Goal: Task Accomplishment & Management: Manage account settings

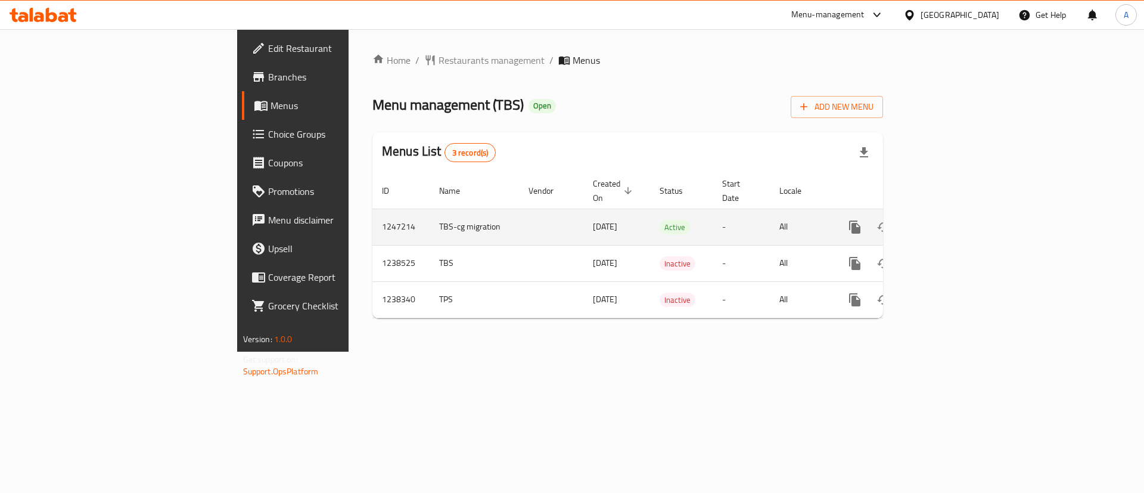
click at [948, 220] on icon "enhanced table" at bounding box center [940, 227] width 14 height 14
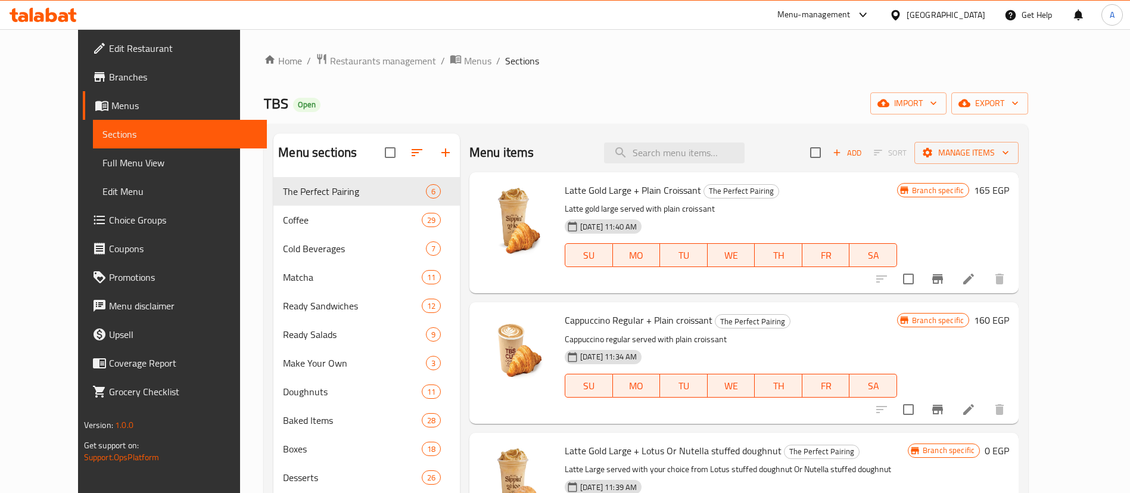
click at [109, 217] on span "Choice Groups" at bounding box center [183, 220] width 148 height 14
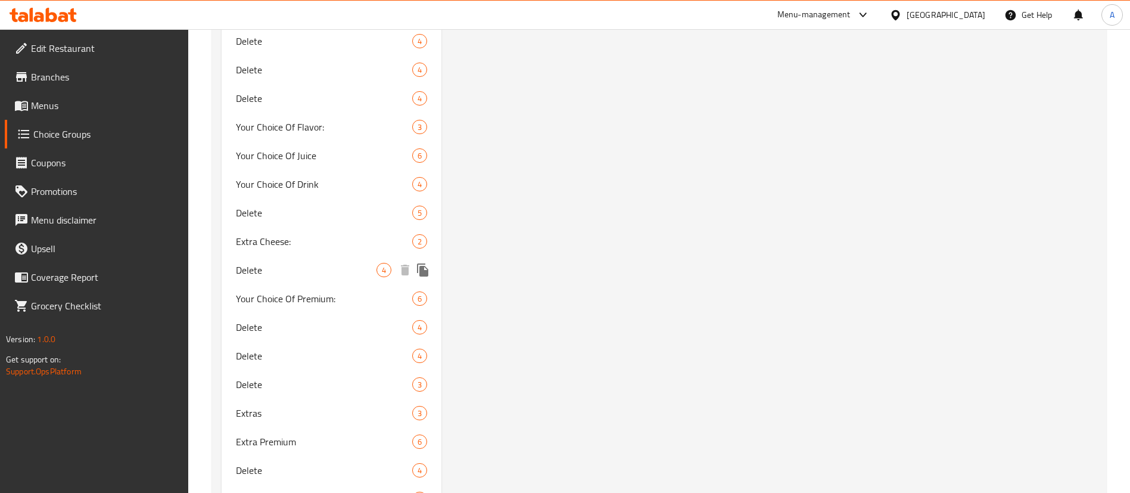
scroll to position [1864, 0]
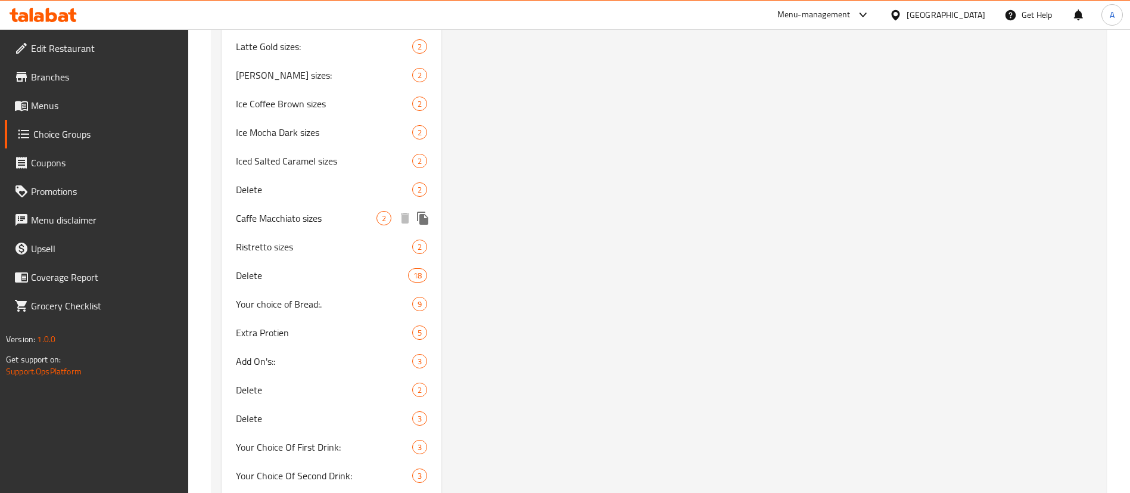
click at [311, 212] on span "Caffe Macchiato sizes" at bounding box center [306, 218] width 141 height 14
type input "Caffe Macchiato sizes"
type input "أحجام قهوة ماكياتو"
type input "0"
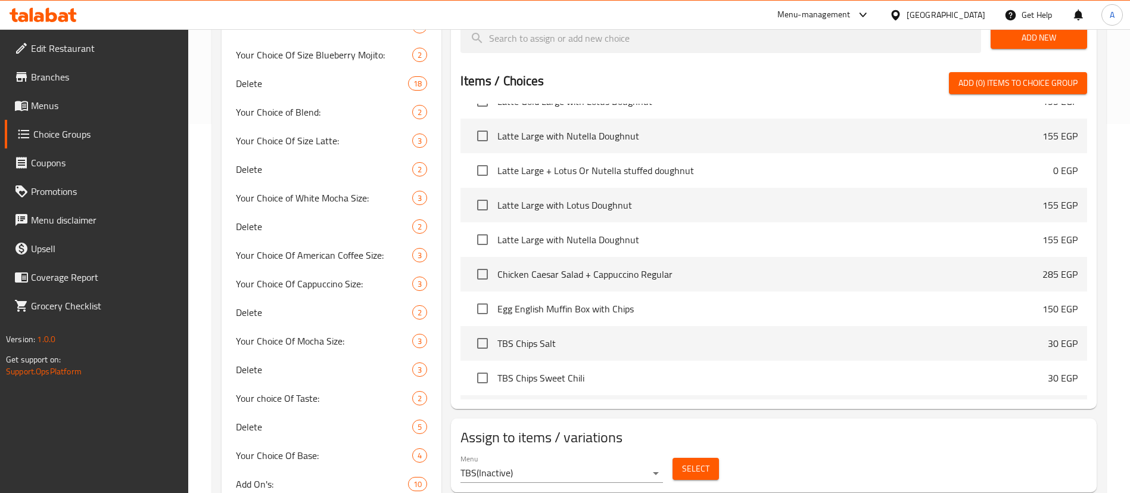
scroll to position [123, 0]
click at [698, 461] on span "Select" at bounding box center [695, 468] width 27 height 15
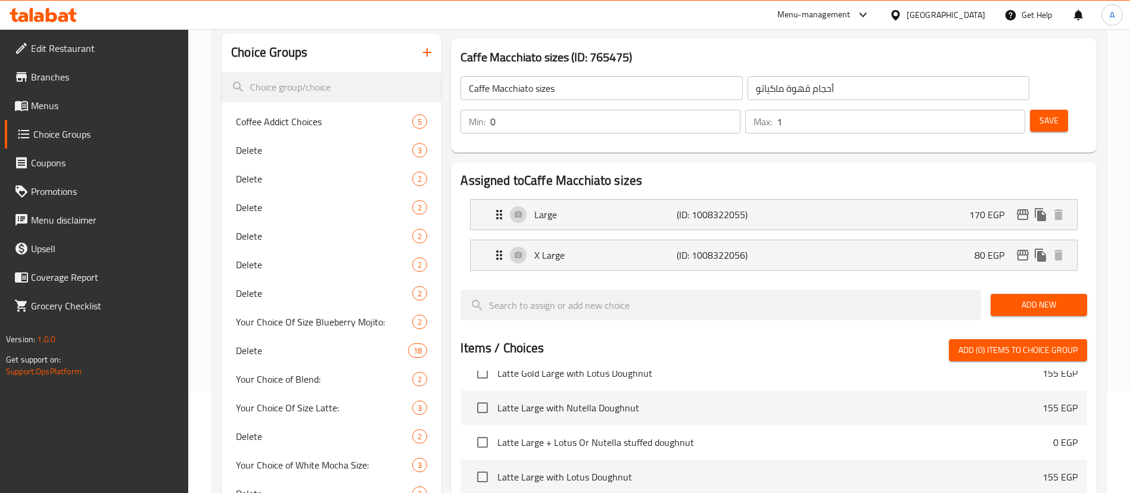
scroll to position [0, 0]
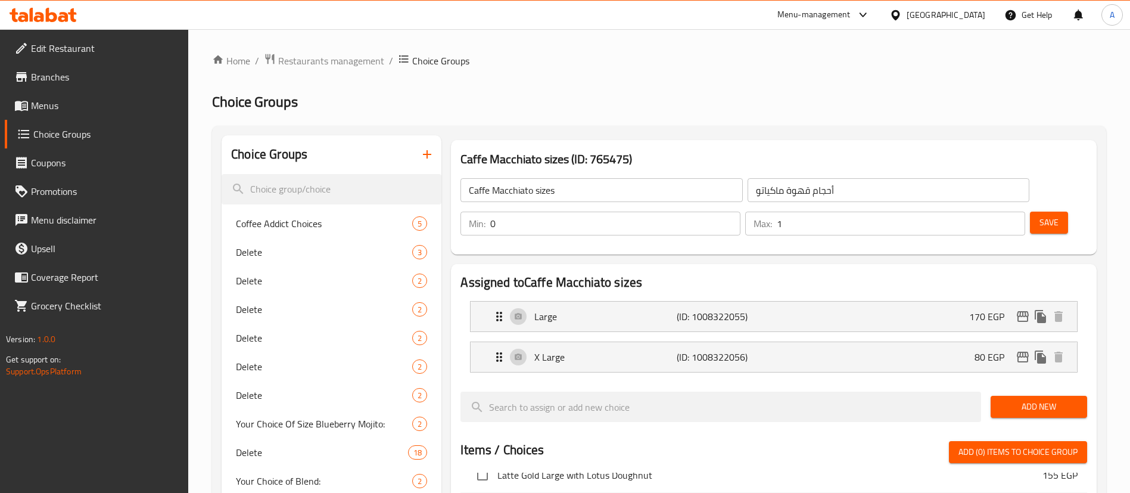
click at [580, 176] on div "Caffe Macchiato sizes ​" at bounding box center [601, 190] width 286 height 29
click at [586, 183] on input "Caffe Macchiato sizes" at bounding box center [601, 190] width 282 height 24
click at [1039, 215] on span "Save" at bounding box center [1048, 222] width 19 height 15
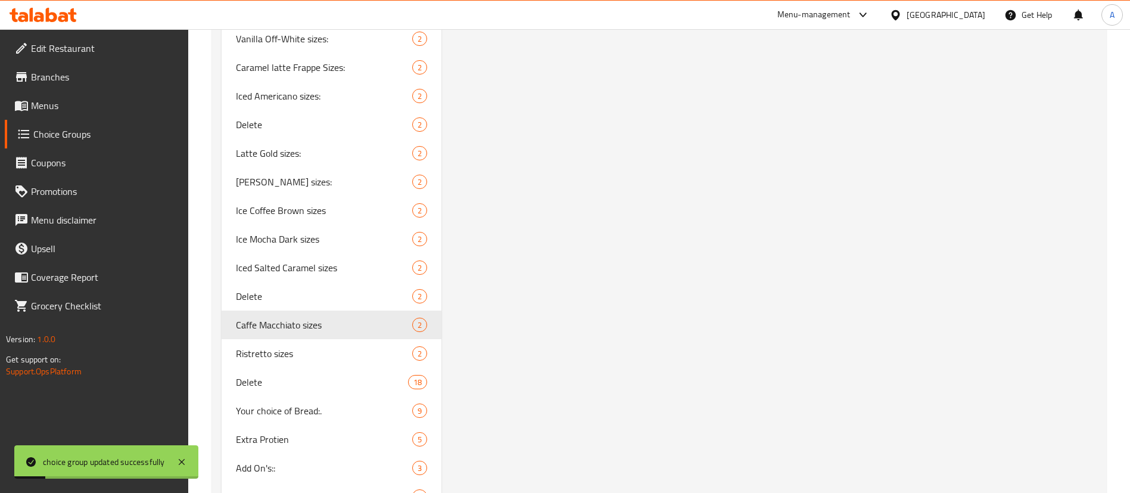
scroll to position [1906, 0]
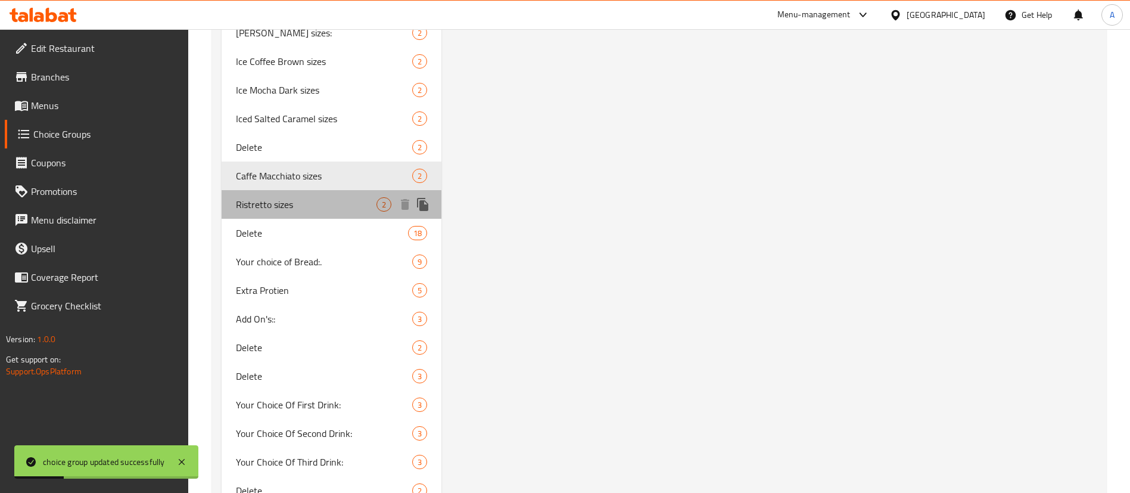
click at [329, 199] on span "Ristretto sizes" at bounding box center [306, 204] width 141 height 14
type input "Ristretto sizes"
type input "أحجام ريستريتو"
type input "1"
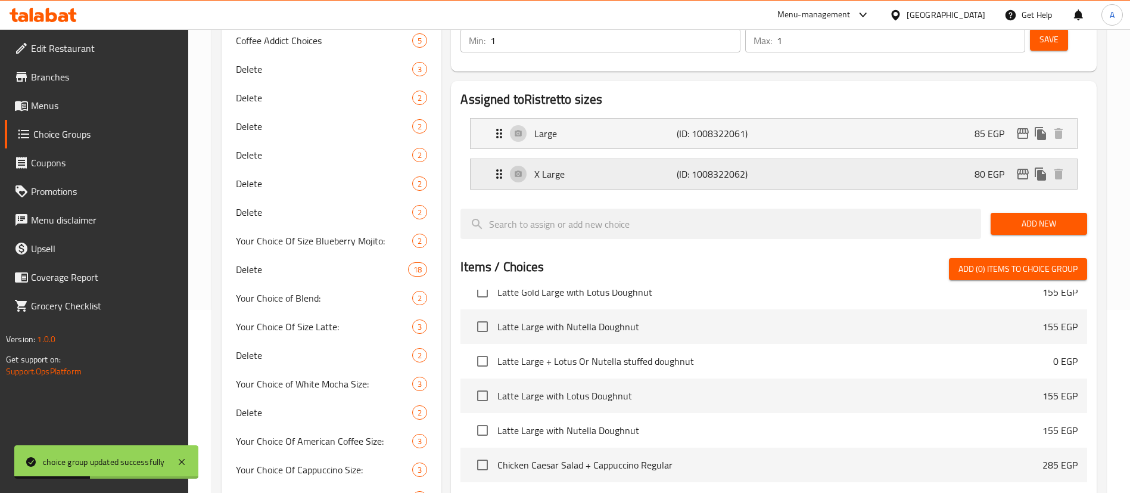
scroll to position [0, 0]
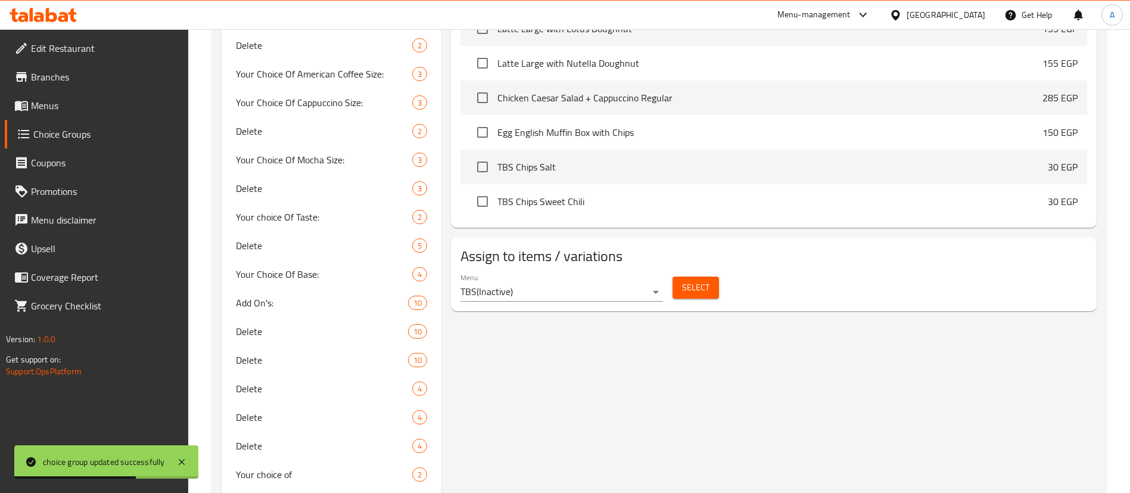
click at [702, 280] on span "Select" at bounding box center [695, 287] width 27 height 15
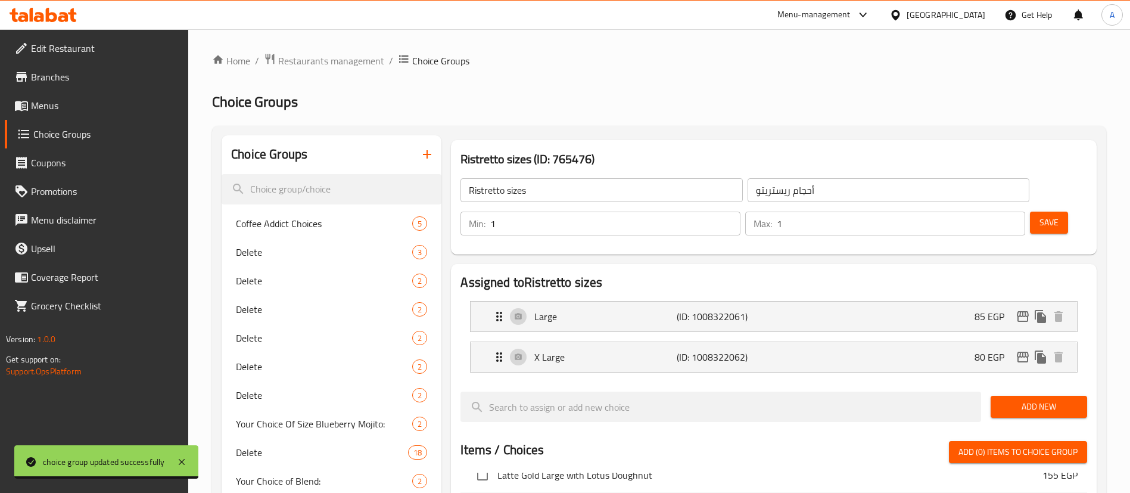
click at [571, 196] on input "Ristretto sizes" at bounding box center [601, 190] width 282 height 24
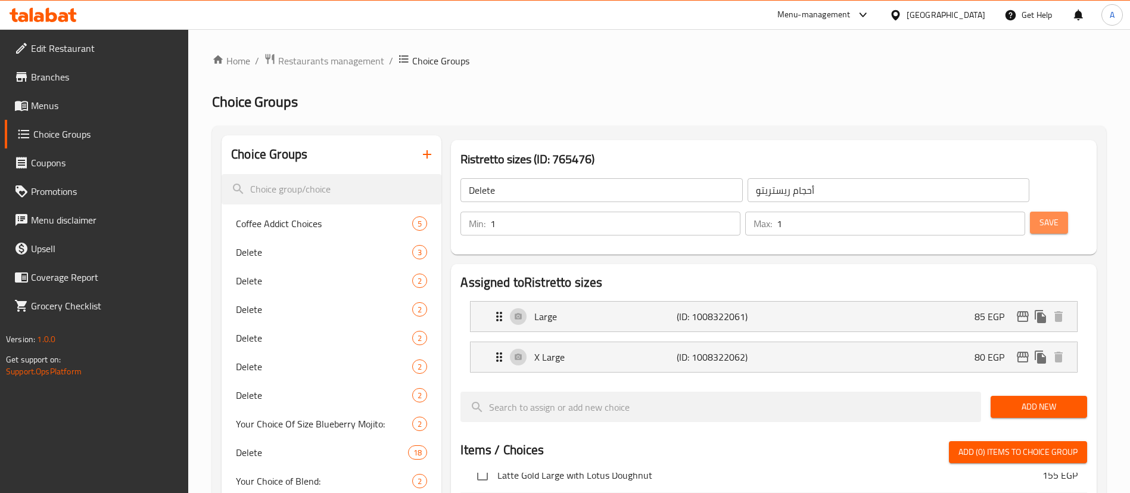
click at [1039, 215] on span "Save" at bounding box center [1048, 222] width 19 height 15
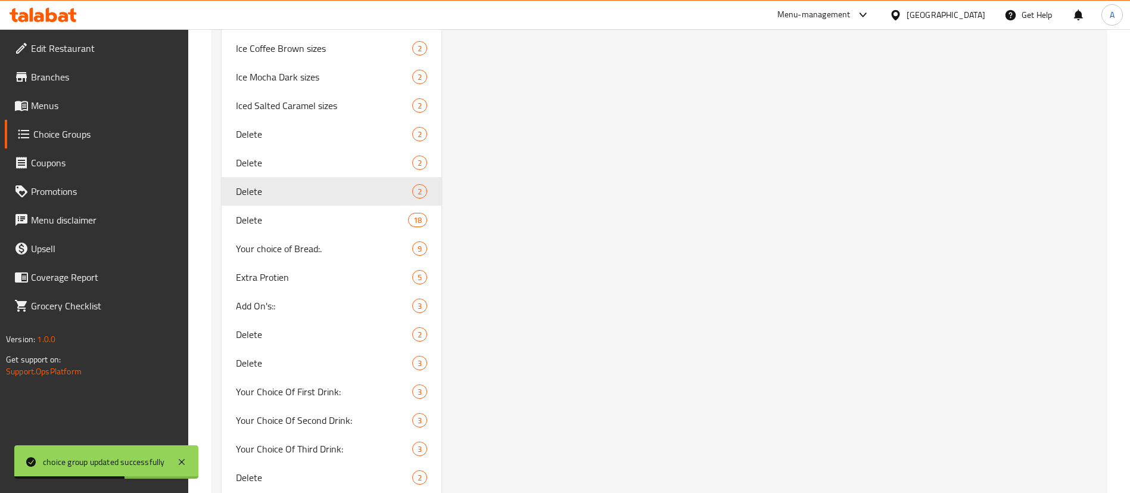
scroll to position [1921, 0]
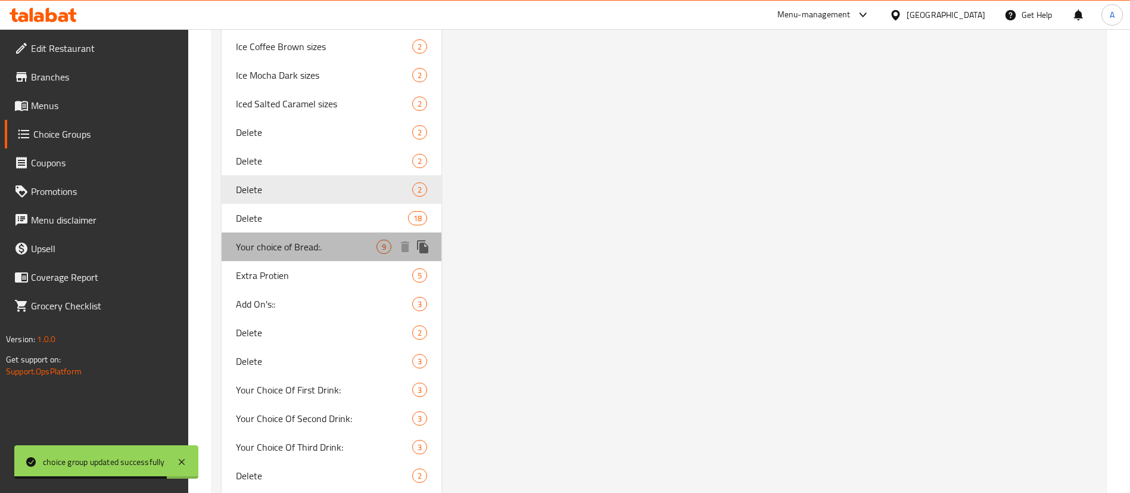
click at [277, 250] on span "Your choice of Bread:." at bounding box center [306, 246] width 141 height 14
type input "Your choice of Bread:."
type input "اختيارك من الخبز:."
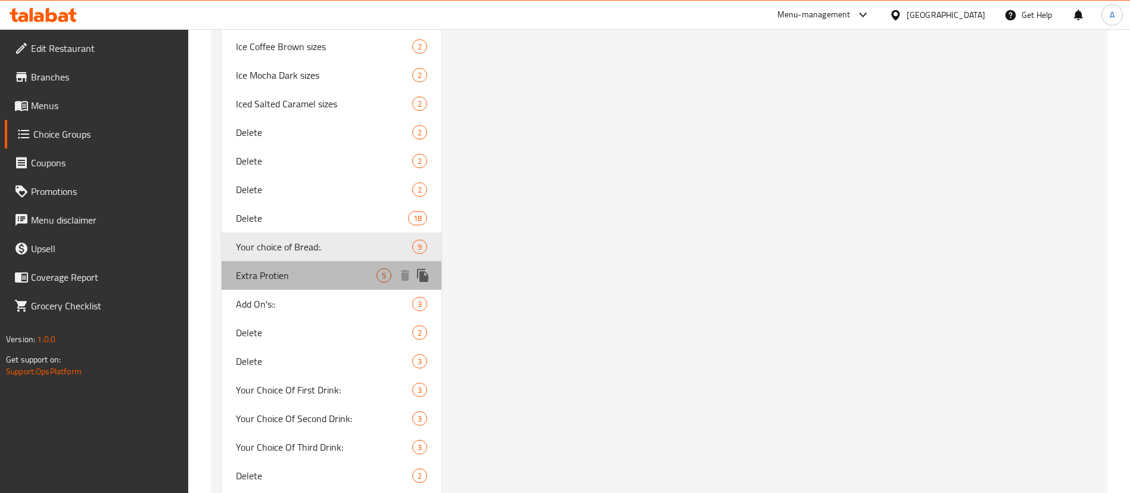
click at [314, 281] on span "Extra Protien" at bounding box center [306, 275] width 141 height 14
type input "Extra Protien"
type input "بروتين إضافي"
type input "0"
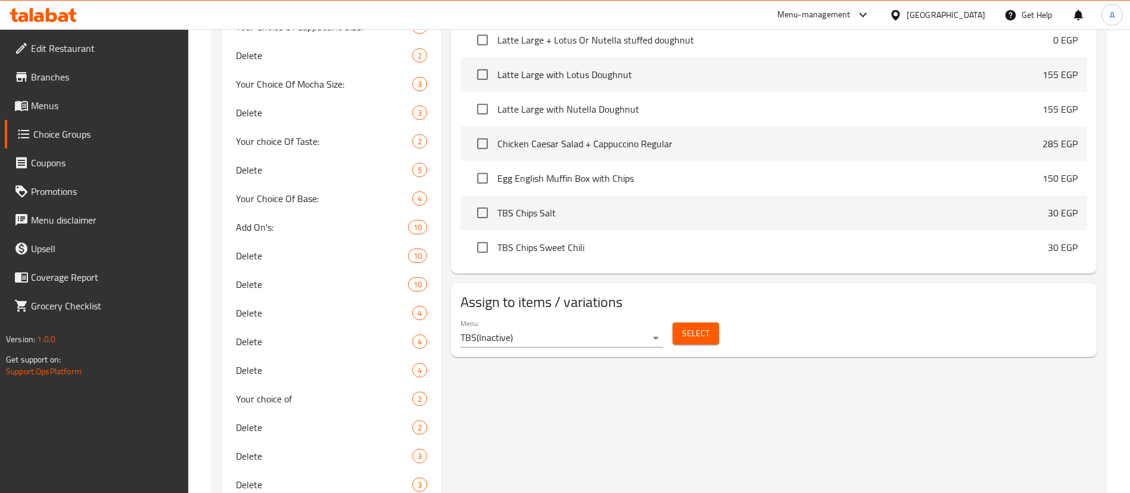
click at [716, 317] on div "Select" at bounding box center [696, 333] width 56 height 32
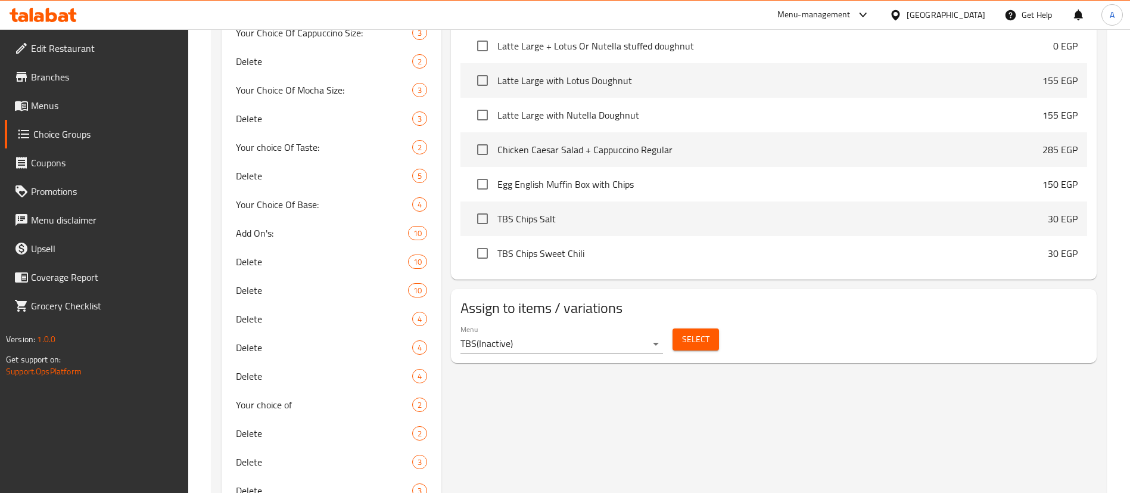
scroll to position [618, 0]
click at [703, 333] on span "Select" at bounding box center [695, 340] width 27 height 15
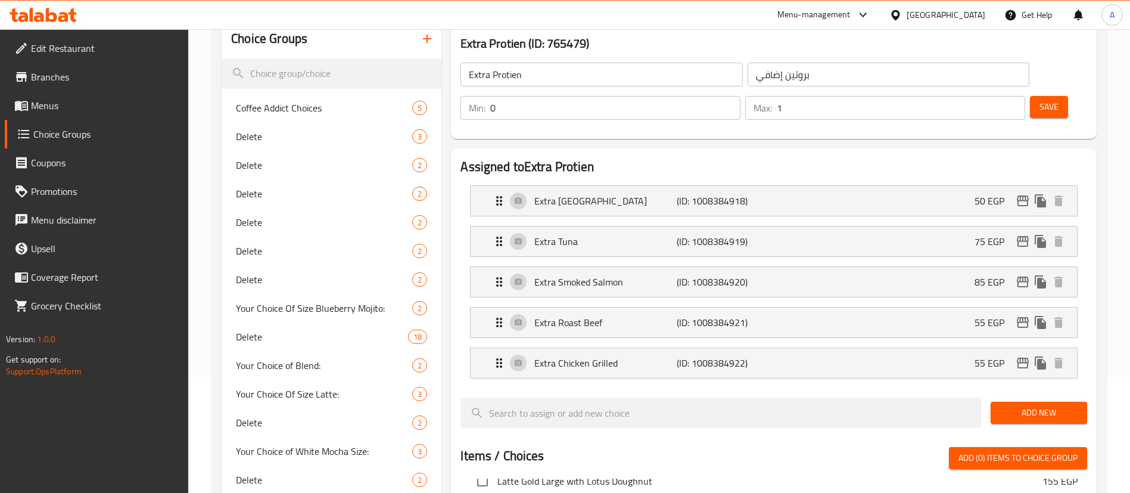
scroll to position [0, 0]
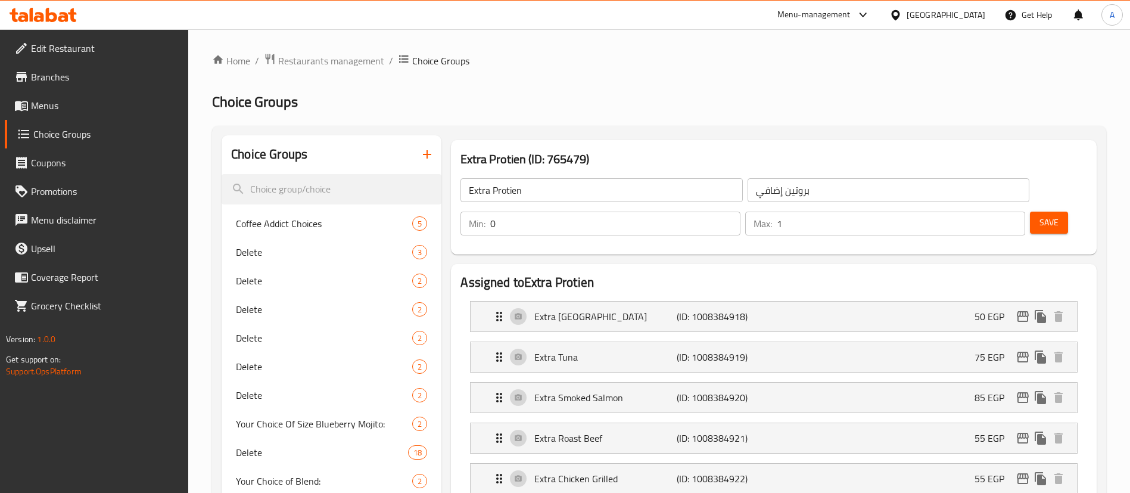
click at [549, 192] on input "Extra Protien" at bounding box center [601, 190] width 282 height 24
click at [1039, 215] on span "Save" at bounding box center [1048, 222] width 19 height 15
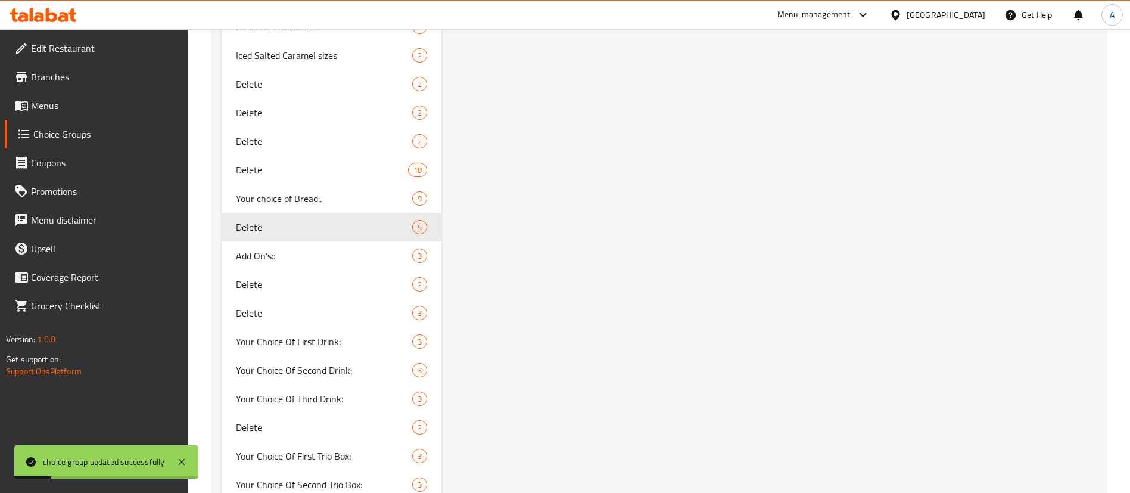
scroll to position [1970, 0]
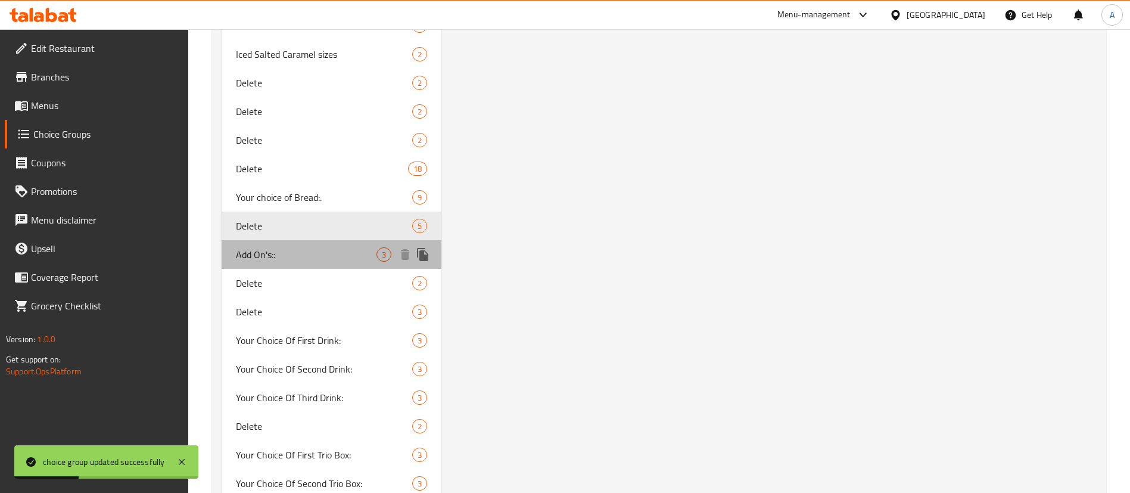
click at [302, 261] on span "Add On's::" at bounding box center [306, 254] width 141 height 14
type input "Add On's::"
type input "الإضافات::"
type input "3"
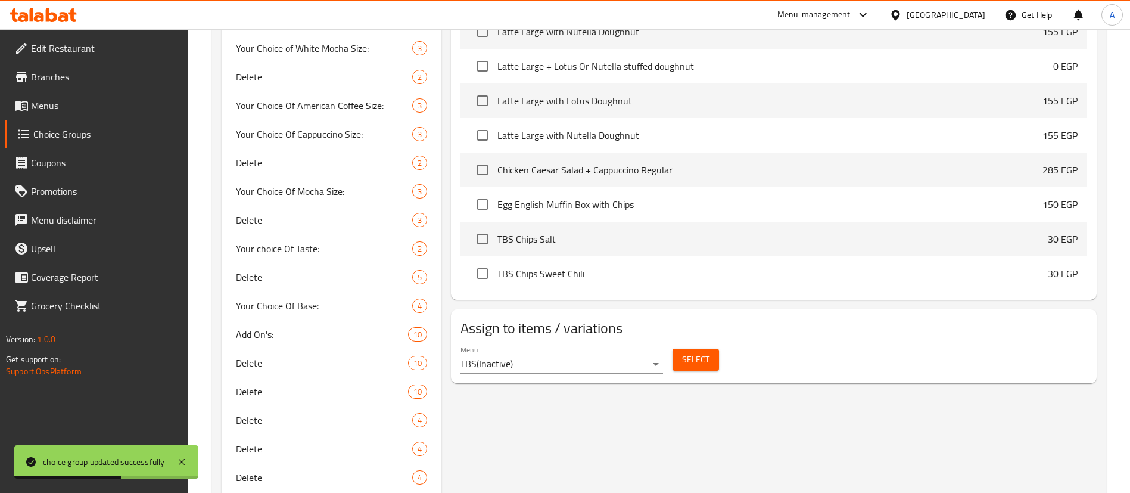
scroll to position [514, 0]
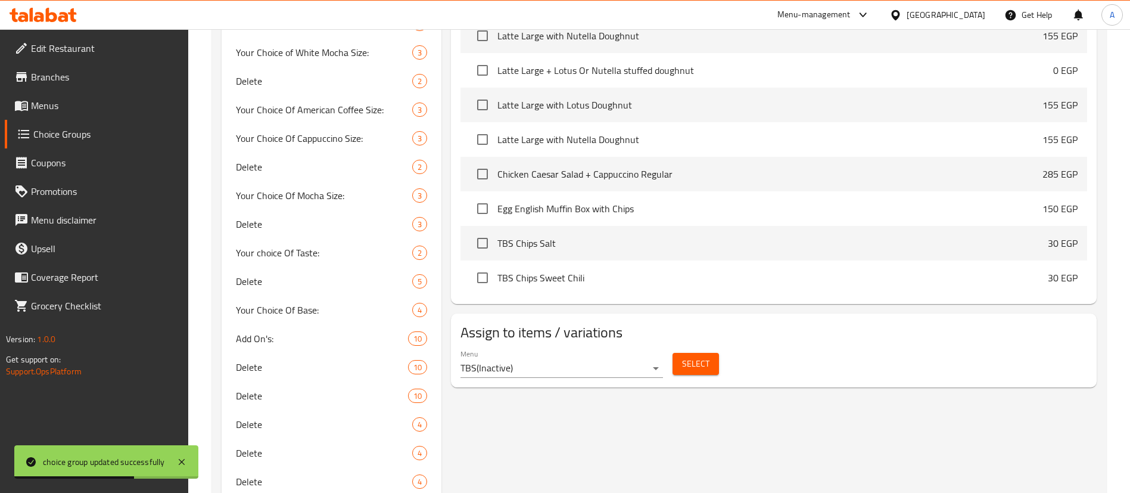
click at [700, 356] on span "Select" at bounding box center [695, 363] width 27 height 15
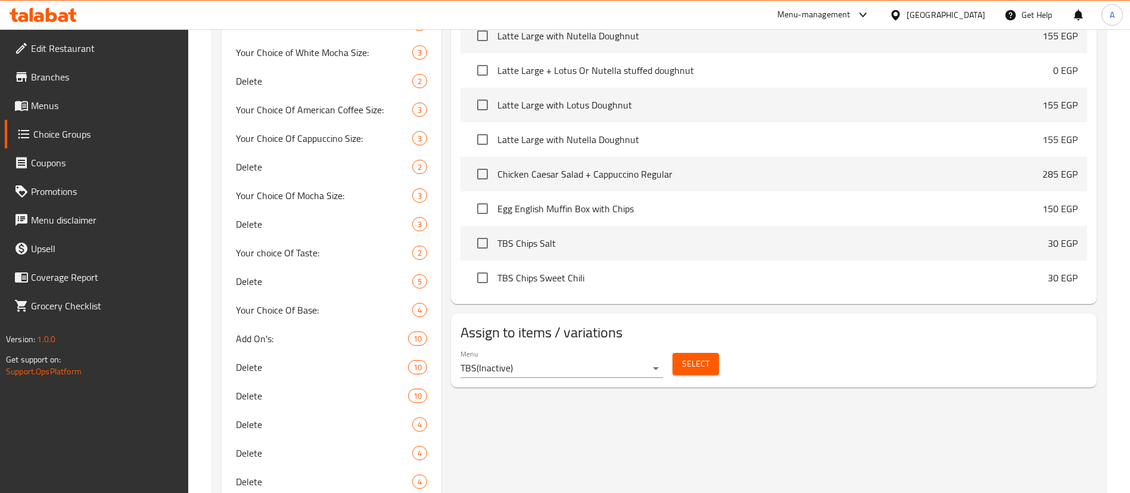
scroll to position [0, 0]
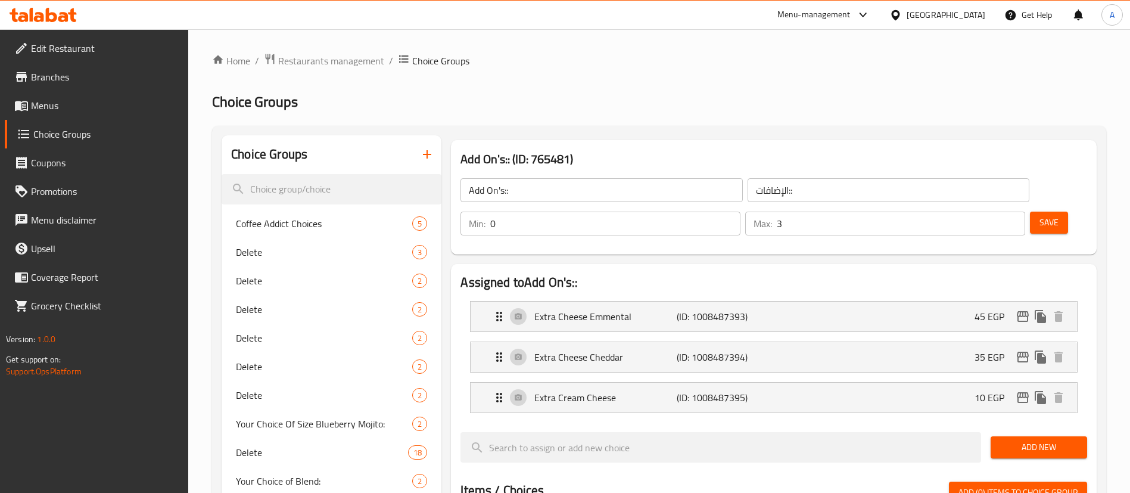
click at [566, 198] on input "Add On's::" at bounding box center [601, 190] width 282 height 24
click at [1039, 215] on span "Save" at bounding box center [1048, 222] width 19 height 15
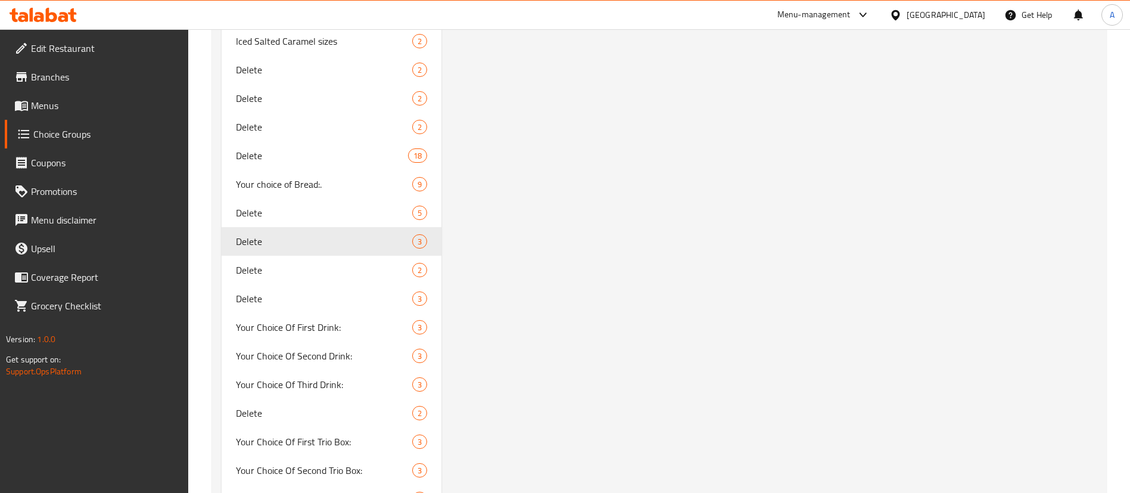
scroll to position [1995, 0]
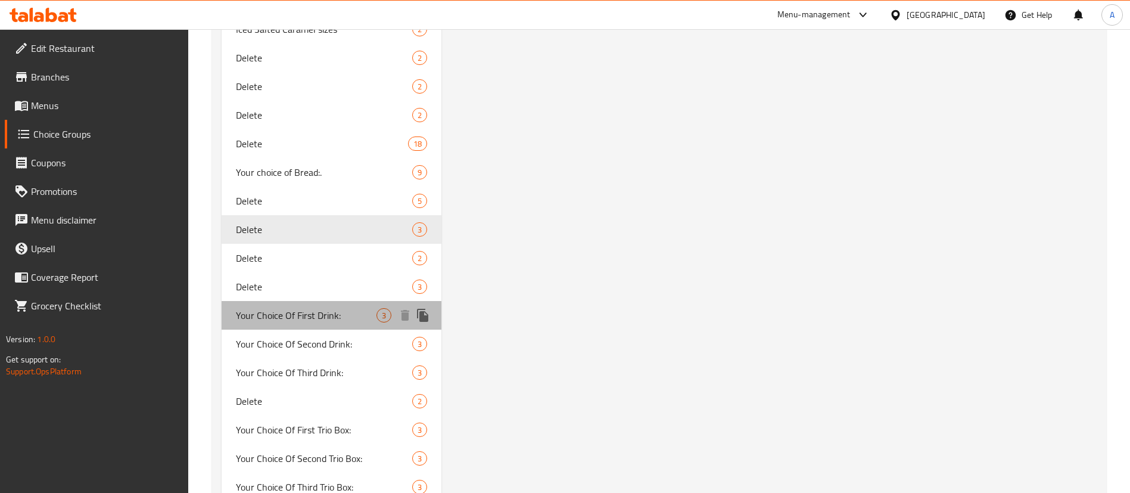
click at [338, 309] on span "Your Choice Of First Drink:" at bounding box center [306, 315] width 141 height 14
type input "Your Choice Of First Drink:"
type input "اختيارك من مشروب الأول:"
type input "1"
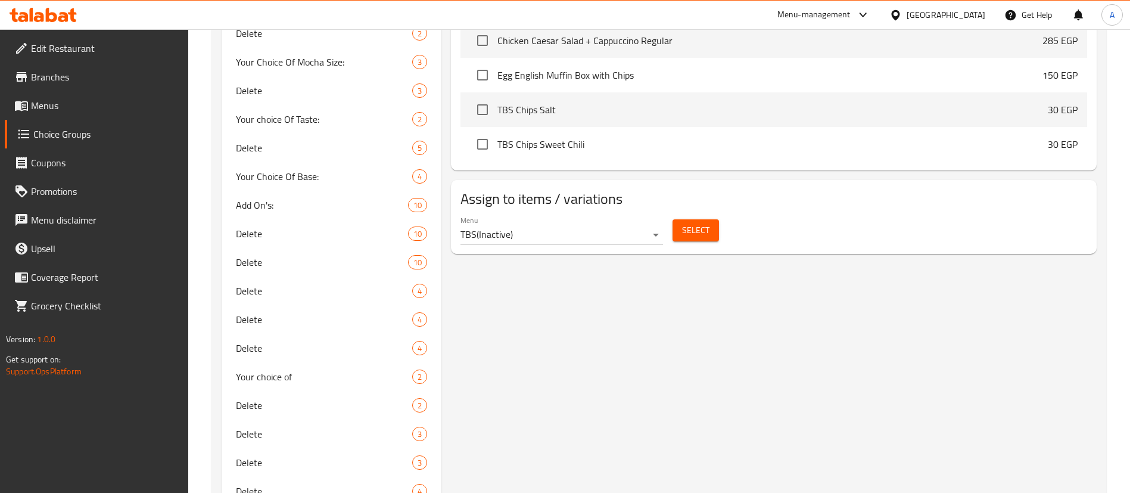
scroll to position [644, 0]
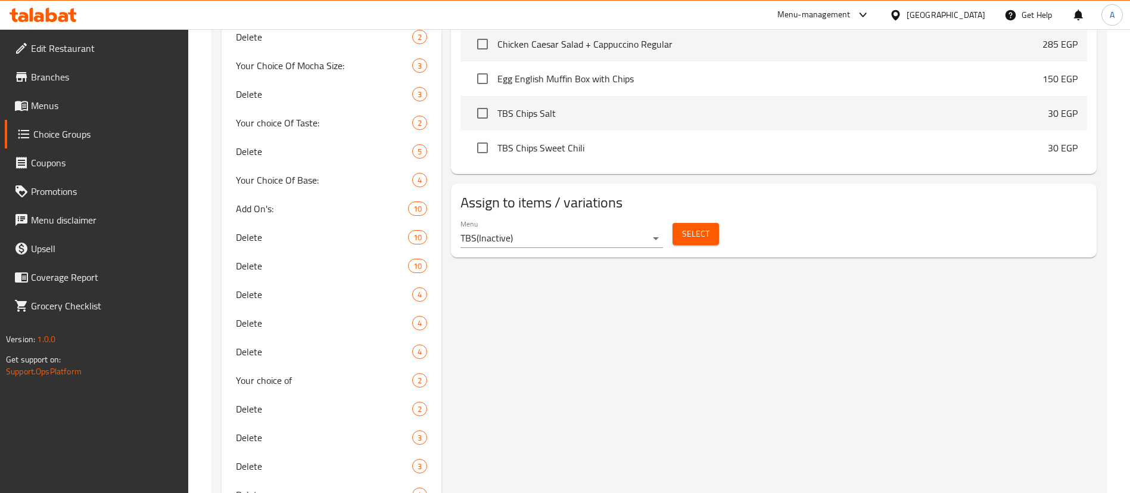
click at [694, 226] on span "Select" at bounding box center [695, 233] width 27 height 15
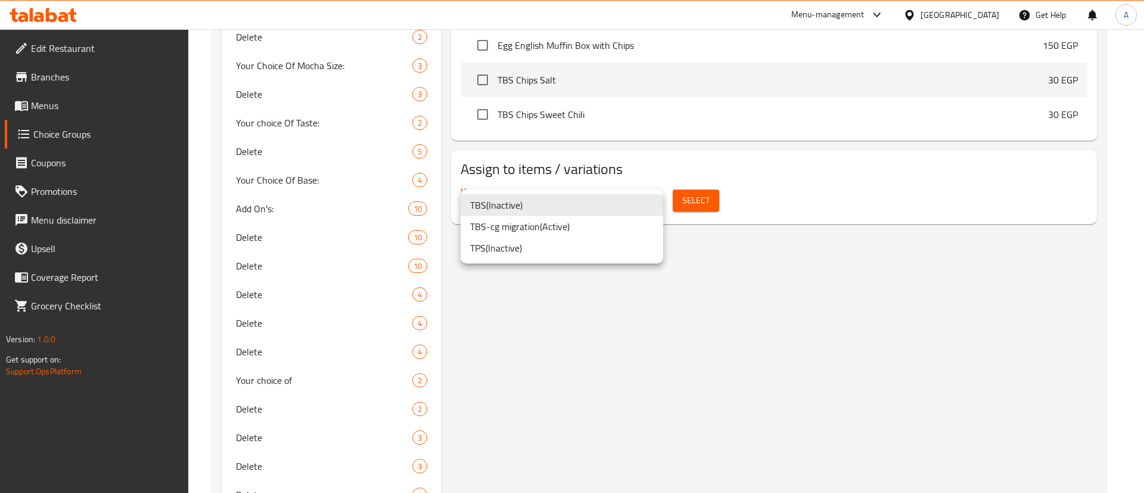
click at [532, 242] on li "TPS ( Inactive )" at bounding box center [561, 247] width 203 height 21
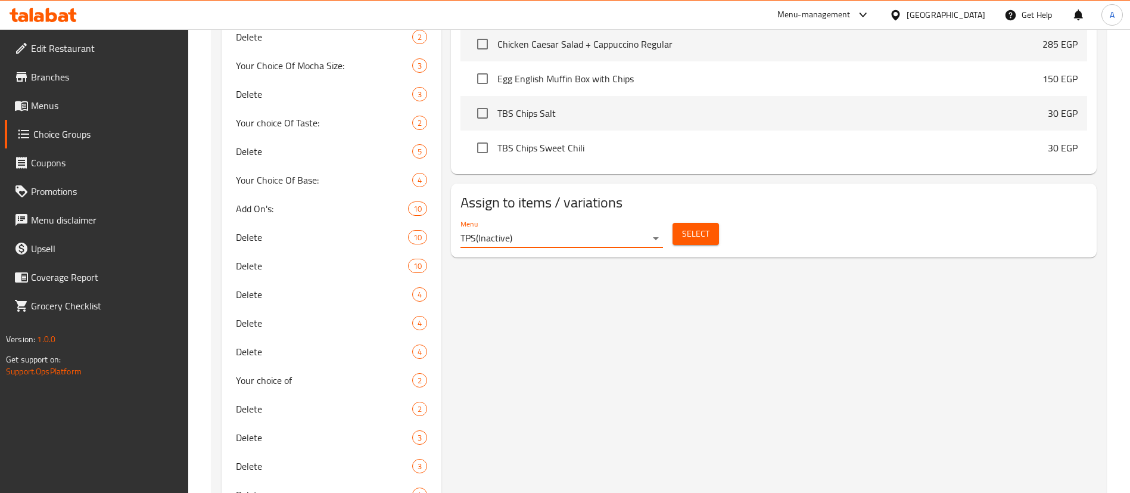
click at [548, 219] on div "Menu TPS ( Inactive )" at bounding box center [561, 233] width 203 height 29
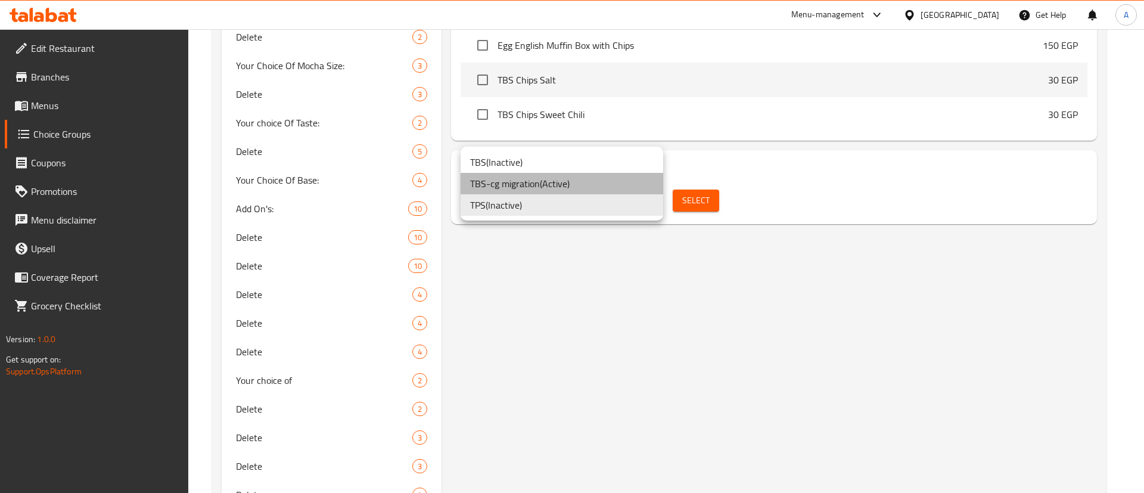
click at [531, 188] on li "TBS-cg migration ( Active )" at bounding box center [561, 183] width 203 height 21
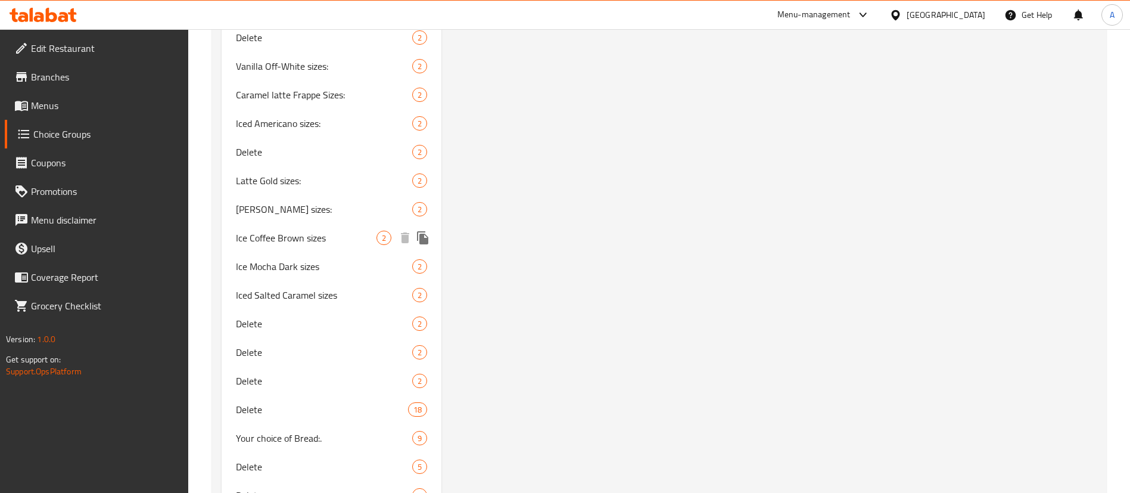
scroll to position [1746, 0]
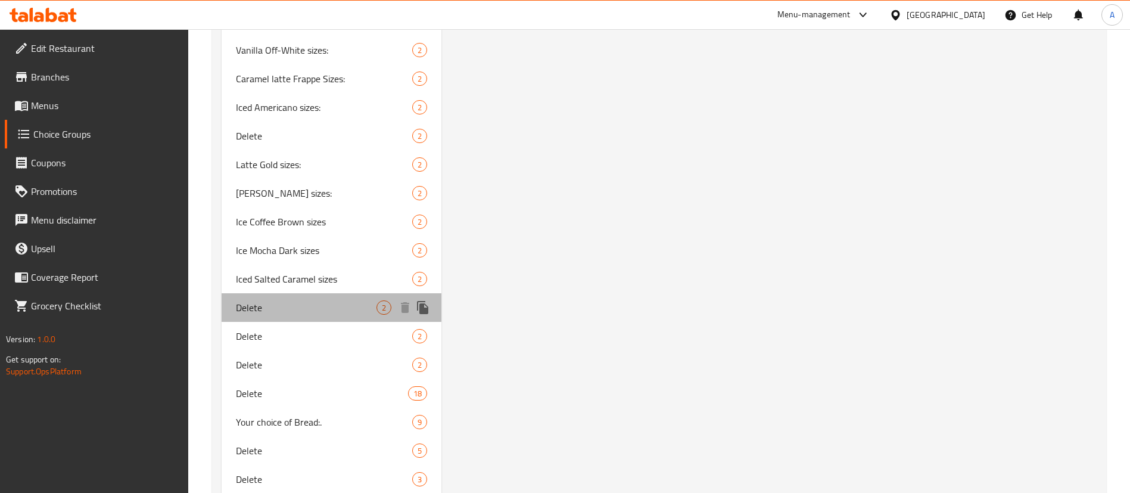
click at [329, 295] on div "Delete 2" at bounding box center [332, 307] width 220 height 29
type input "Delete"
type input "أحجام كراميل الماكياتو المثلج"
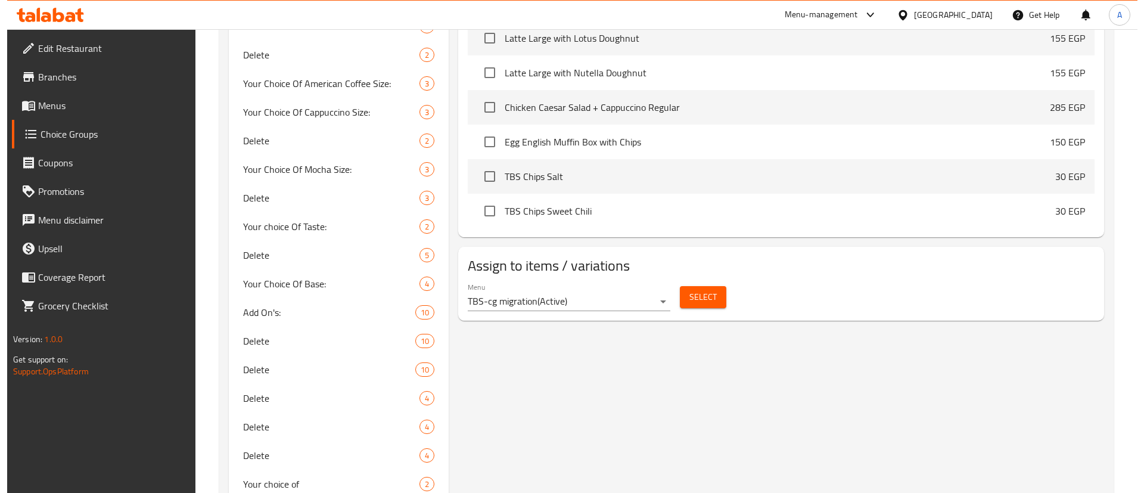
scroll to position [540, 0]
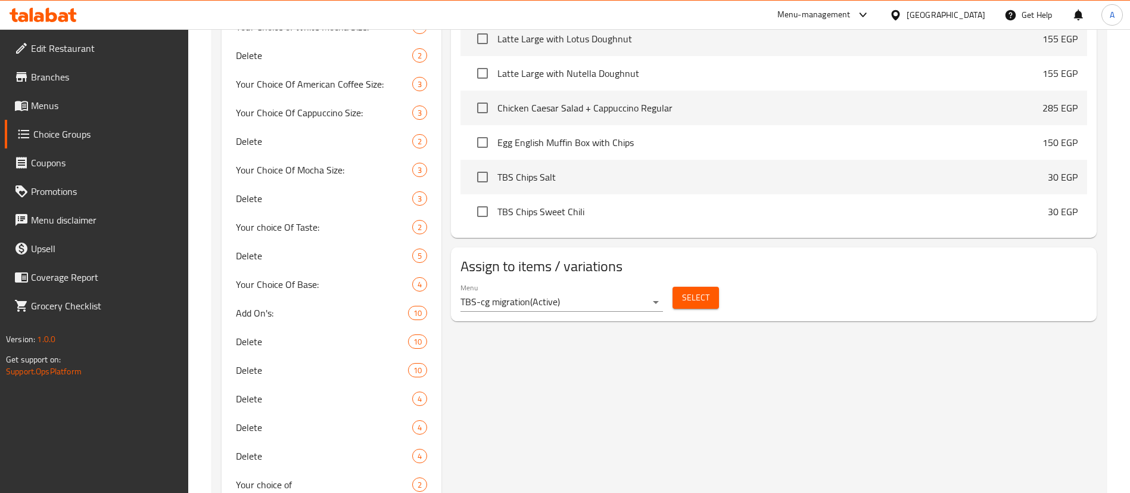
click at [699, 290] on span "Select" at bounding box center [695, 297] width 27 height 15
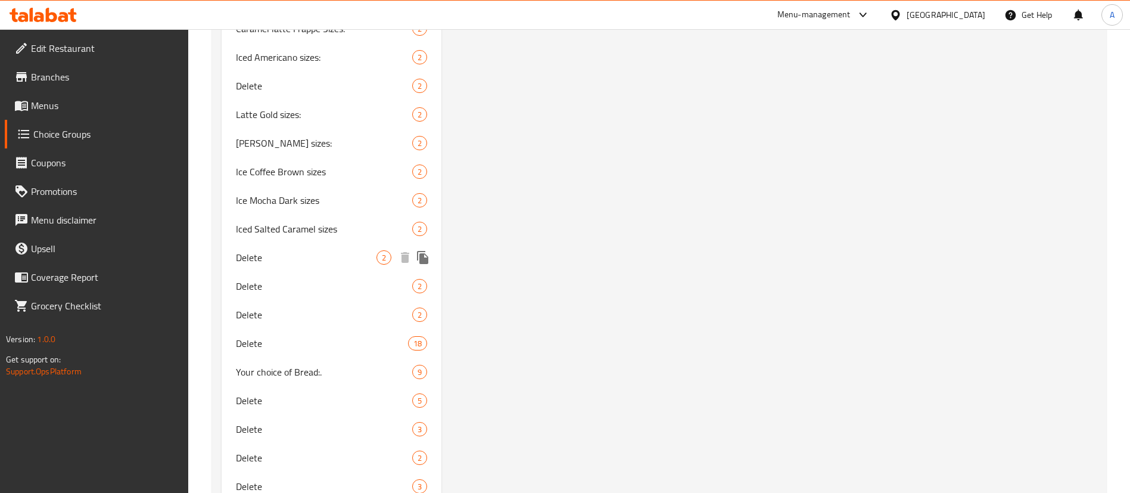
scroll to position [1799, 0]
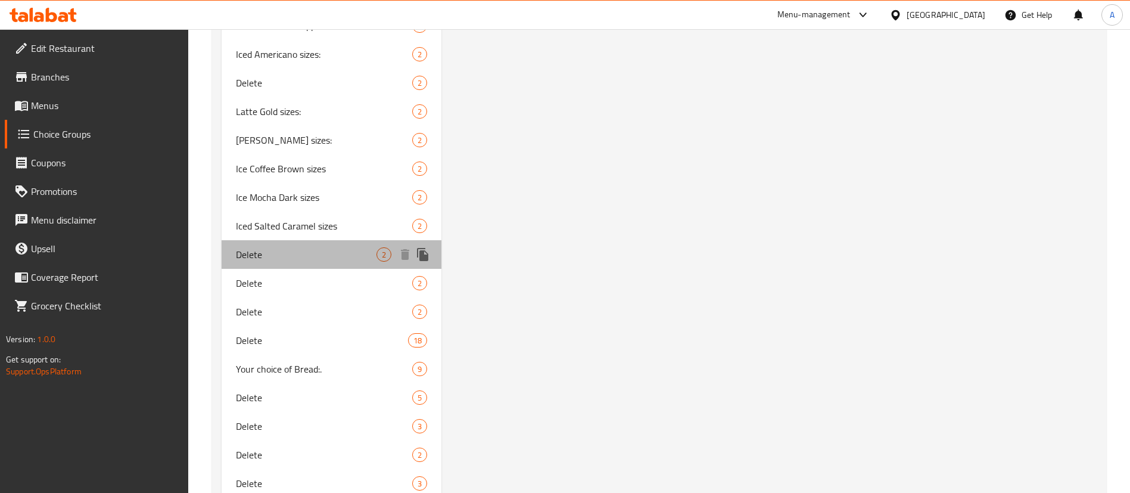
click at [313, 247] on span "Delete" at bounding box center [306, 254] width 141 height 14
type input "Delete"
type input "أحجام كراميل الماكياتو المثلج"
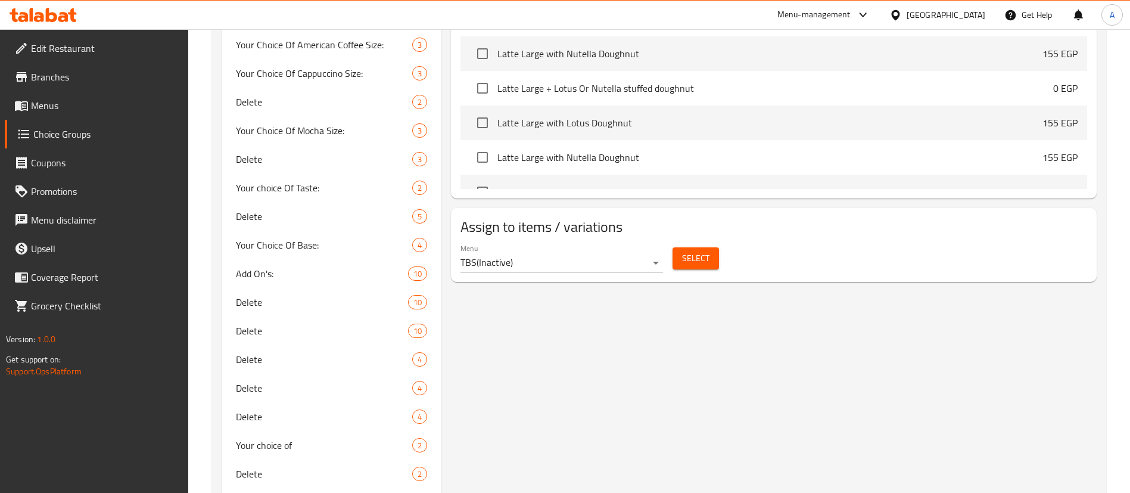
scroll to position [580, 0]
click at [584, 242] on div "Menu TBS ( Inactive )" at bounding box center [561, 256] width 203 height 29
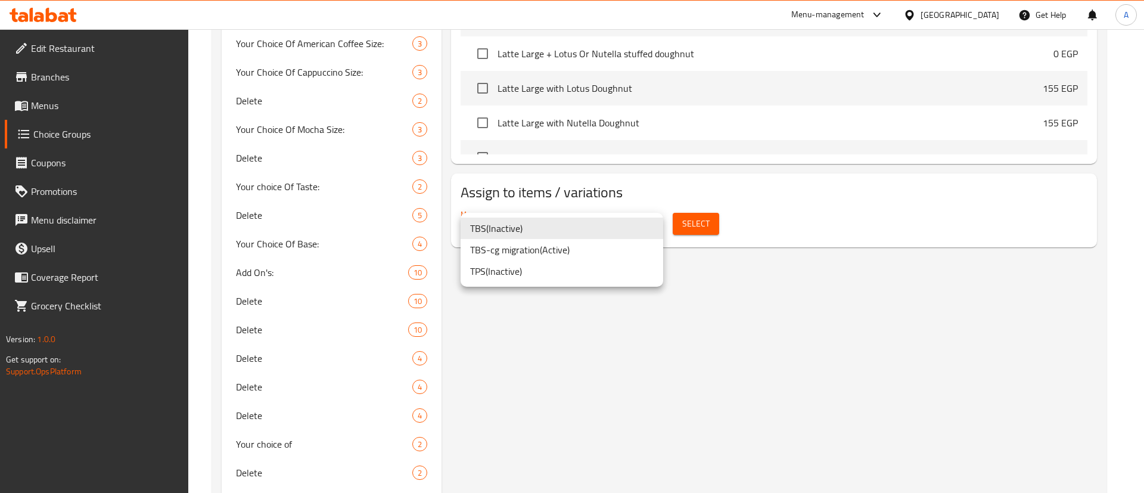
click at [522, 240] on li "TBS-cg migration ( Active )" at bounding box center [561, 249] width 203 height 21
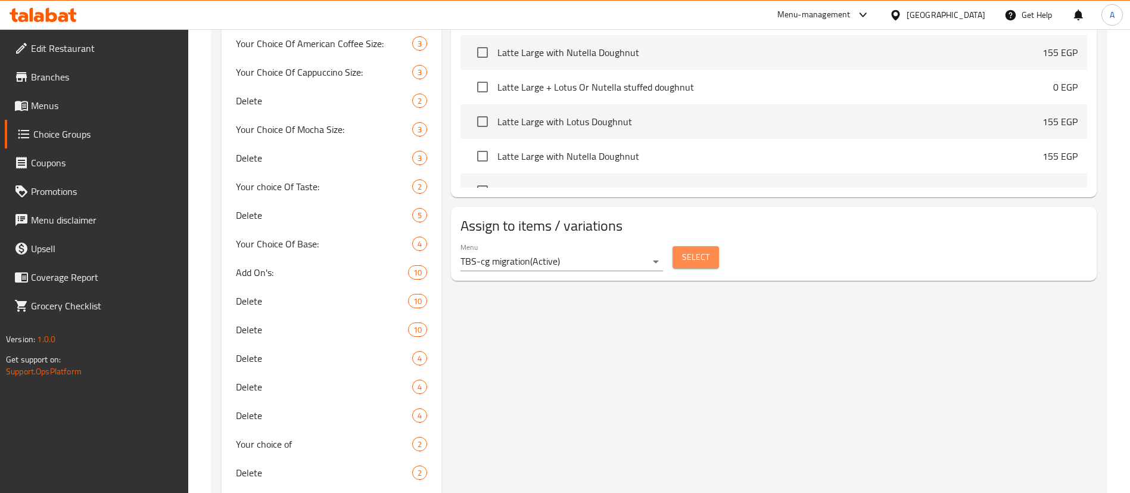
click at [690, 250] on span "Select" at bounding box center [695, 257] width 27 height 15
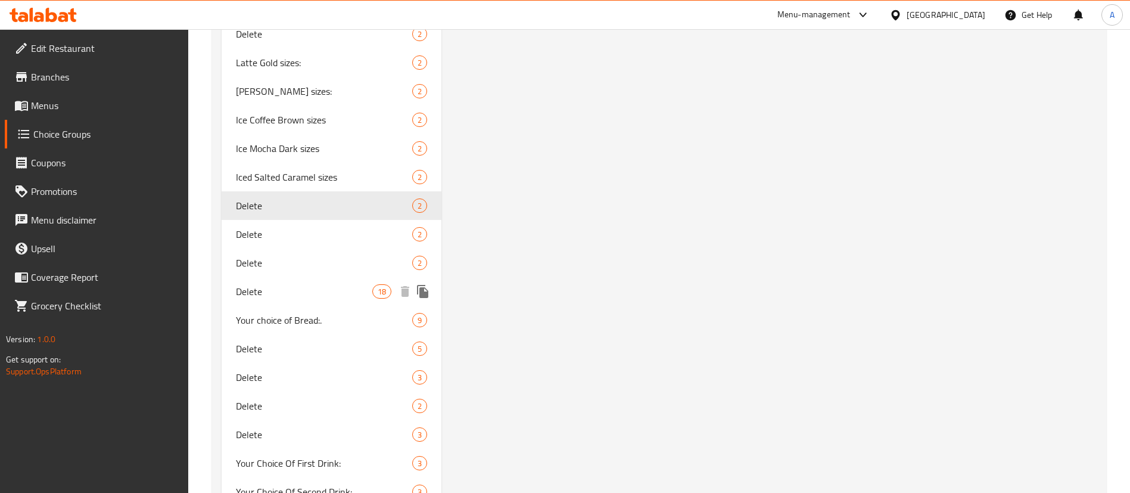
scroll to position [1849, 0]
click at [285, 233] on span "Delete" at bounding box center [306, 233] width 141 height 14
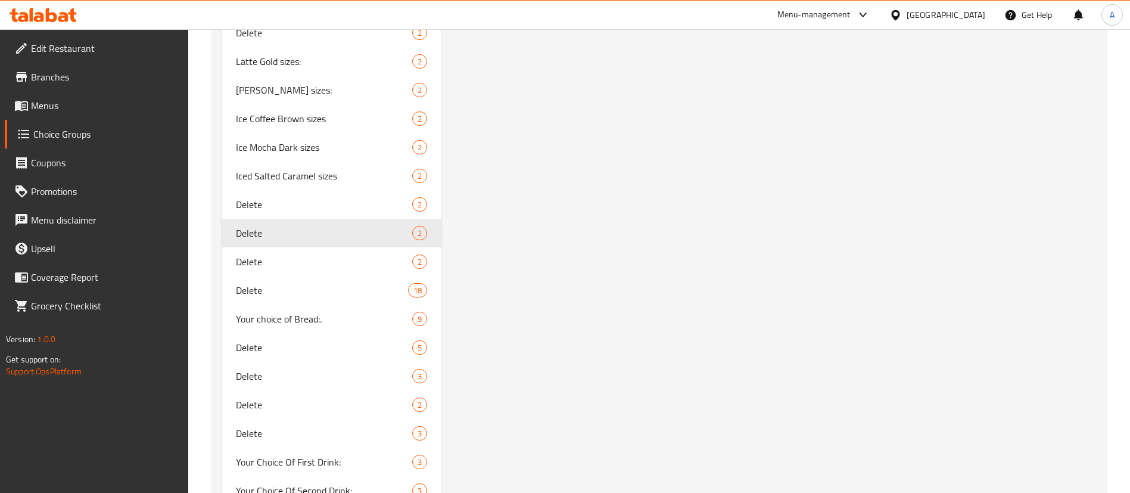
type input "أحجام قهوة ماكياتو"
type input "0"
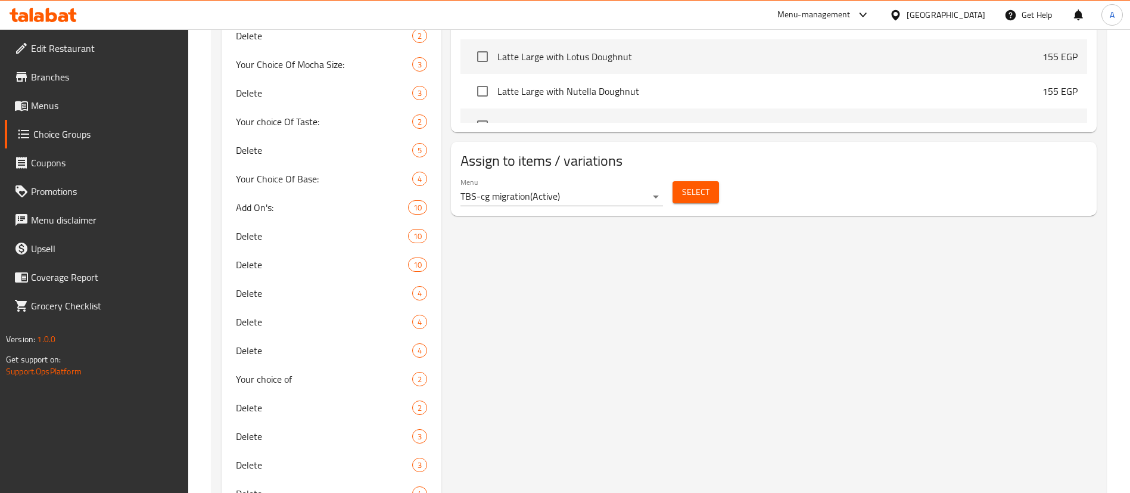
scroll to position [640, 0]
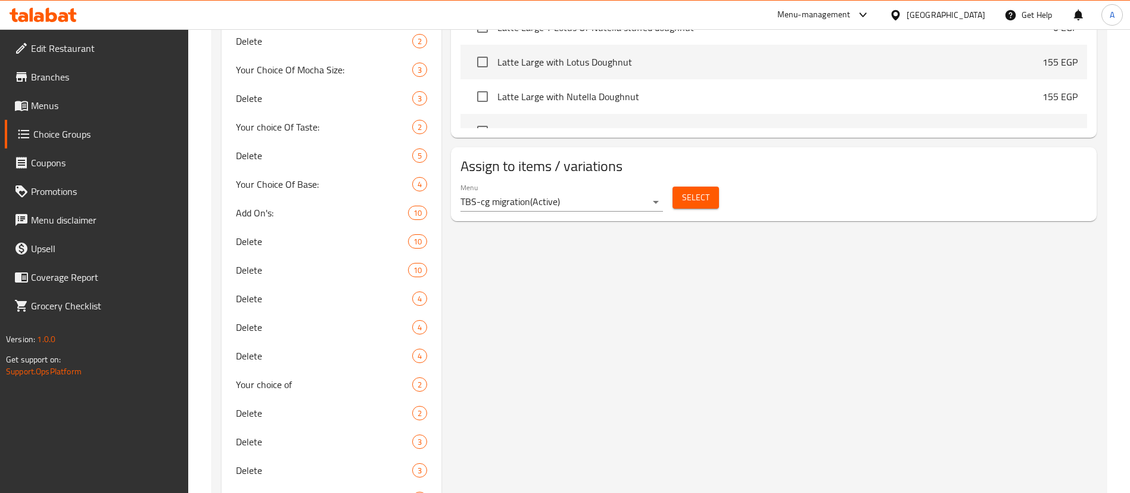
click at [712, 186] on button "Select" at bounding box center [695, 197] width 46 height 22
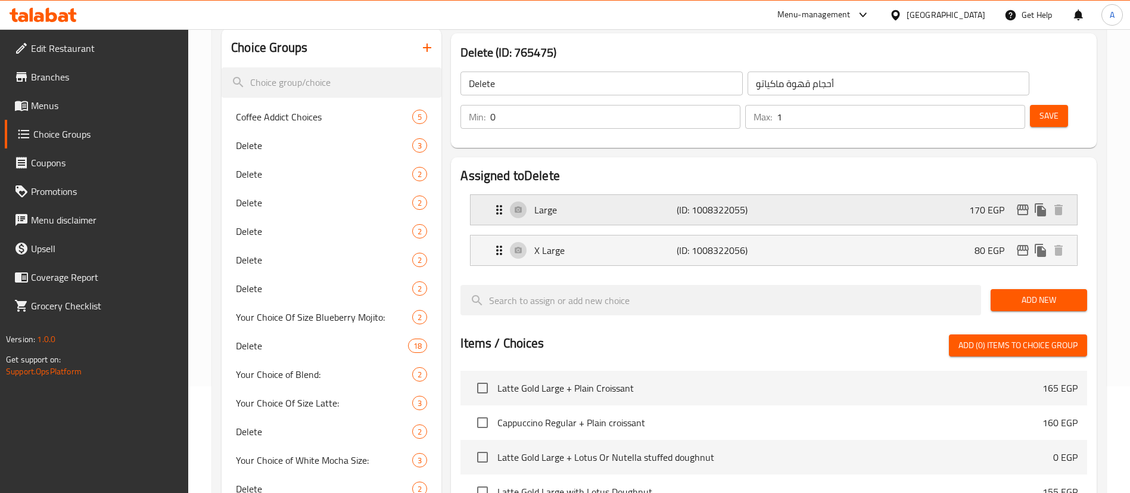
scroll to position [0, 0]
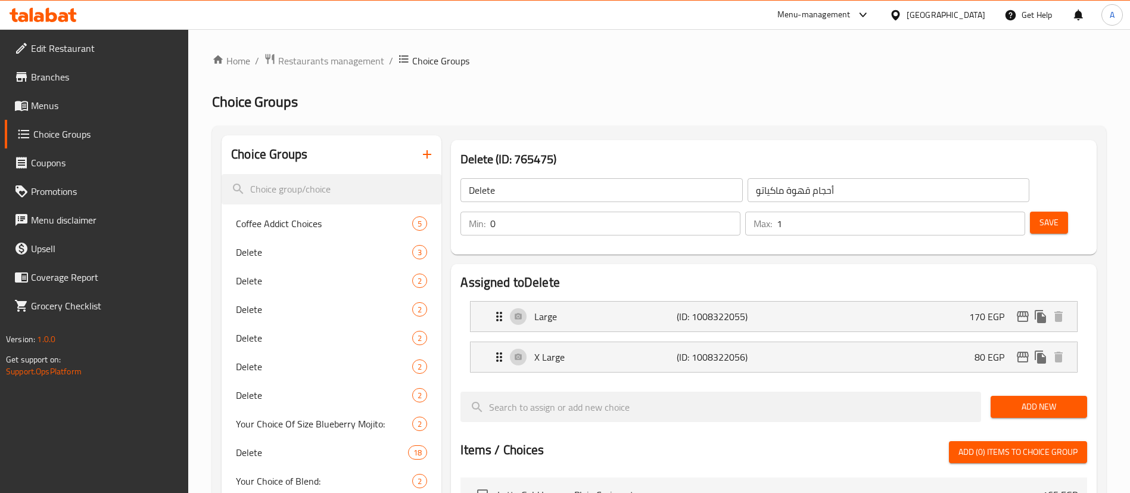
click at [588, 182] on input "Delete" at bounding box center [601, 190] width 282 height 24
type input "إ"
click at [1030, 211] on button "Save" at bounding box center [1049, 222] width 38 height 22
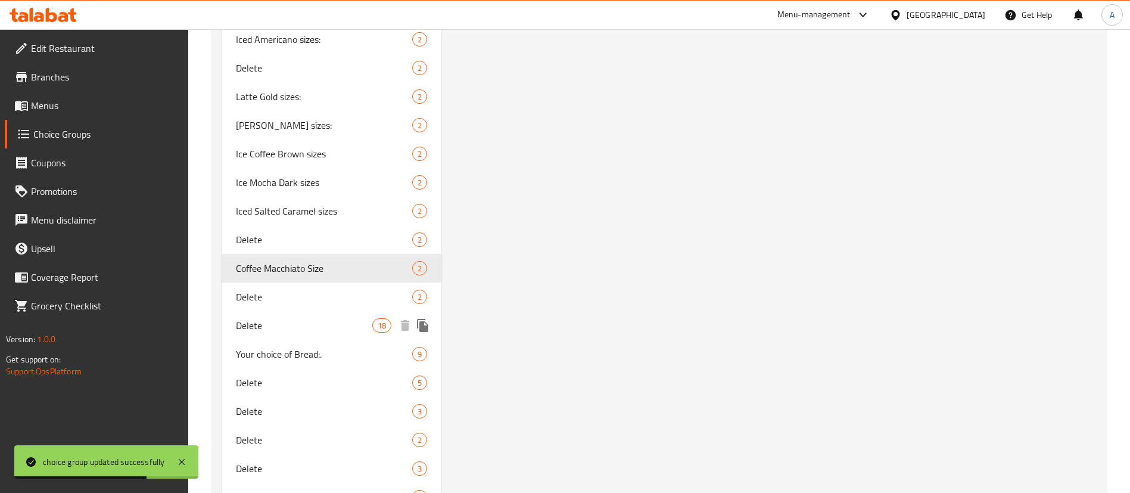
scroll to position [1815, 0]
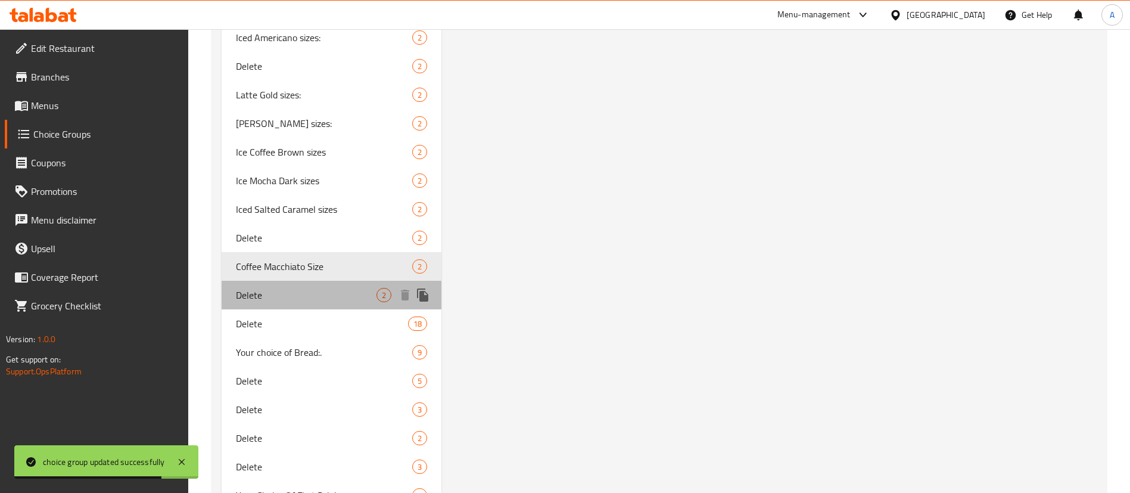
click at [322, 285] on div "Delete 2" at bounding box center [332, 295] width 220 height 29
type input "Delete"
type input "أحجام ريستريتو"
type input "1"
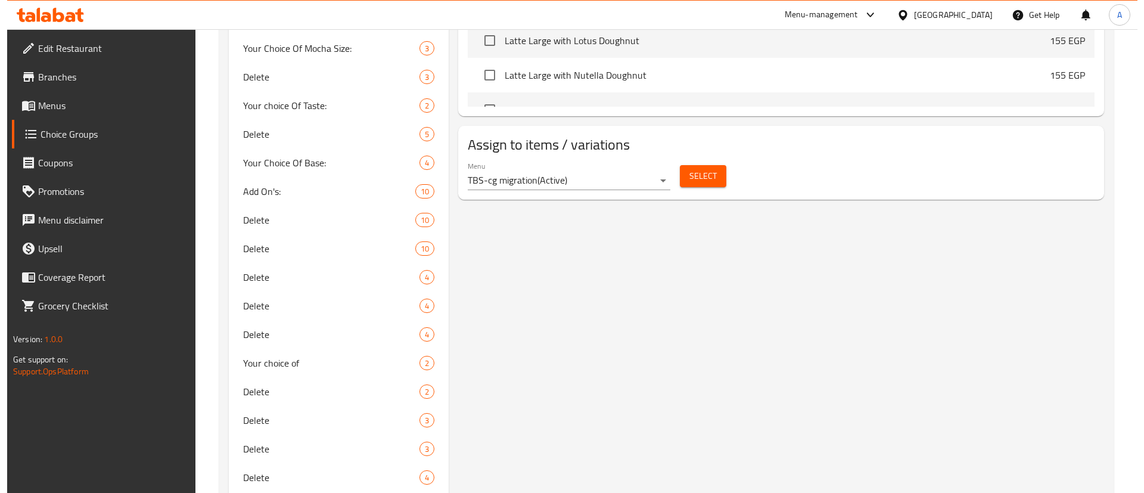
scroll to position [650, 0]
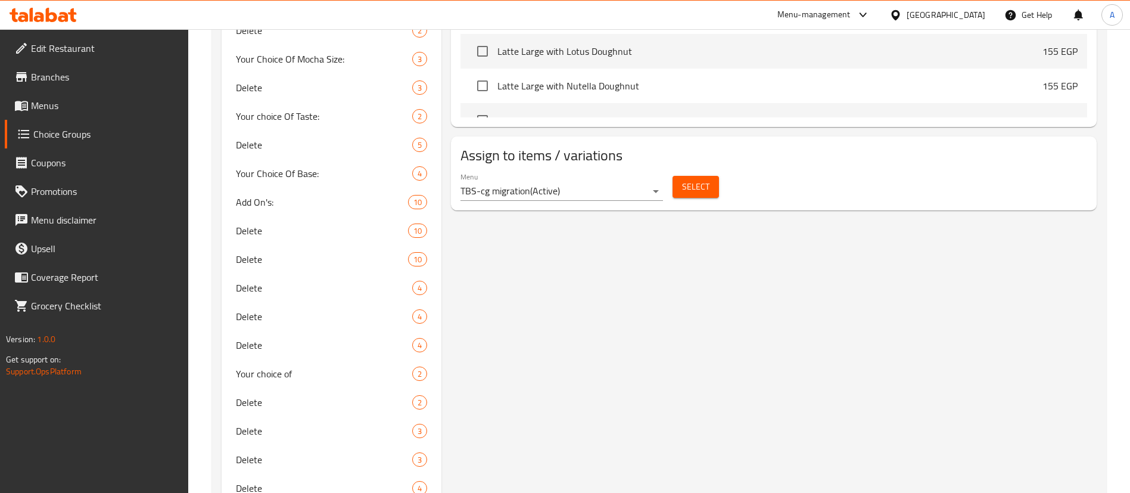
click at [701, 179] on span "Select" at bounding box center [695, 186] width 27 height 15
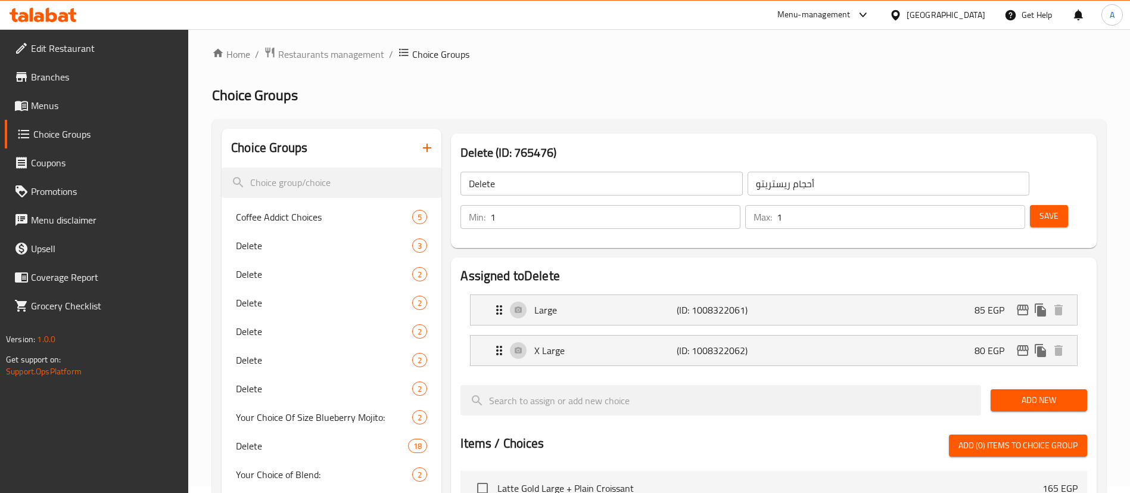
scroll to position [0, 0]
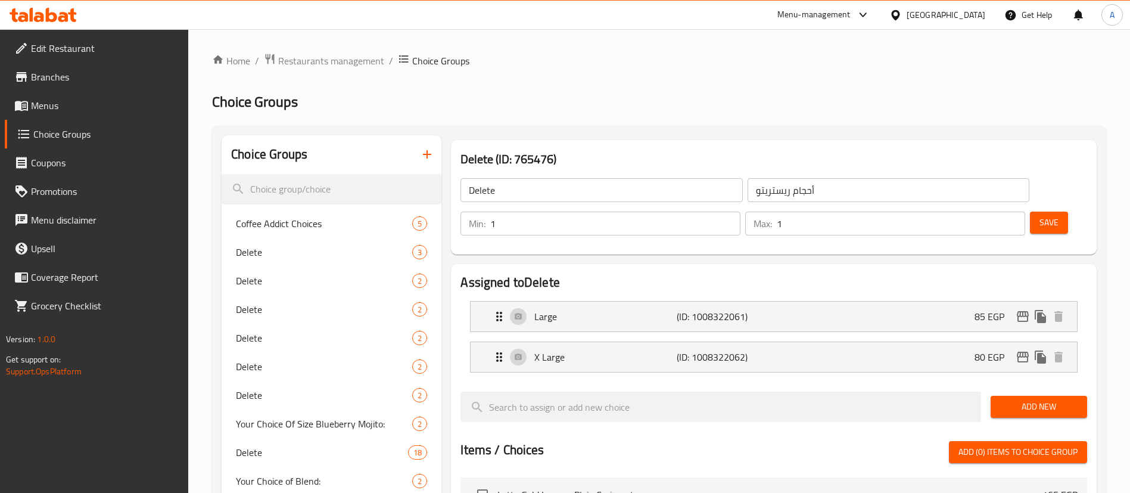
click at [540, 186] on input "Delete" at bounding box center [601, 190] width 282 height 24
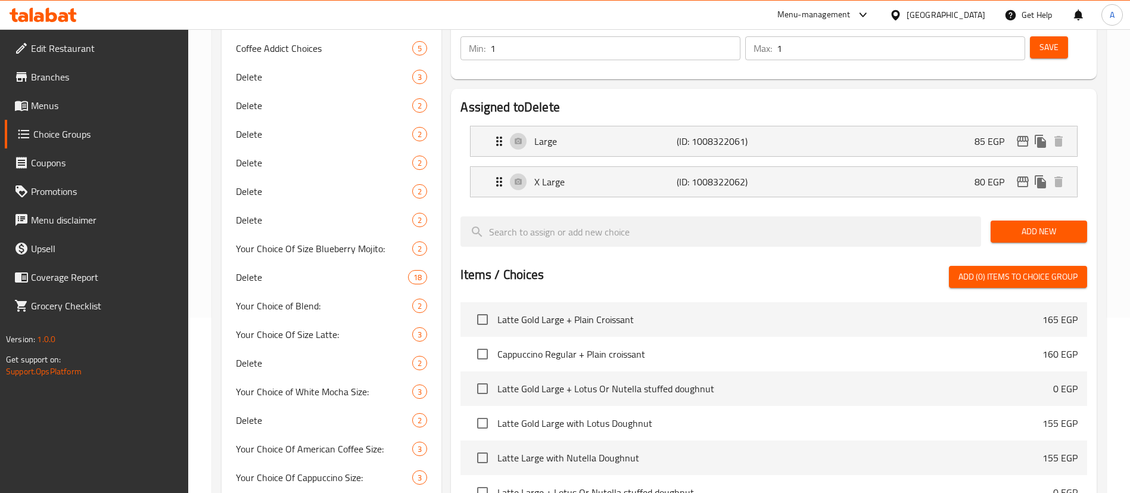
scroll to position [179, 0]
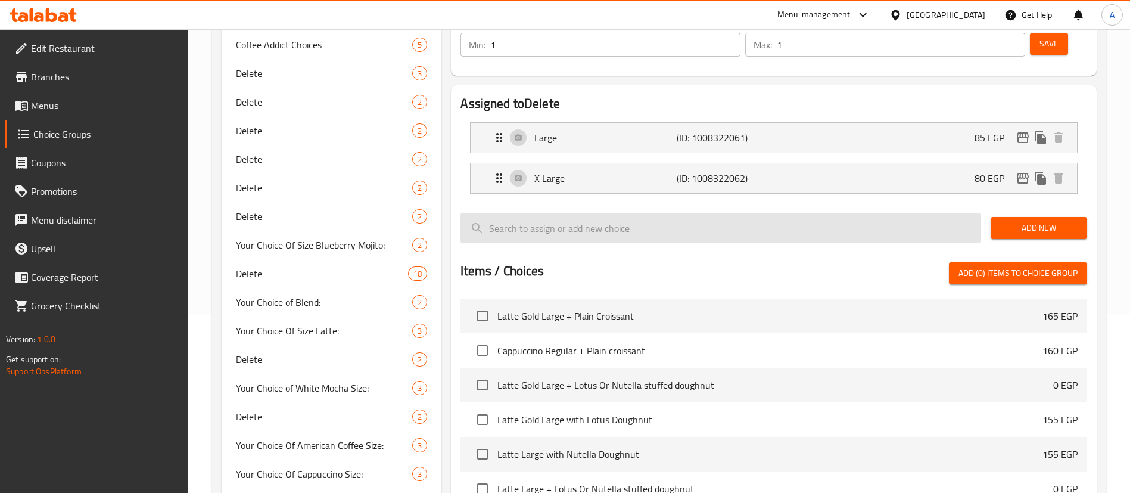
type input "res"
click at [579, 213] on input "search" at bounding box center [720, 228] width 521 height 30
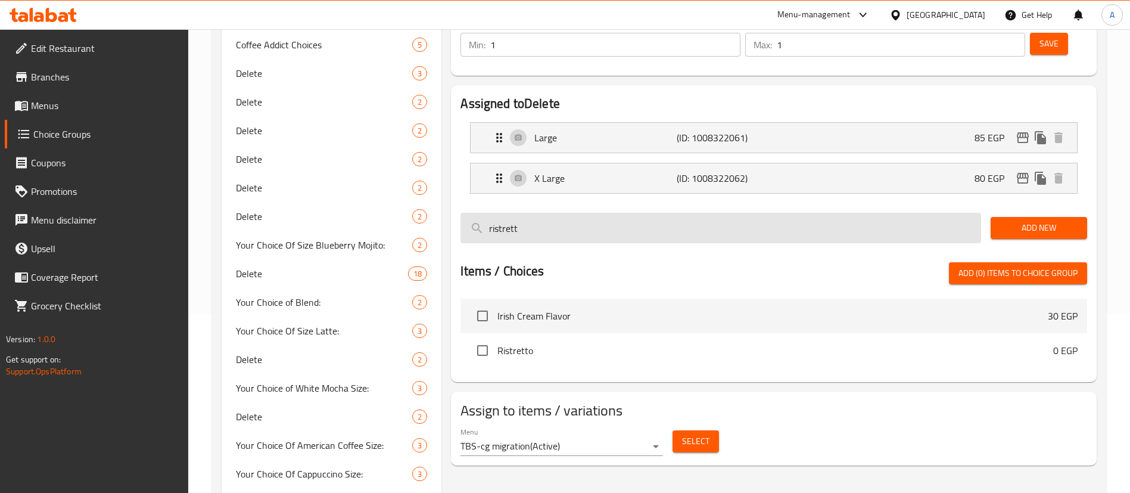
type input "ristretto"
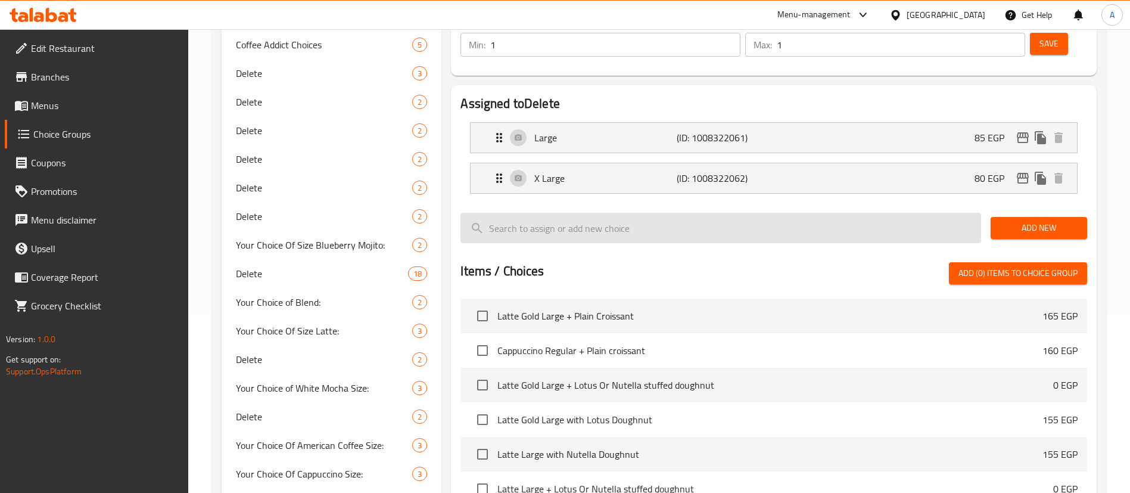
scroll to position [80, 0]
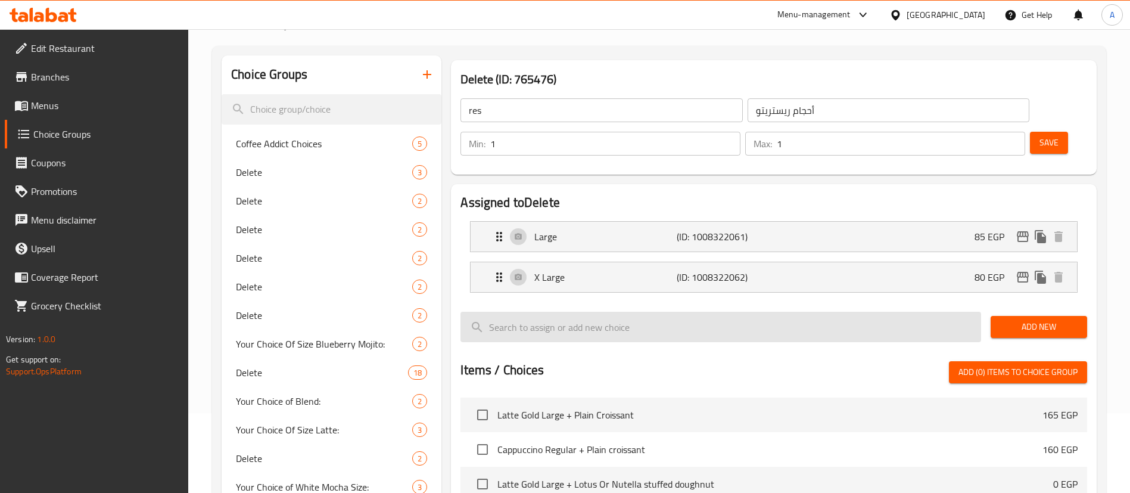
click at [579, 122] on input "res" at bounding box center [601, 110] width 282 height 24
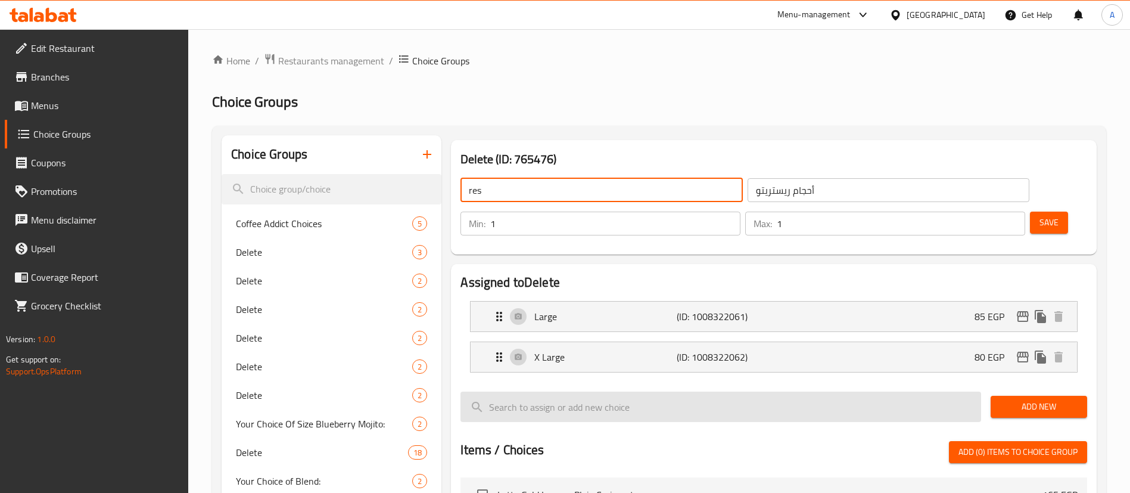
paste input "istretto"
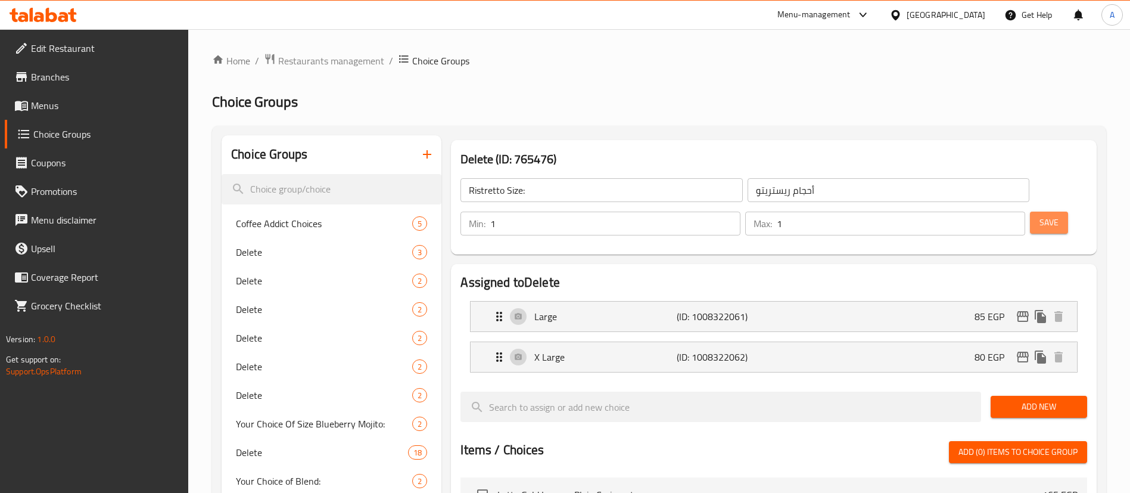
click at [1039, 215] on span "Save" at bounding box center [1048, 222] width 19 height 15
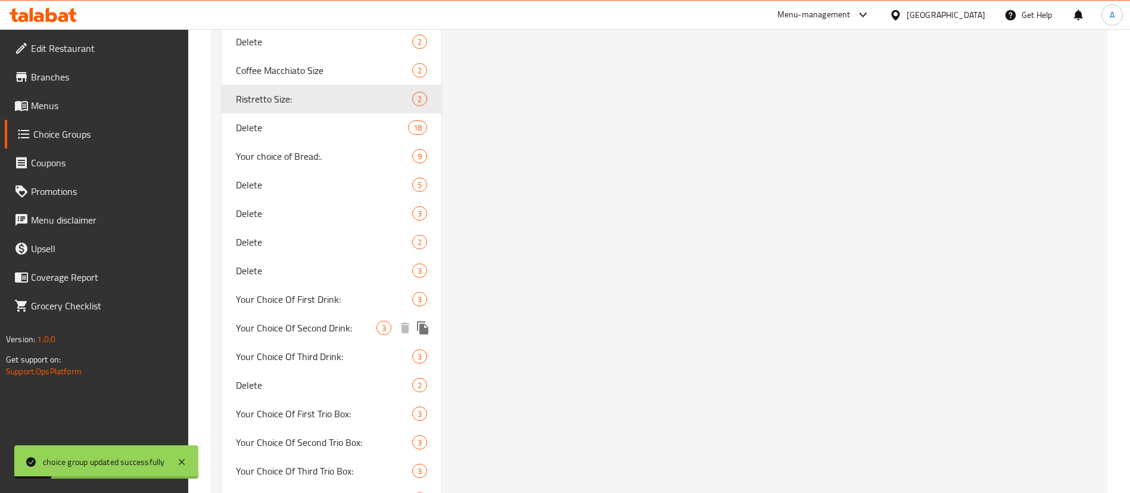
scroll to position [2002, 0]
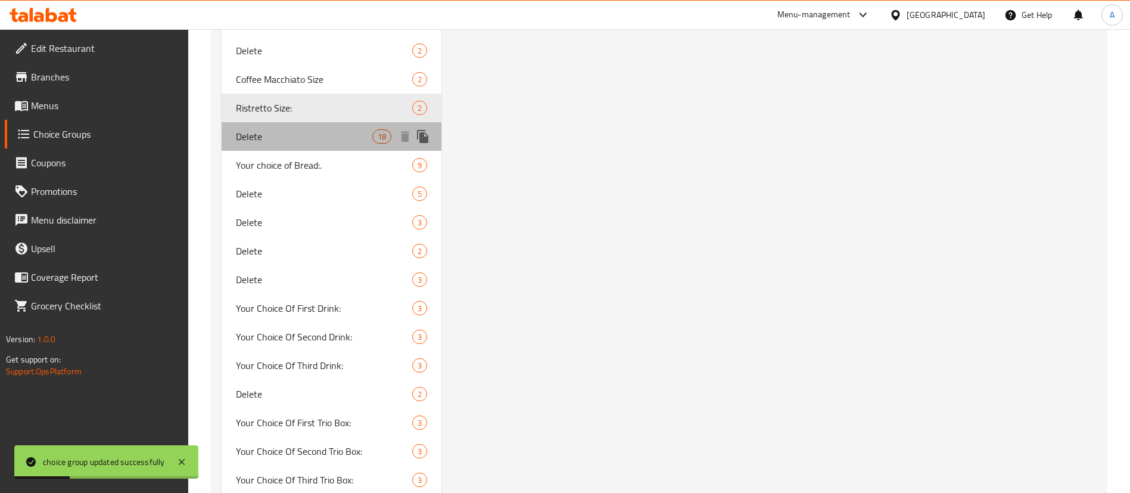
click at [321, 137] on span "Delete" at bounding box center [304, 136] width 136 height 14
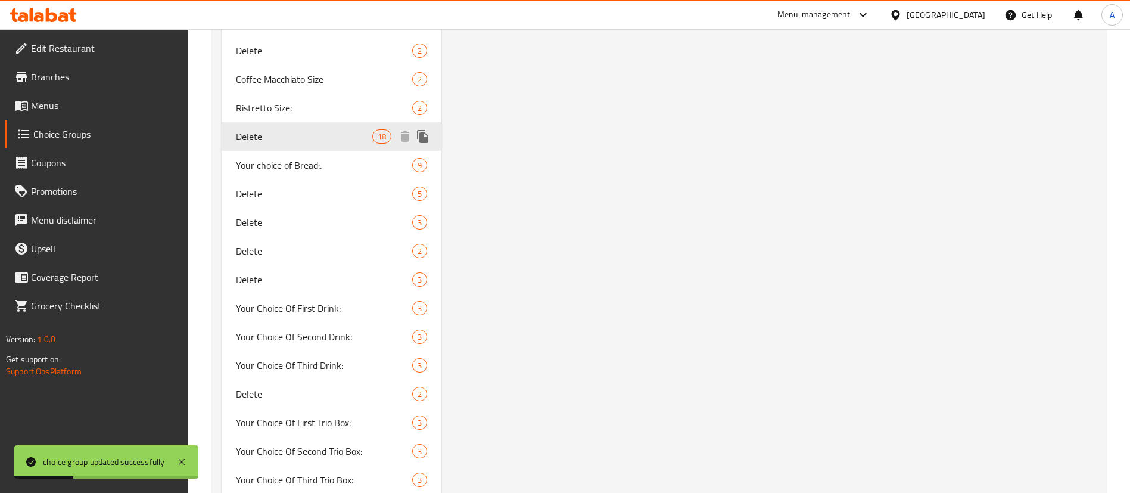
type input "Delete"
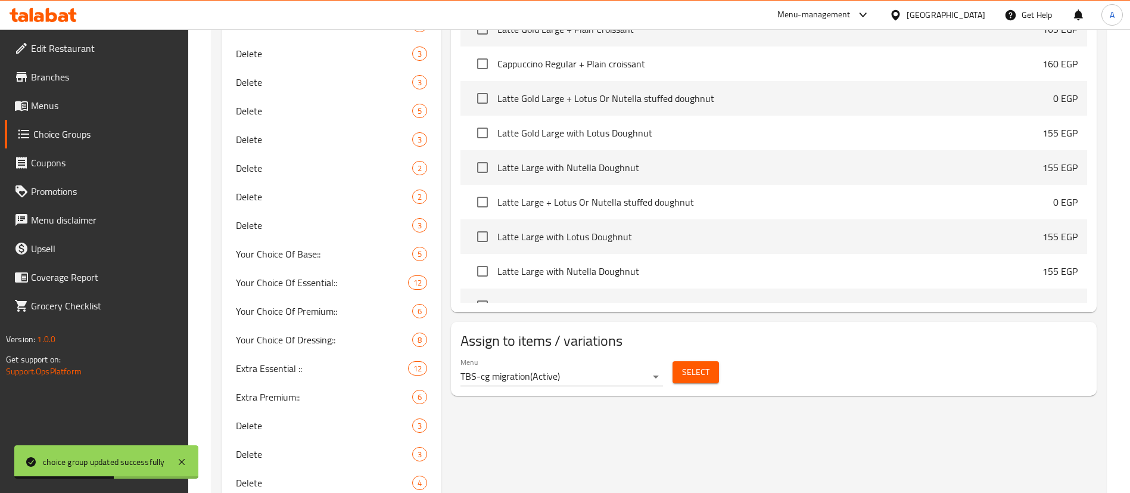
scroll to position [1114, 0]
click at [684, 363] on span "Select" at bounding box center [695, 370] width 27 height 15
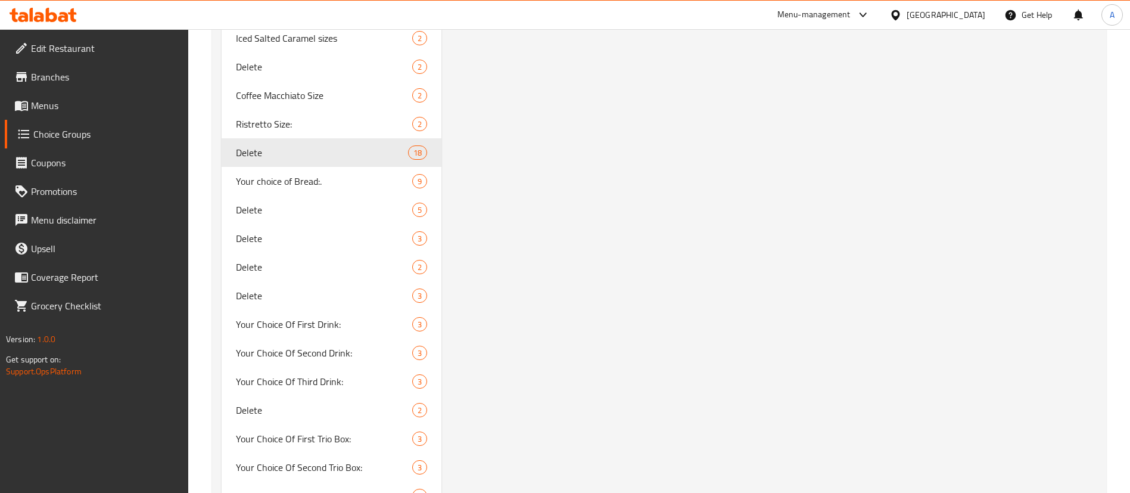
scroll to position [1963, 0]
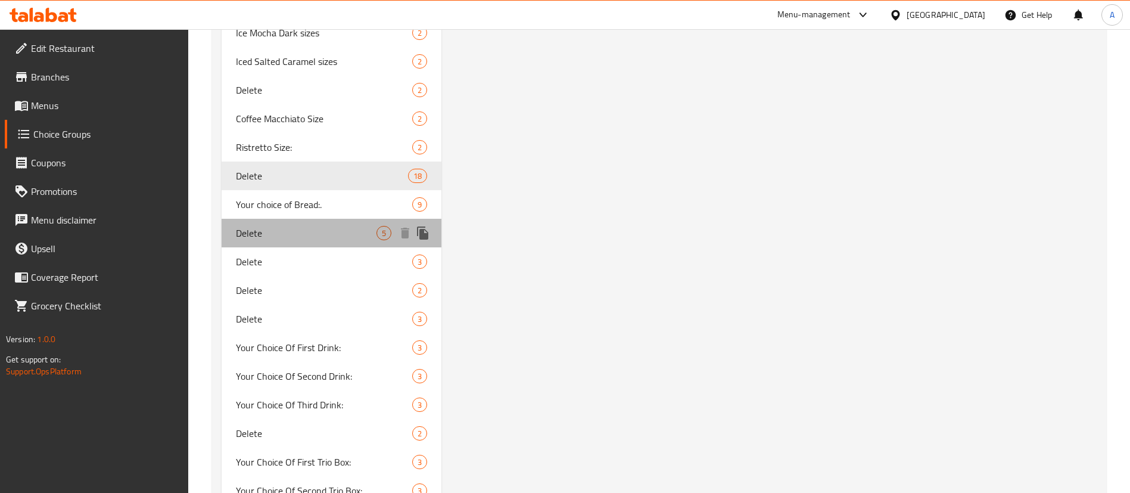
click at [317, 231] on span "Delete" at bounding box center [306, 233] width 141 height 14
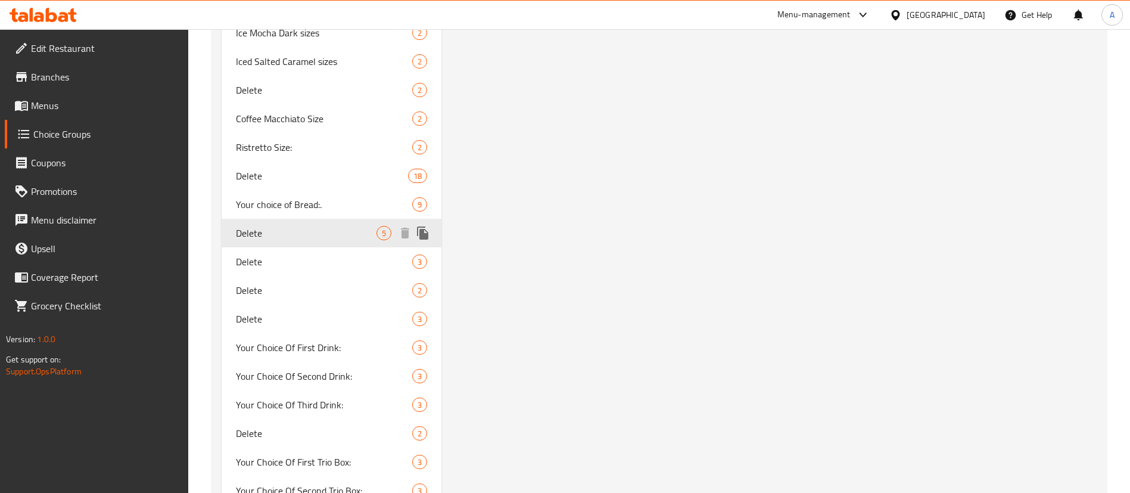
type input "بروتين إضافي"
type input "0"
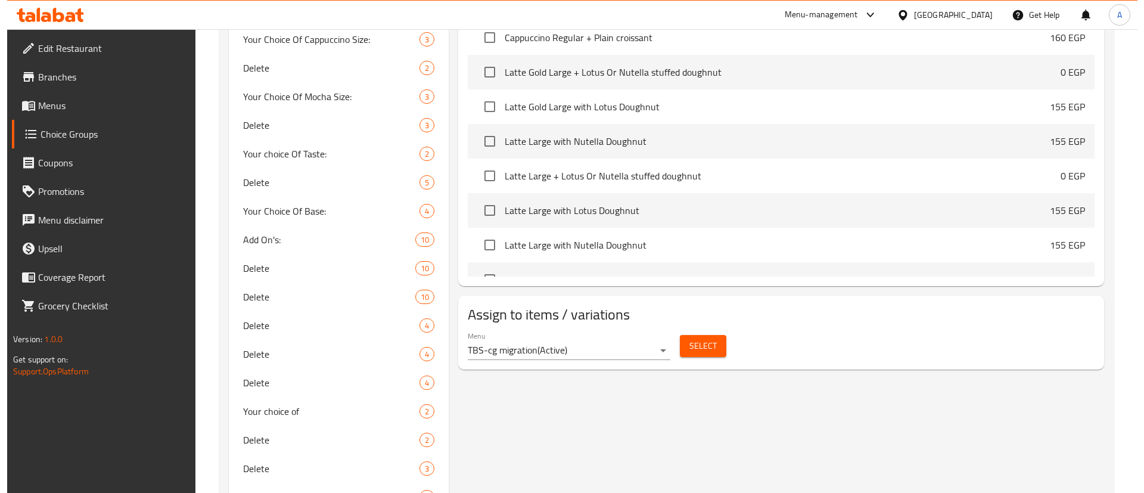
scroll to position [612, 0]
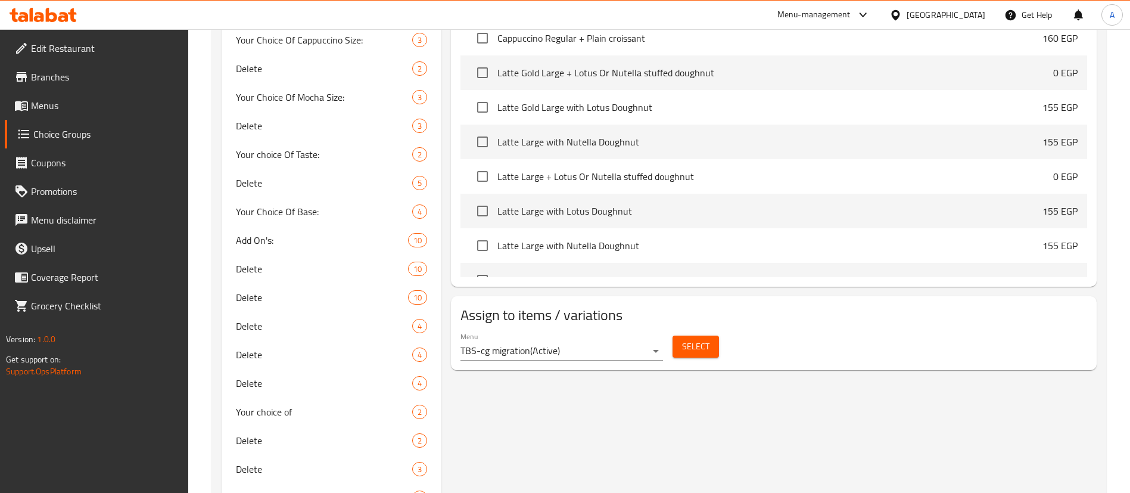
click at [712, 335] on button "Select" at bounding box center [695, 346] width 46 height 22
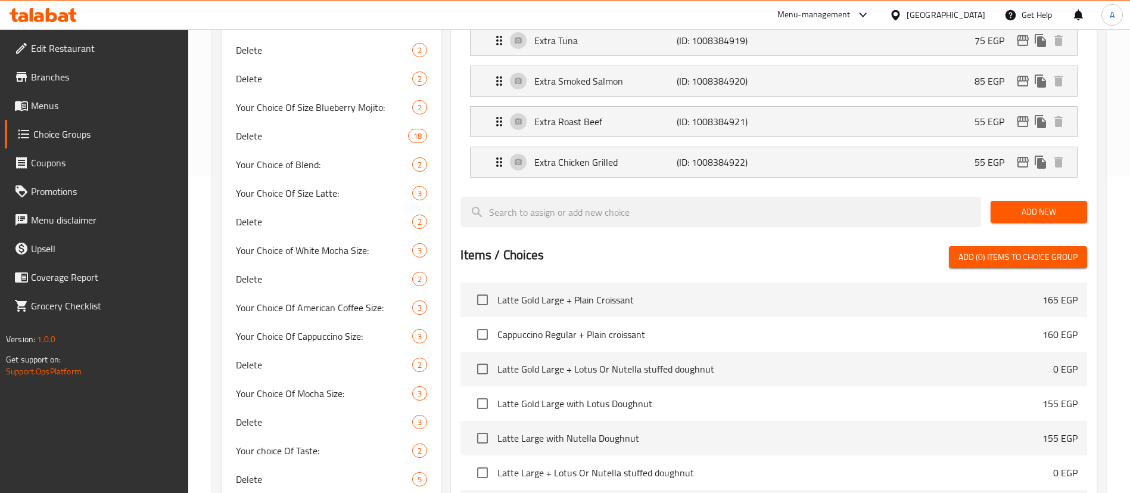
scroll to position [0, 0]
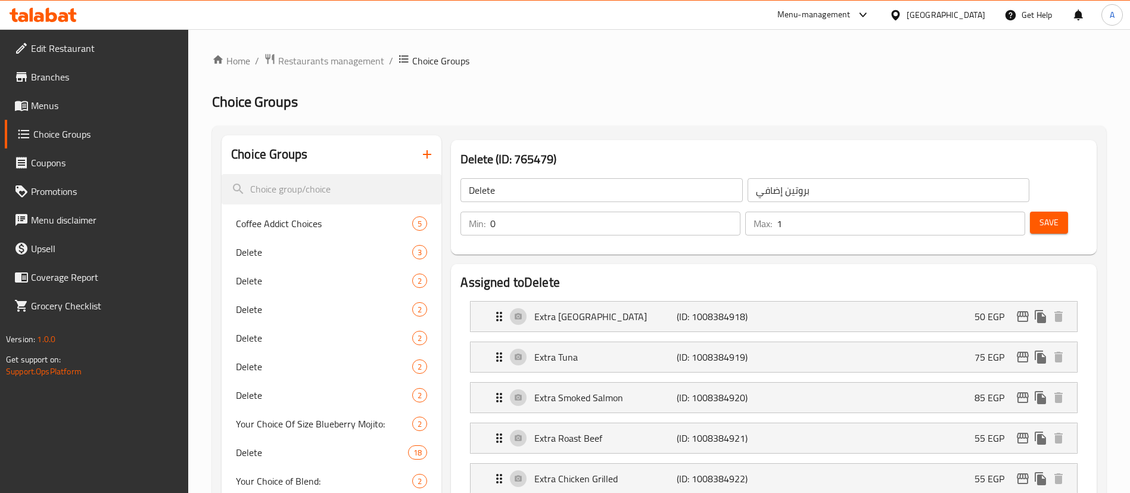
click at [538, 192] on input "Delete" at bounding box center [601, 190] width 282 height 24
type input "ُ"
drag, startPoint x: 538, startPoint y: 192, endPoint x: 521, endPoint y: 188, distance: 18.3
click at [521, 188] on input "Extra Protein" at bounding box center [601, 190] width 282 height 24
click at [1030, 211] on button "Save" at bounding box center [1049, 222] width 38 height 22
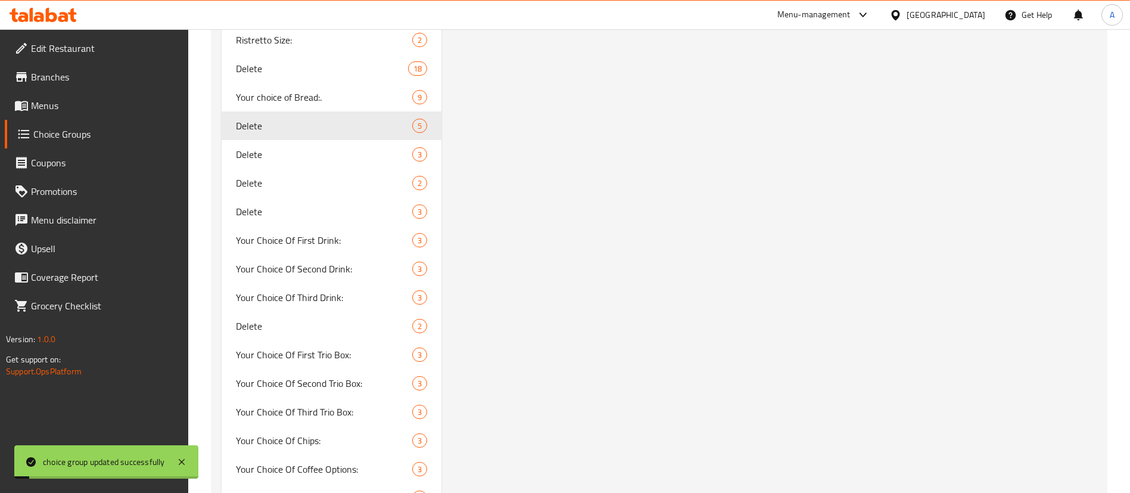
scroll to position [2110, 0]
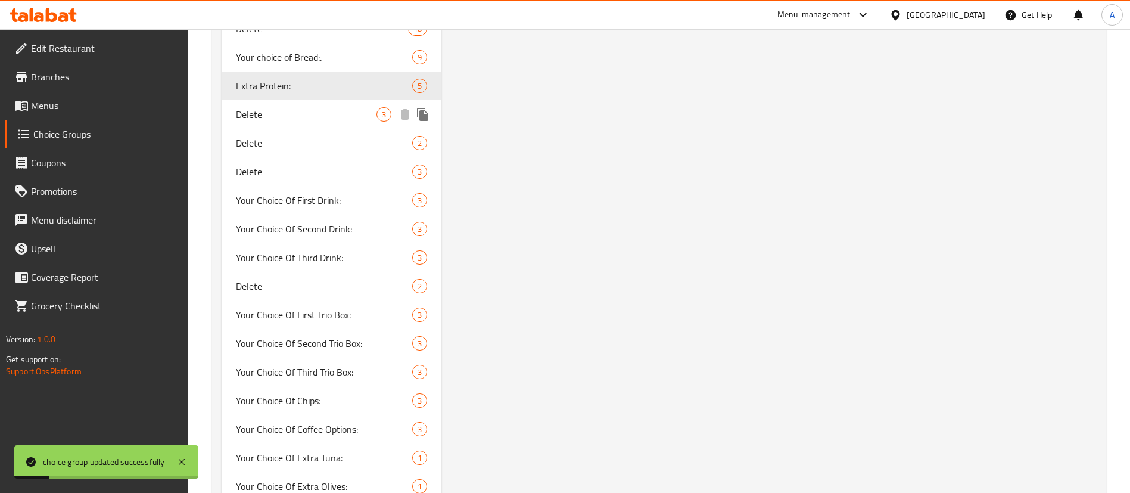
click at [279, 119] on span "Delete" at bounding box center [306, 114] width 141 height 14
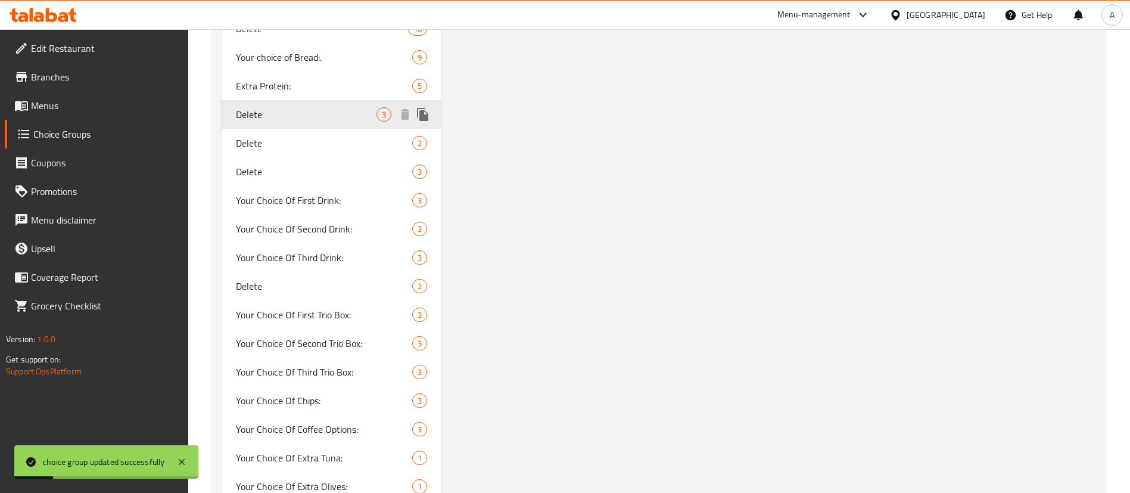
type input "Delete"
type input "الإضافات::"
type input "3"
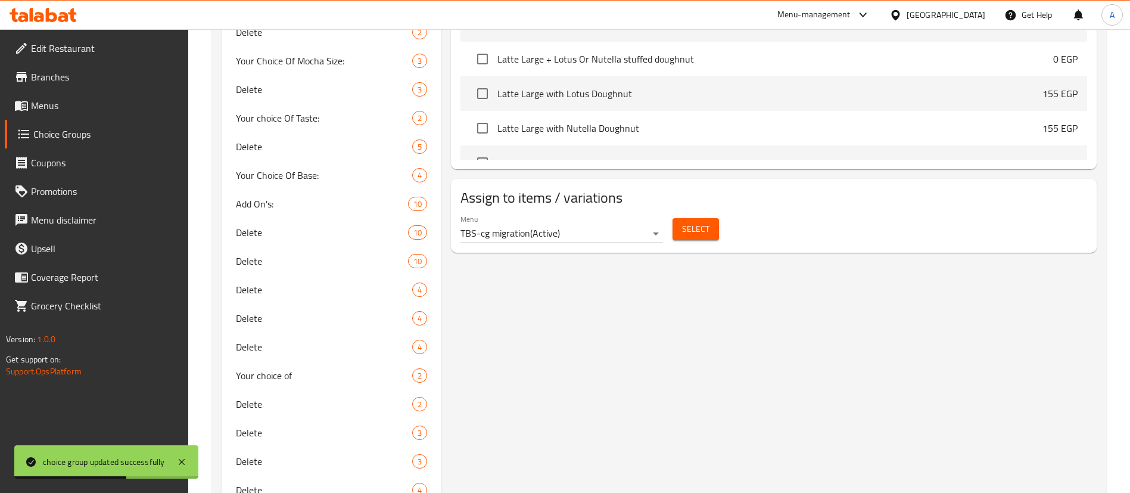
scroll to position [627, 0]
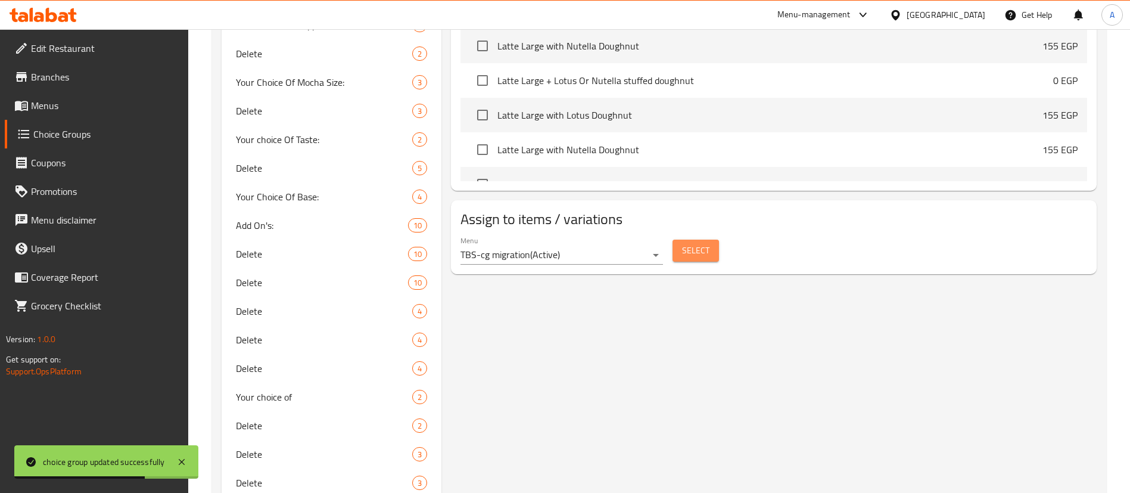
click at [701, 243] on span "Select" at bounding box center [695, 250] width 27 height 15
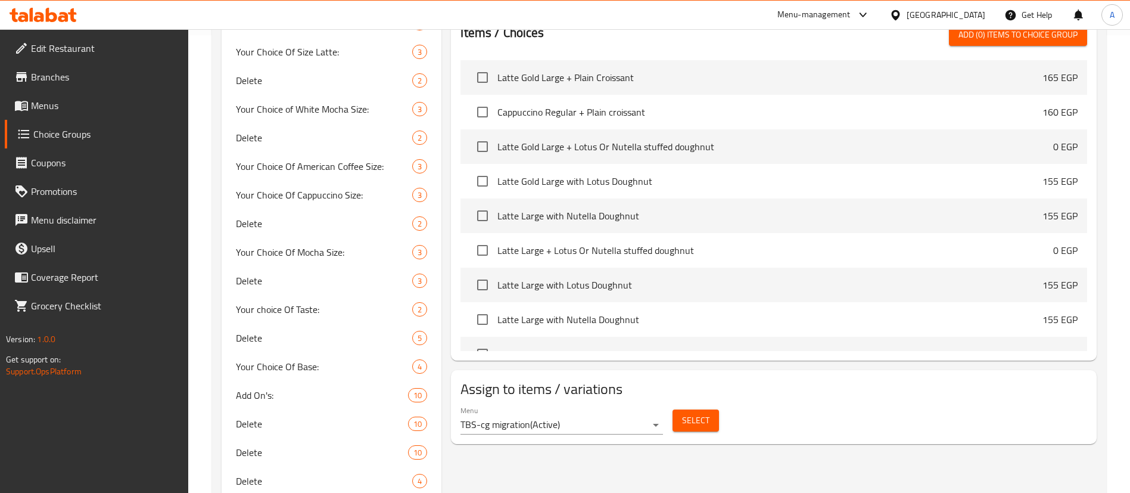
scroll to position [0, 0]
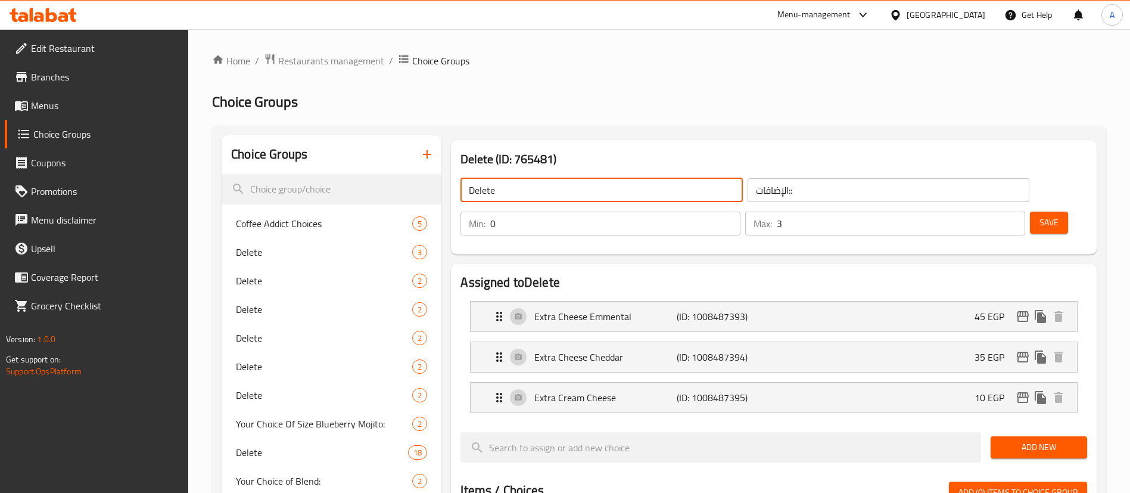
click at [567, 188] on input "Delete" at bounding box center [601, 190] width 282 height 24
click at [1039, 215] on span "Save" at bounding box center [1048, 222] width 19 height 15
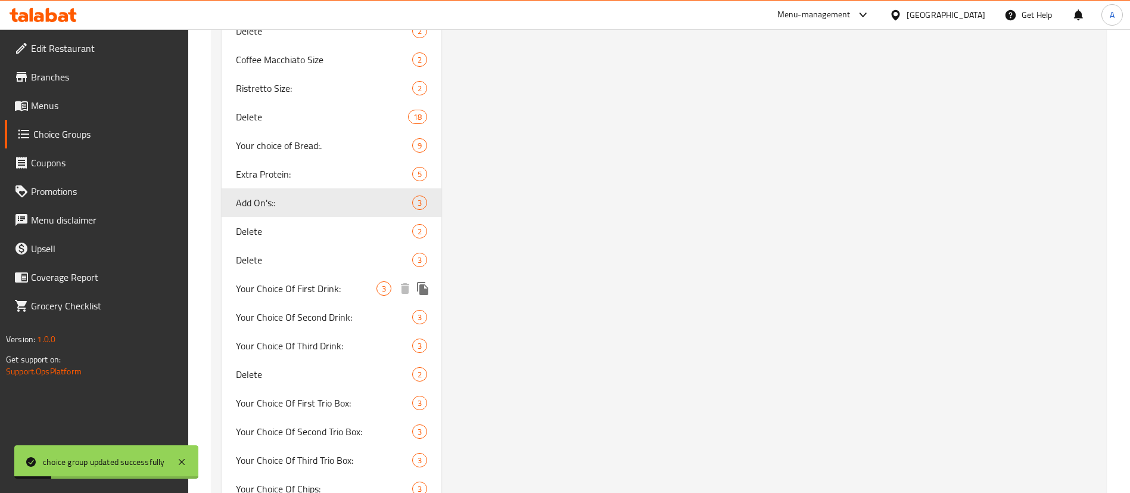
scroll to position [2023, 0]
click at [288, 231] on span "Delete" at bounding box center [306, 230] width 141 height 14
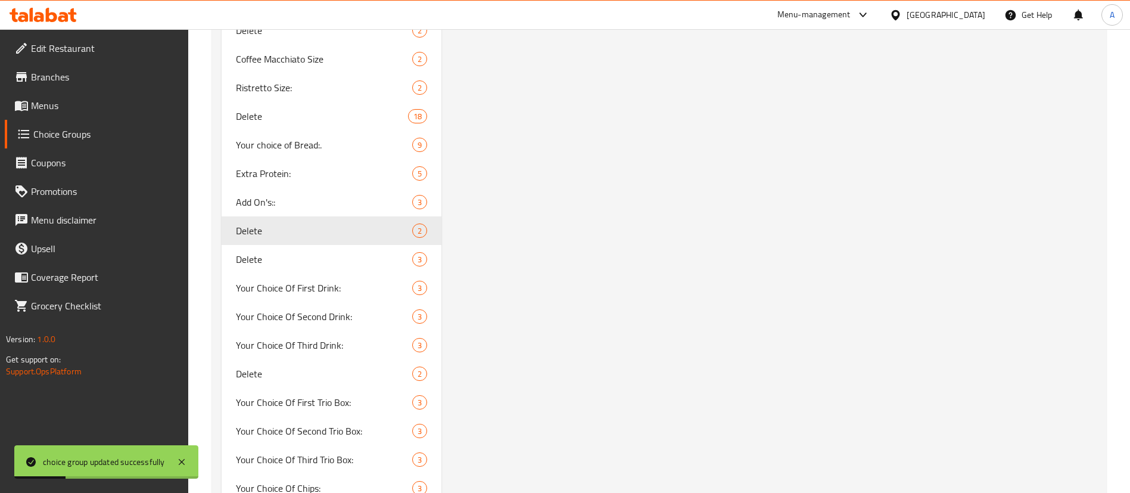
type input "Delete"
type input "اختيارك من كروزوني :"
type input "1"
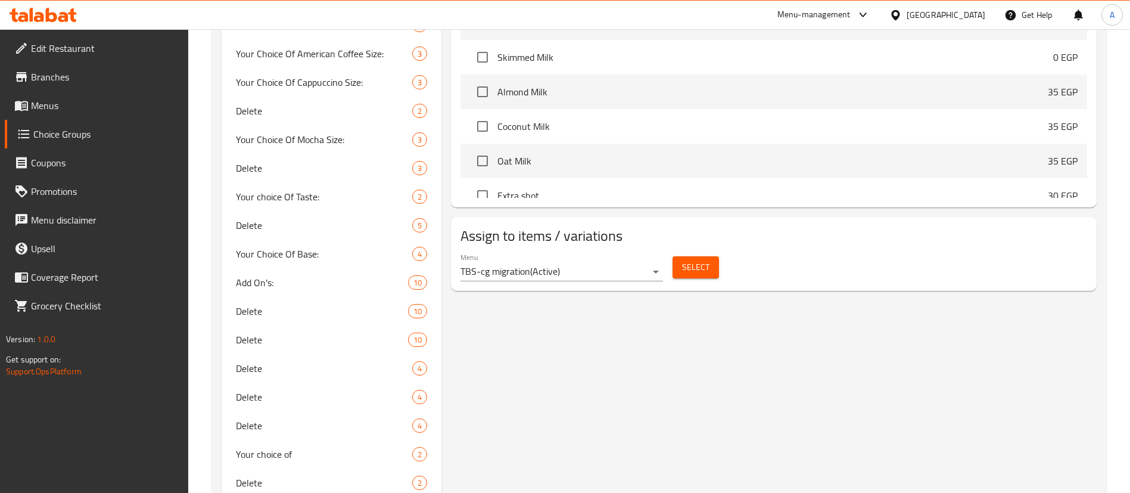
scroll to position [568, 0]
click at [709, 258] on button "Select" at bounding box center [695, 269] width 46 height 22
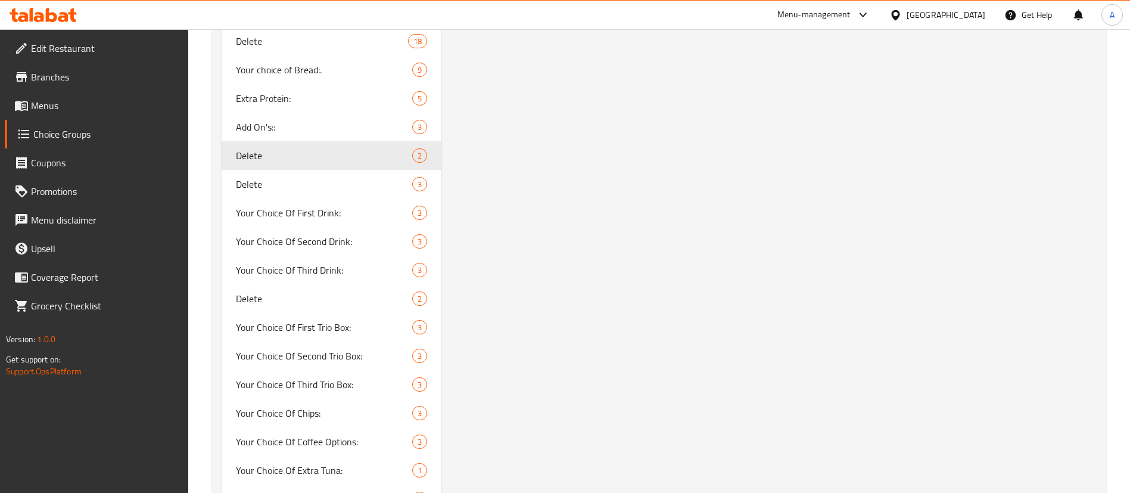
scroll to position [2097, 0]
click at [279, 187] on span "Delete" at bounding box center [306, 184] width 141 height 14
type input "اختيارك من مشروب:"
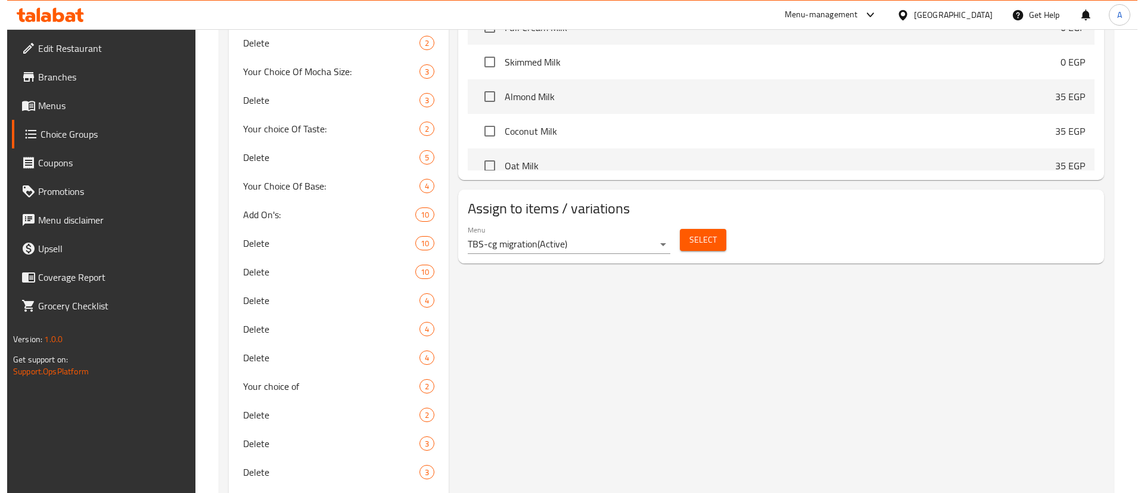
scroll to position [639, 0]
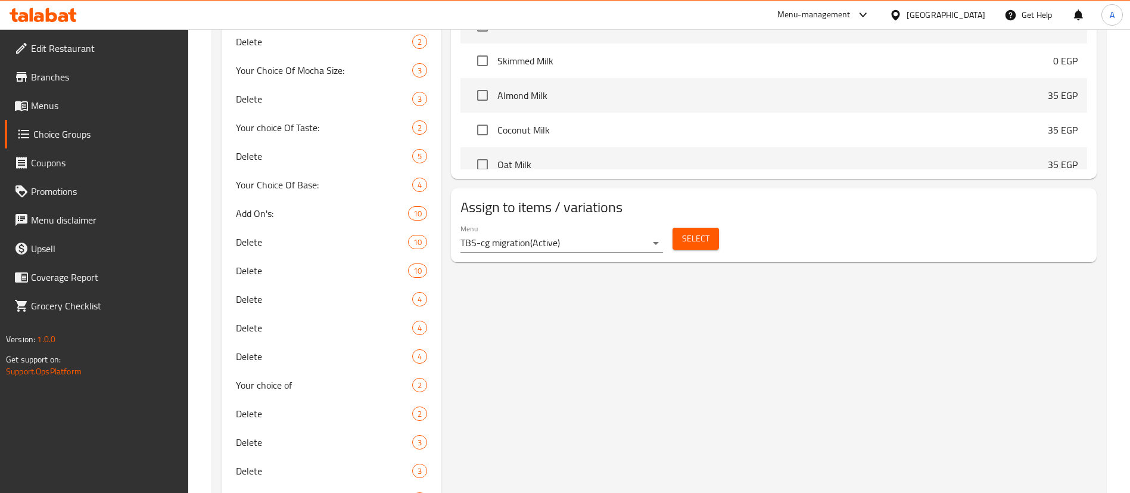
click at [696, 231] on span "Select" at bounding box center [695, 238] width 27 height 15
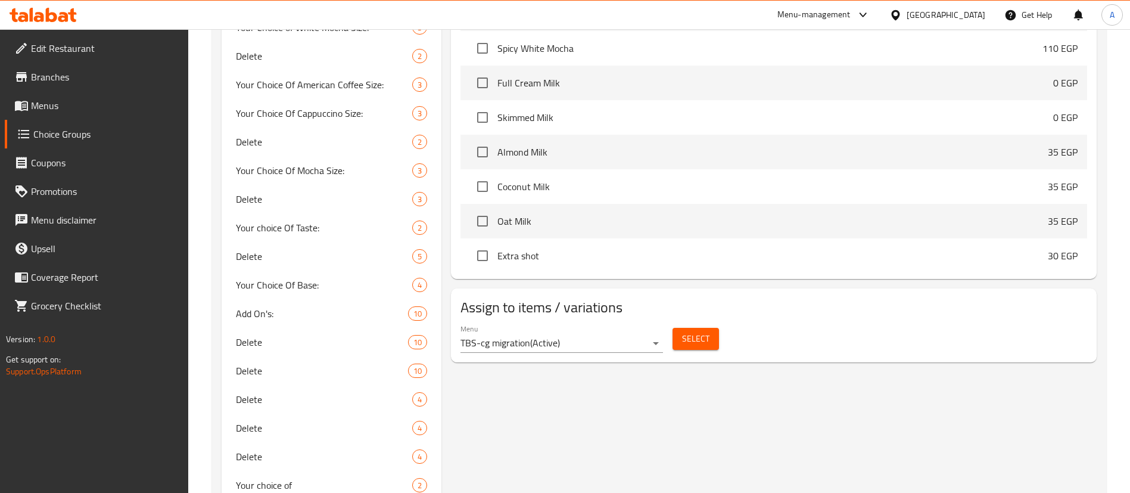
scroll to position [404, 0]
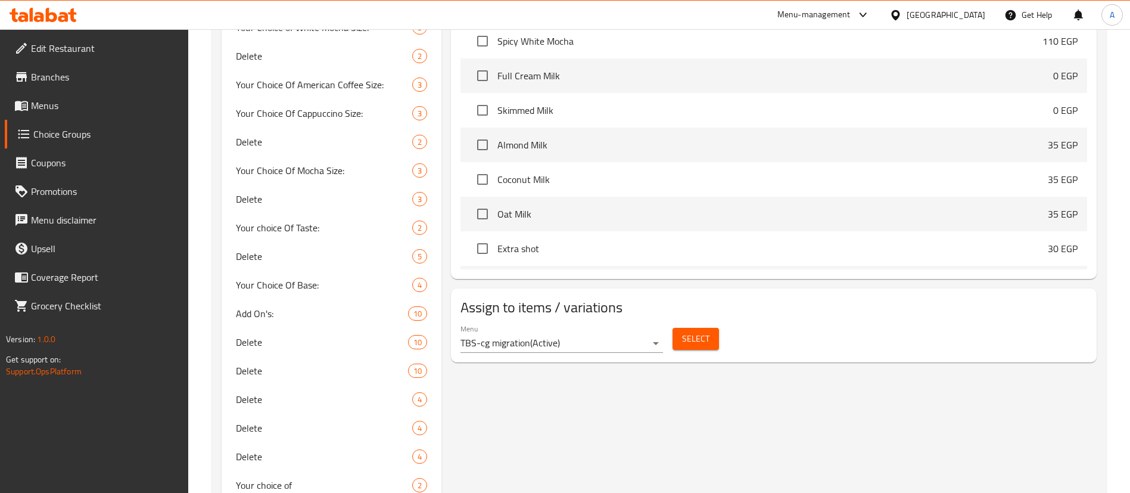
click at [696, 331] on span "Select" at bounding box center [695, 338] width 27 height 15
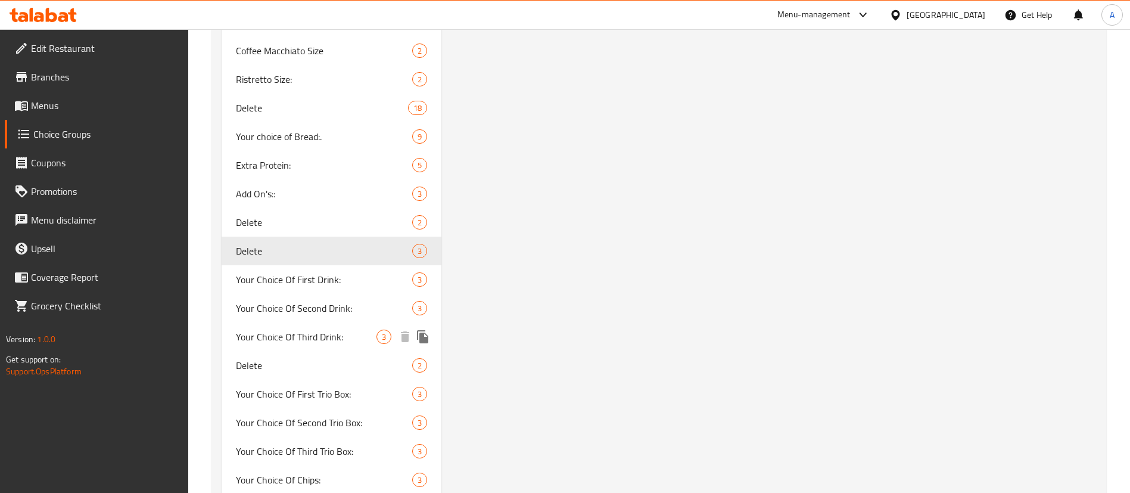
scroll to position [2041, 0]
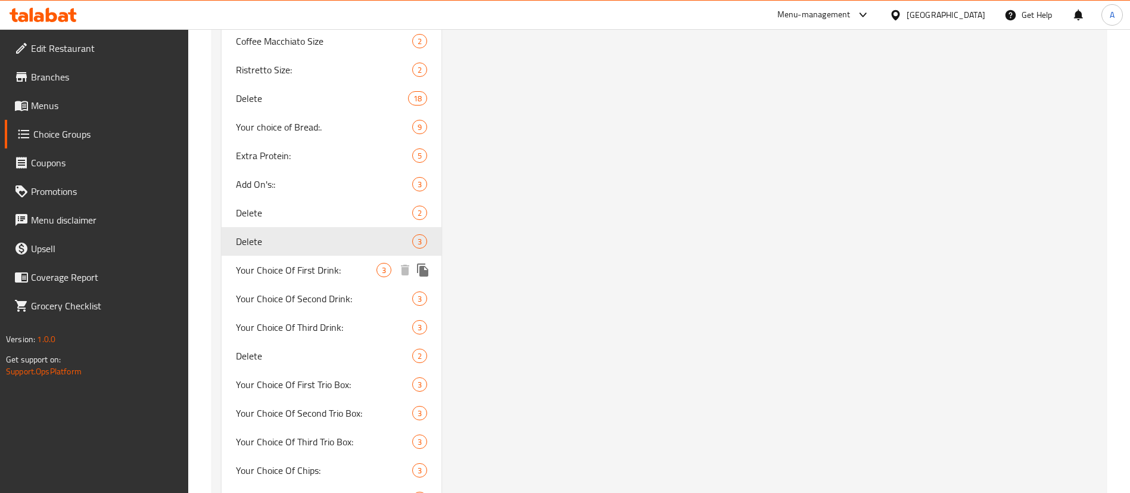
click at [304, 267] on span "Your Choice Of First Drink:" at bounding box center [306, 270] width 141 height 14
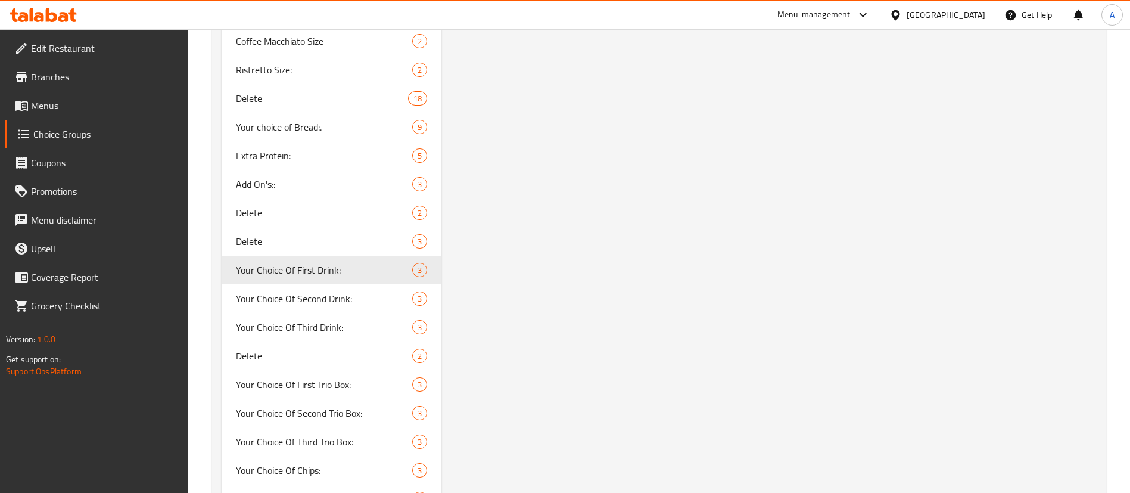
type input "Your Choice Of First Drink:"
type input "اختيارك من مشروب الأول:"
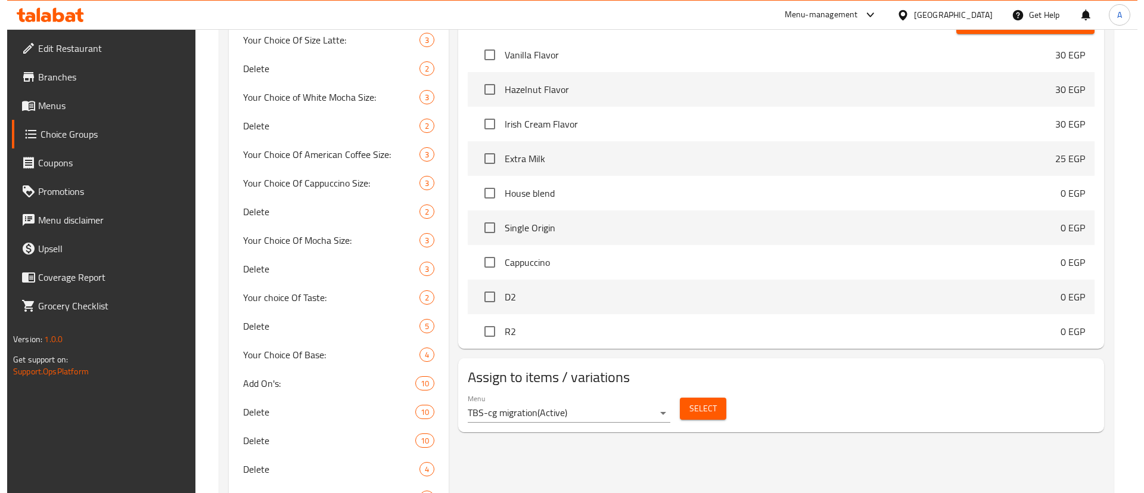
scroll to position [474, 0]
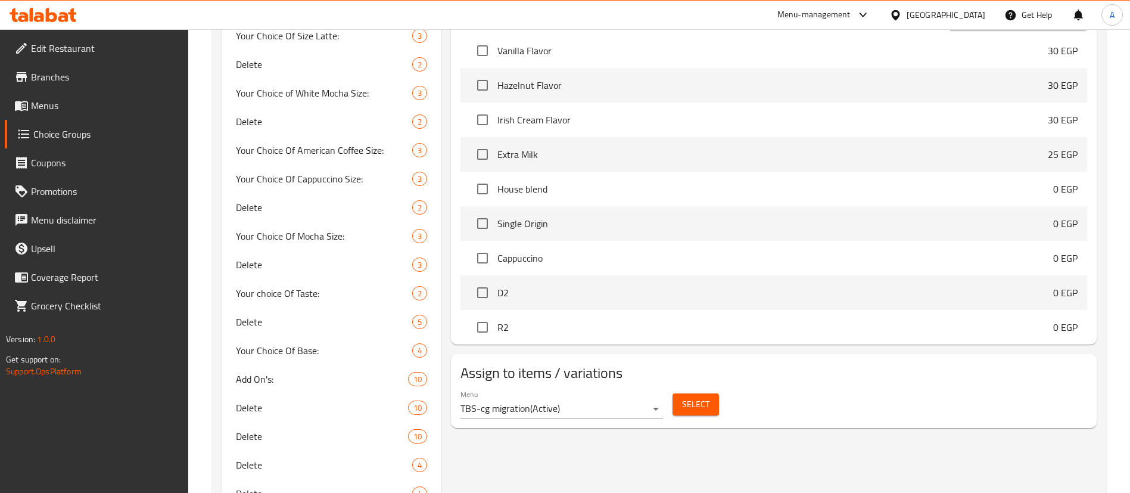
click at [692, 397] on span "Select" at bounding box center [695, 404] width 27 height 15
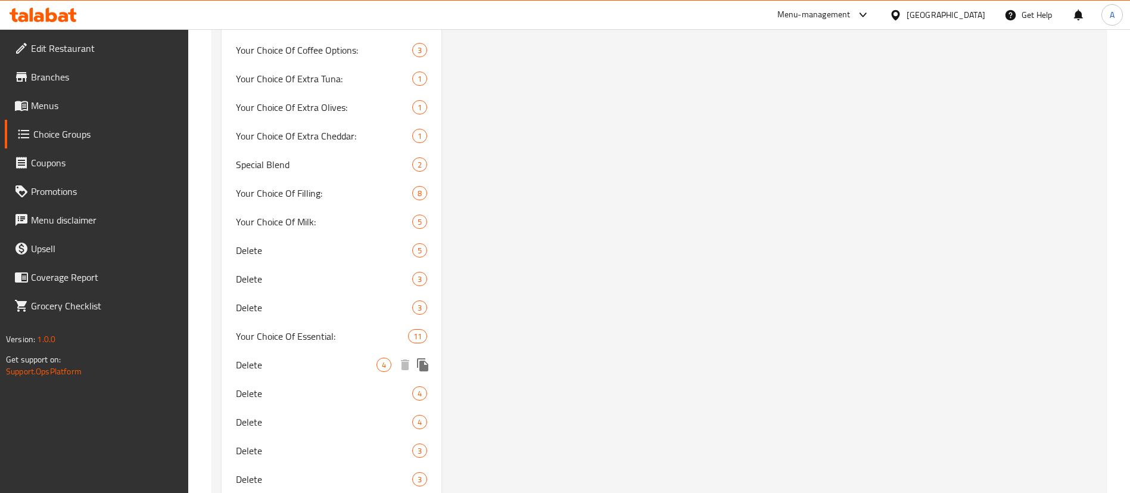
scroll to position [2484, 0]
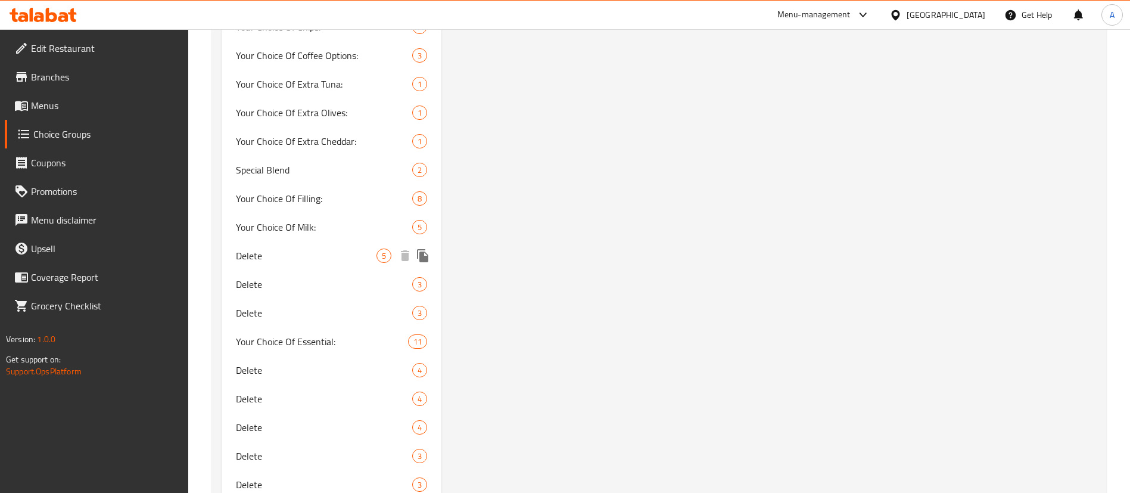
click at [309, 259] on span "Delete" at bounding box center [306, 255] width 141 height 14
type input "Delete"
type input "اختيارك من الحليب:"
type input "0"
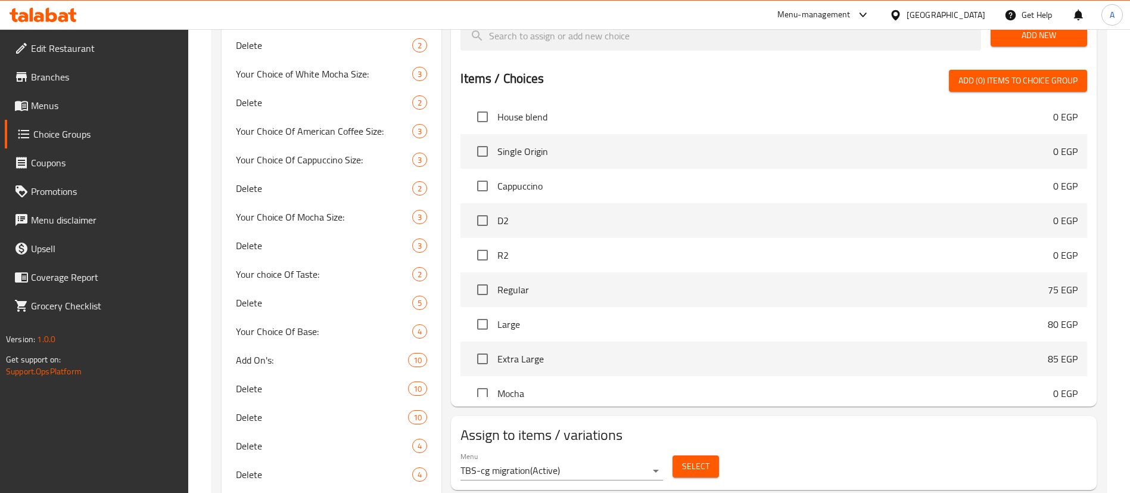
scroll to position [871, 0]
click at [704, 459] on span "Select" at bounding box center [695, 466] width 27 height 15
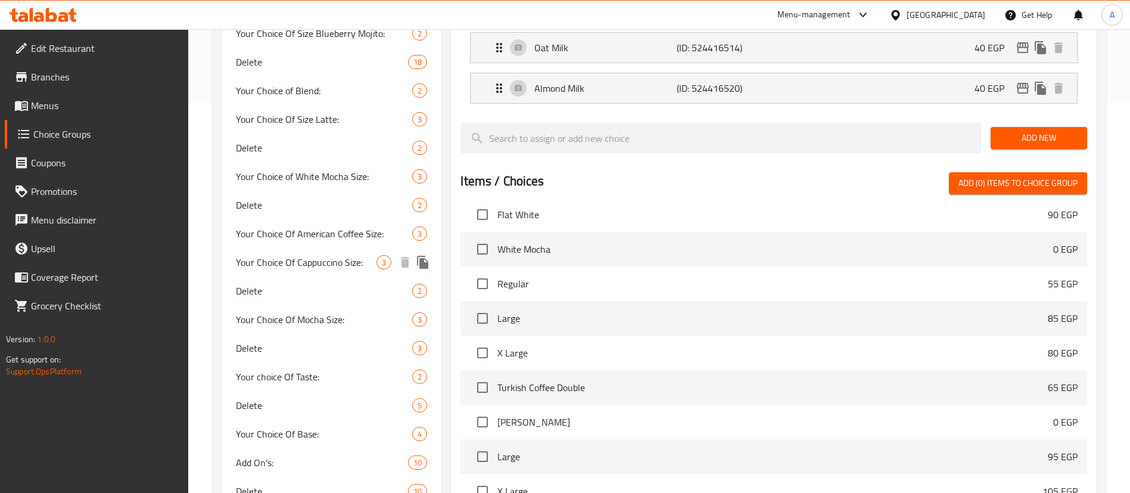
scroll to position [0, 0]
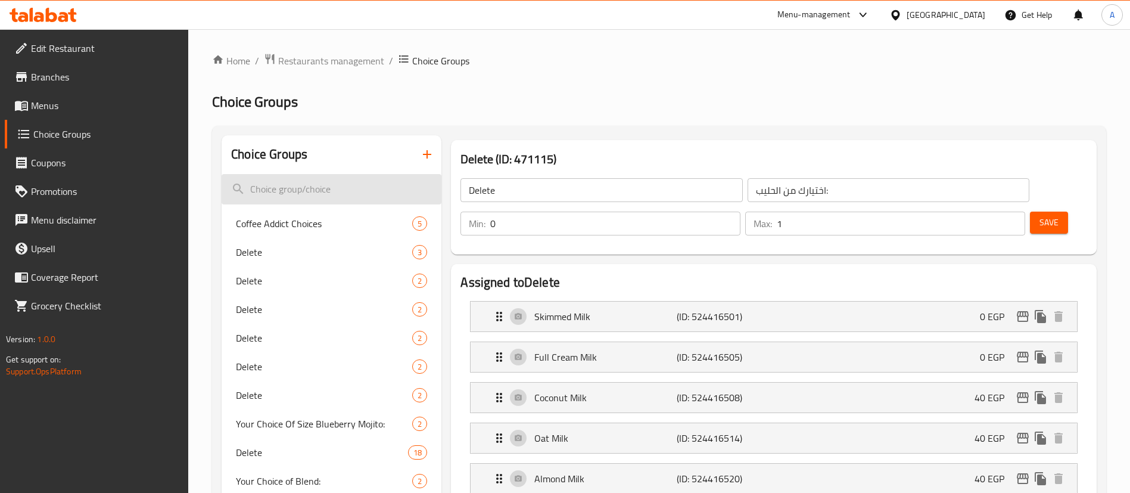
click at [310, 192] on input "search" at bounding box center [332, 189] width 220 height 30
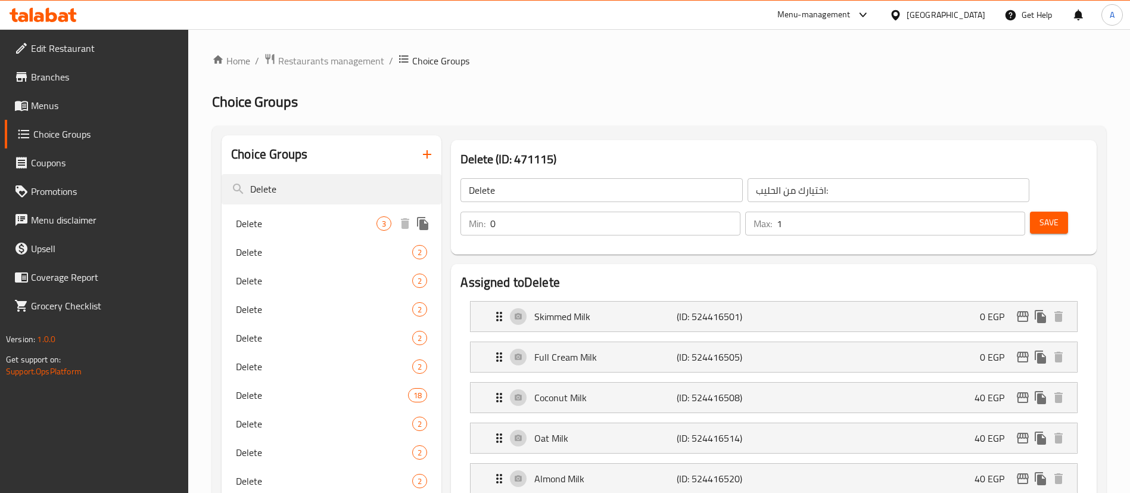
type input "Delete"
click at [317, 219] on span "Delete" at bounding box center [306, 223] width 141 height 14
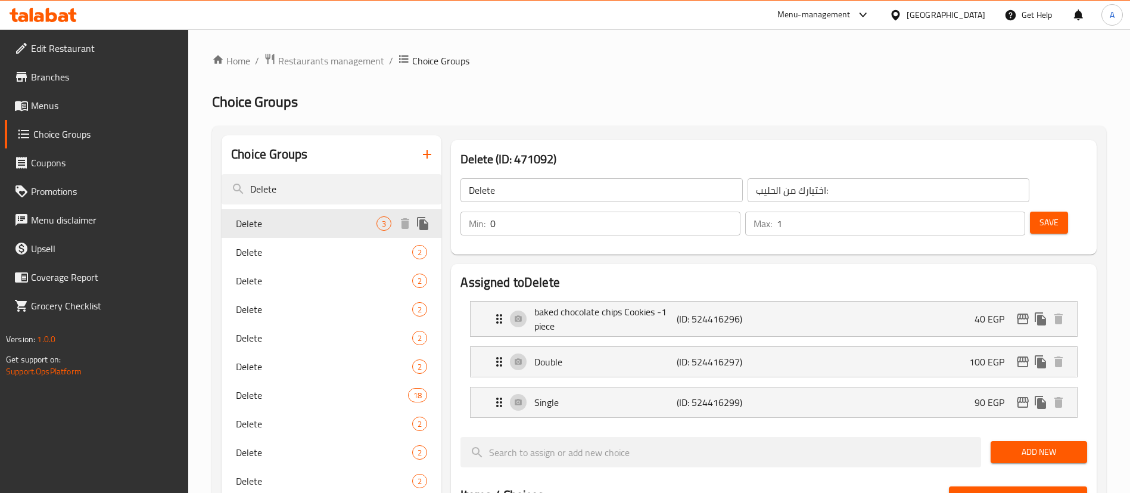
type input "أختيارك من:"
type input "1"
type input "2"
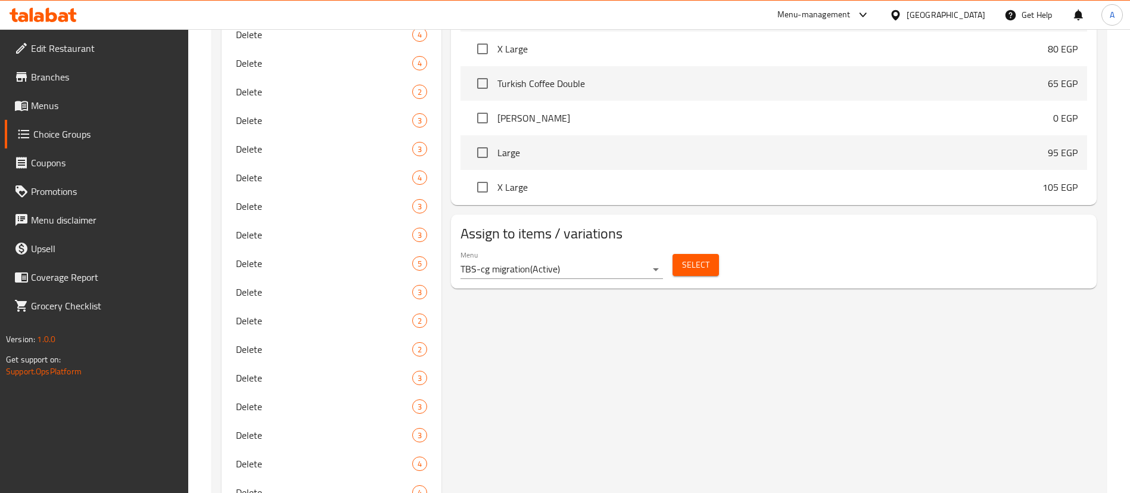
scroll to position [612, 0]
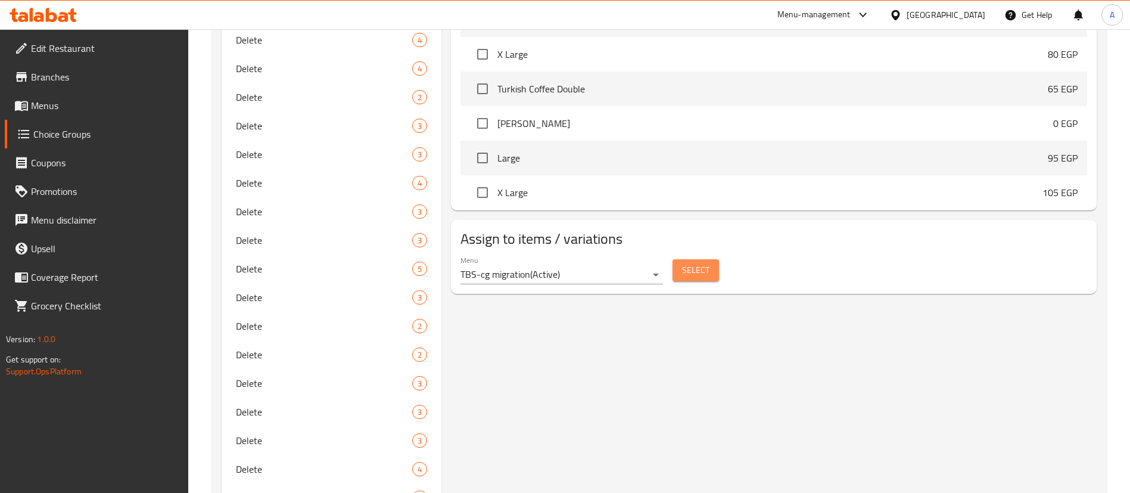
click at [705, 263] on span "Select" at bounding box center [695, 270] width 27 height 15
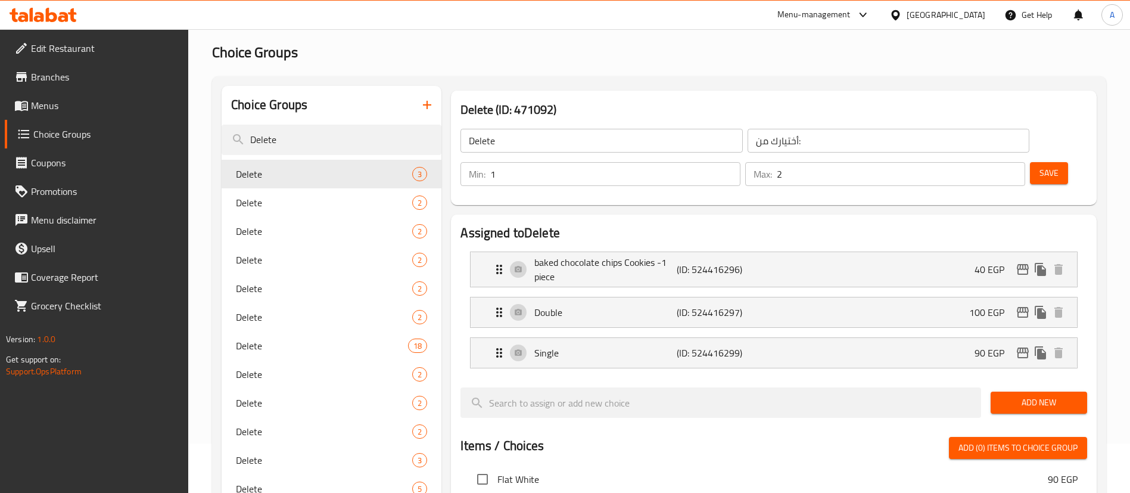
scroll to position [0, 0]
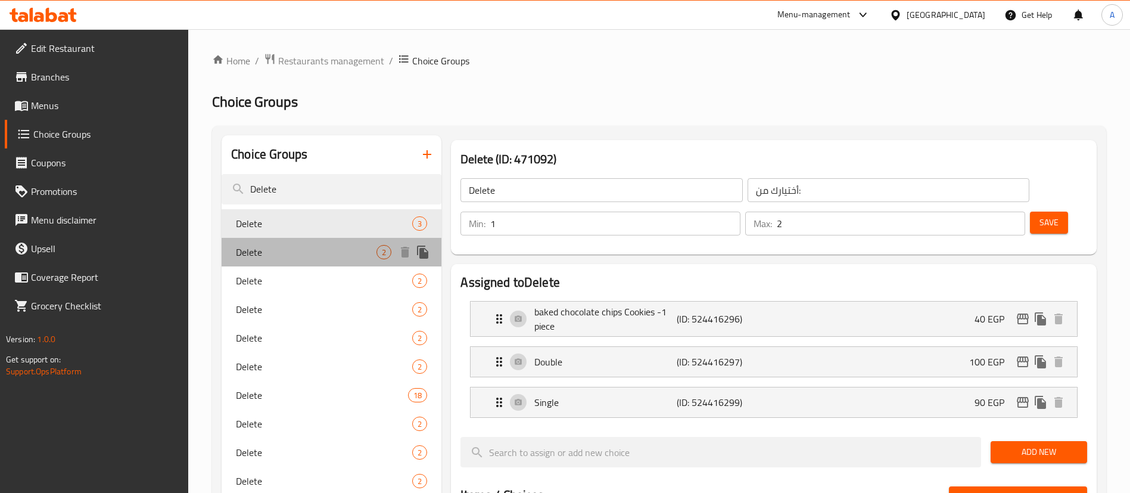
click at [270, 251] on span "Delete" at bounding box center [306, 252] width 141 height 14
type input "إختيارك من الحجم:"
type input "1"
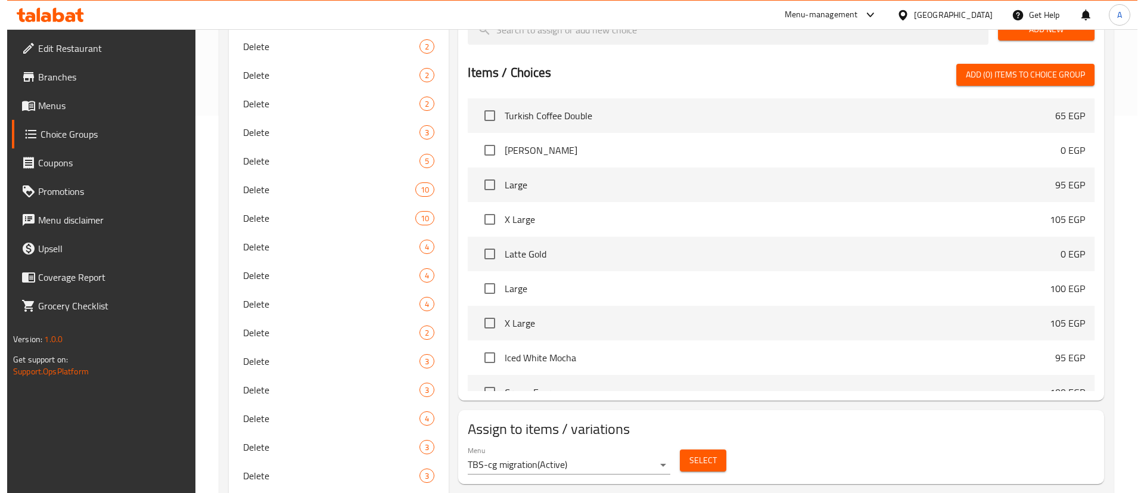
scroll to position [2076, 0]
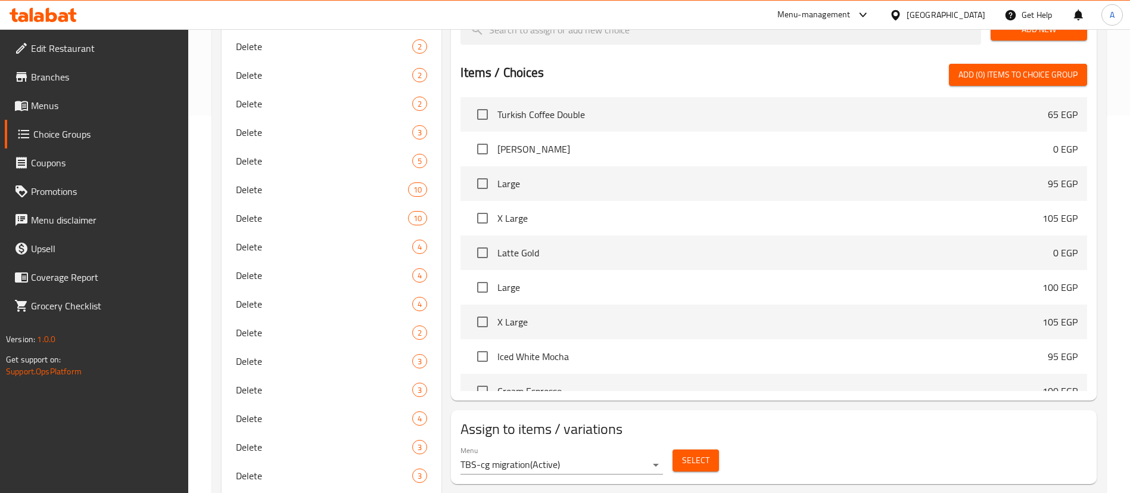
click at [697, 453] on span "Select" at bounding box center [695, 460] width 27 height 15
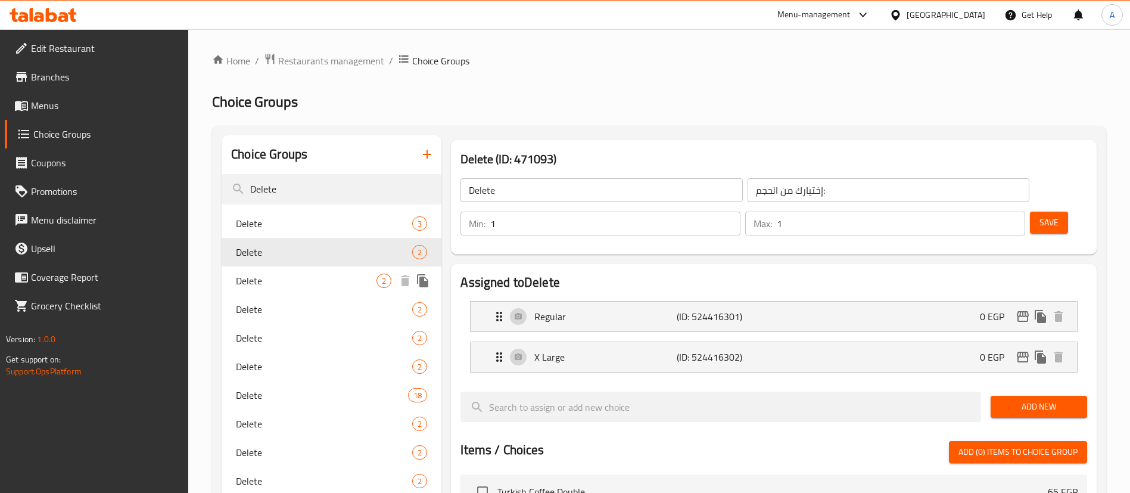
click at [303, 281] on span "Delete" at bounding box center [306, 280] width 141 height 14
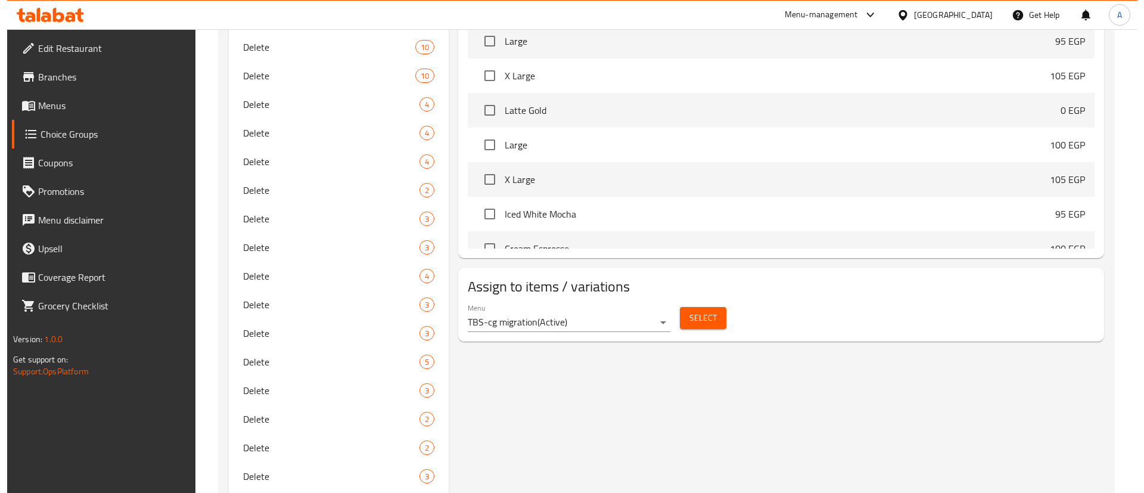
scroll to position [518, 0]
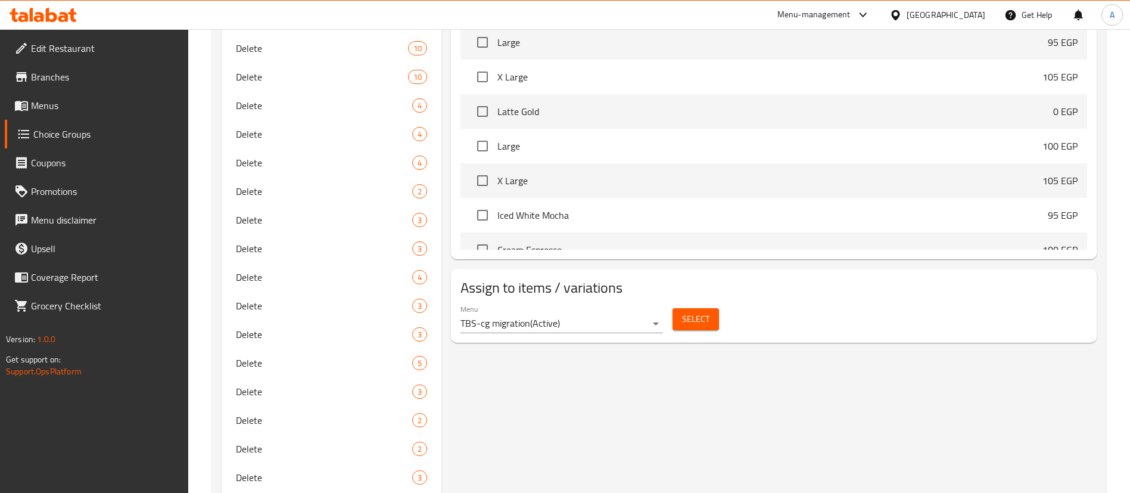
click at [714, 308] on button "Select" at bounding box center [695, 319] width 46 height 22
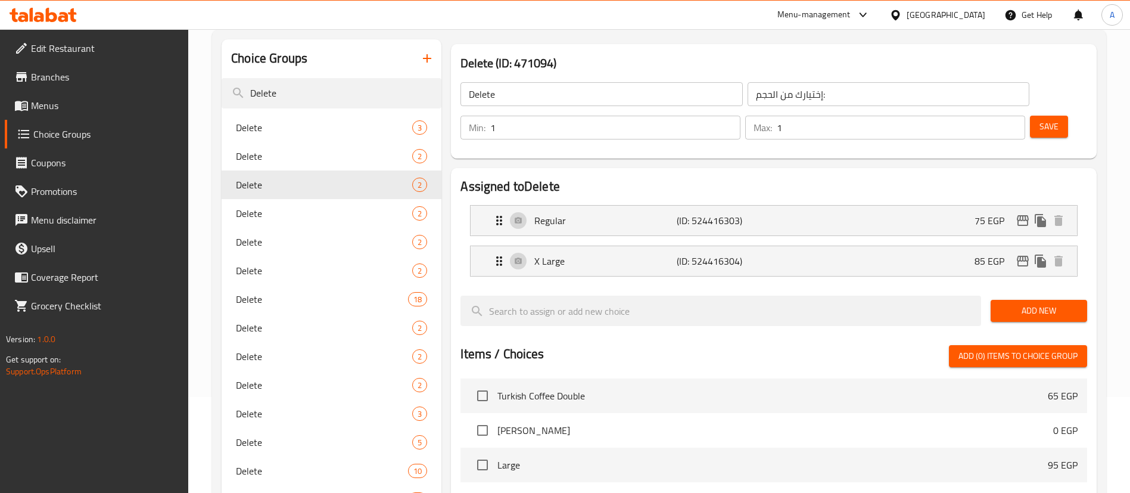
scroll to position [0, 0]
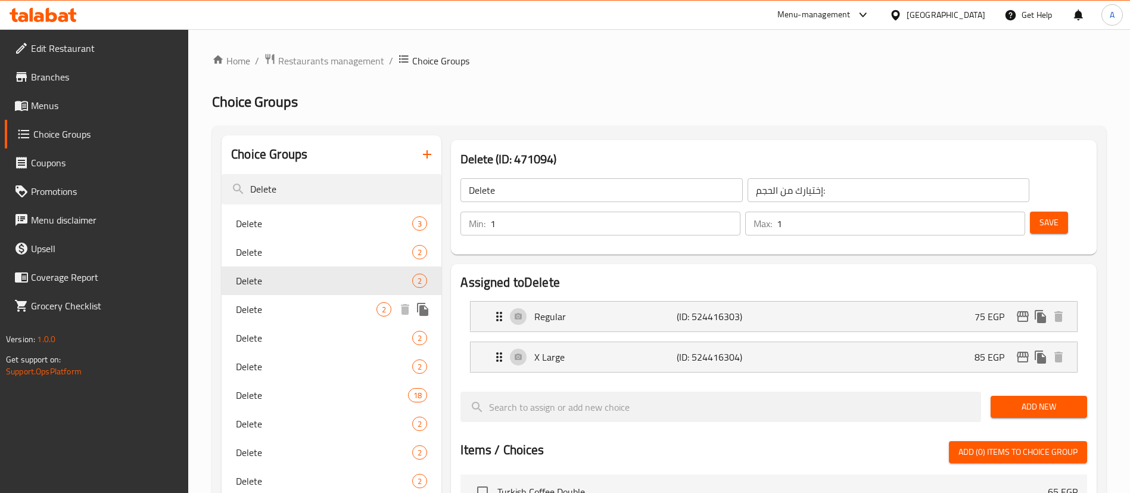
click at [353, 314] on span "Delete" at bounding box center [306, 309] width 141 height 14
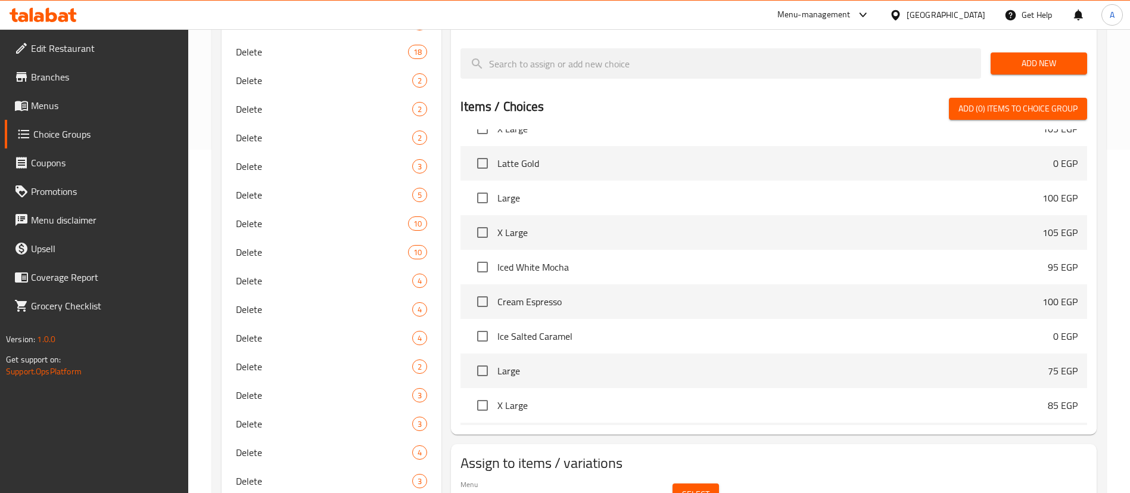
scroll to position [2205, 0]
click at [704, 483] on button "Select" at bounding box center [695, 494] width 46 height 22
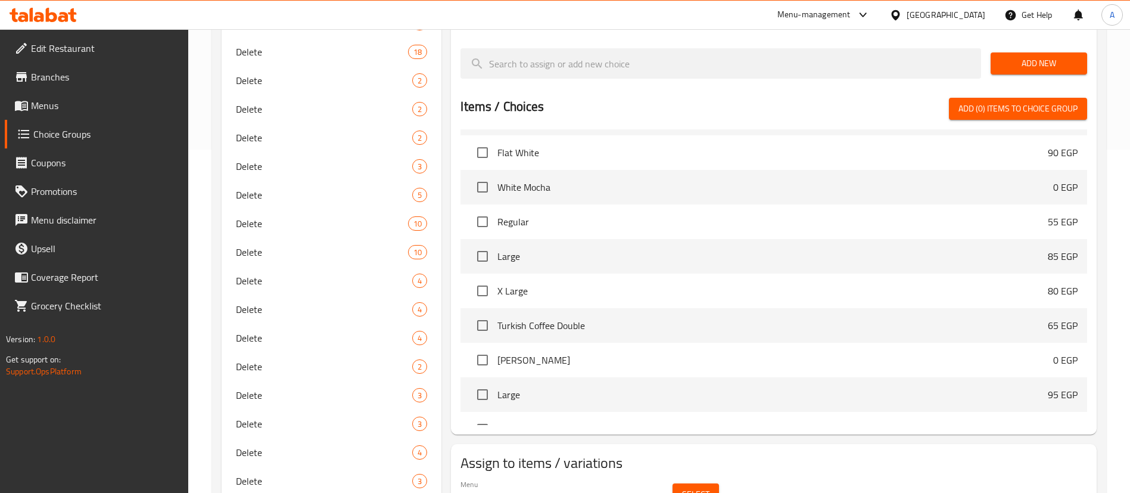
scroll to position [1887, 0]
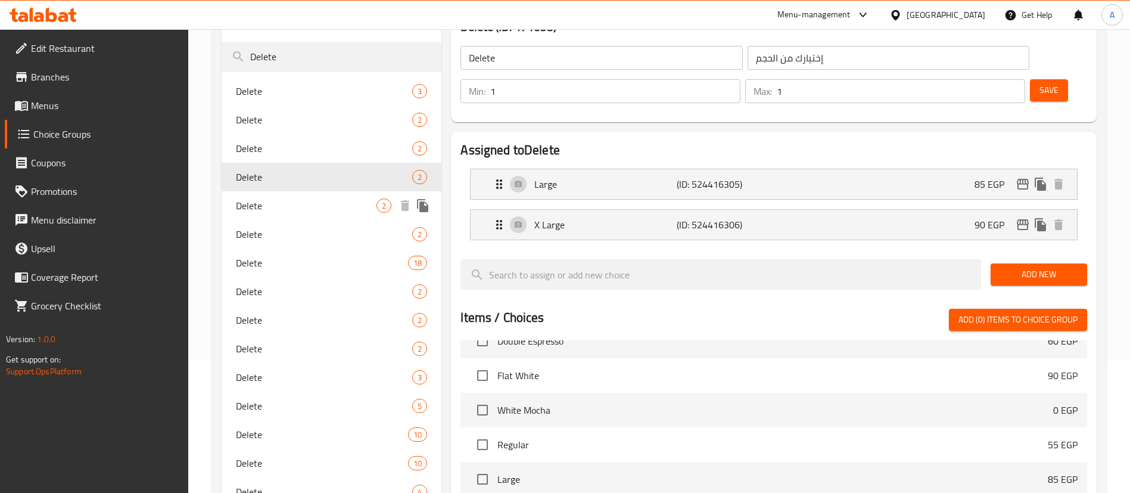
click at [283, 204] on span "Delete" at bounding box center [306, 205] width 141 height 14
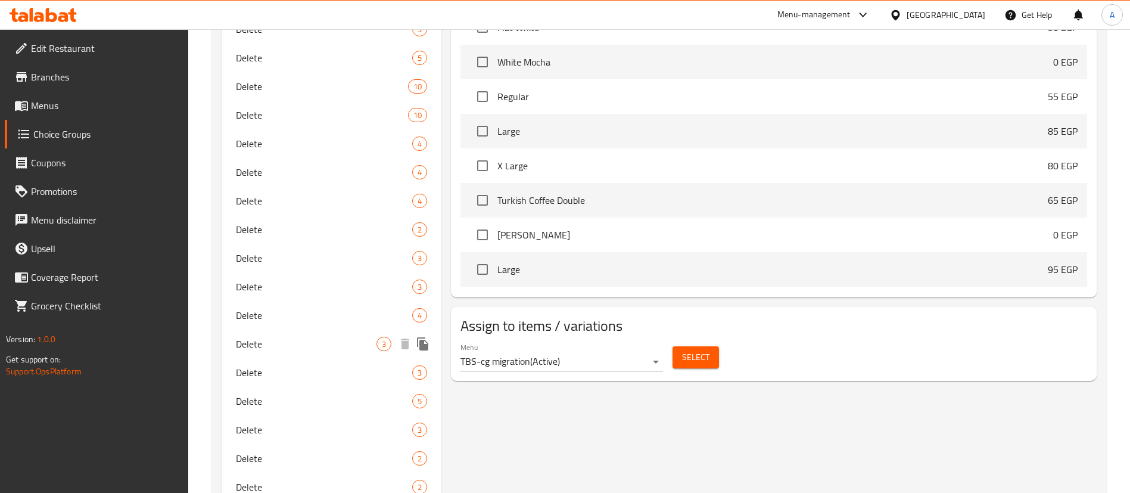
scroll to position [529, 0]
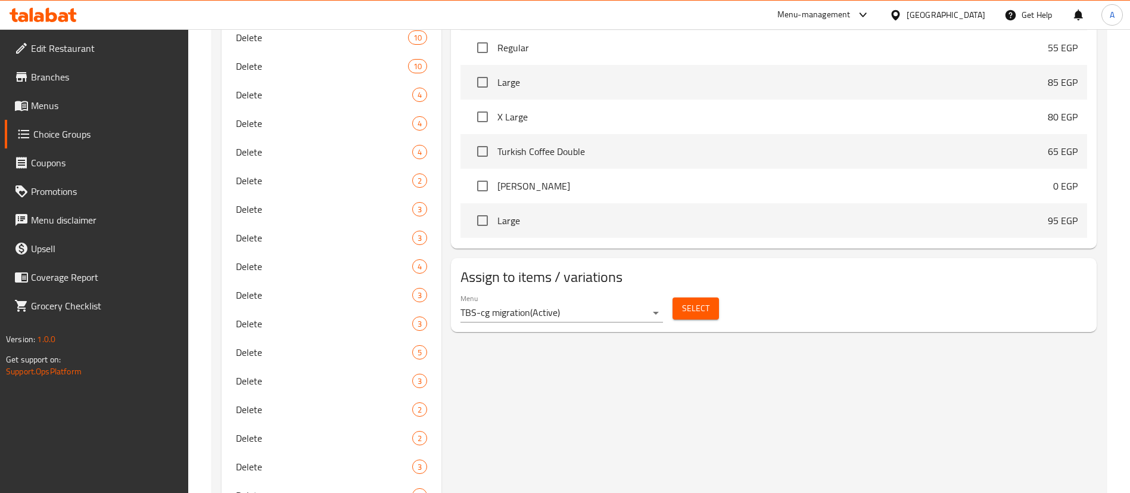
click at [696, 301] on span "Select" at bounding box center [695, 308] width 27 height 15
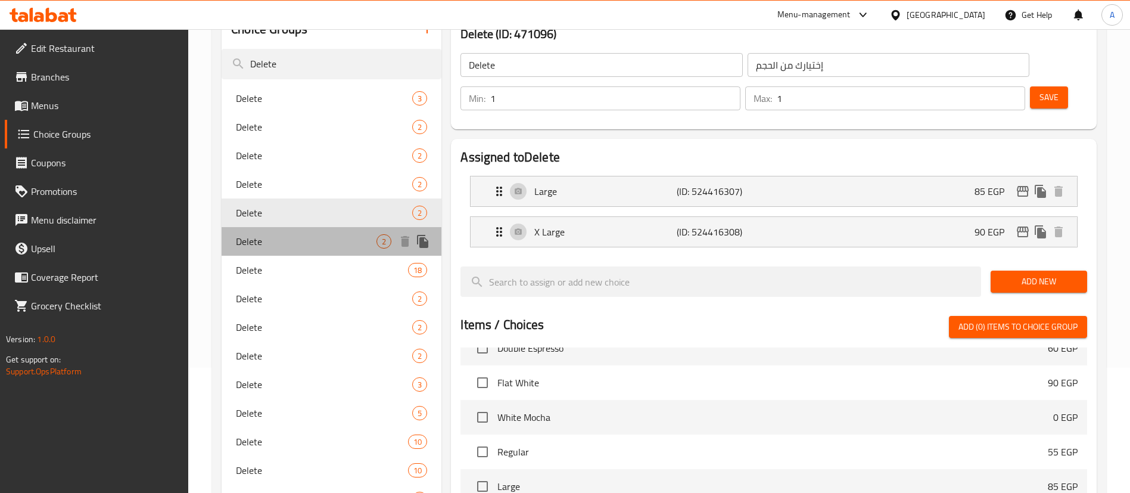
click at [291, 233] on div "Delete 2" at bounding box center [332, 241] width 220 height 29
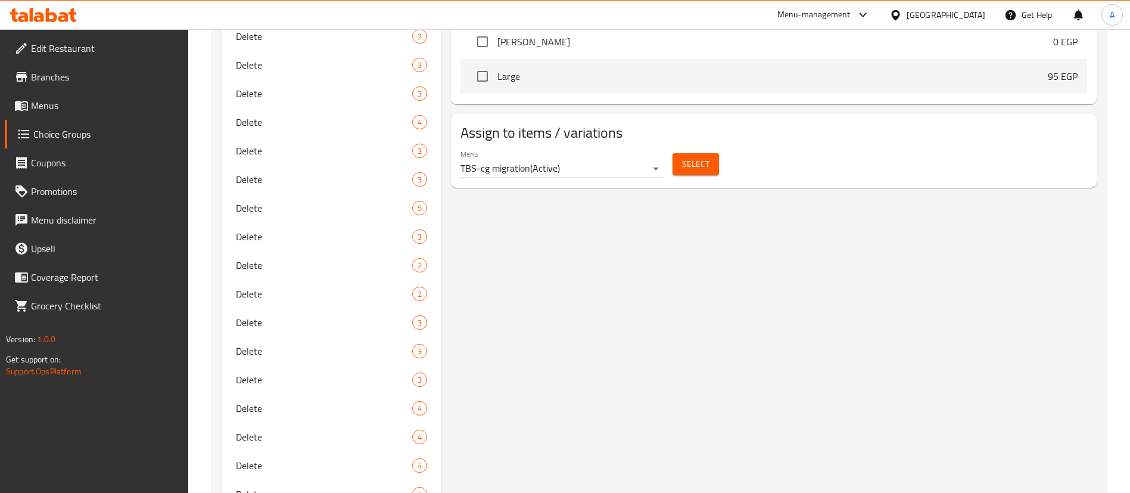
scroll to position [645, 0]
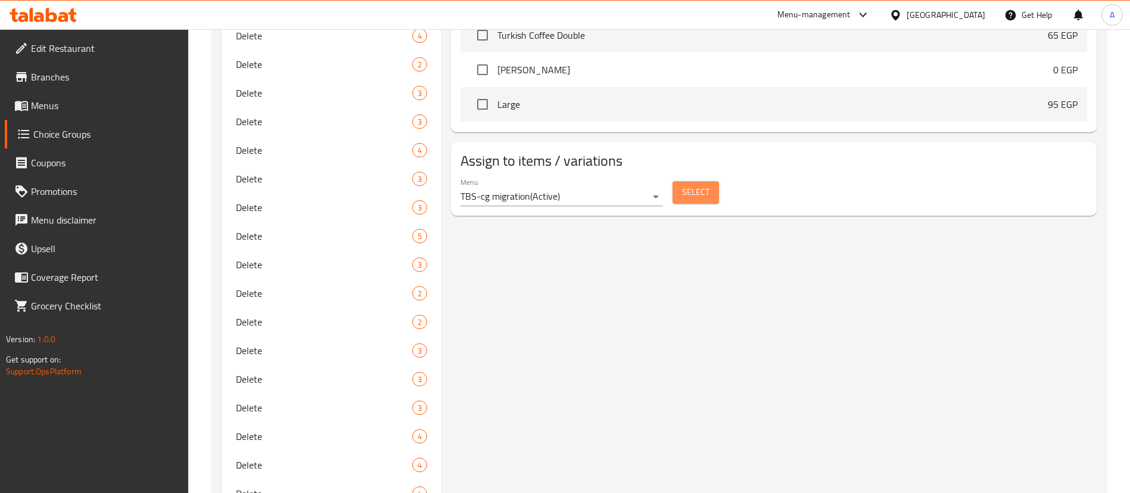
click at [702, 185] on span "Select" at bounding box center [695, 192] width 27 height 15
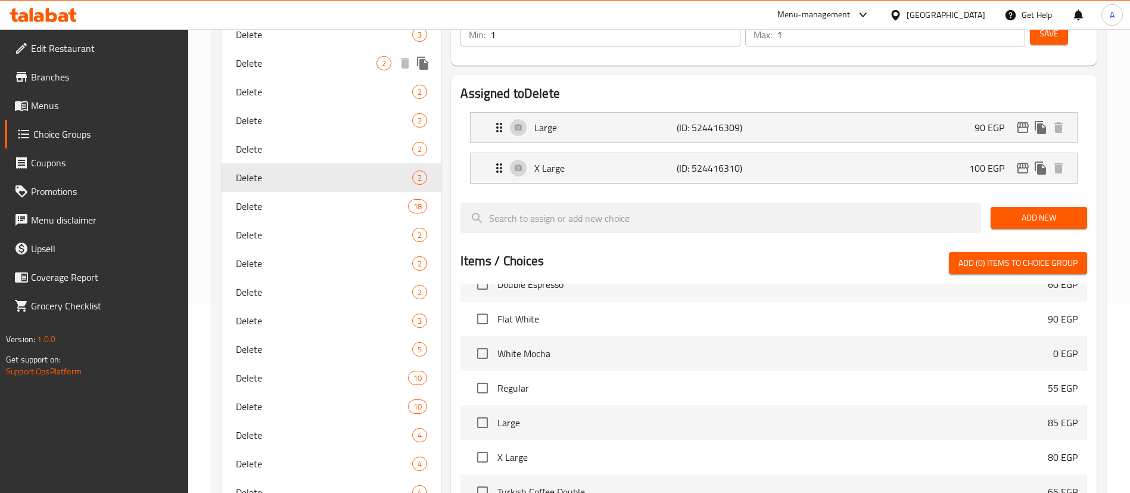
scroll to position [214, 0]
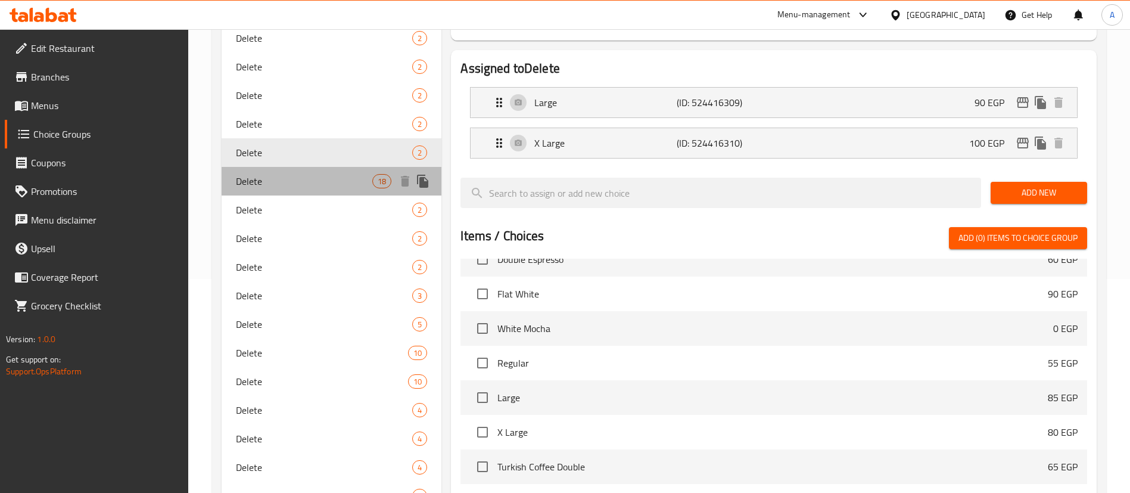
click at [309, 188] on span "Delete" at bounding box center [304, 181] width 136 height 14
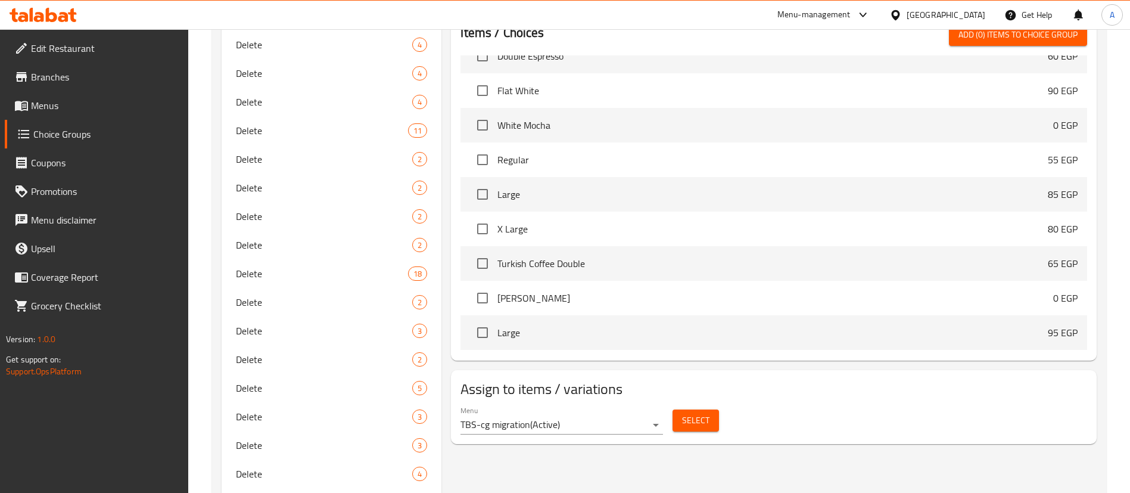
scroll to position [1066, 0]
click at [709, 408] on button "Select" at bounding box center [695, 419] width 46 height 22
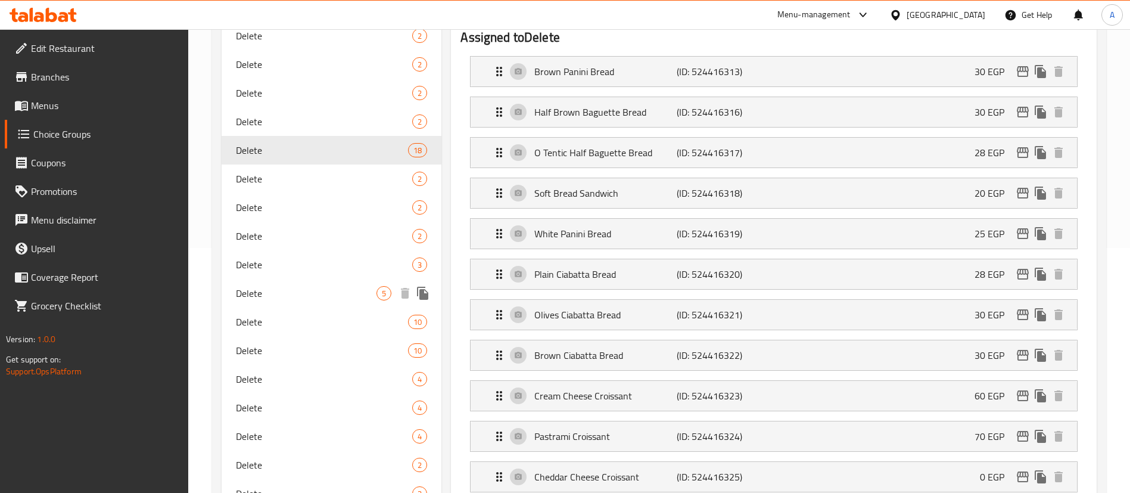
scroll to position [189, 0]
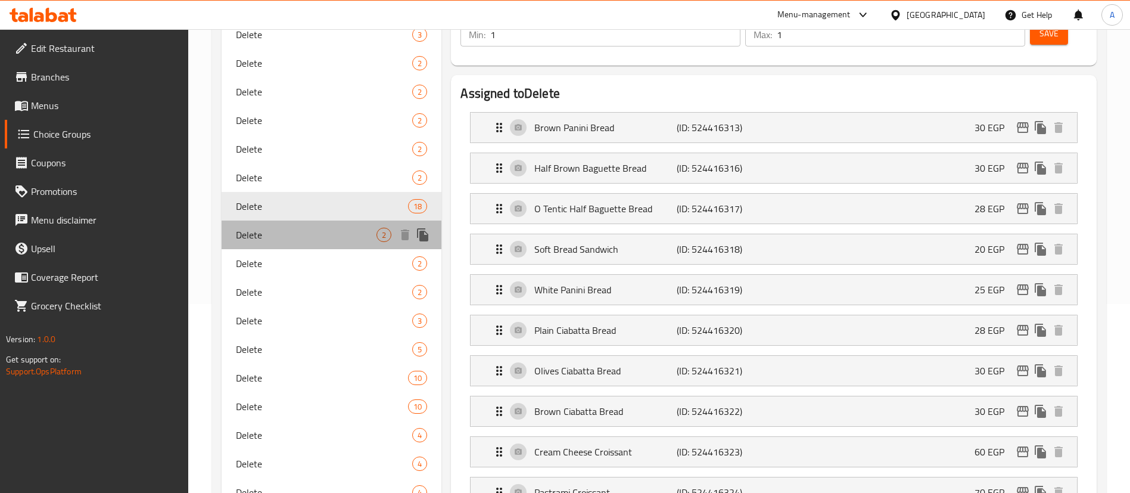
click at [329, 223] on div "Delete 2" at bounding box center [332, 234] width 220 height 29
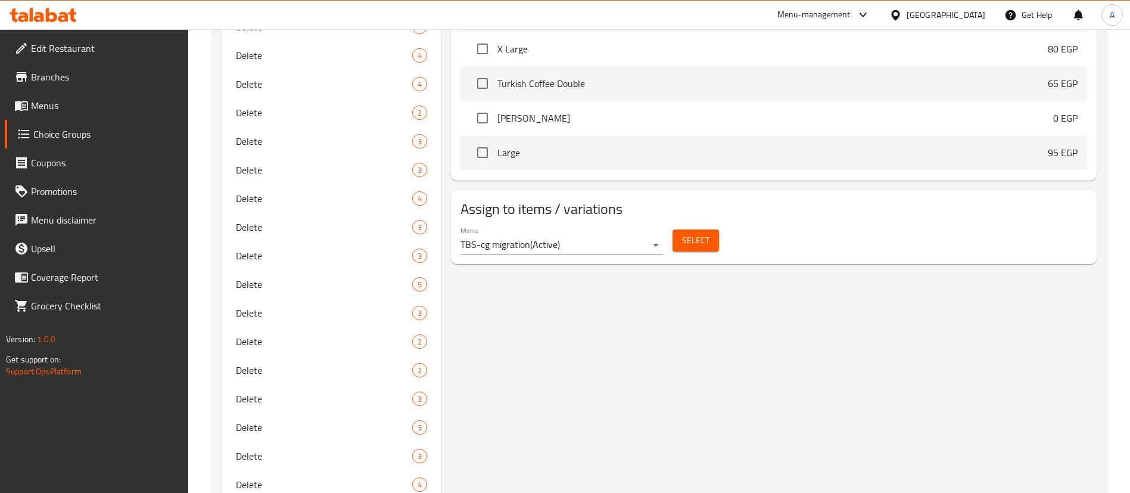
scroll to position [591, 0]
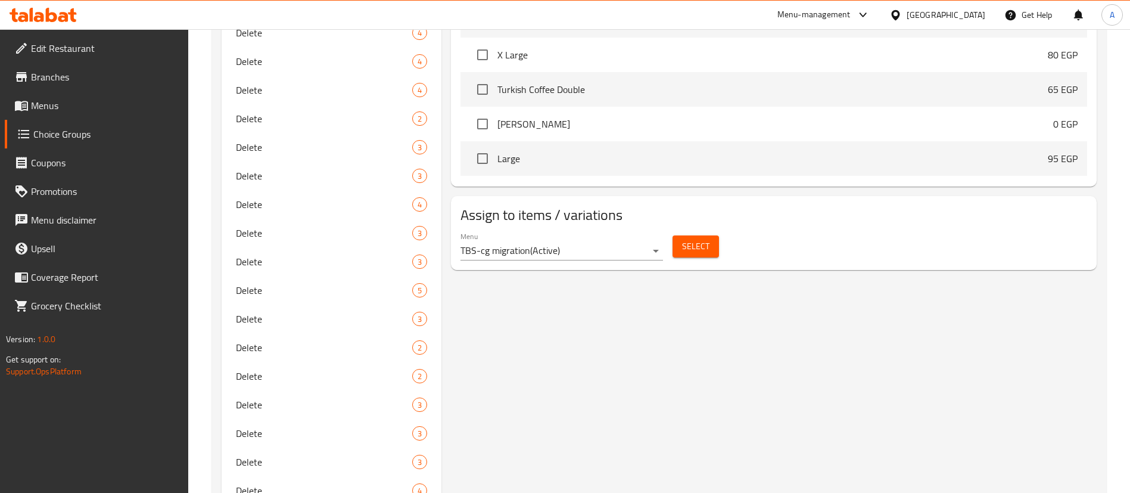
click at [705, 239] on span "Select" at bounding box center [695, 246] width 27 height 15
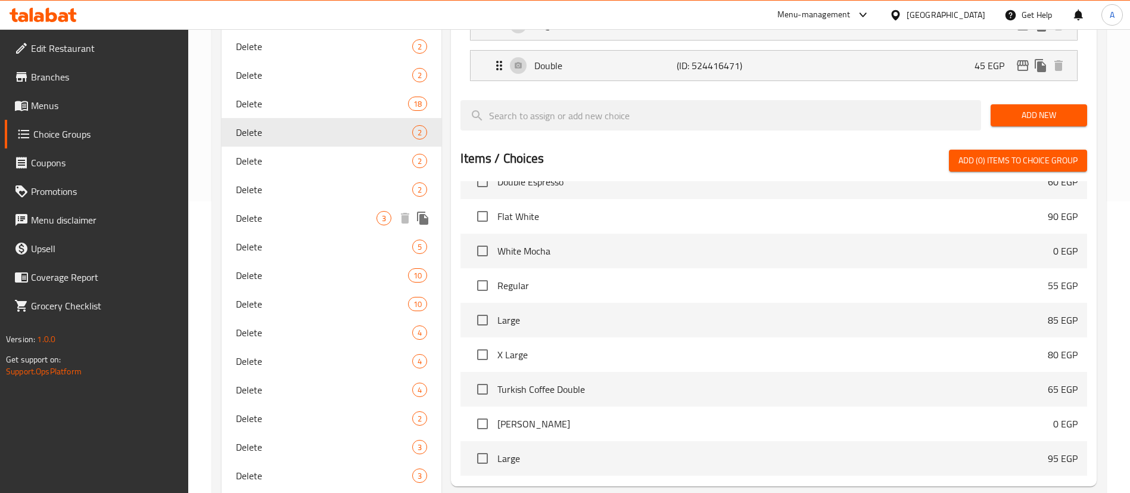
scroll to position [288, 0]
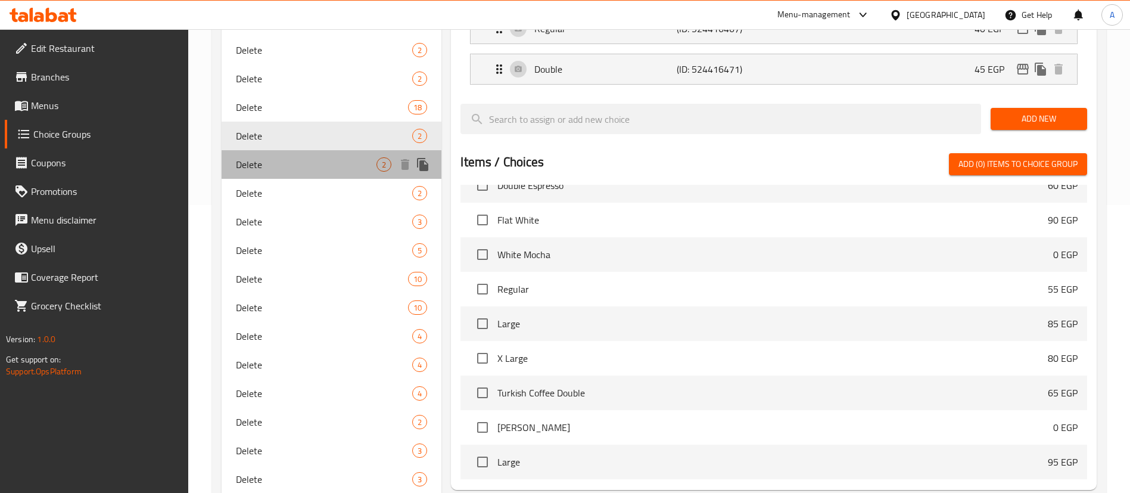
click at [338, 167] on span "Delete" at bounding box center [306, 164] width 141 height 14
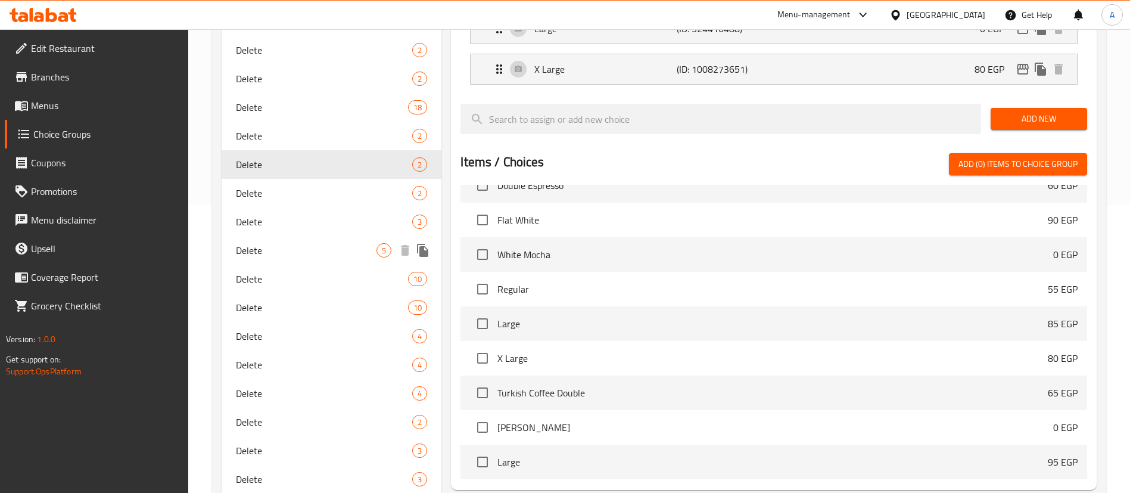
scroll to position [398, 0]
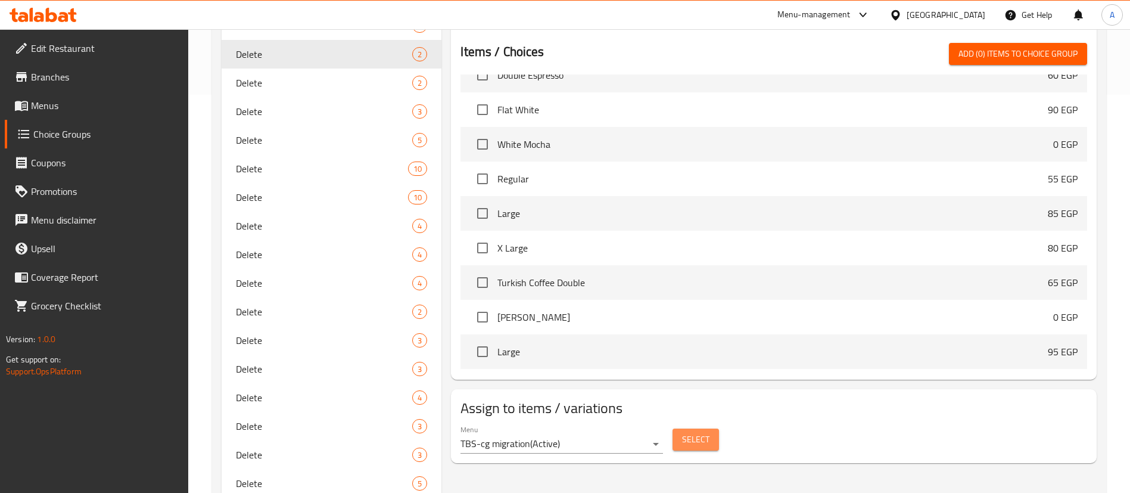
click at [716, 428] on button "Select" at bounding box center [695, 439] width 46 height 22
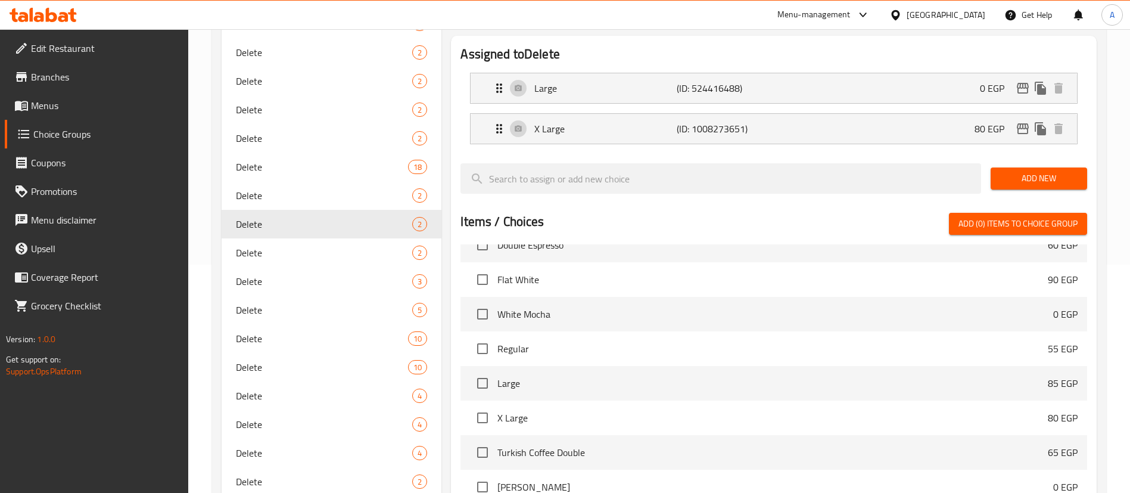
scroll to position [226, 0]
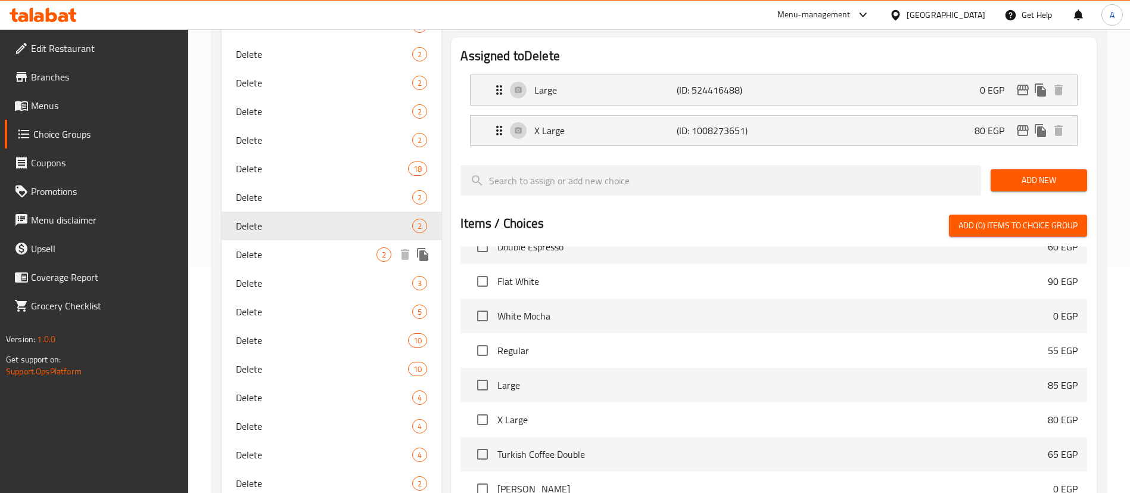
click at [278, 253] on span "Delete" at bounding box center [306, 254] width 141 height 14
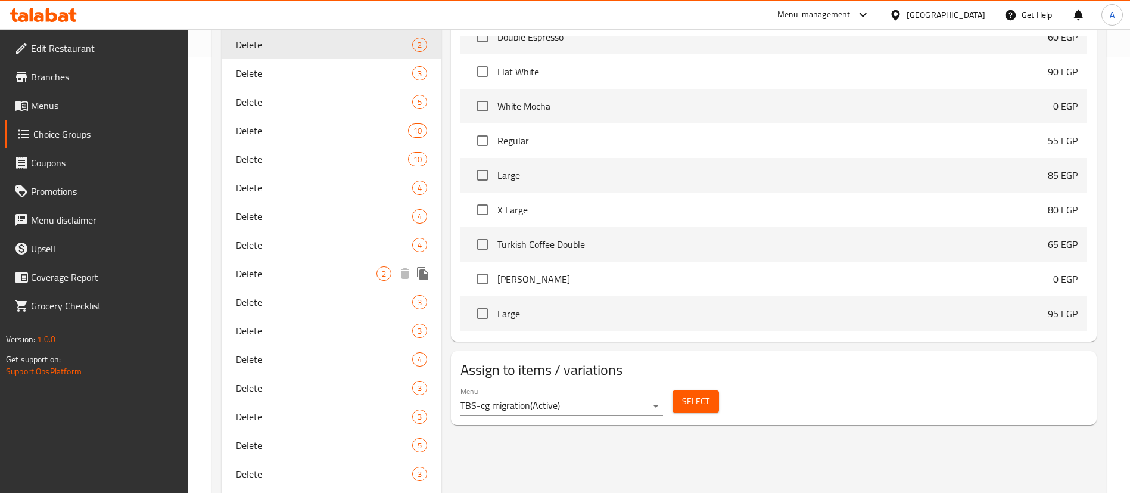
scroll to position [438, 0]
click at [703, 392] on span "Select" at bounding box center [695, 399] width 27 height 15
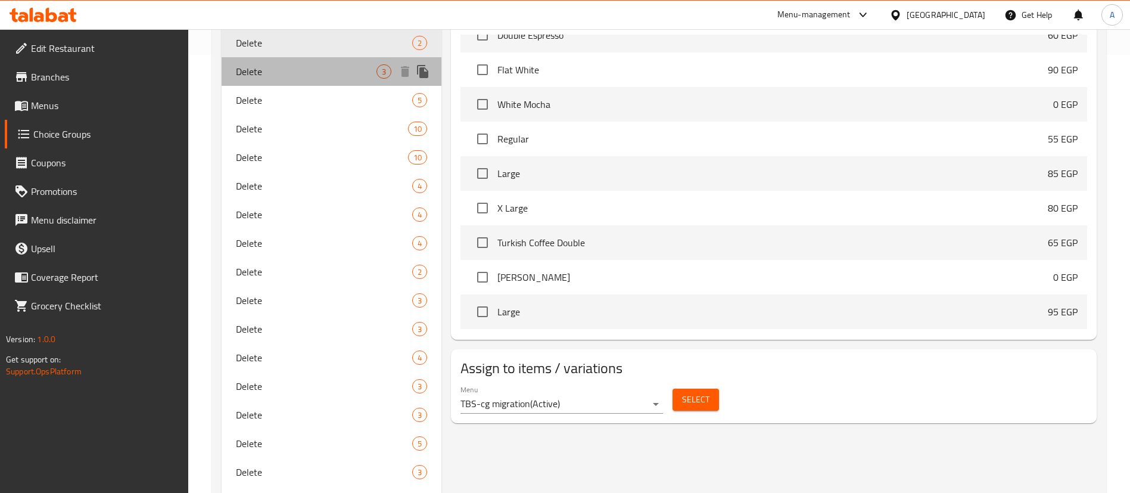
click at [254, 72] on span "Delete" at bounding box center [306, 71] width 141 height 14
type input "الاضافات:"
type input "0"
type input "3"
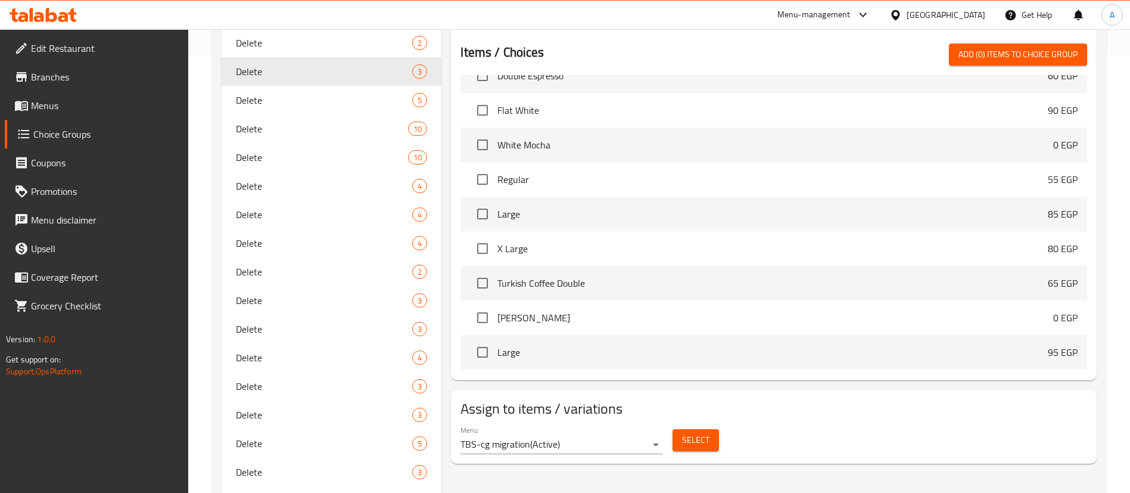
click at [696, 432] on span "Select" at bounding box center [695, 439] width 27 height 15
click at [303, 102] on span "Delete" at bounding box center [306, 100] width 141 height 14
type input "الإضافات"
type input "0"
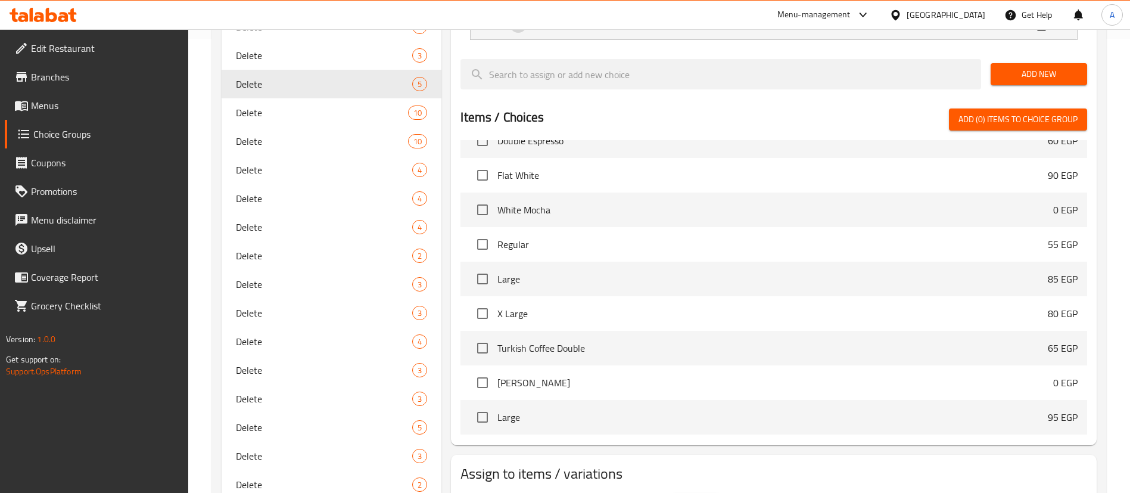
scroll to position [497, 0]
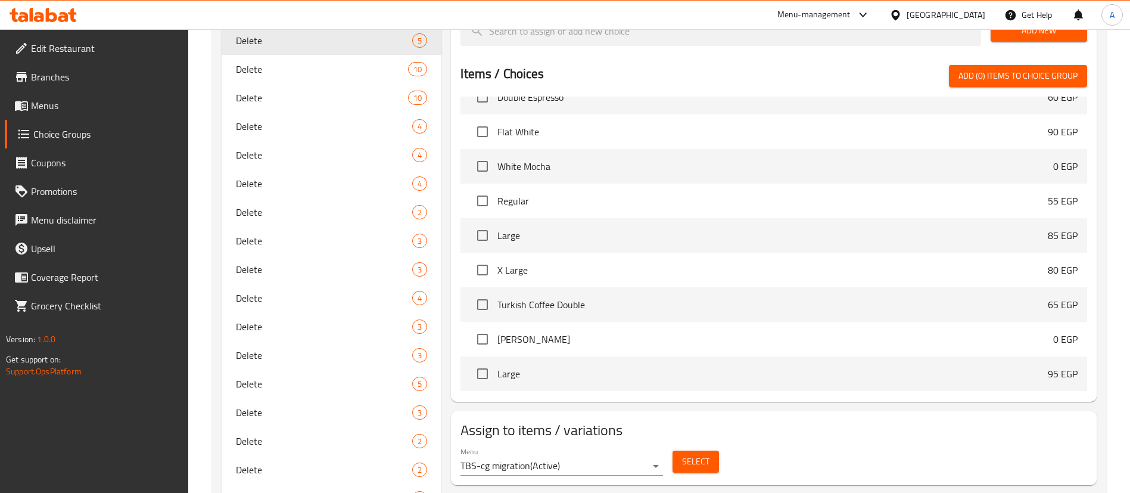
click at [708, 454] on span "Select" at bounding box center [695, 461] width 27 height 15
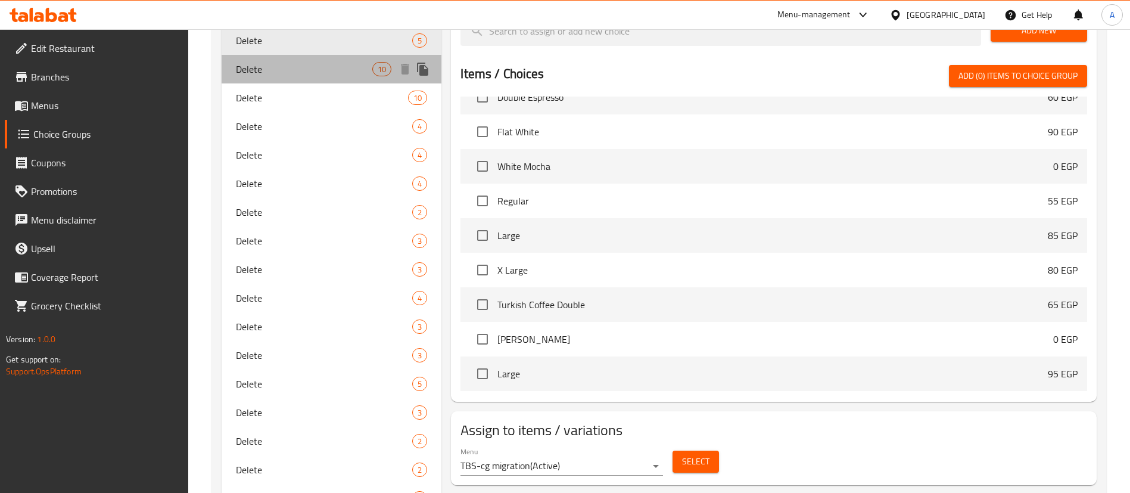
click at [295, 66] on span "Delete" at bounding box center [304, 69] width 136 height 14
type input "الاضافات:"
type input "10"
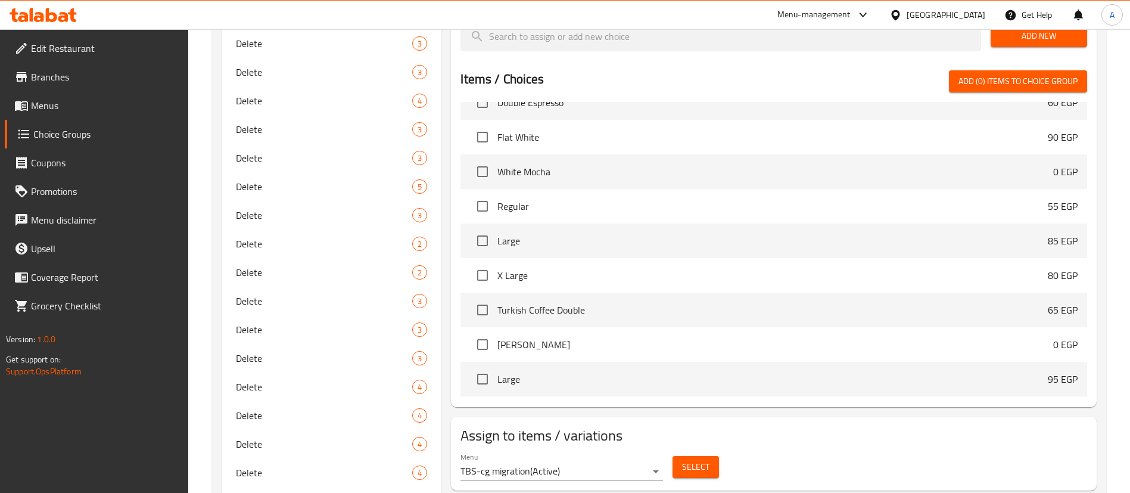
scroll to position [706, 0]
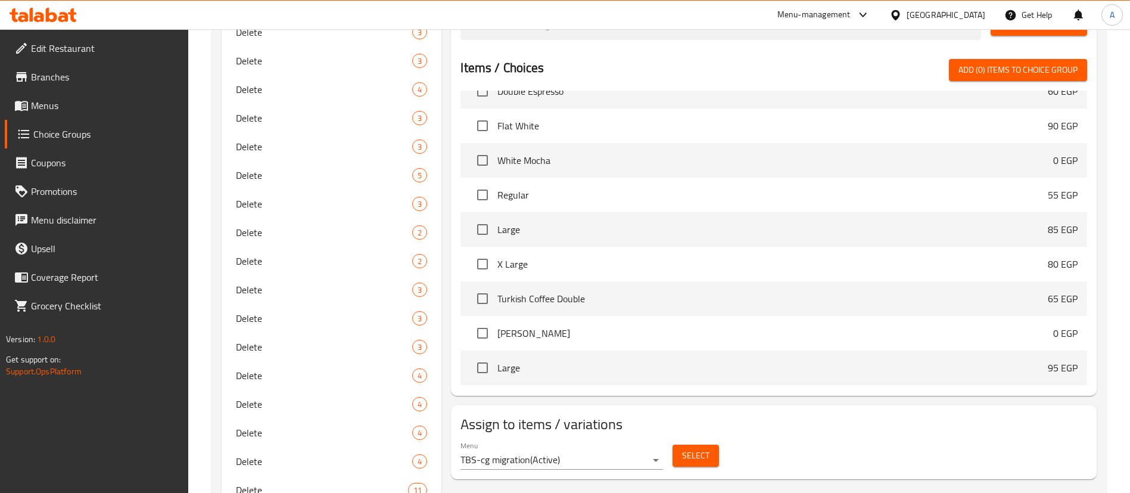
click at [689, 448] on span "Select" at bounding box center [695, 455] width 27 height 15
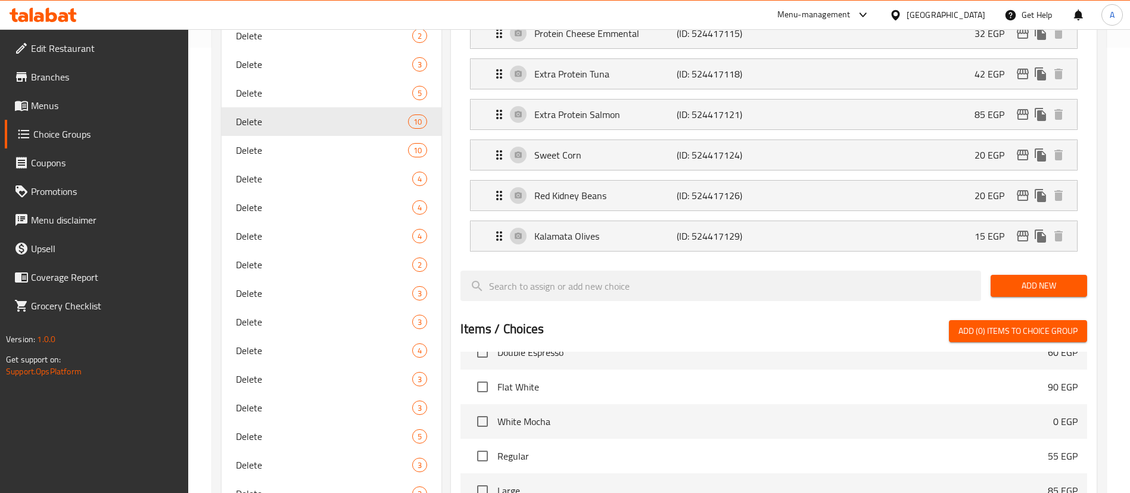
scroll to position [408, 0]
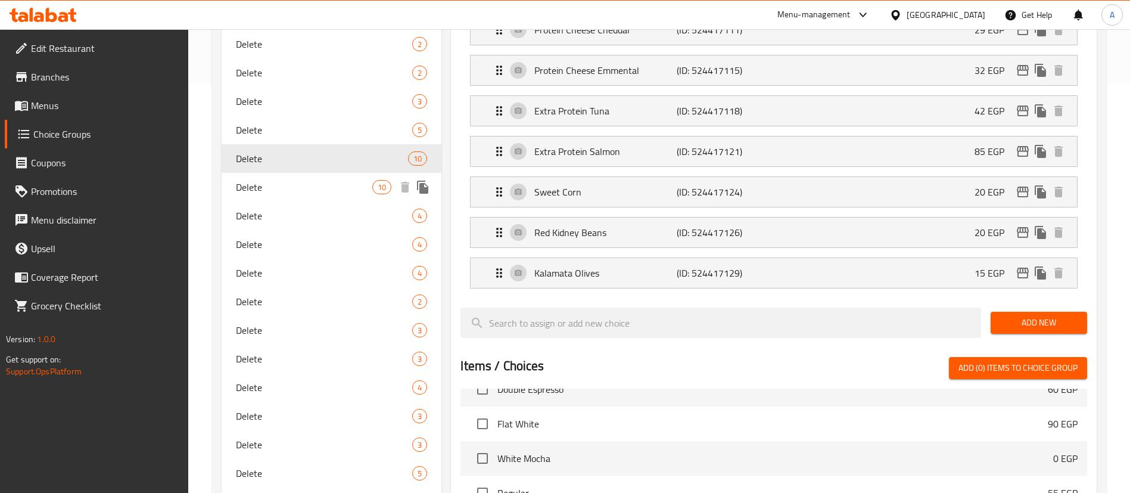
click at [310, 195] on div "Delete 10" at bounding box center [332, 187] width 220 height 29
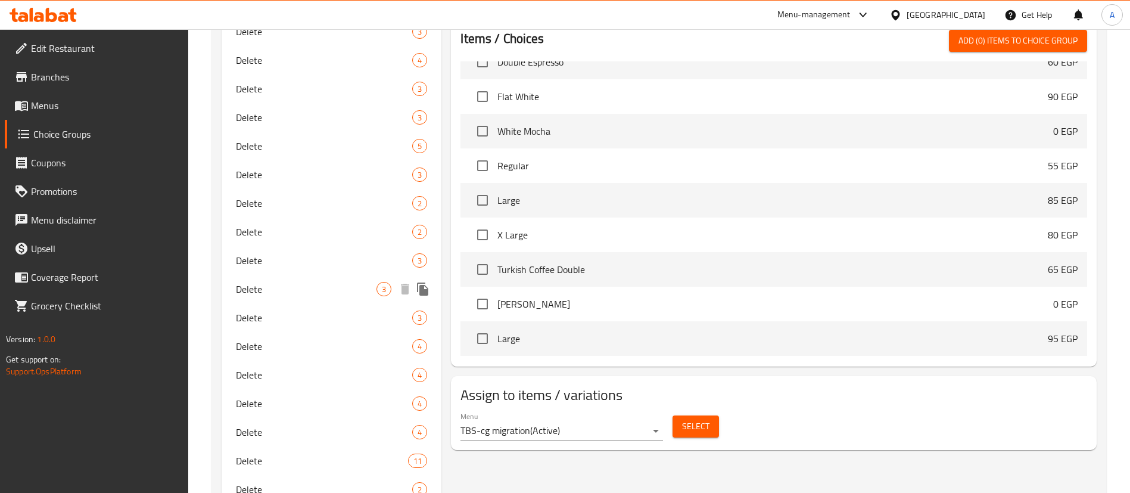
scroll to position [736, 0]
click at [703, 418] on span "Select" at bounding box center [695, 425] width 27 height 15
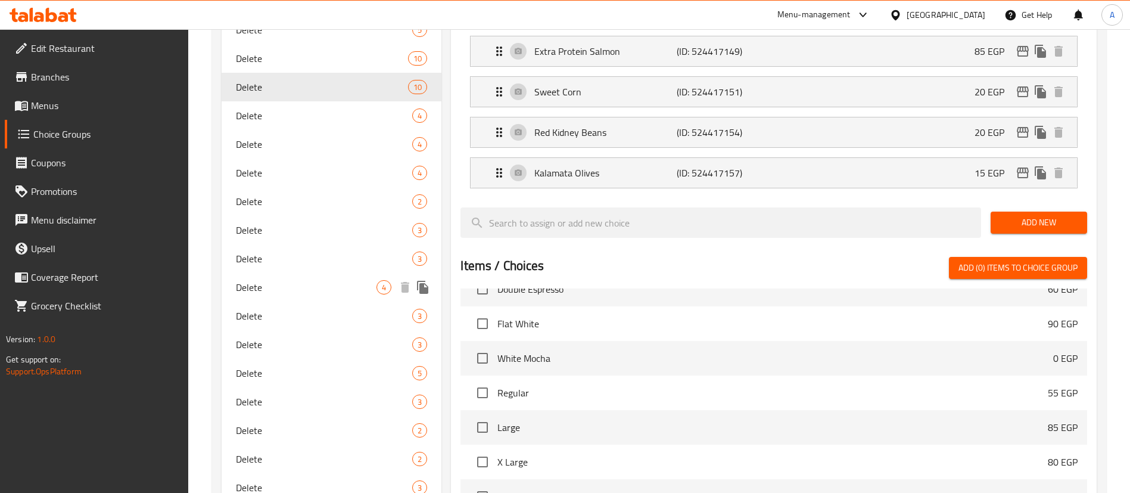
scroll to position [438, 0]
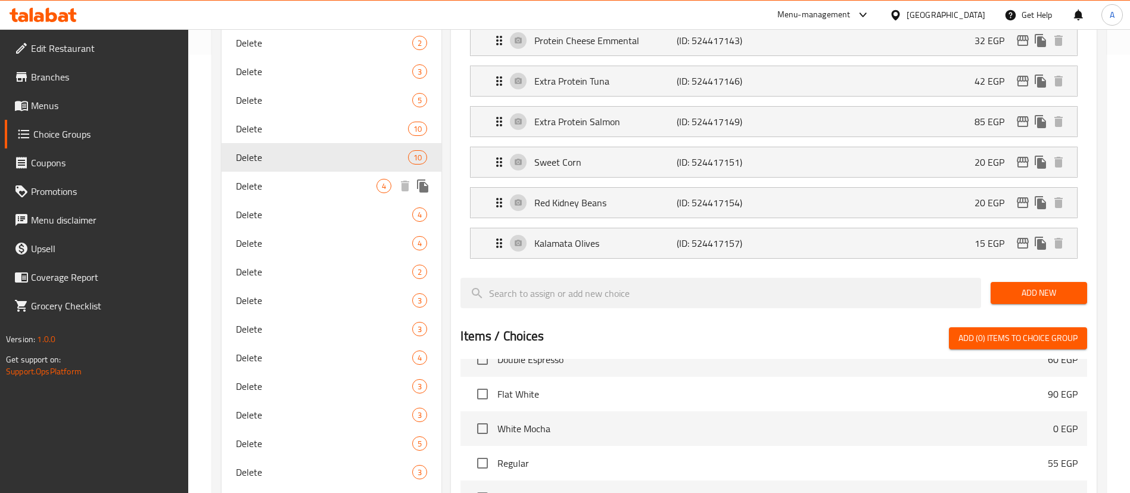
click at [308, 183] on span "Delete" at bounding box center [306, 186] width 141 height 14
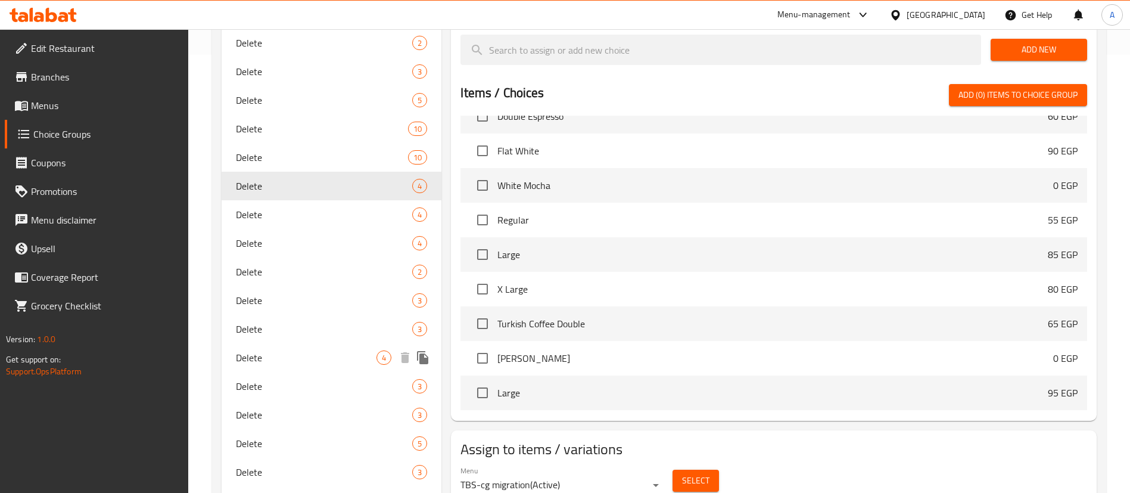
type input "اختيارك من الدوناتس الأولى:"
type input "1"
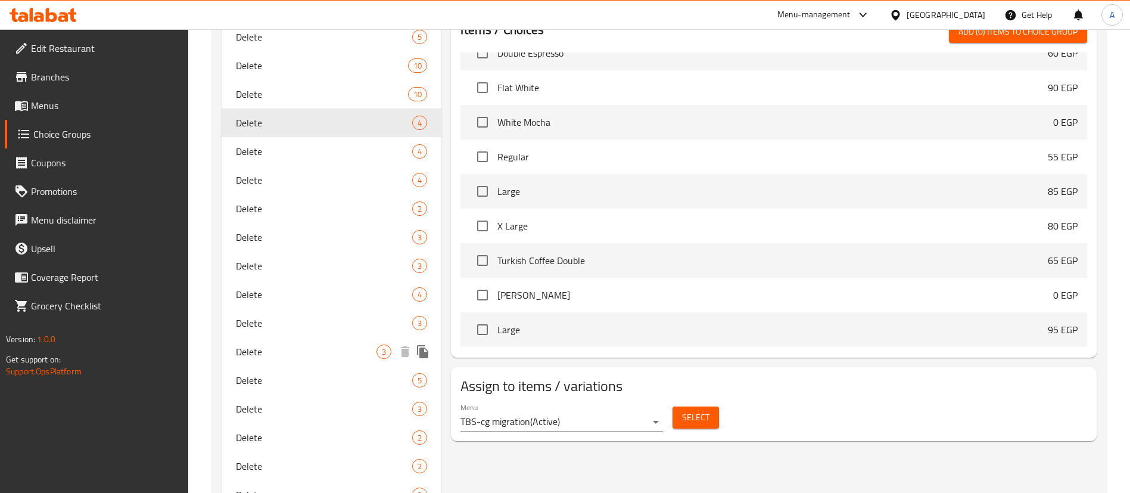
scroll to position [646, 0]
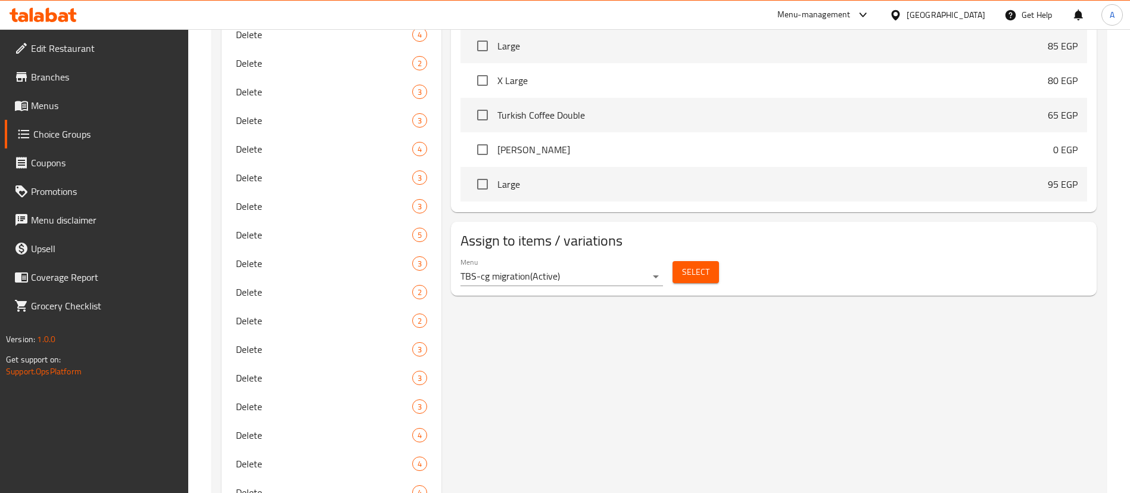
click at [707, 261] on button "Select" at bounding box center [695, 272] width 46 height 22
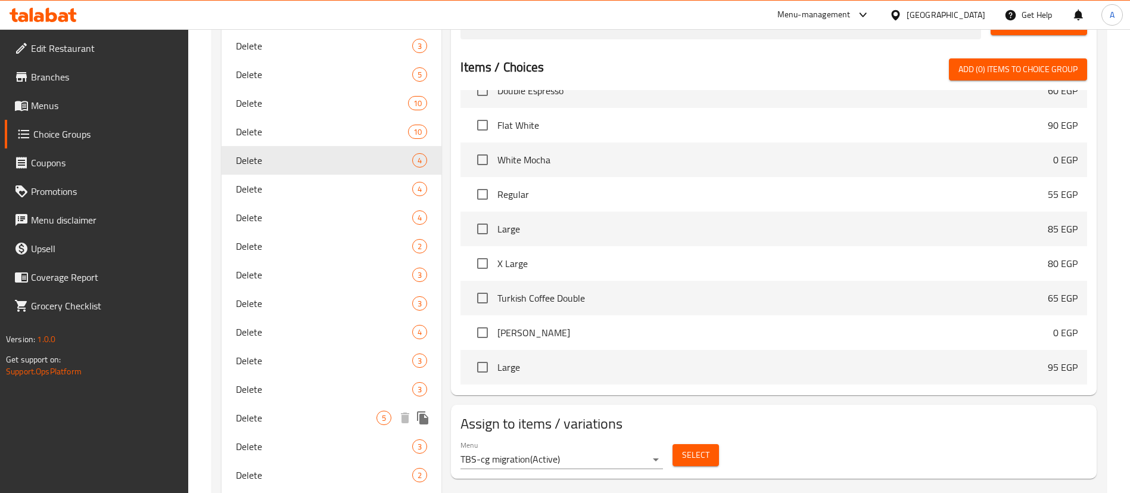
scroll to position [438, 0]
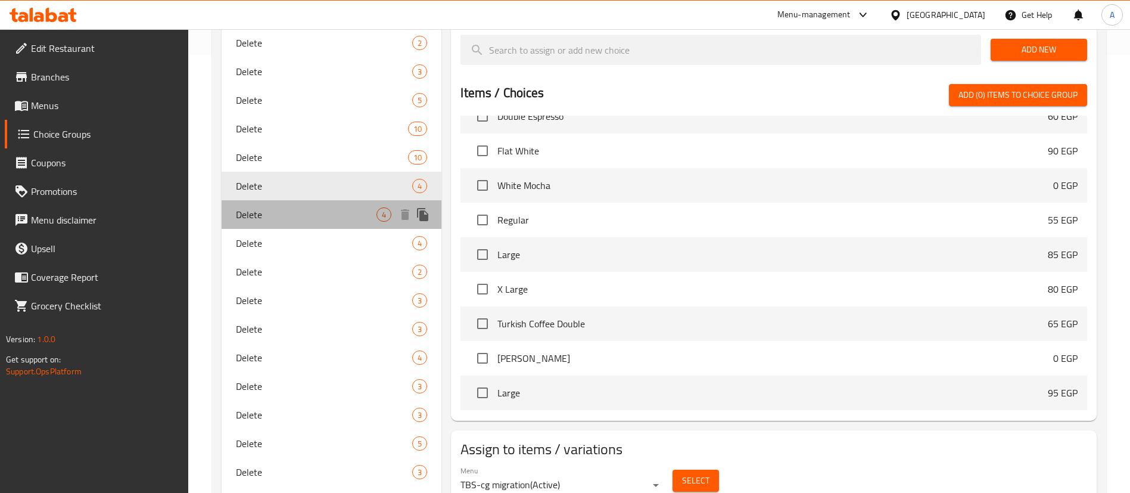
click at [369, 213] on span "Delete" at bounding box center [306, 214] width 141 height 14
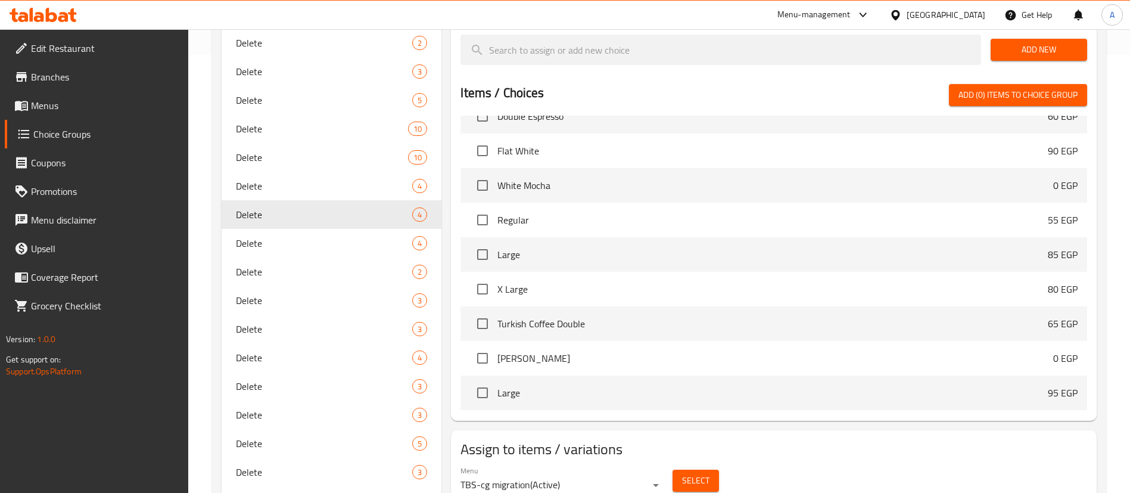
click at [708, 473] on span "Select" at bounding box center [695, 480] width 27 height 15
click at [356, 247] on span "Delete" at bounding box center [306, 243] width 141 height 14
type input "إختيارك من نوع الدوناتس الأول والثاني:"
type input "2"
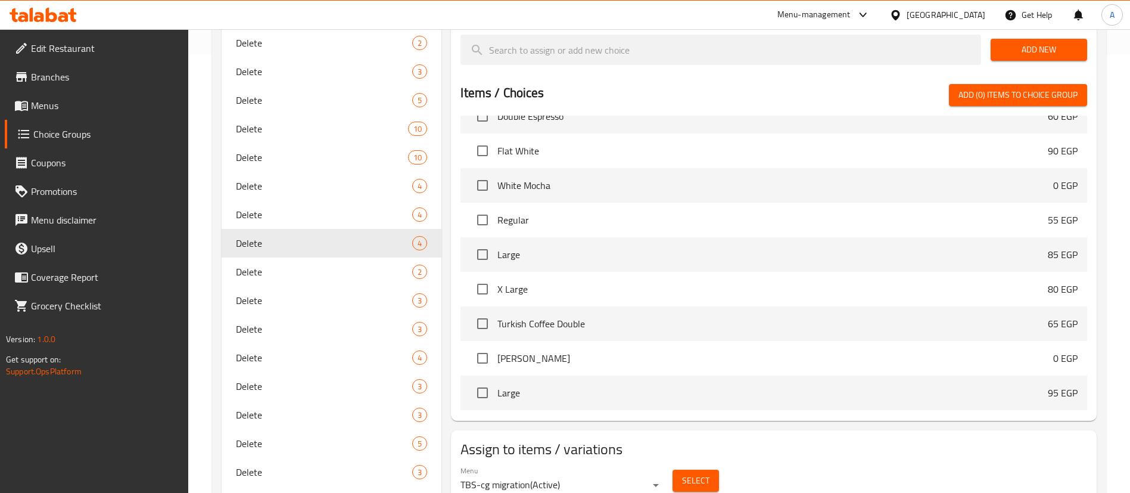
click at [693, 473] on span "Select" at bounding box center [695, 480] width 27 height 15
click at [361, 268] on span "Delete" at bounding box center [306, 271] width 141 height 14
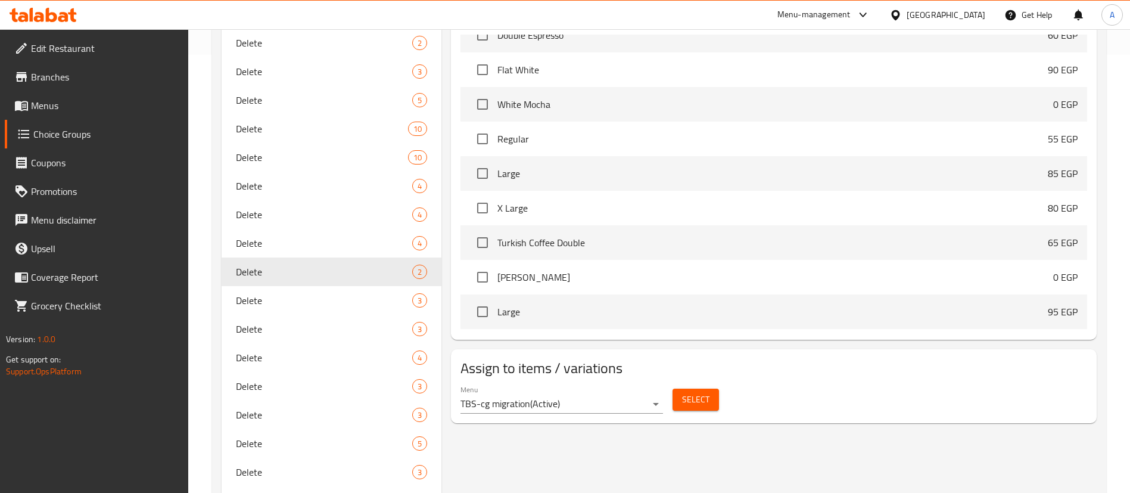
type input "إختيارك من الكرواسون"
type input "1"
click at [699, 392] on span "Select" at bounding box center [695, 399] width 27 height 15
click at [257, 295] on span "Delete" at bounding box center [306, 300] width 141 height 14
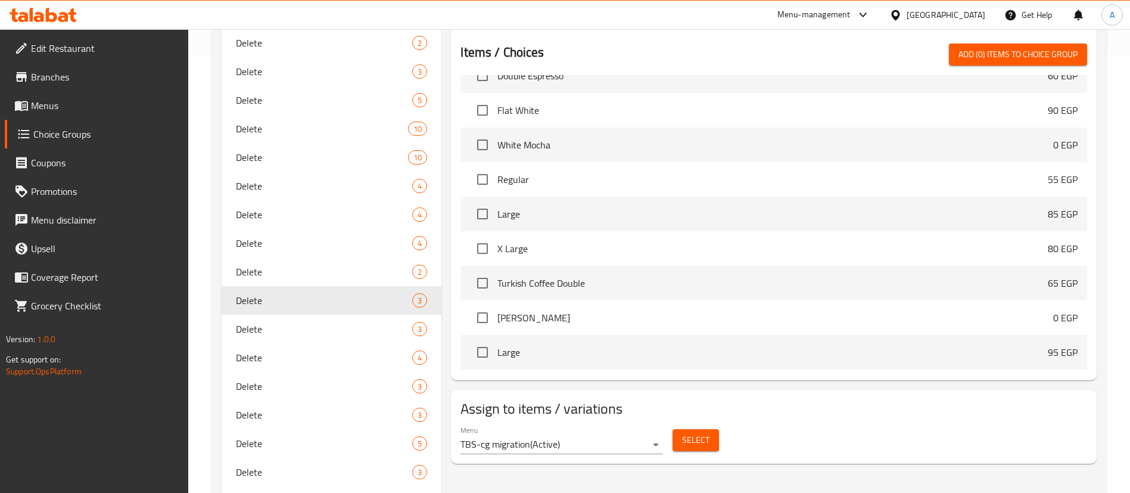
type input "اختيارك من الحليب:"
type input "0"
click at [694, 432] on span "Select" at bounding box center [695, 439] width 27 height 15
click at [295, 325] on span "Delete" at bounding box center [306, 329] width 141 height 14
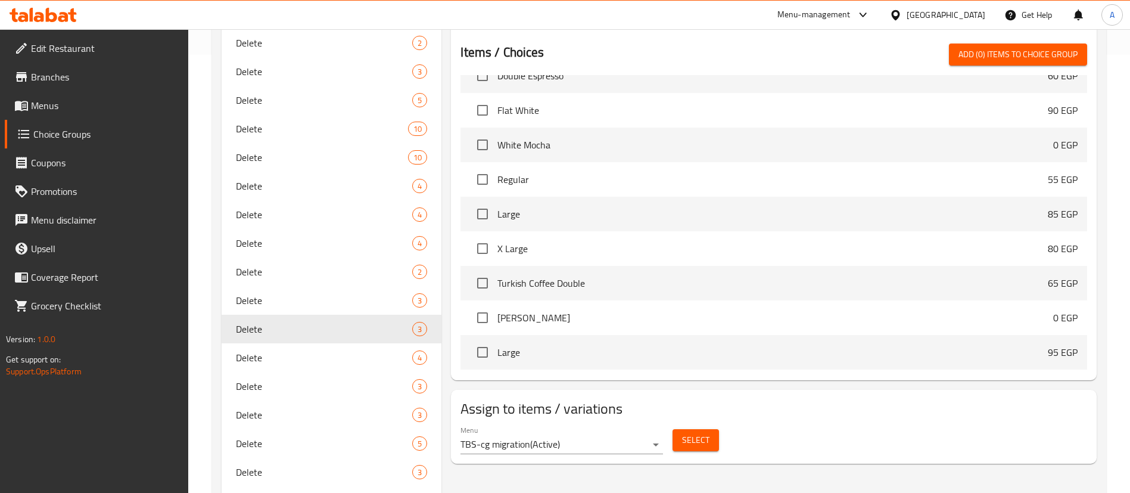
click at [707, 432] on span "Select" at bounding box center [695, 439] width 27 height 15
click at [274, 351] on span "Delete" at bounding box center [306, 357] width 141 height 14
type input "إختيارك من البيتزا"
type input "1"
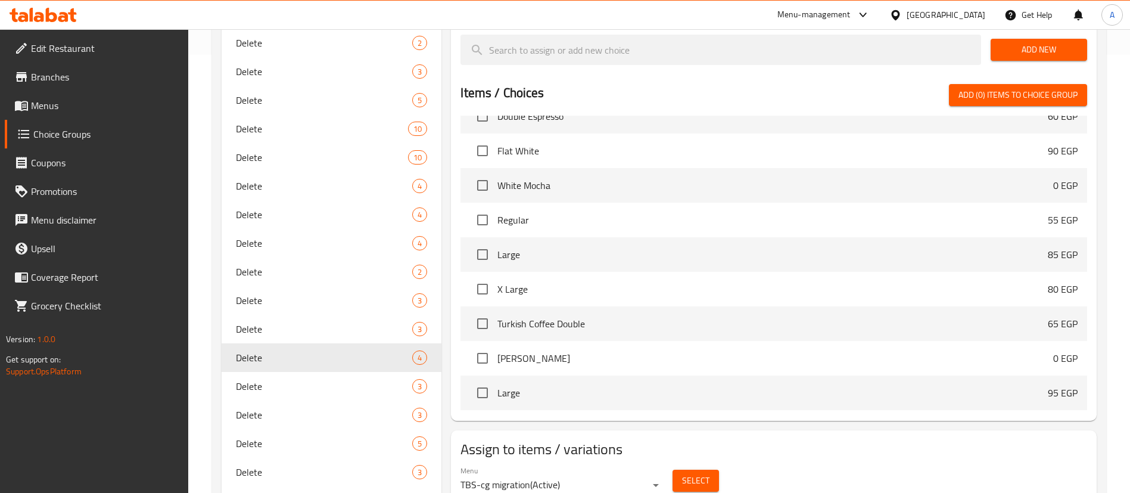
click at [701, 473] on span "Select" at bounding box center [695, 480] width 27 height 15
click at [342, 387] on span "Delete" at bounding box center [306, 386] width 141 height 14
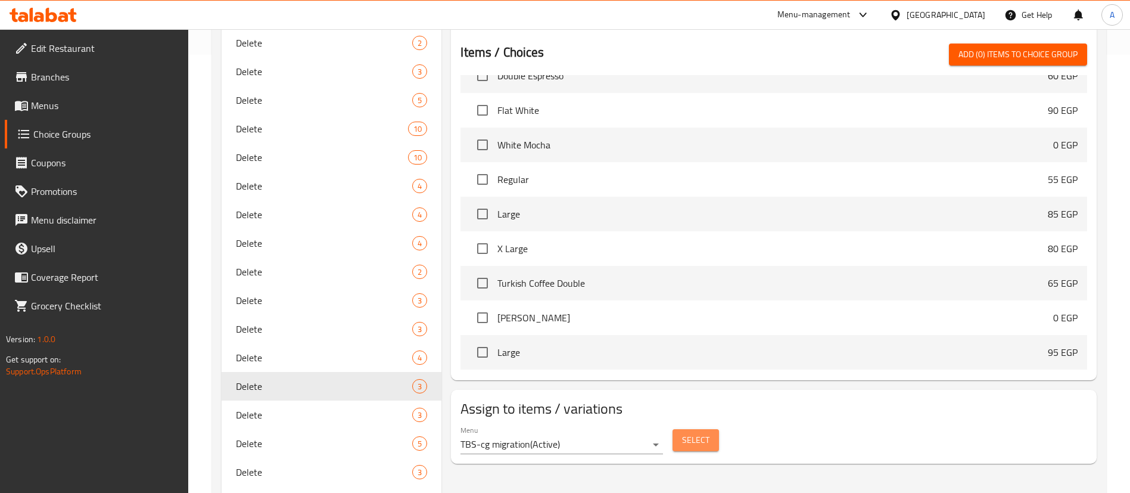
click at [692, 432] on span "Select" at bounding box center [695, 439] width 27 height 15
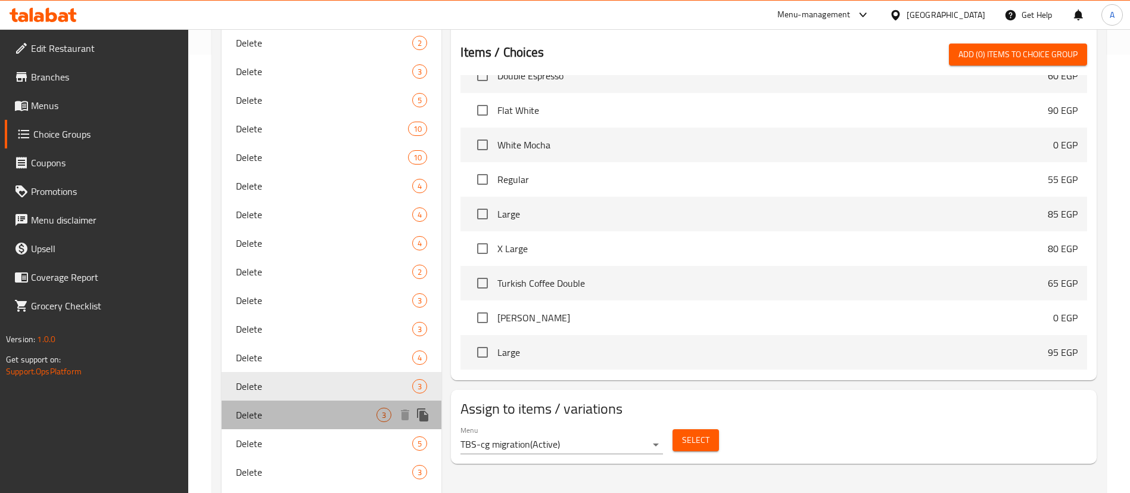
click at [281, 415] on span "Delete" at bounding box center [306, 414] width 141 height 14
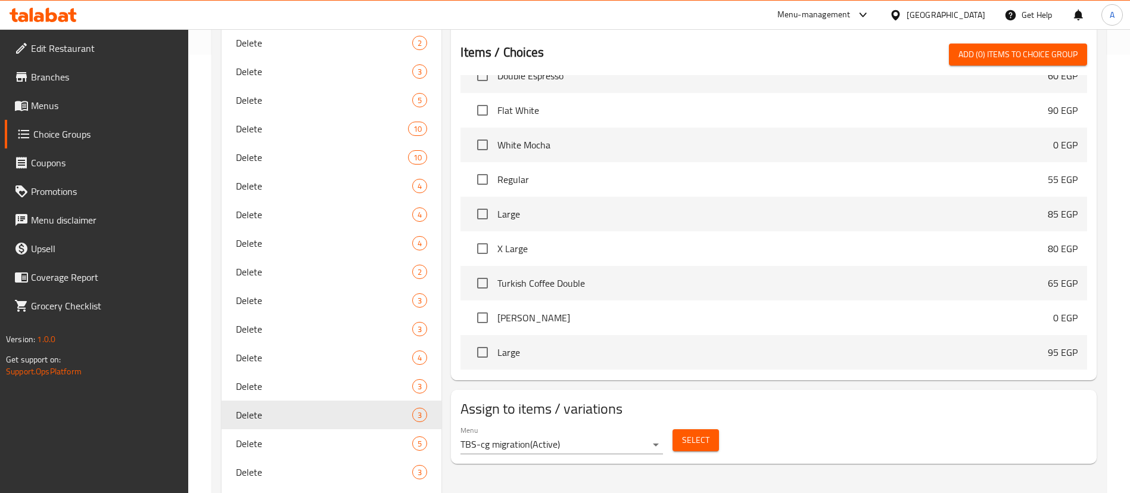
click at [700, 432] on span "Select" at bounding box center [695, 439] width 27 height 15
click at [288, 438] on span "Delete" at bounding box center [306, 443] width 141 height 14
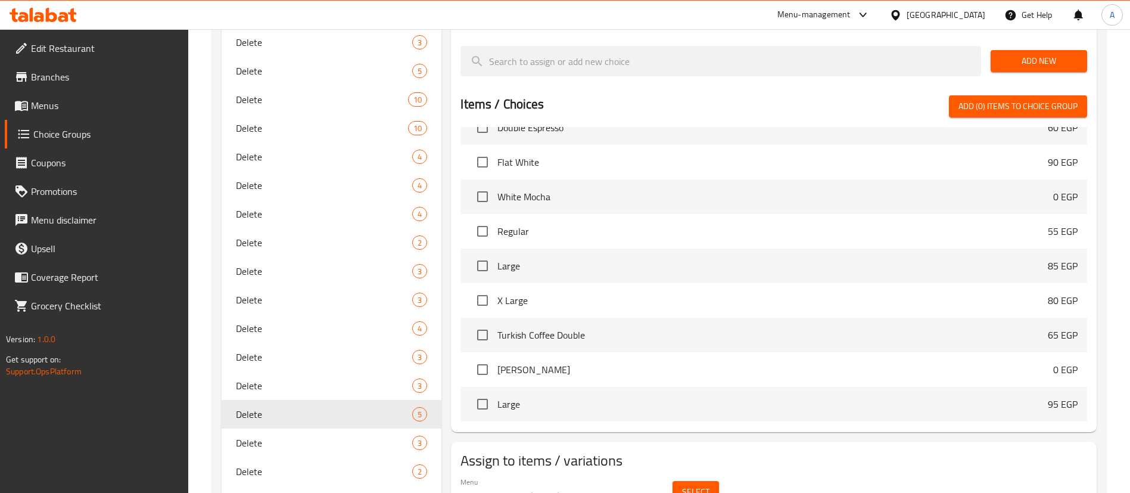
scroll to position [468, 0]
click at [706, 484] on span "Select" at bounding box center [695, 491] width 27 height 15
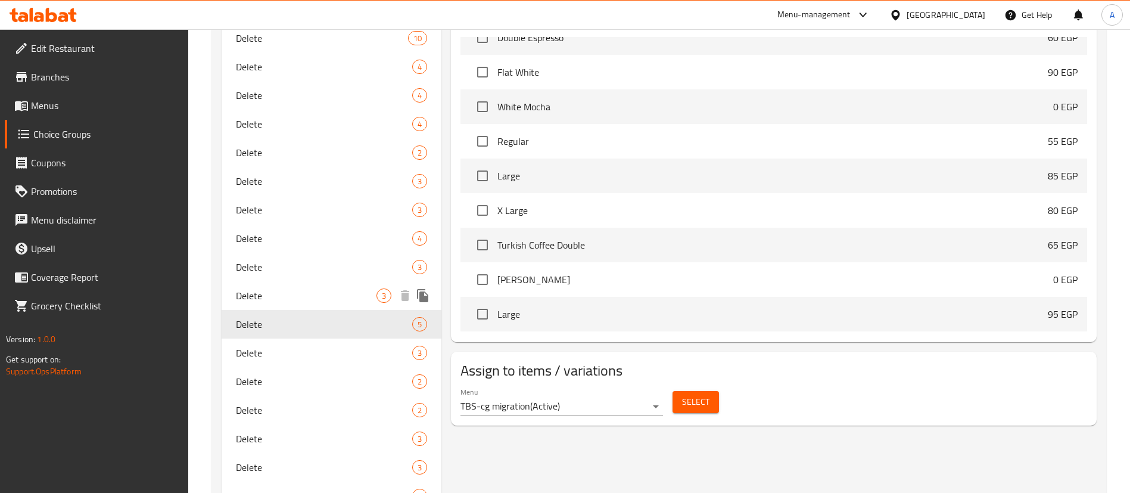
scroll to position [587, 0]
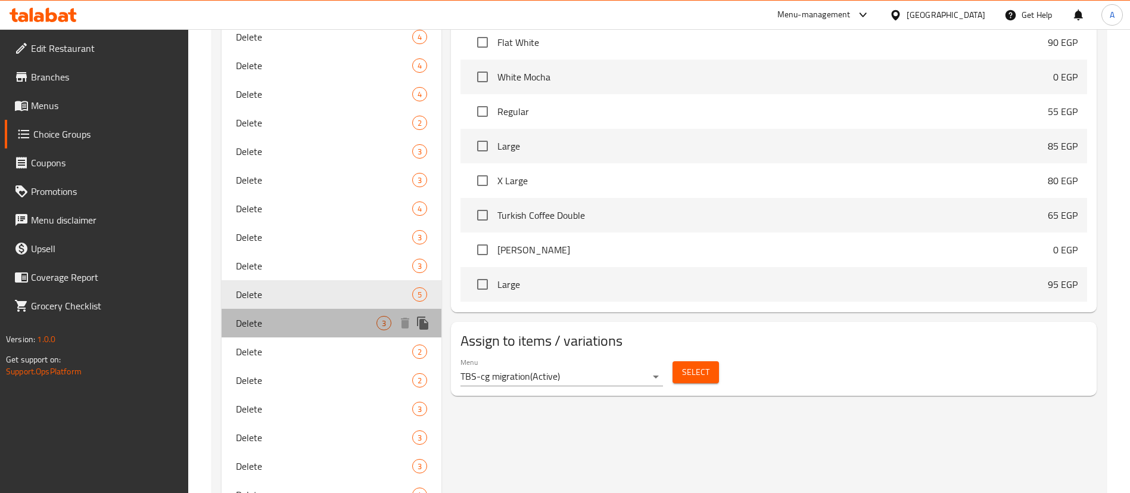
click at [292, 323] on span "Delete" at bounding box center [306, 323] width 141 height 14
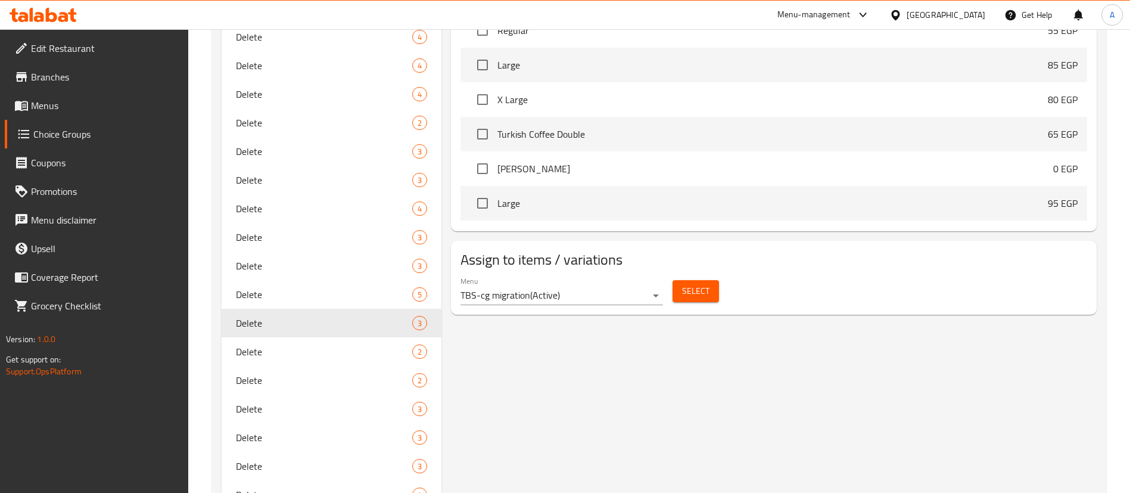
click at [699, 284] on span "Select" at bounding box center [695, 291] width 27 height 15
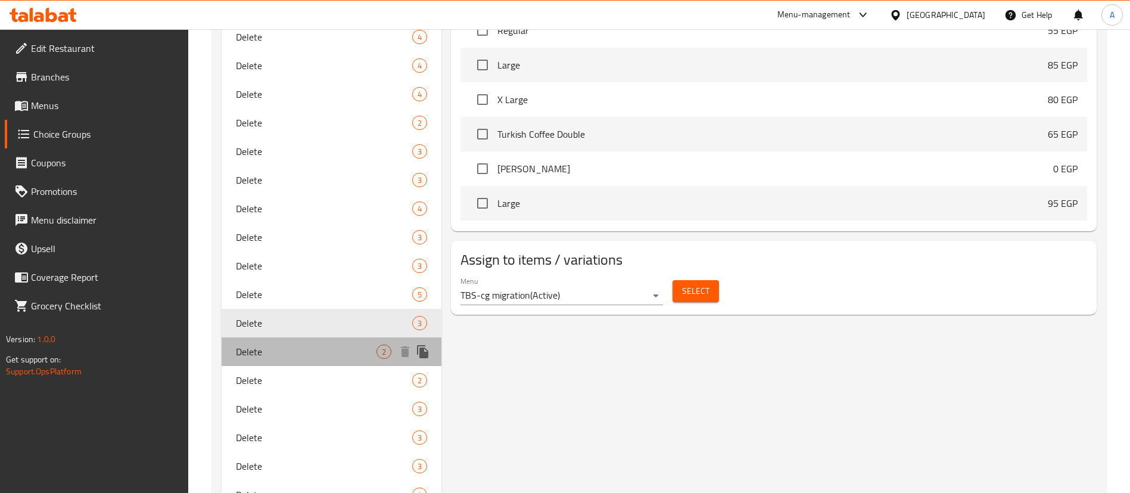
click at [310, 348] on span "Delete" at bounding box center [306, 351] width 141 height 14
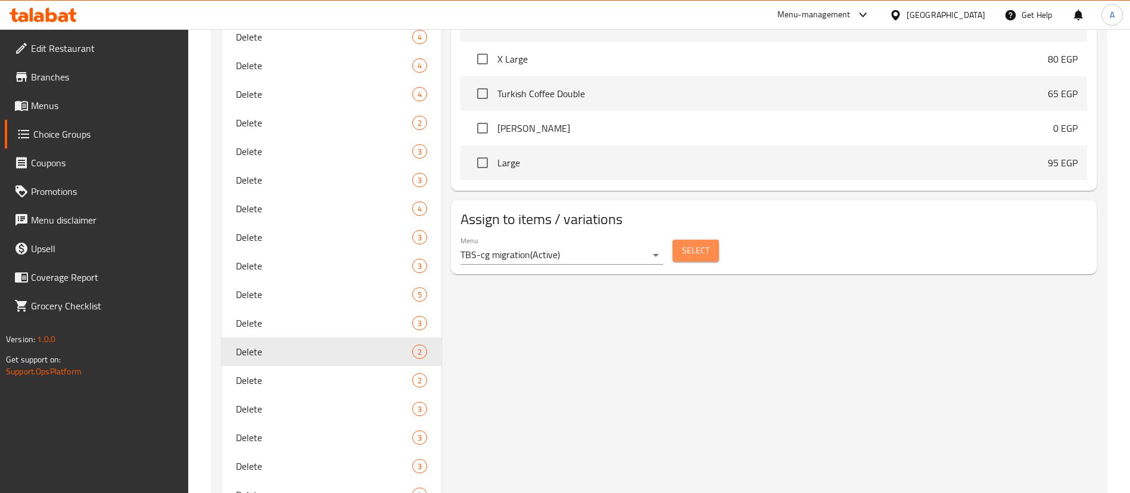
click at [698, 243] on span "Select" at bounding box center [695, 250] width 27 height 15
click at [275, 381] on span "Delete" at bounding box center [306, 380] width 141 height 14
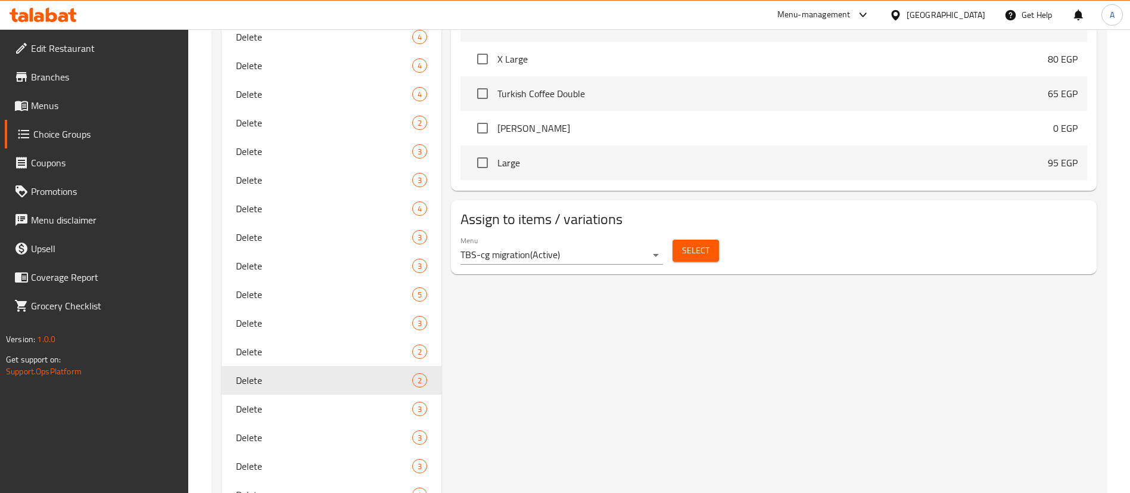
click at [699, 243] on span "Select" at bounding box center [695, 250] width 27 height 15
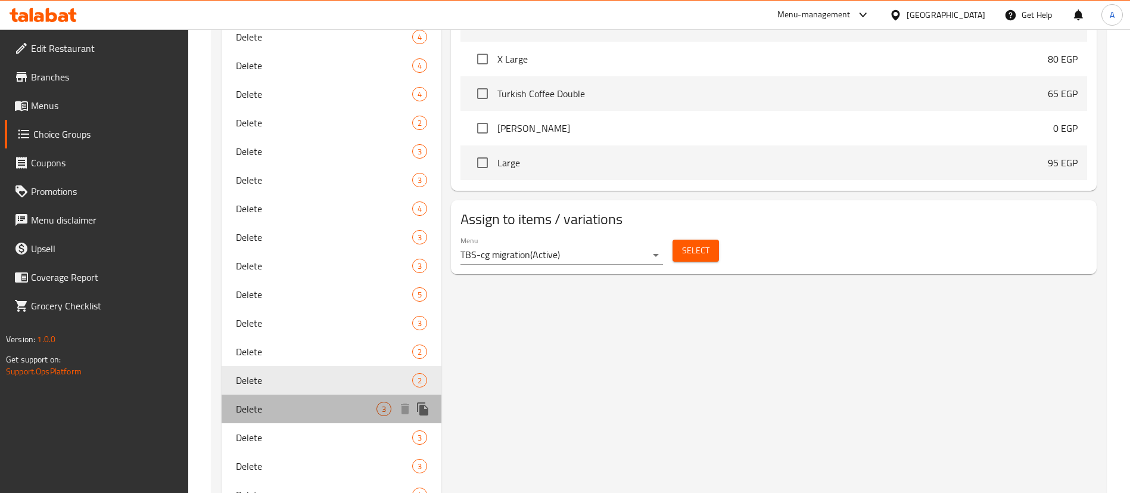
click at [286, 415] on span "Delete" at bounding box center [306, 408] width 141 height 14
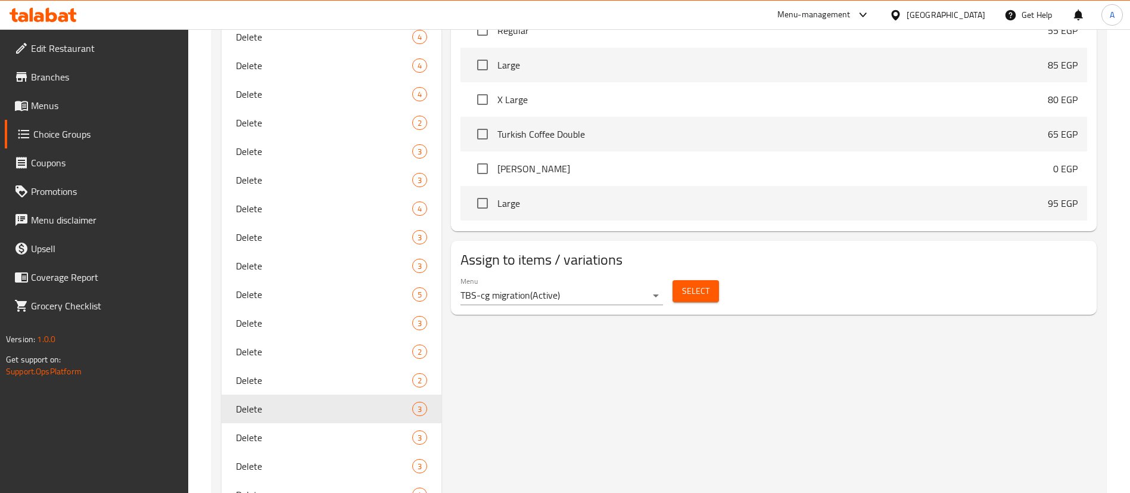
click at [700, 284] on span "Select" at bounding box center [695, 291] width 27 height 15
click at [283, 444] on span "Delete" at bounding box center [306, 437] width 141 height 14
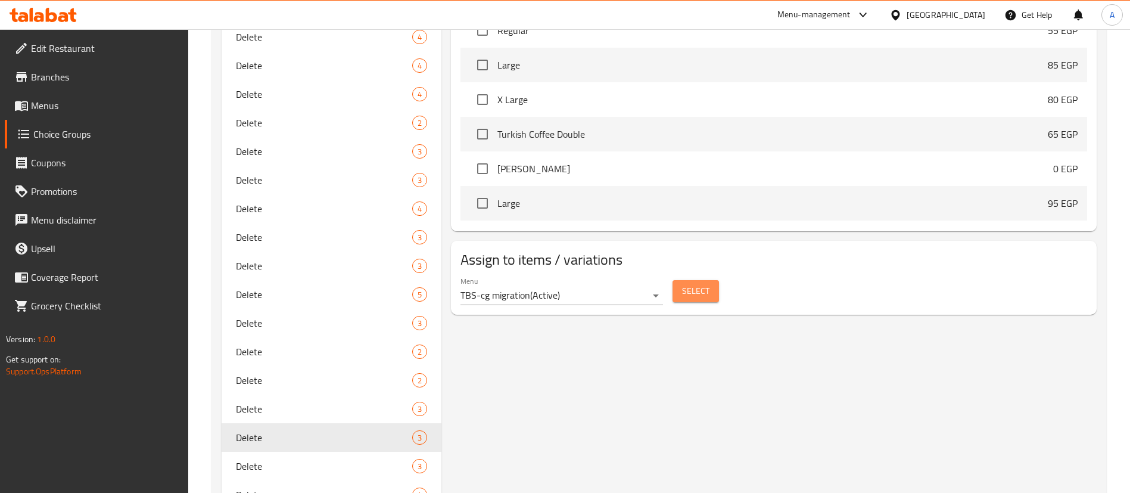
click at [703, 284] on span "Select" at bounding box center [695, 291] width 27 height 15
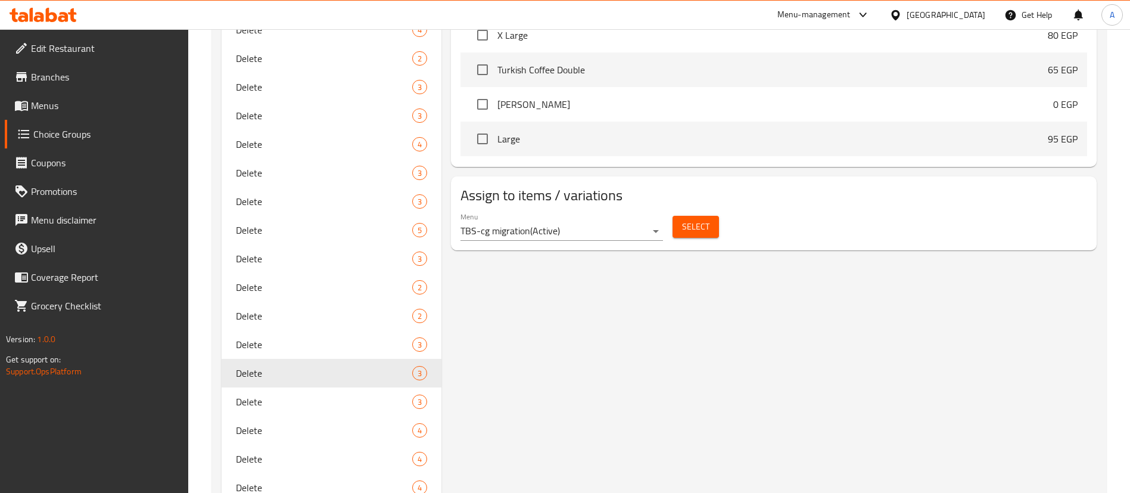
scroll to position [676, 0]
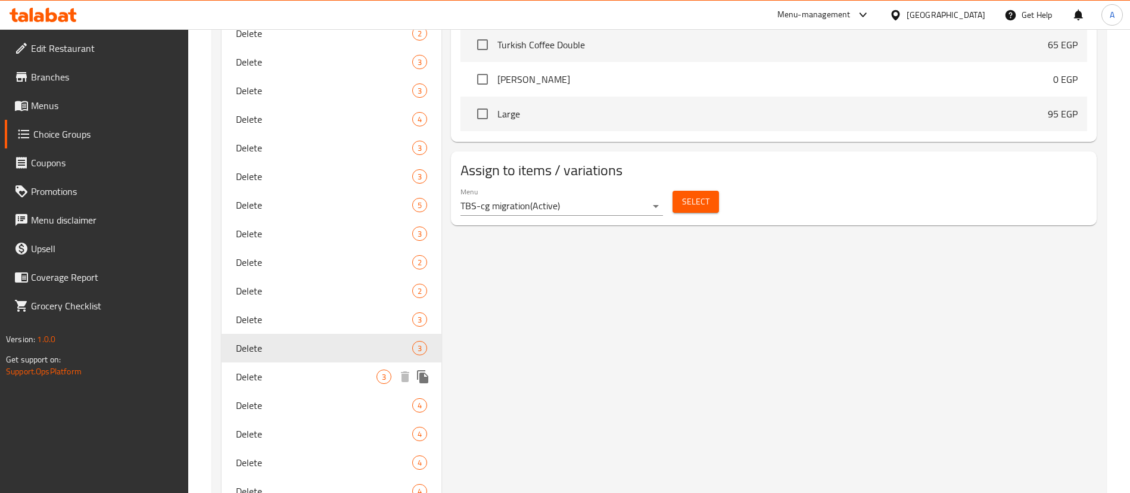
click at [306, 377] on span "Delete" at bounding box center [306, 376] width 141 height 14
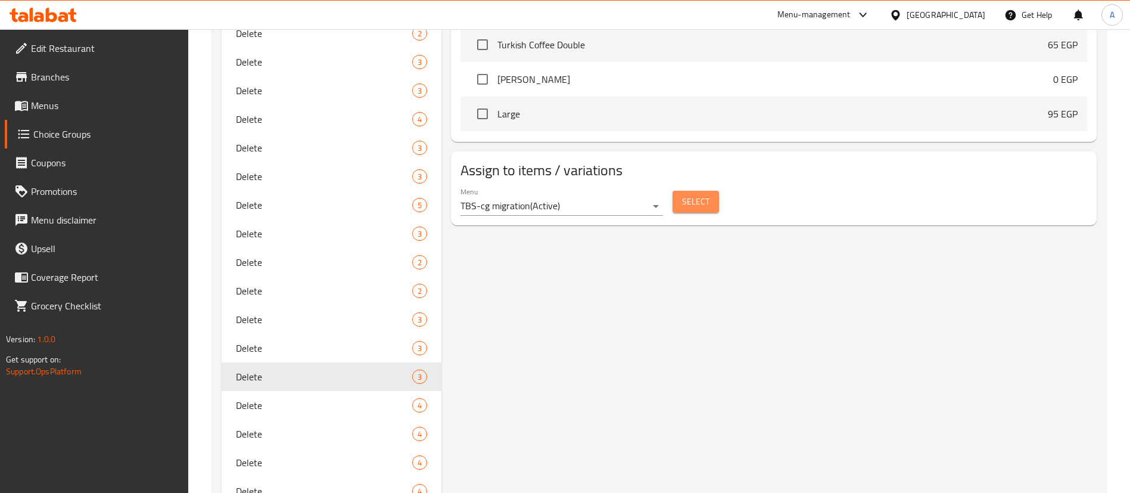
click at [700, 194] on span "Select" at bounding box center [695, 201] width 27 height 15
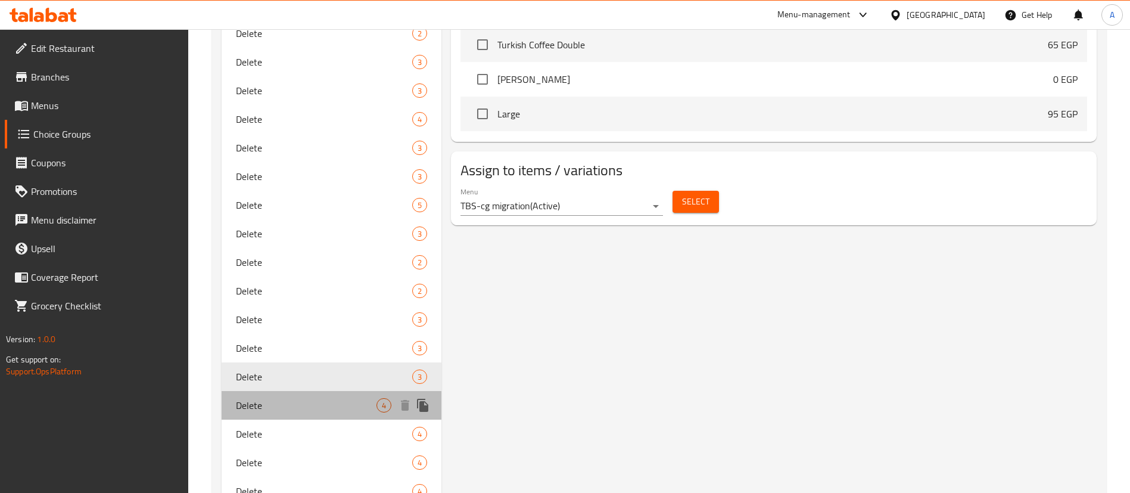
click at [278, 407] on span "Delete" at bounding box center [306, 405] width 141 height 14
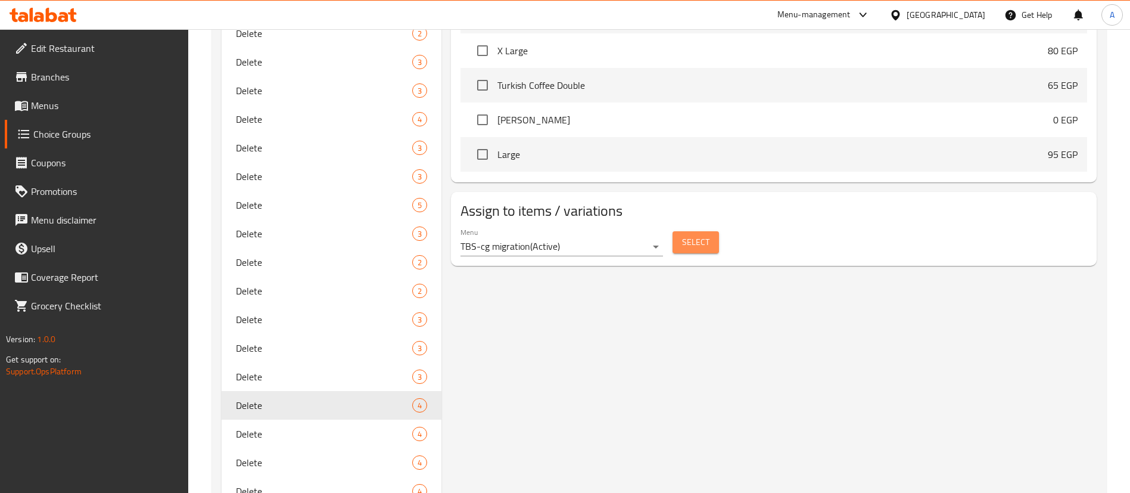
click at [688, 235] on span "Select" at bounding box center [695, 242] width 27 height 15
click at [304, 427] on span "Delete" at bounding box center [306, 433] width 141 height 14
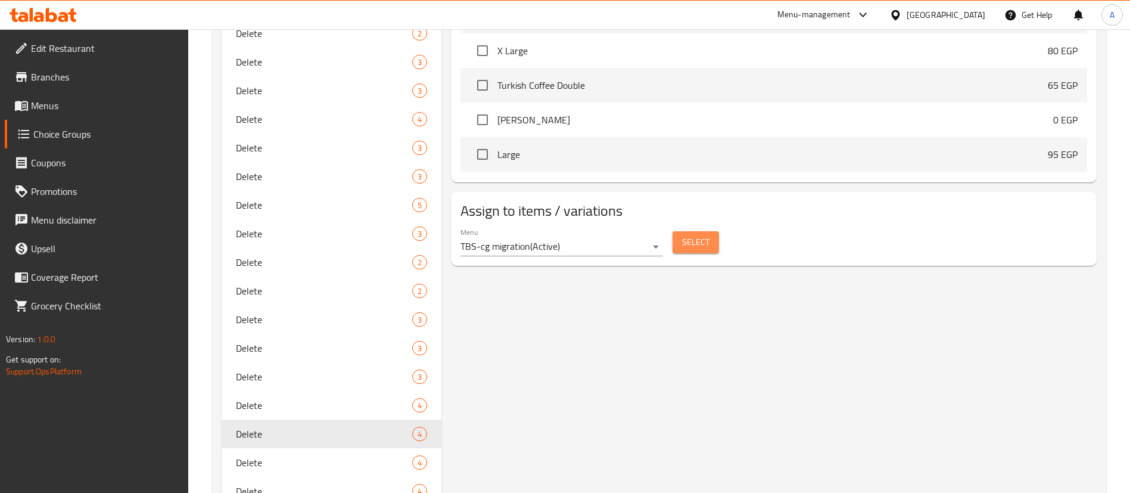
click at [693, 235] on span "Select" at bounding box center [695, 242] width 27 height 15
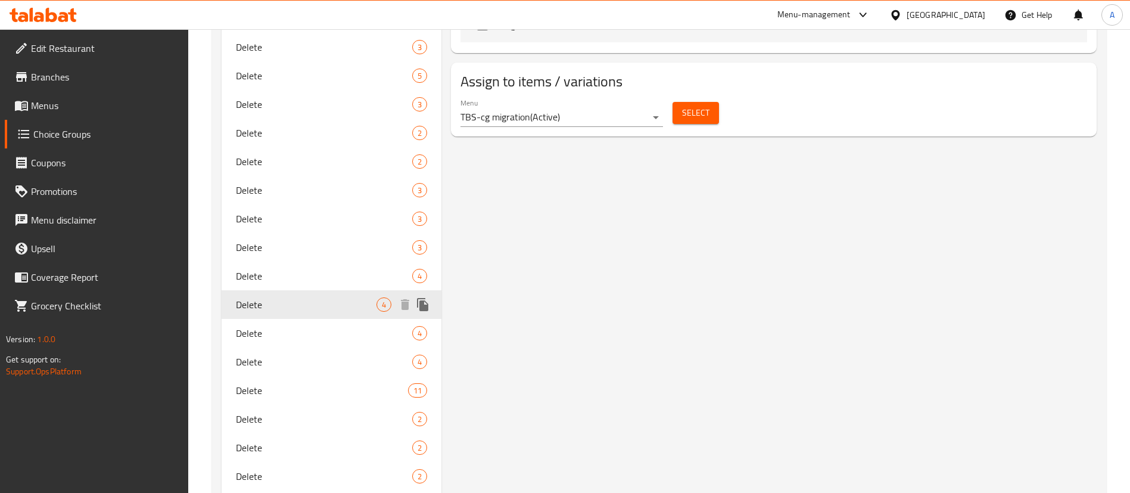
scroll to position [825, 0]
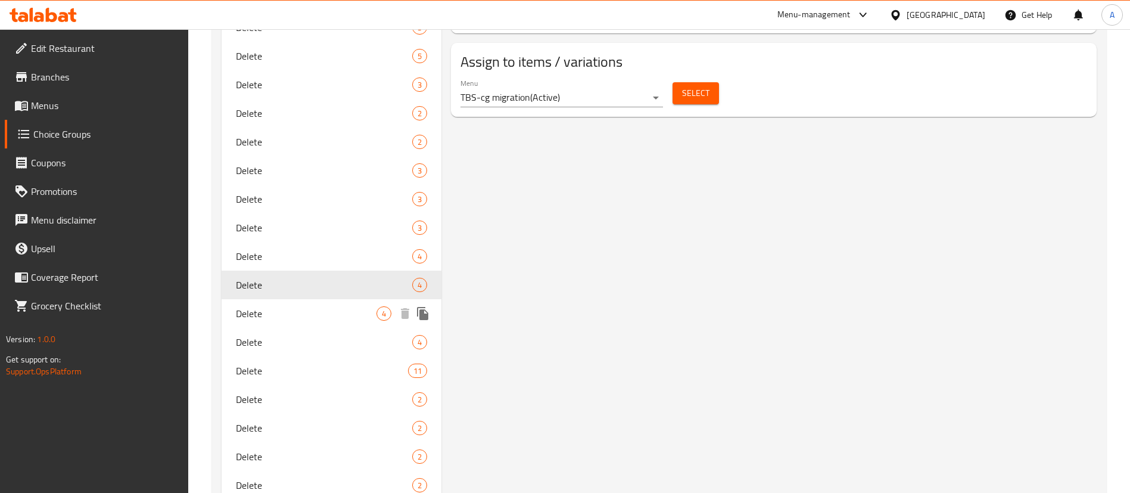
click at [316, 311] on span "Delete" at bounding box center [306, 313] width 141 height 14
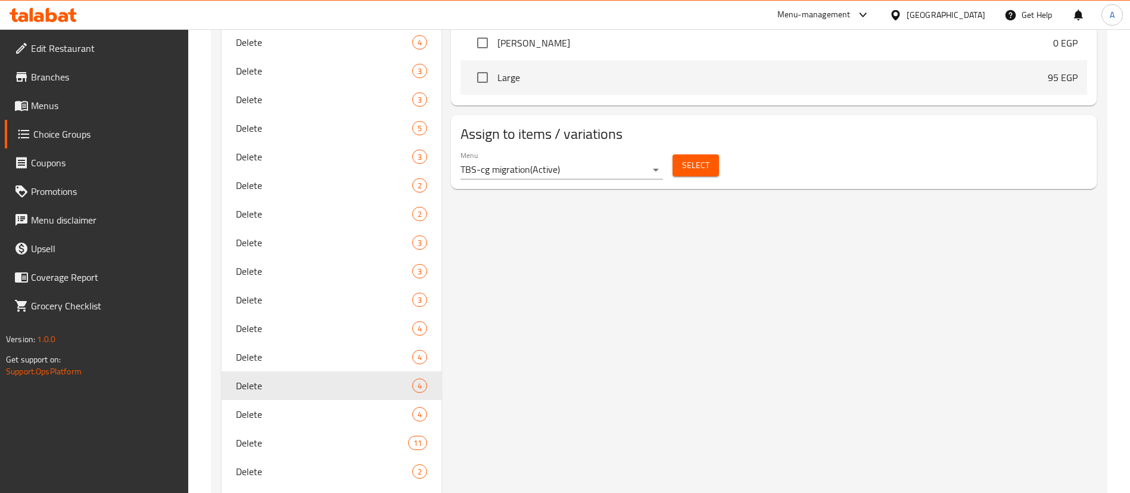
scroll to position [706, 0]
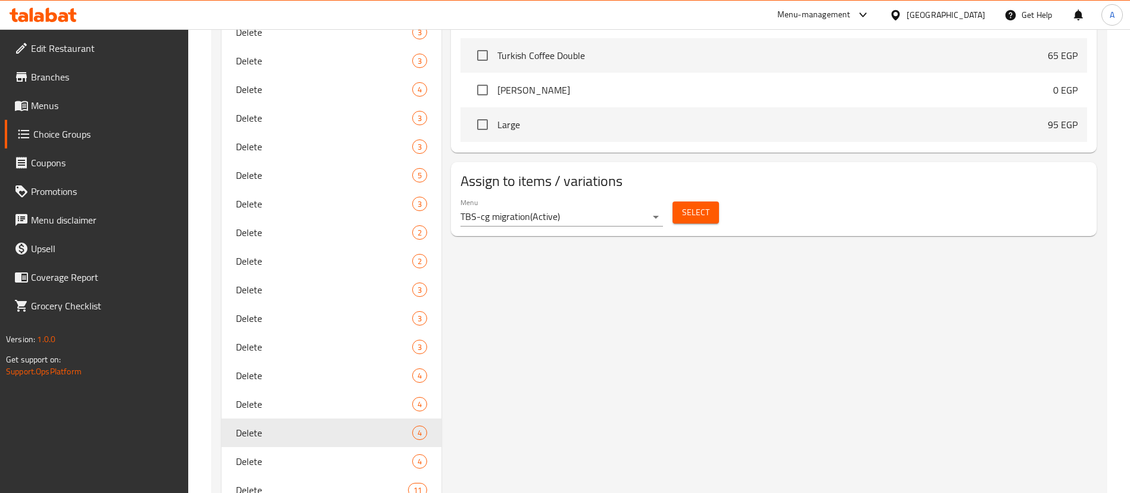
click at [691, 205] on span "Select" at bounding box center [695, 212] width 27 height 15
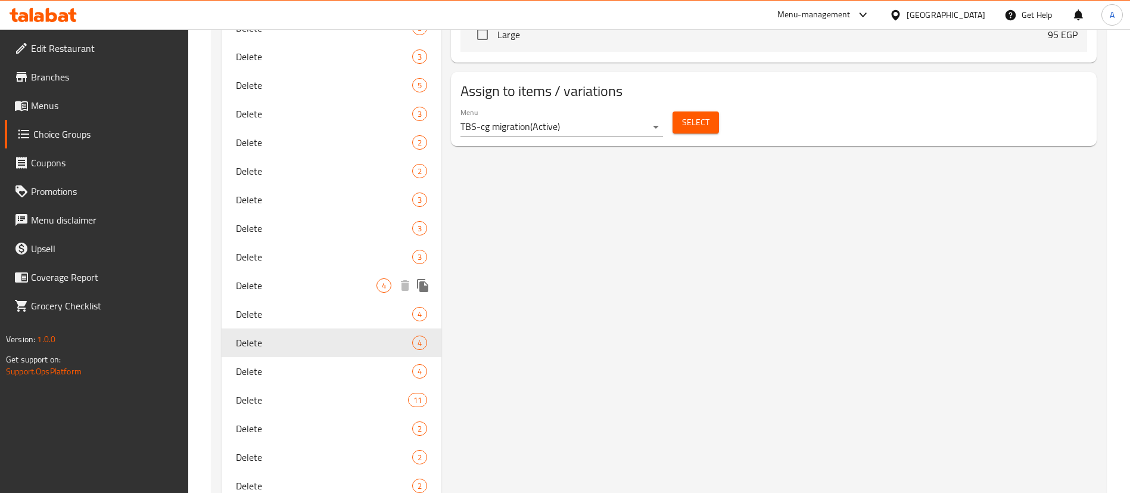
scroll to position [825, 0]
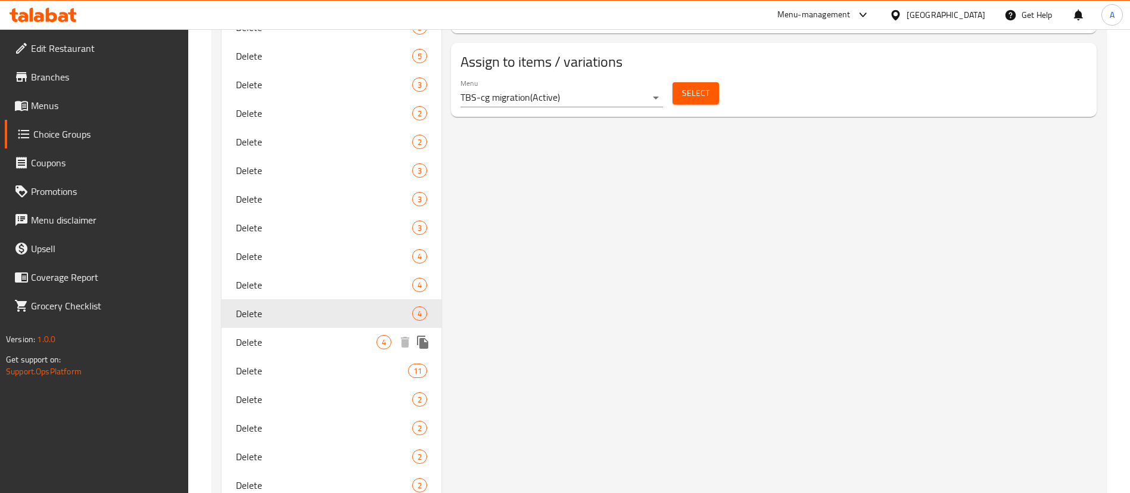
click at [304, 343] on span "Delete" at bounding box center [306, 342] width 141 height 14
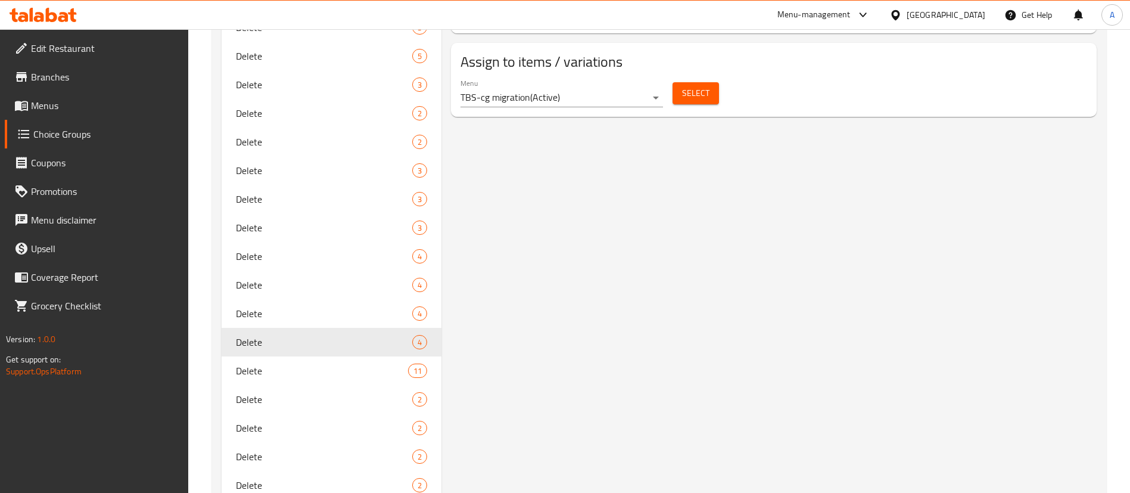
click at [698, 86] on span "Select" at bounding box center [695, 93] width 27 height 15
click at [303, 365] on span "Delete" at bounding box center [304, 370] width 136 height 14
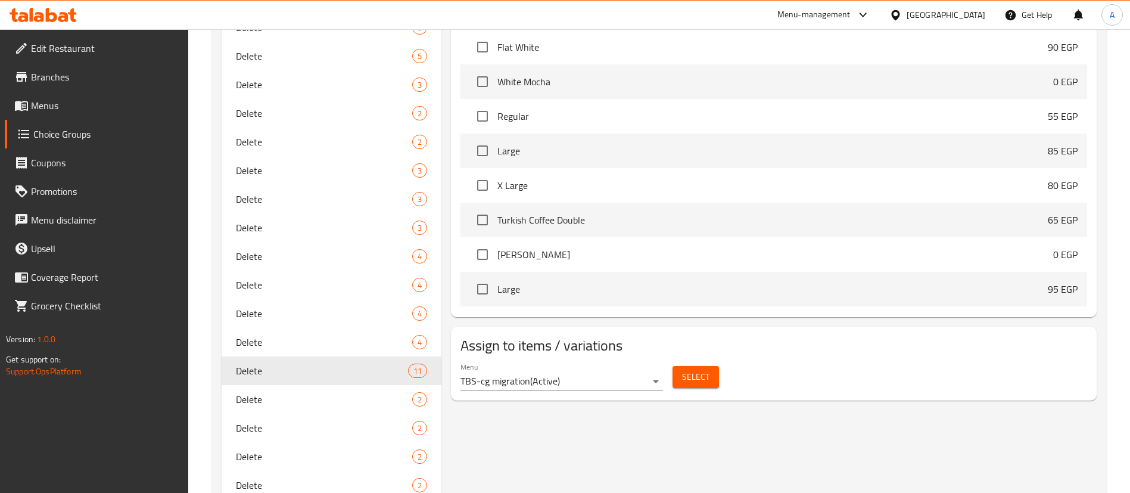
click at [696, 361] on div "Select" at bounding box center [696, 377] width 56 height 32
click at [695, 369] on span "Select" at bounding box center [695, 376] width 27 height 15
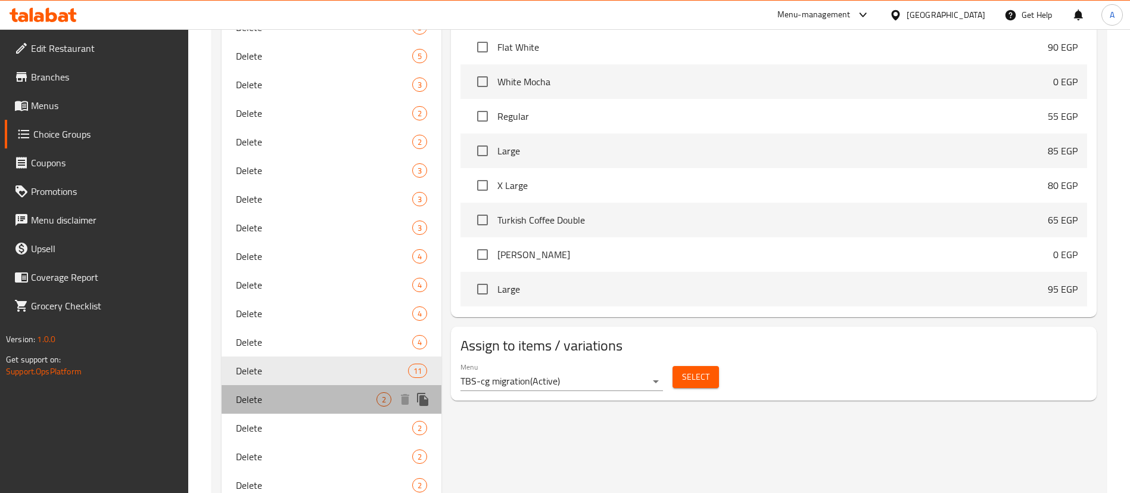
click at [296, 401] on span "Delete" at bounding box center [306, 399] width 141 height 14
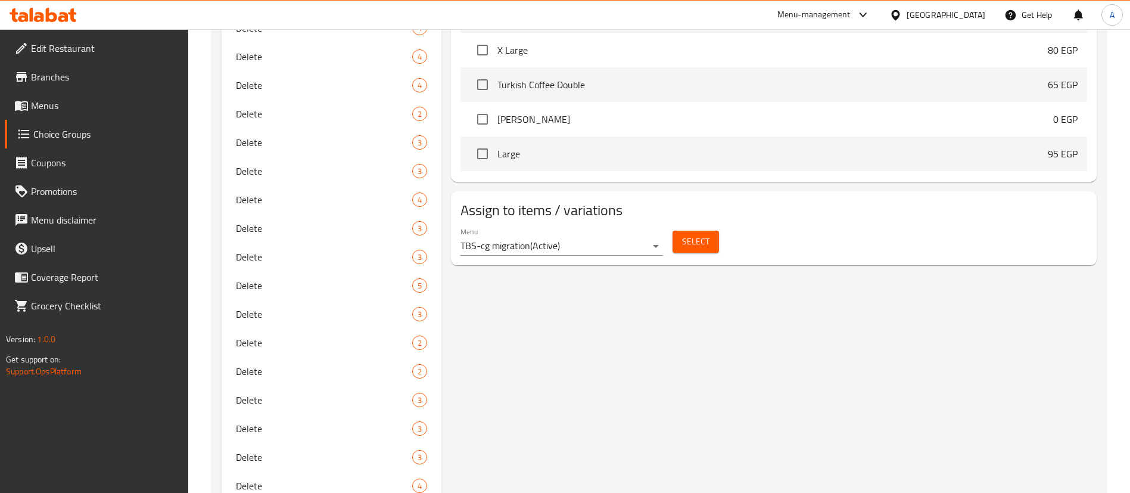
scroll to position [587, 0]
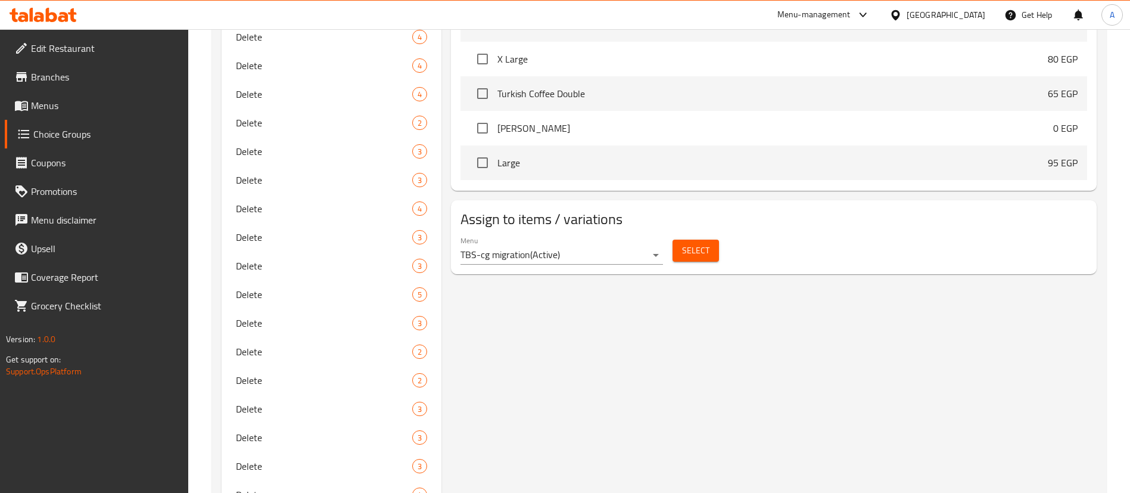
click at [704, 243] on span "Select" at bounding box center [695, 250] width 27 height 15
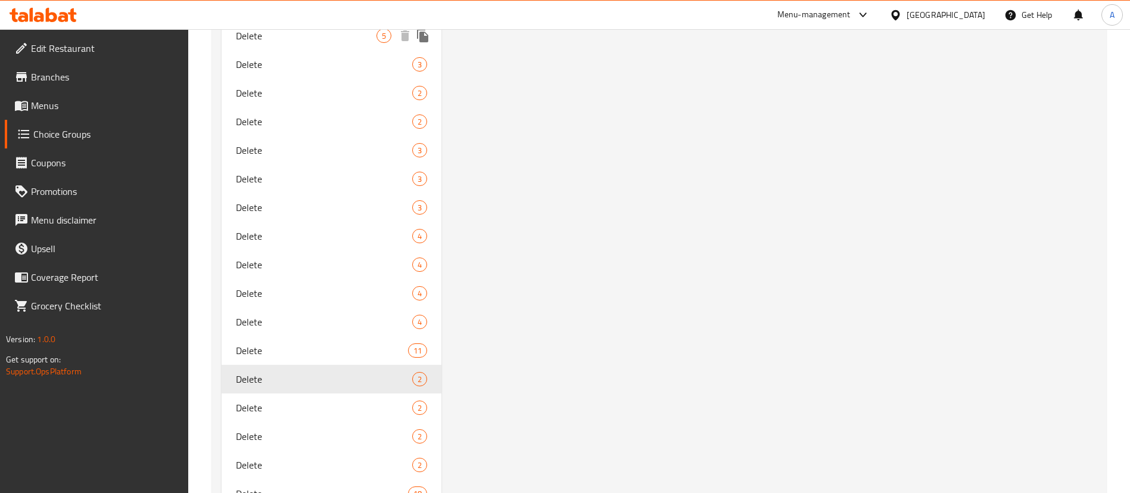
scroll to position [914, 0]
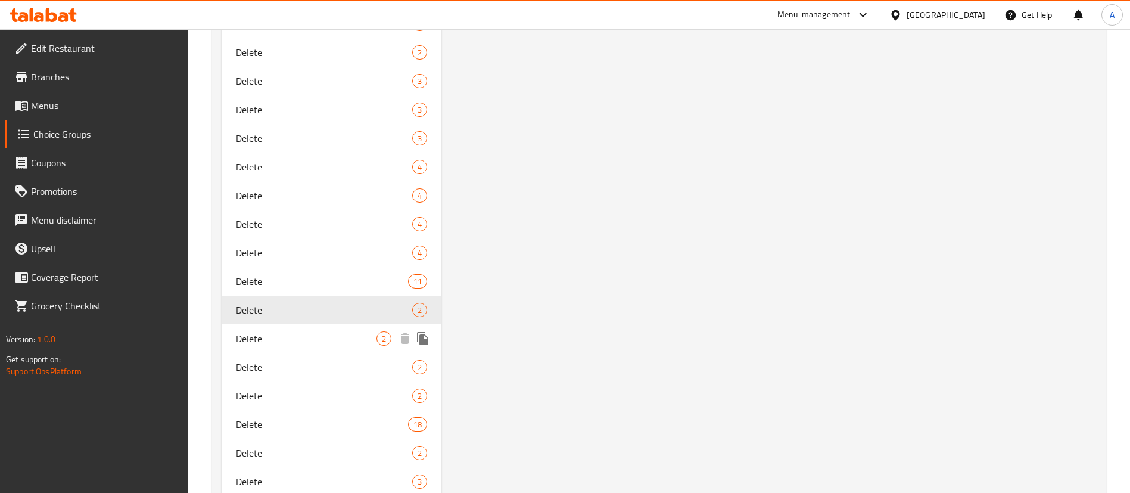
click at [282, 335] on span "Delete" at bounding box center [306, 338] width 141 height 14
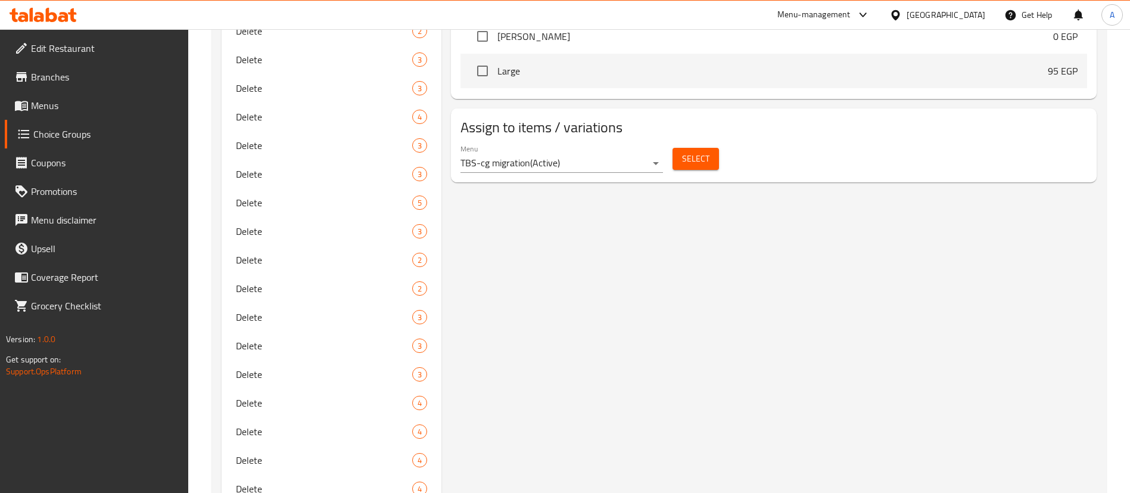
scroll to position [616, 0]
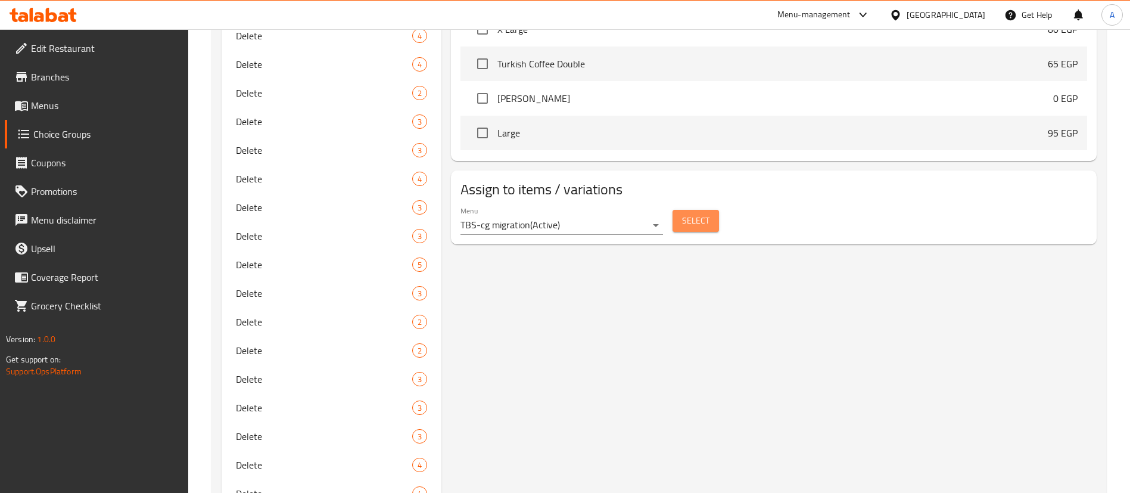
click at [704, 213] on span "Select" at bounding box center [695, 220] width 27 height 15
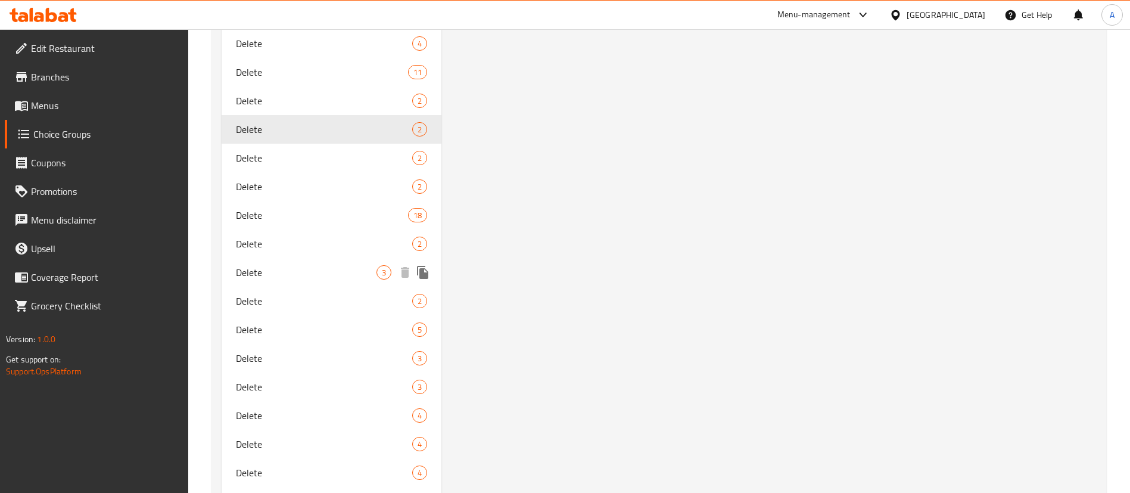
scroll to position [1123, 0]
click at [319, 156] on span "Delete" at bounding box center [306, 158] width 141 height 14
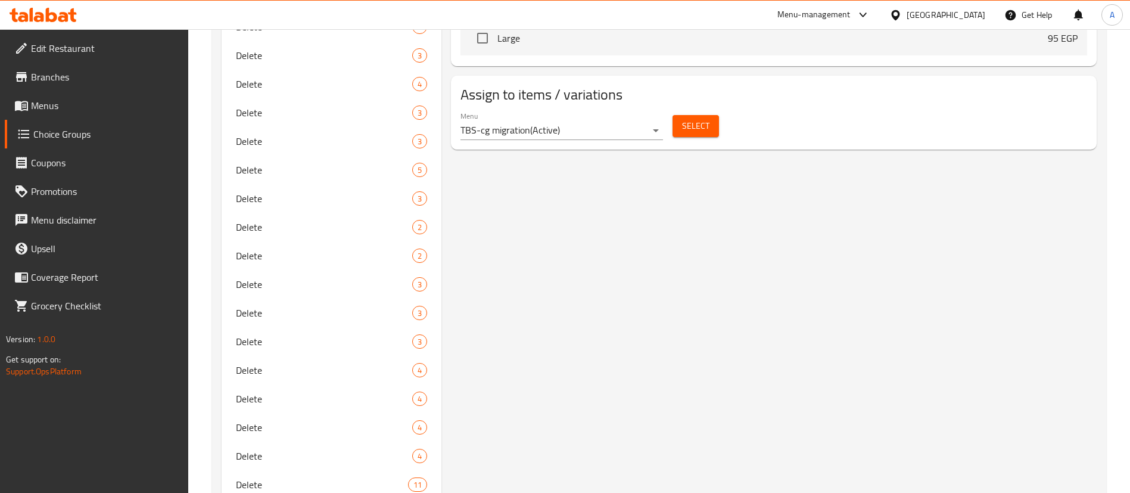
scroll to position [616, 0]
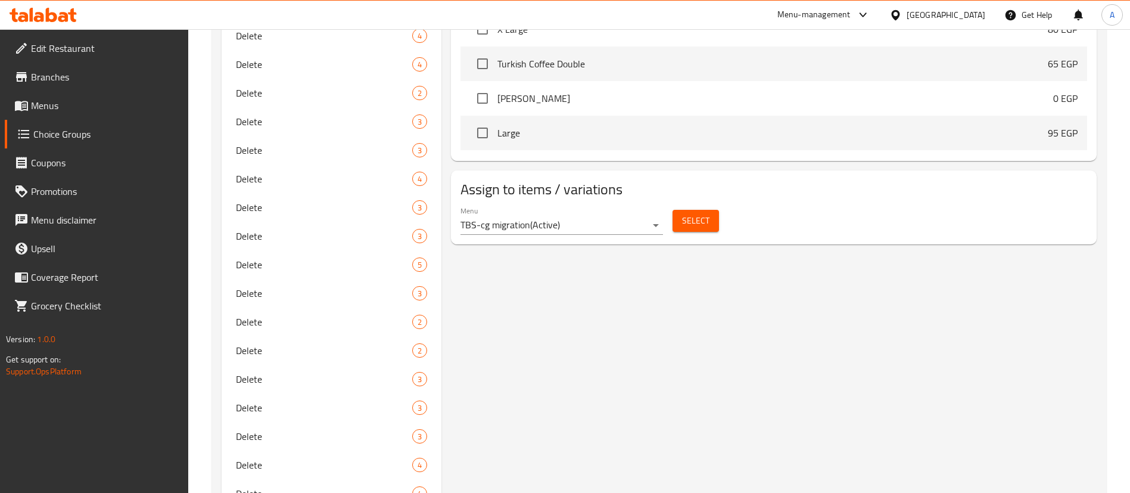
click at [706, 213] on span "Select" at bounding box center [695, 220] width 27 height 15
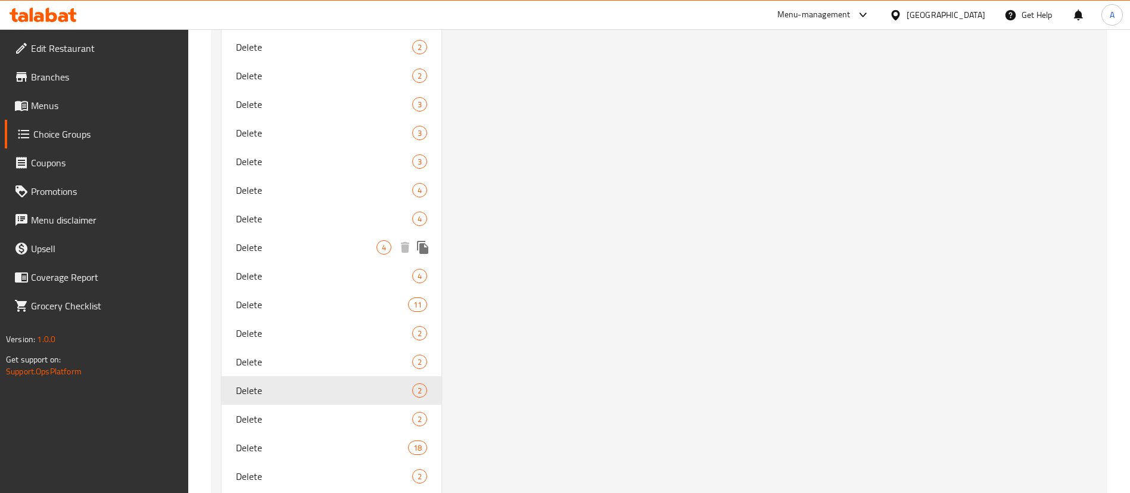
scroll to position [1004, 0]
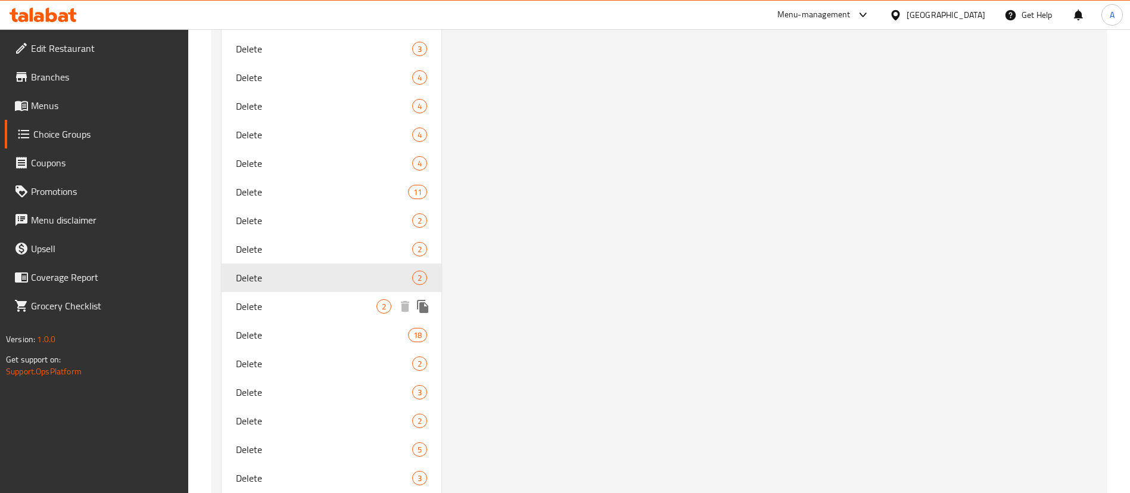
click at [291, 299] on span "Delete" at bounding box center [306, 306] width 141 height 14
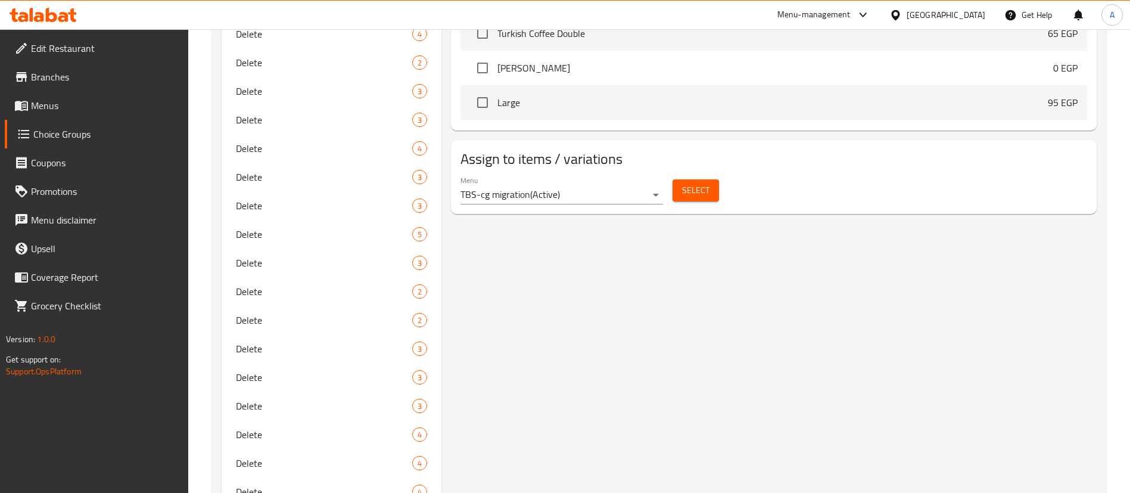
scroll to position [646, 0]
click at [693, 180] on button "Select" at bounding box center [695, 191] width 46 height 22
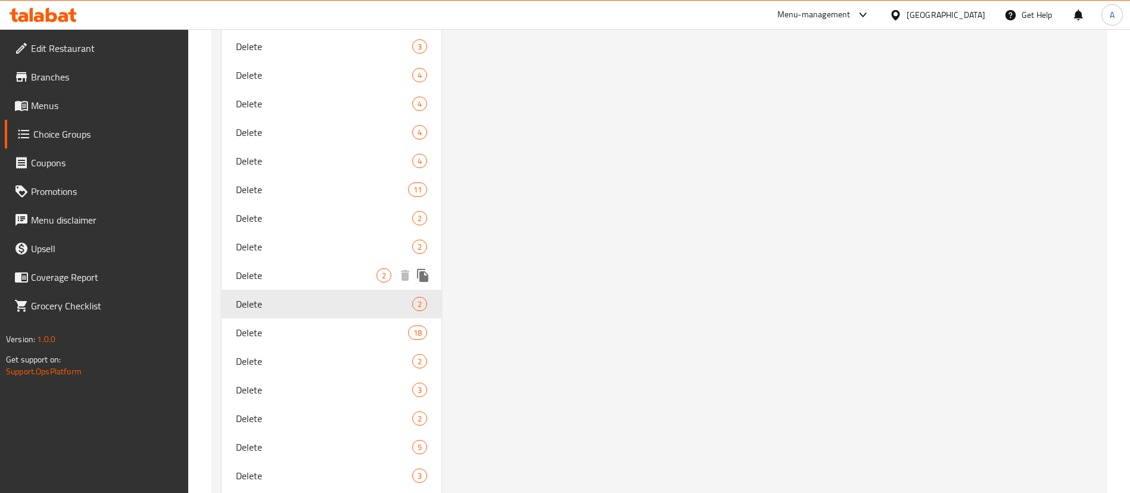
scroll to position [1063, 0]
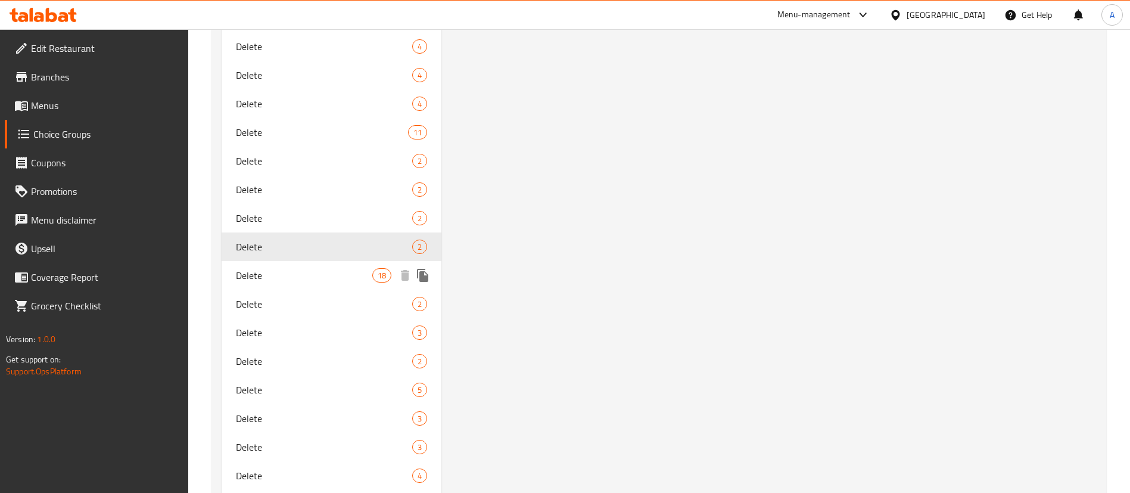
click at [316, 277] on span "Delete" at bounding box center [304, 275] width 136 height 14
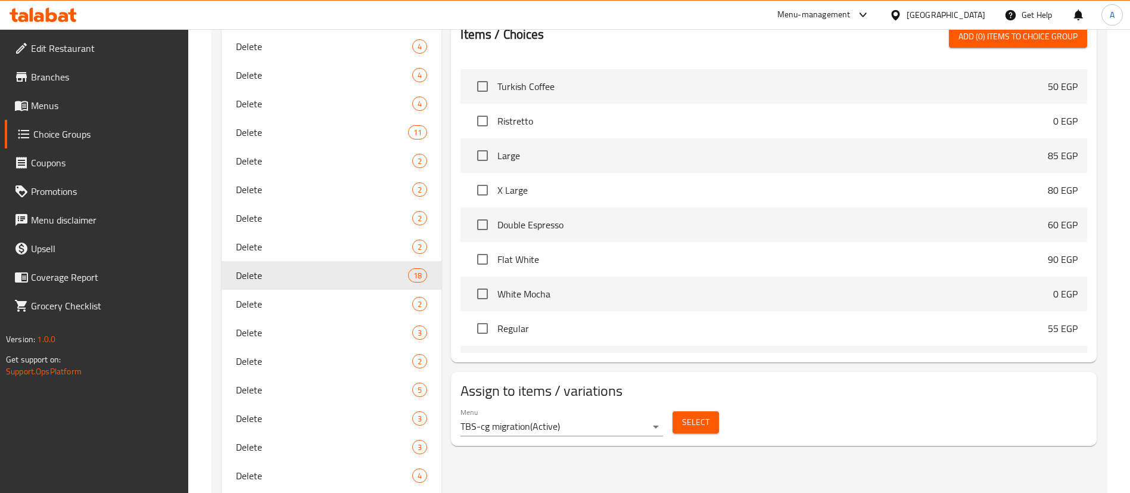
scroll to position [1678, 0]
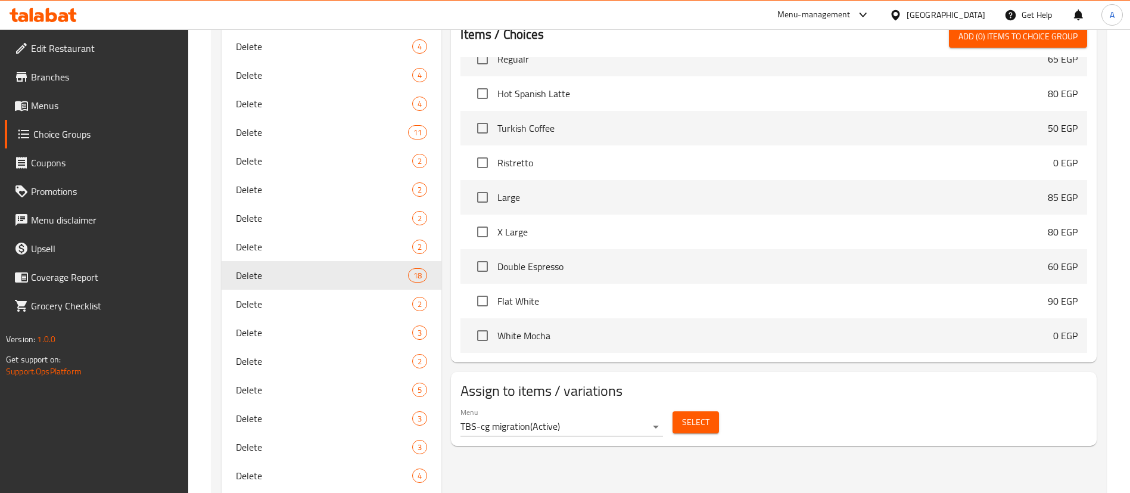
click at [701, 415] on span "Select" at bounding box center [695, 422] width 27 height 15
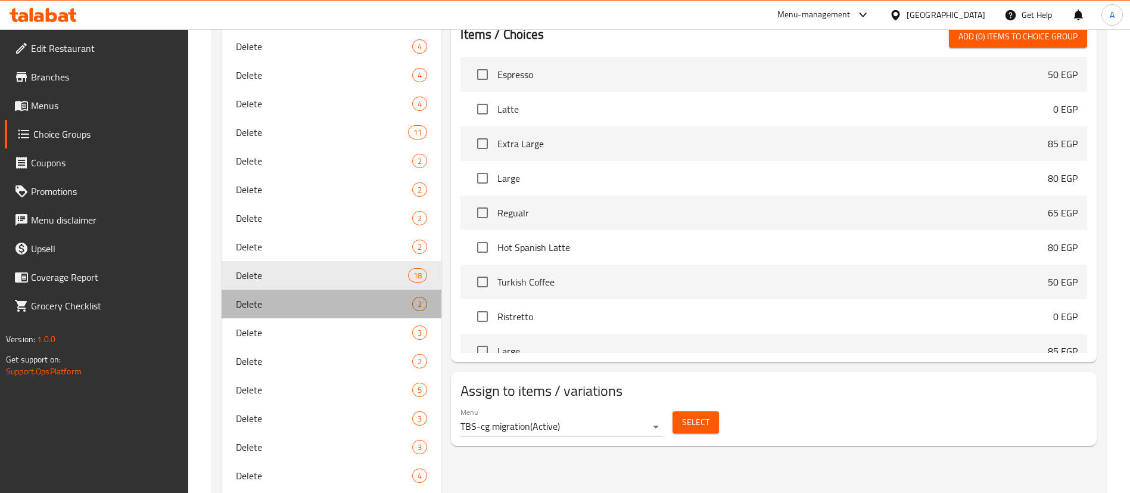
click at [281, 301] on span "Delete" at bounding box center [324, 304] width 176 height 14
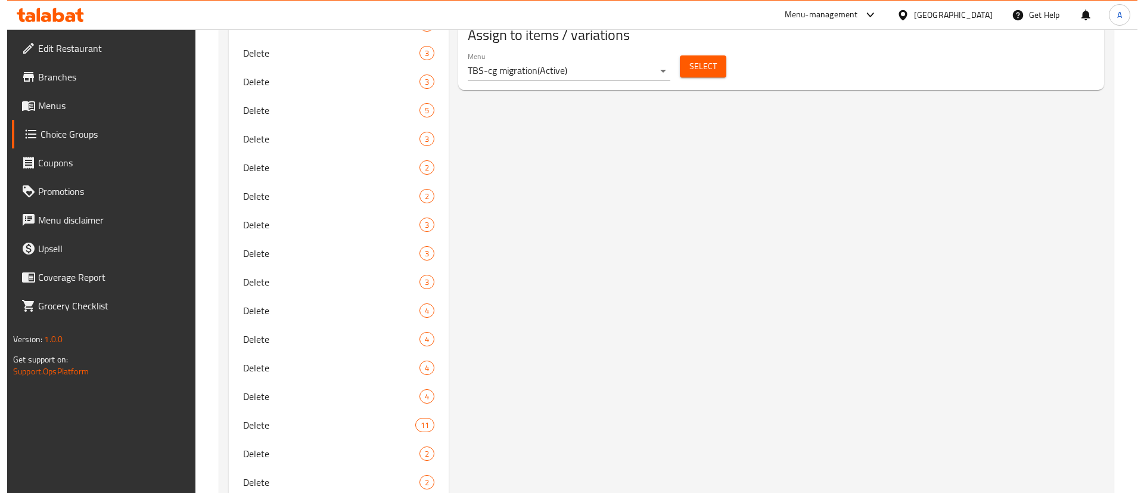
scroll to position [736, 0]
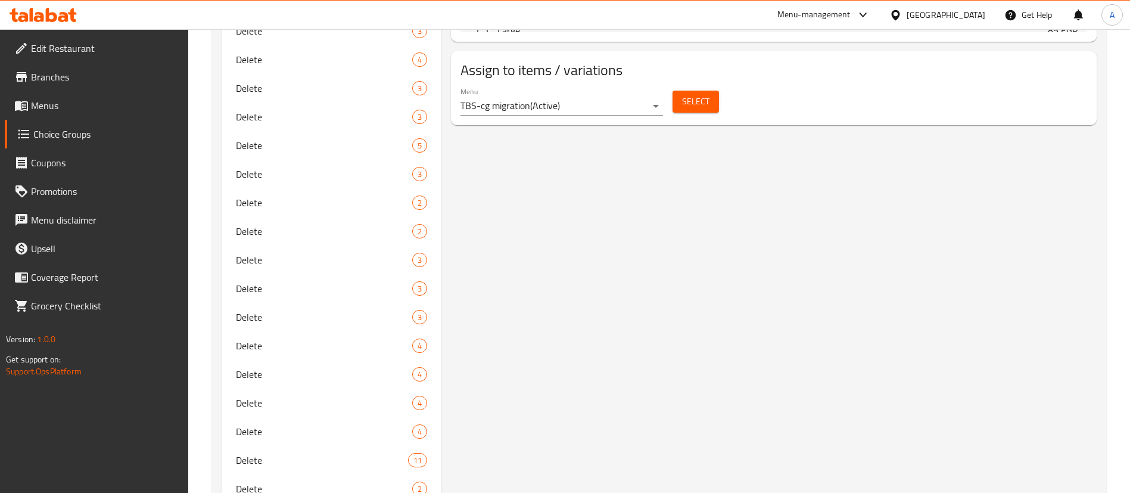
click at [705, 82] on div "Menu TBS-cg migration ( Active ) Select" at bounding box center [774, 101] width 636 height 38
click at [703, 94] on span "Select" at bounding box center [695, 101] width 27 height 15
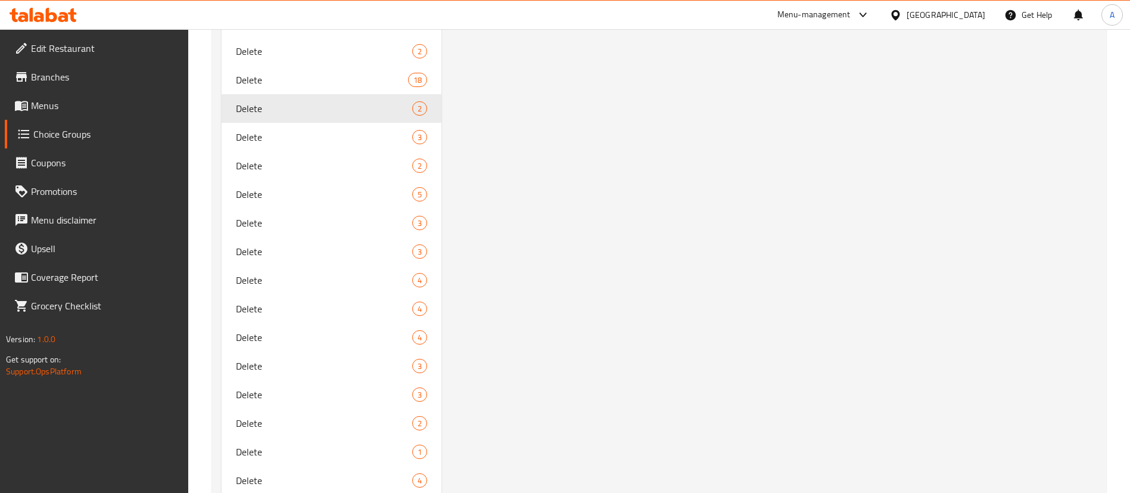
scroll to position [1240, 0]
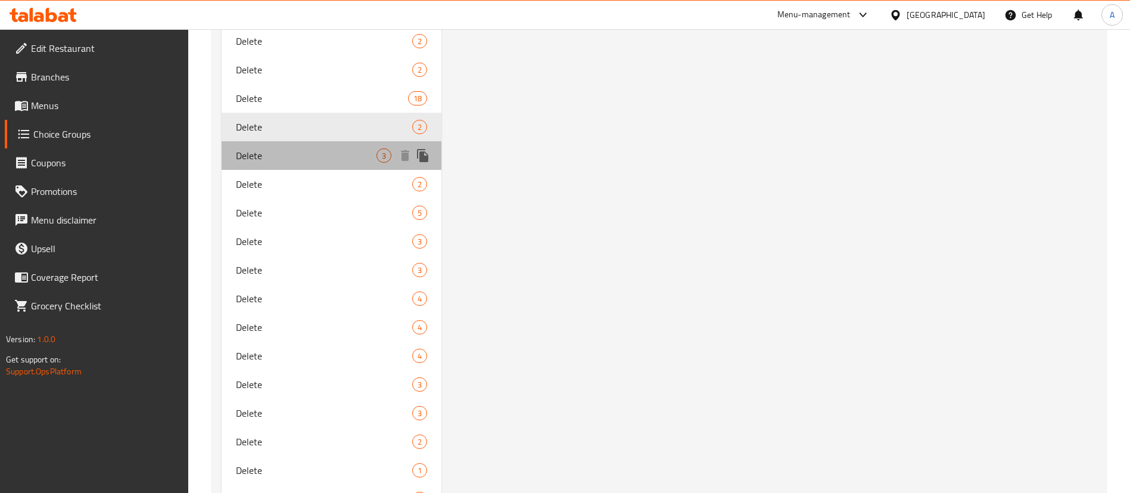
click at [341, 152] on span "Delete" at bounding box center [306, 155] width 141 height 14
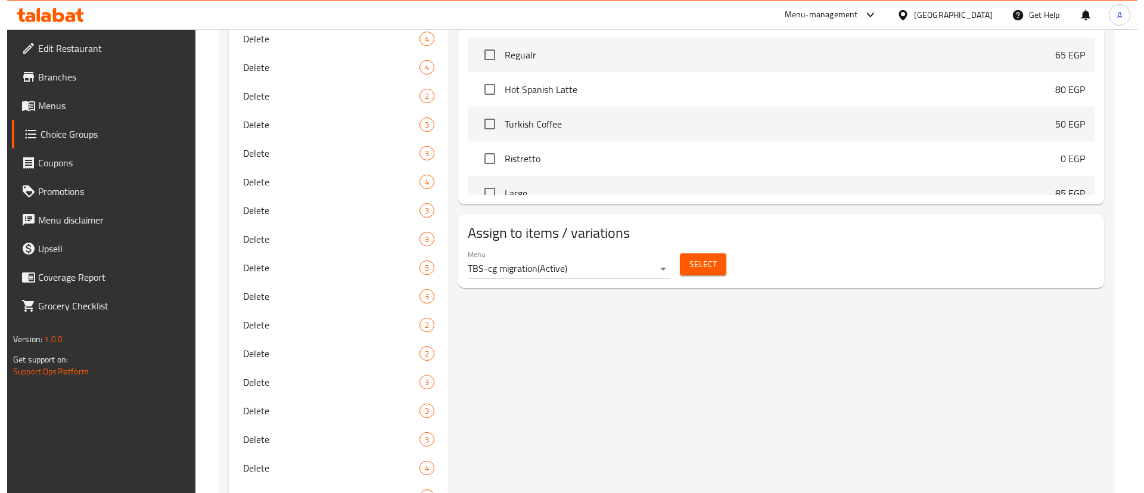
scroll to position [615, 0]
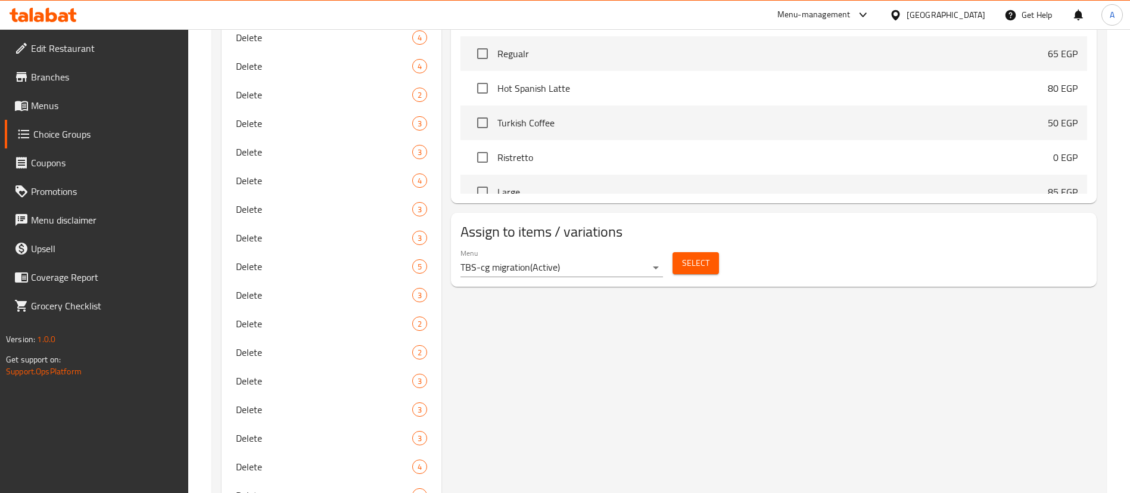
click at [711, 252] on button "Select" at bounding box center [695, 263] width 46 height 22
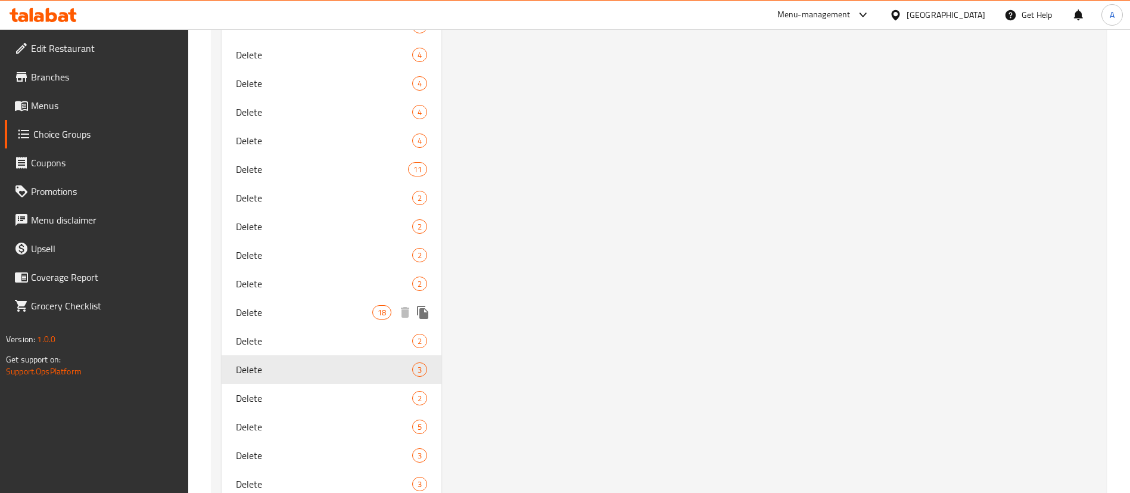
scroll to position [1061, 0]
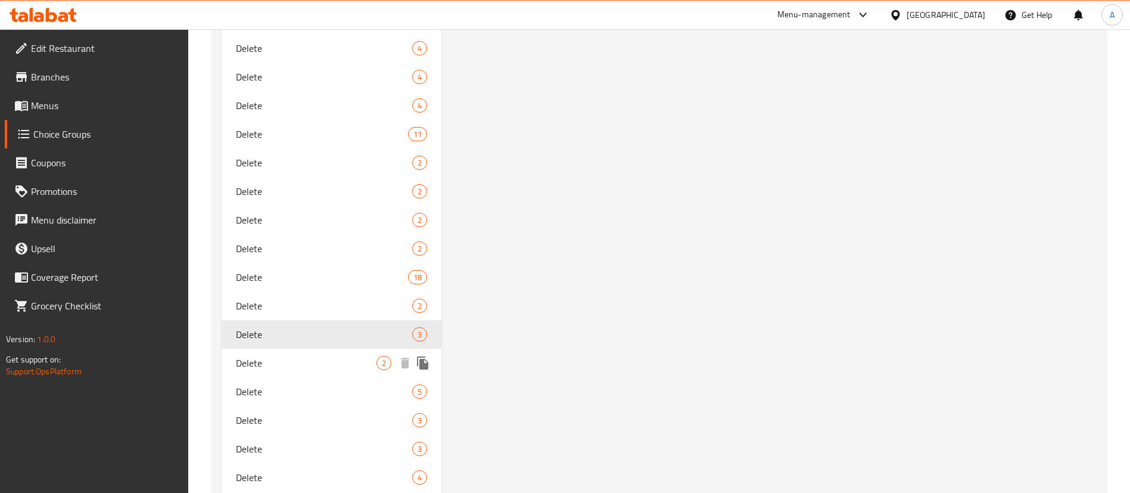
click at [294, 358] on span "Delete" at bounding box center [306, 363] width 141 height 14
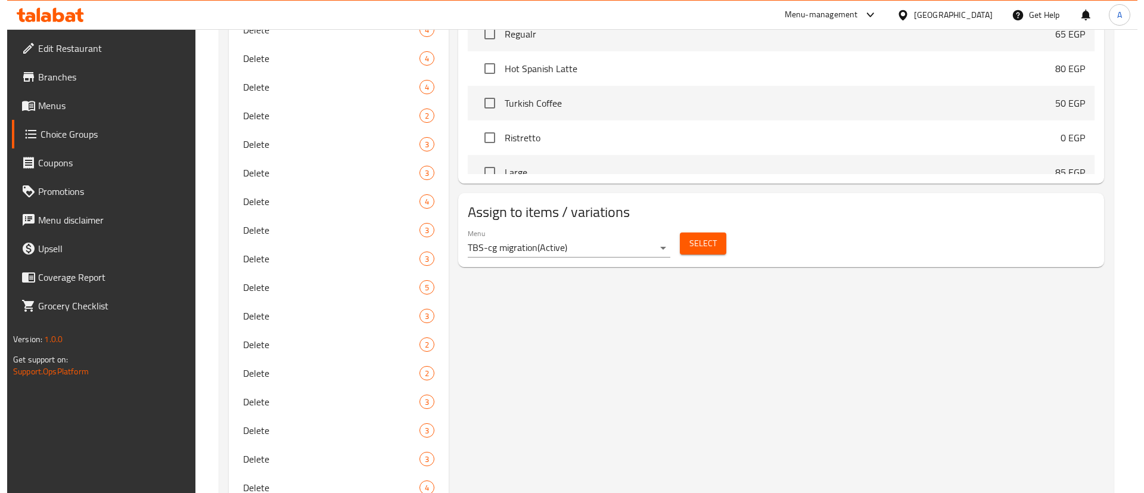
scroll to position [555, 0]
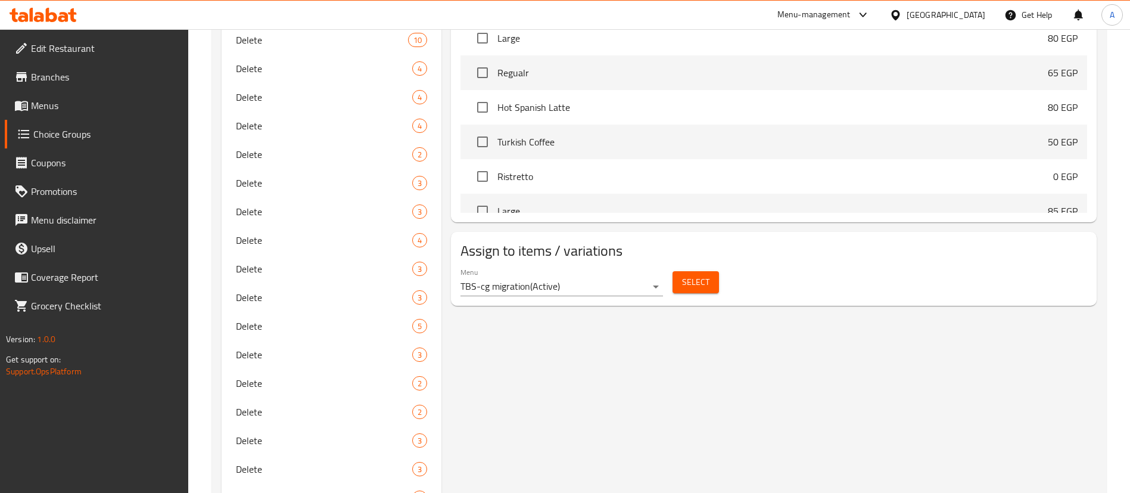
click at [706, 275] on span "Select" at bounding box center [695, 282] width 27 height 15
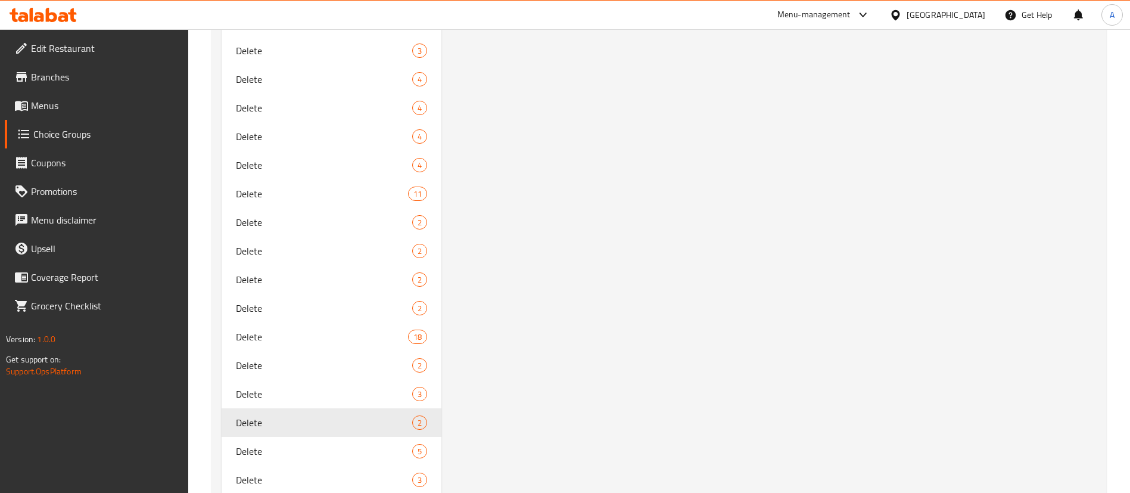
scroll to position [1180, 0]
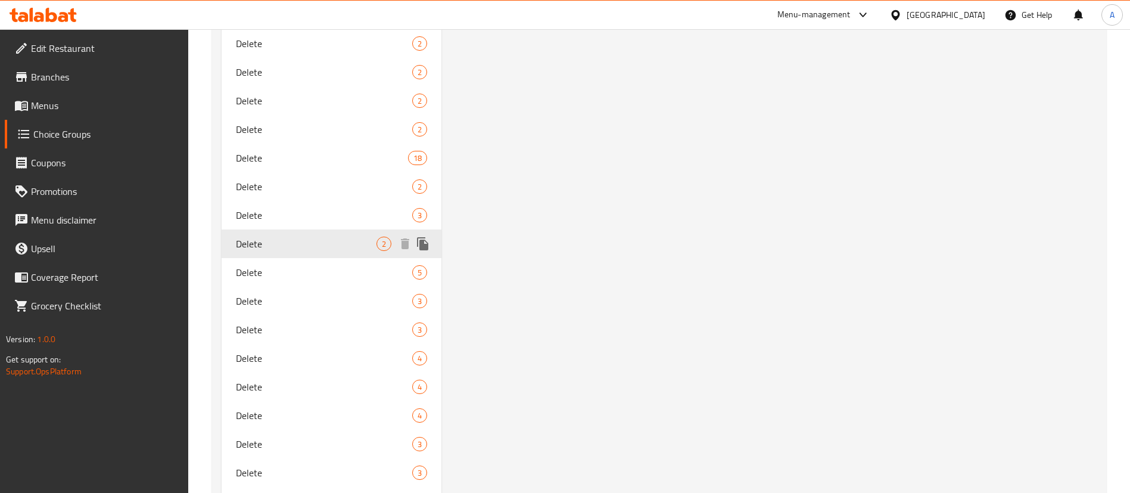
click at [330, 267] on span "Delete" at bounding box center [324, 272] width 176 height 14
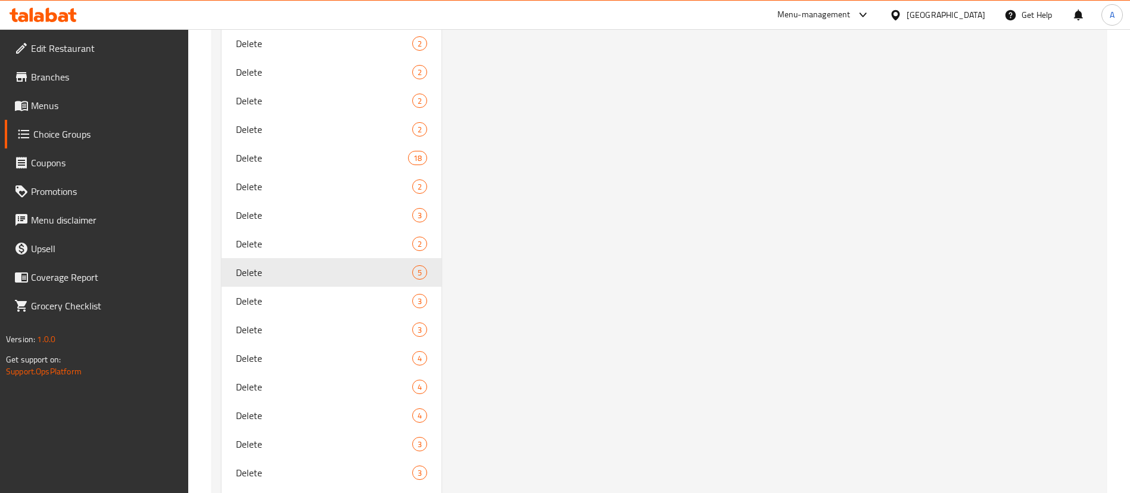
type input "اختيارك من الحليب:"
type input "0"
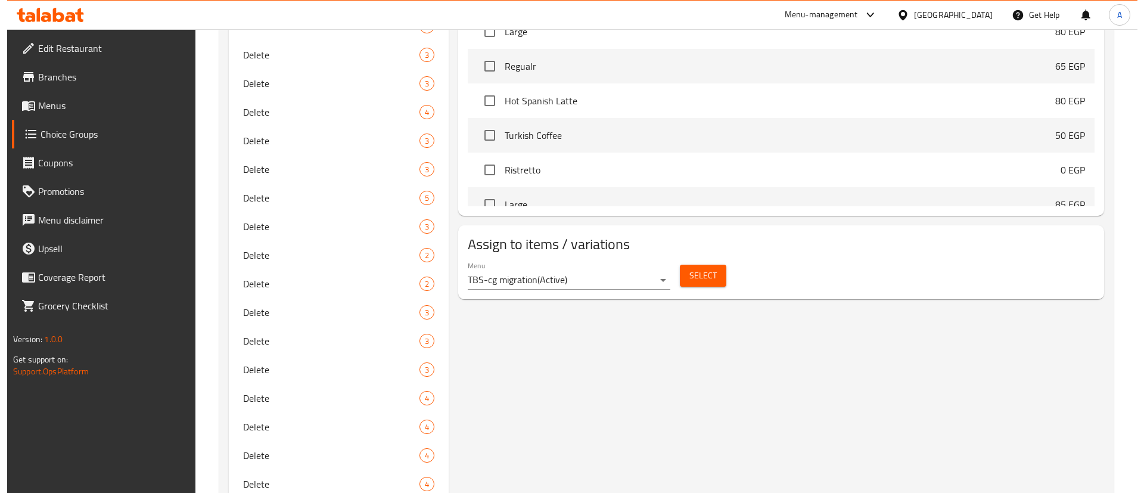
scroll to position [674, 0]
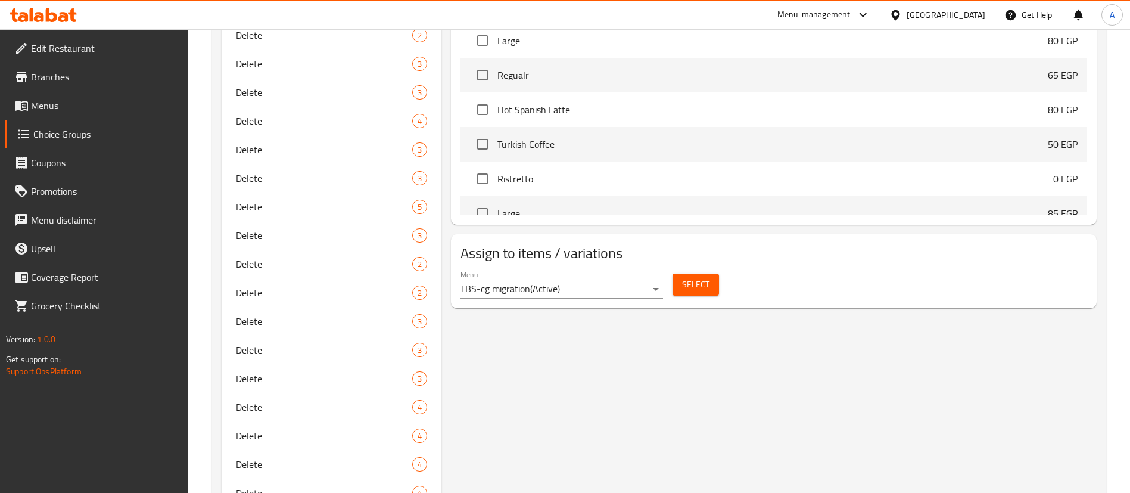
click at [708, 277] on span "Select" at bounding box center [695, 284] width 27 height 15
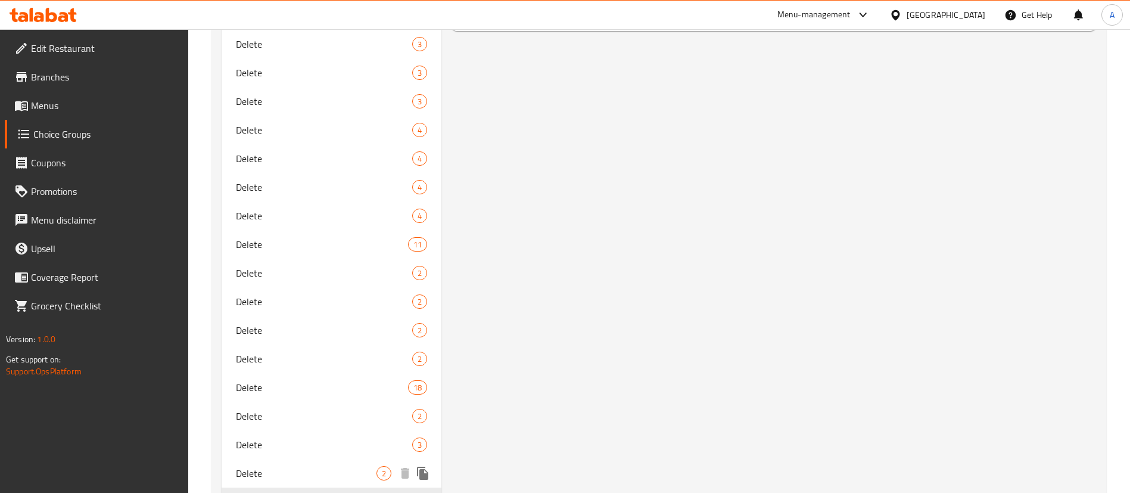
scroll to position [1061, 0]
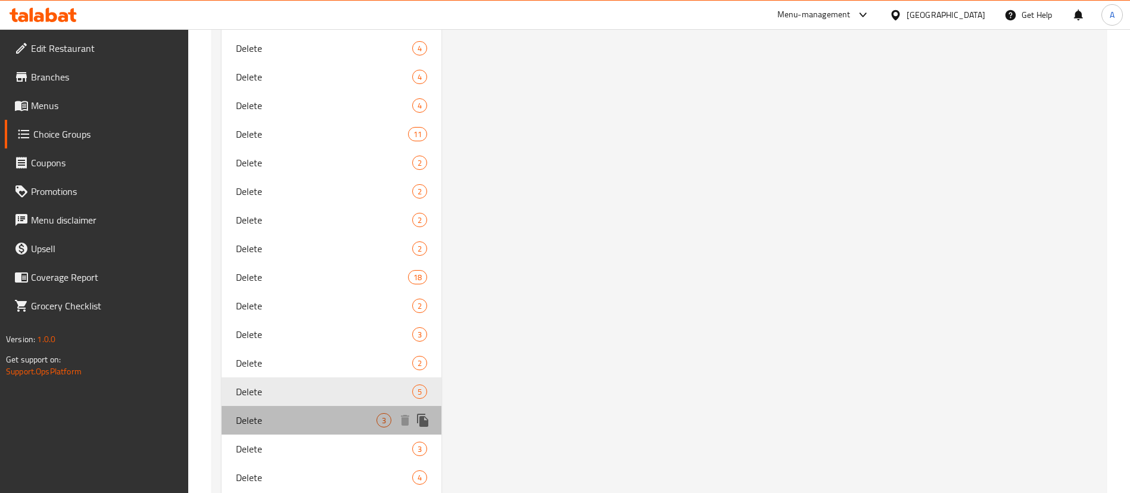
click at [263, 418] on span "Delete" at bounding box center [306, 420] width 141 height 14
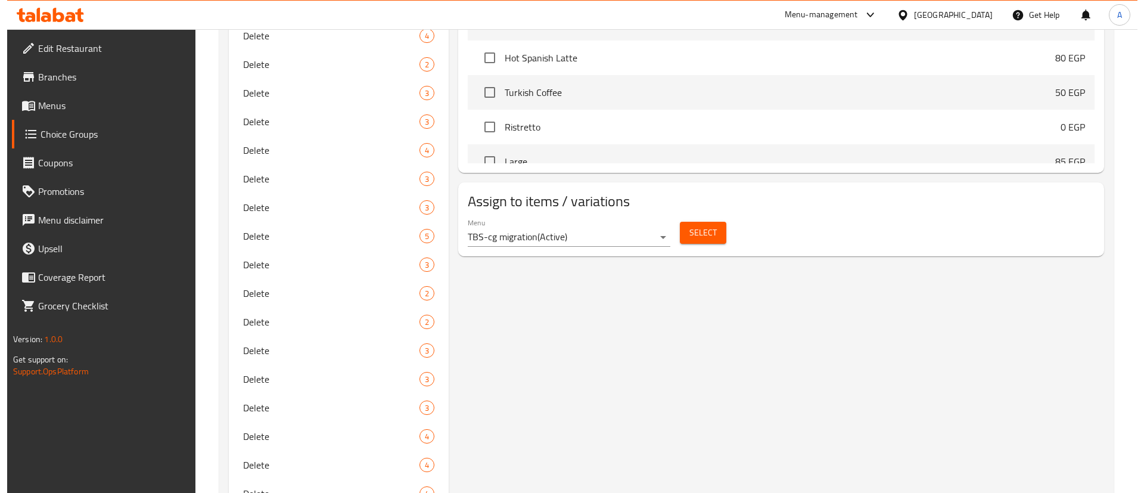
scroll to position [644, 0]
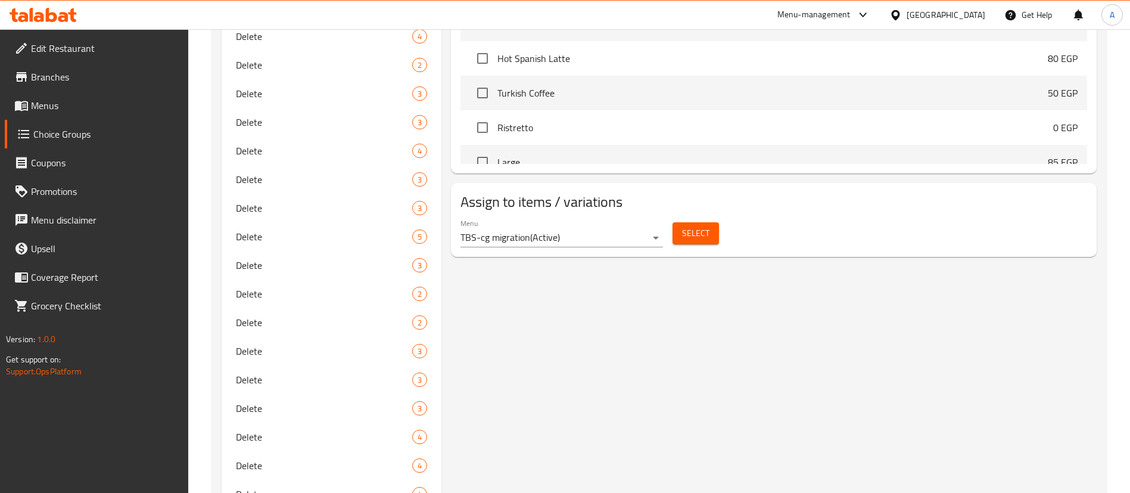
click at [698, 226] on span "Select" at bounding box center [695, 233] width 27 height 15
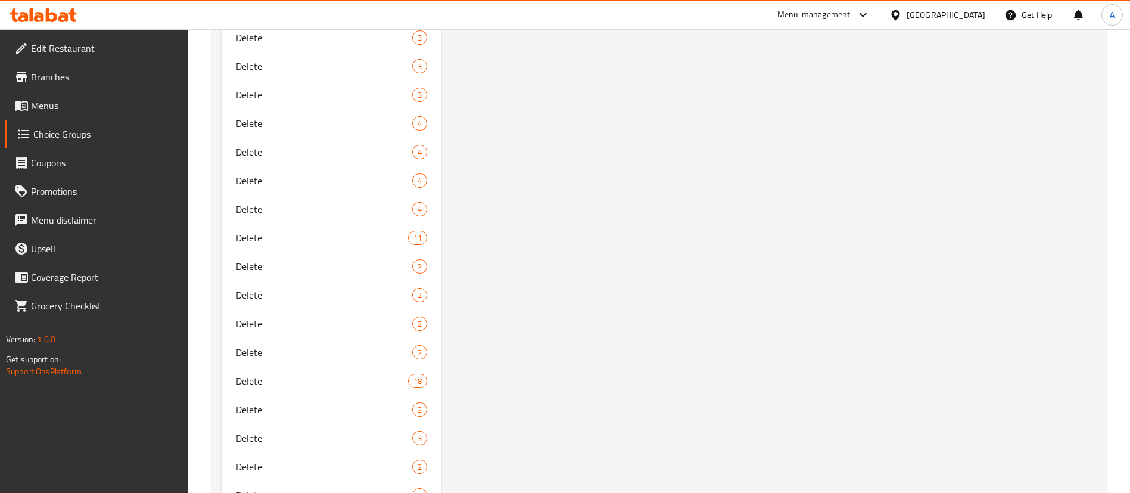
scroll to position [1091, 0]
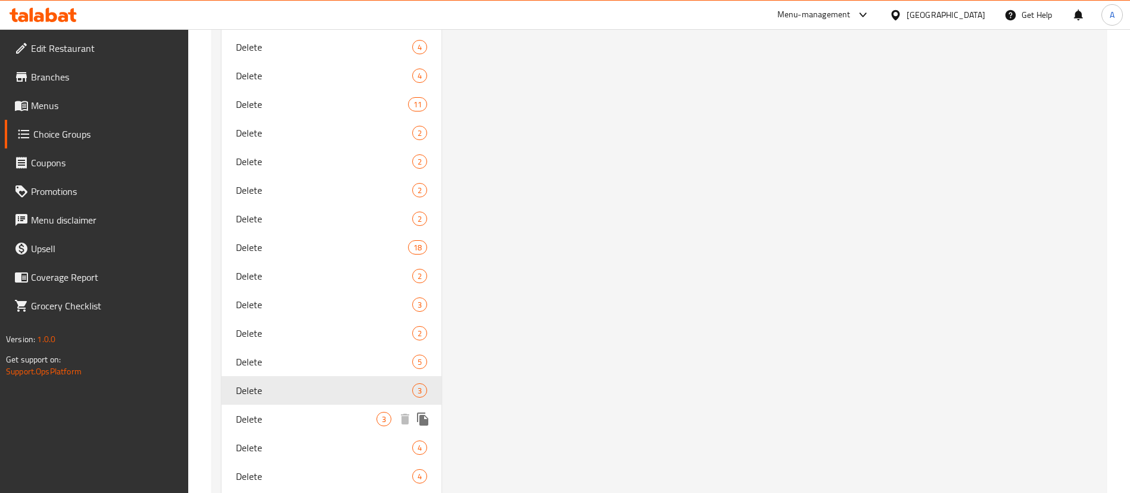
click at [288, 415] on span "Delete" at bounding box center [306, 419] width 141 height 14
type input "اختيارك من الكافيين:"
type input "1"
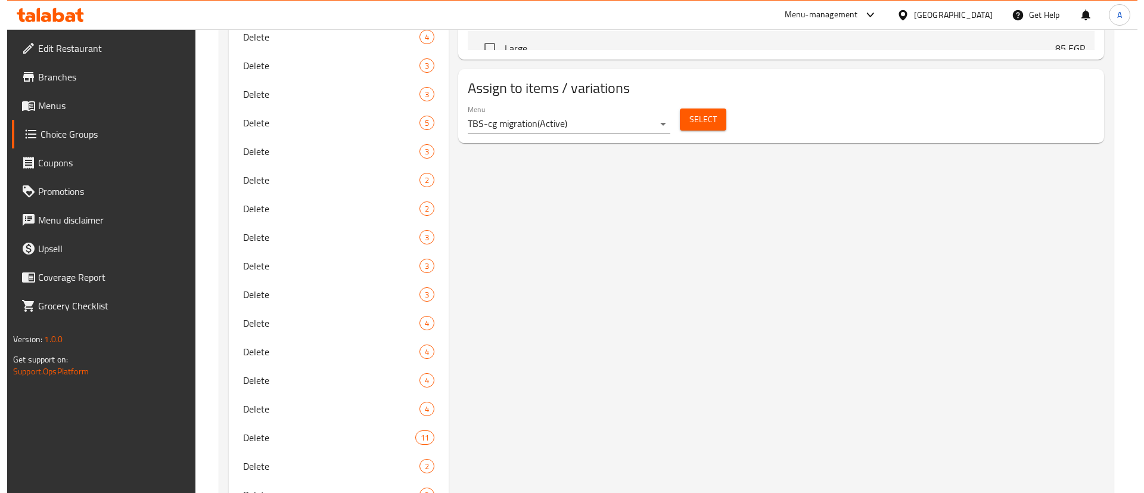
scroll to position [704, 0]
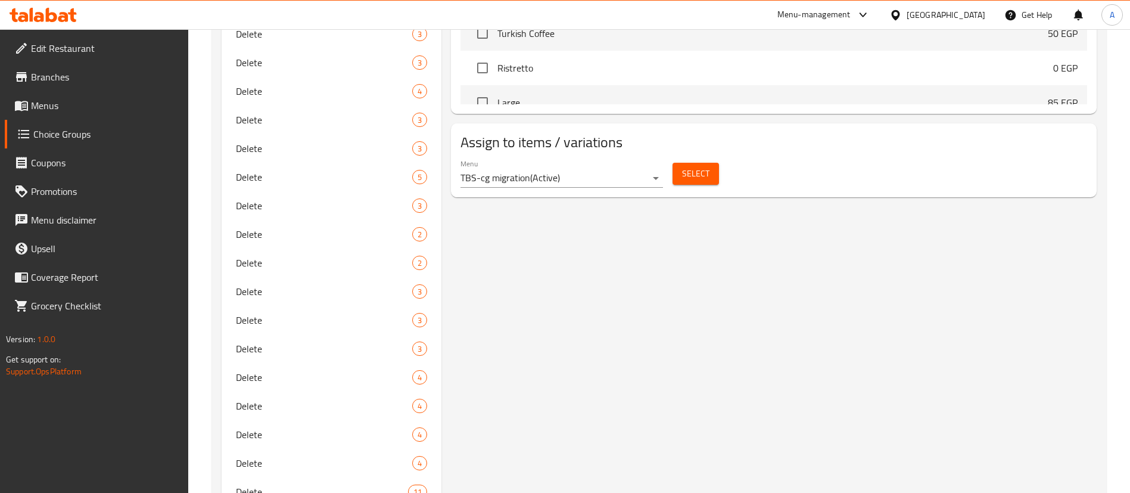
click at [706, 166] on span "Select" at bounding box center [695, 173] width 27 height 15
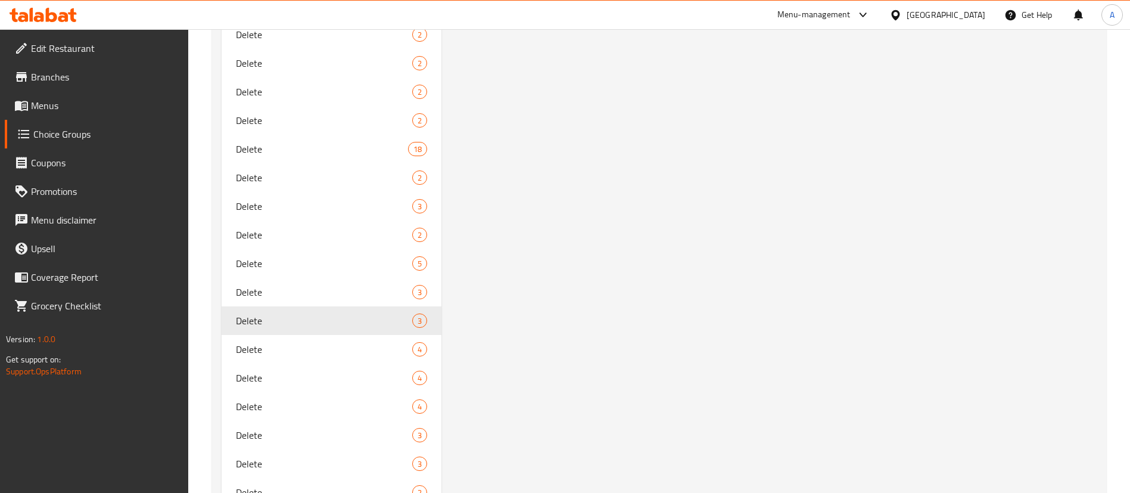
scroll to position [1270, 0]
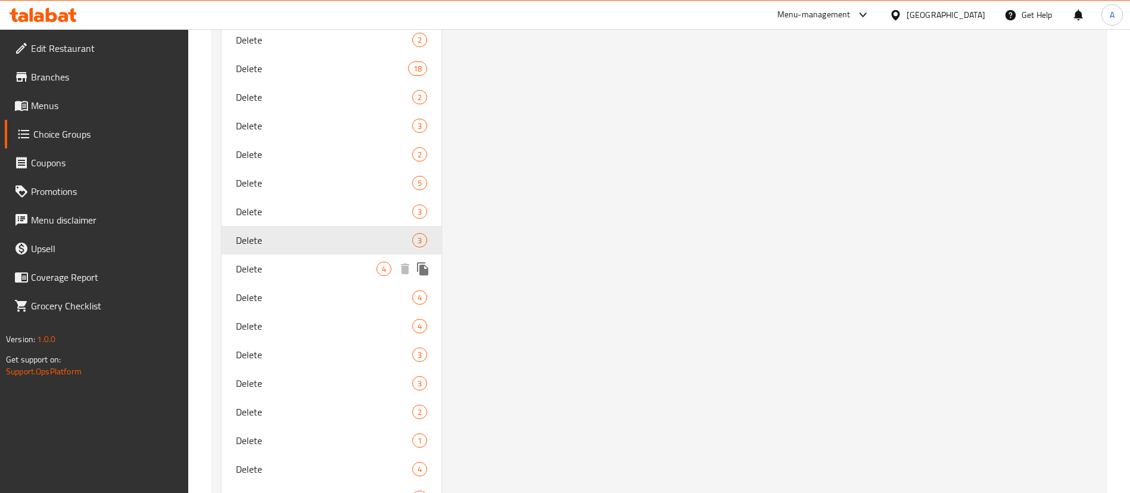
click at [224, 271] on div "Delete 4" at bounding box center [332, 268] width 220 height 29
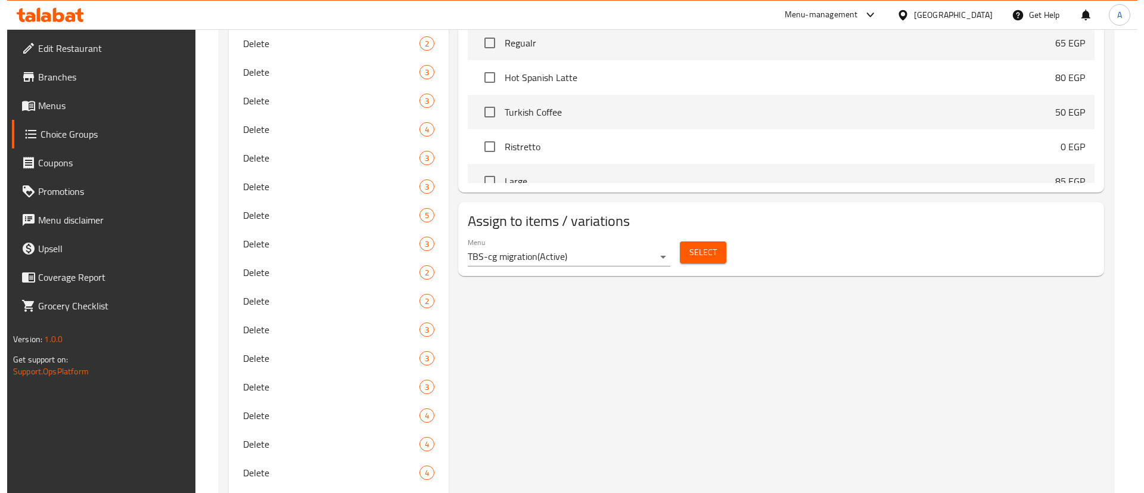
scroll to position [615, 0]
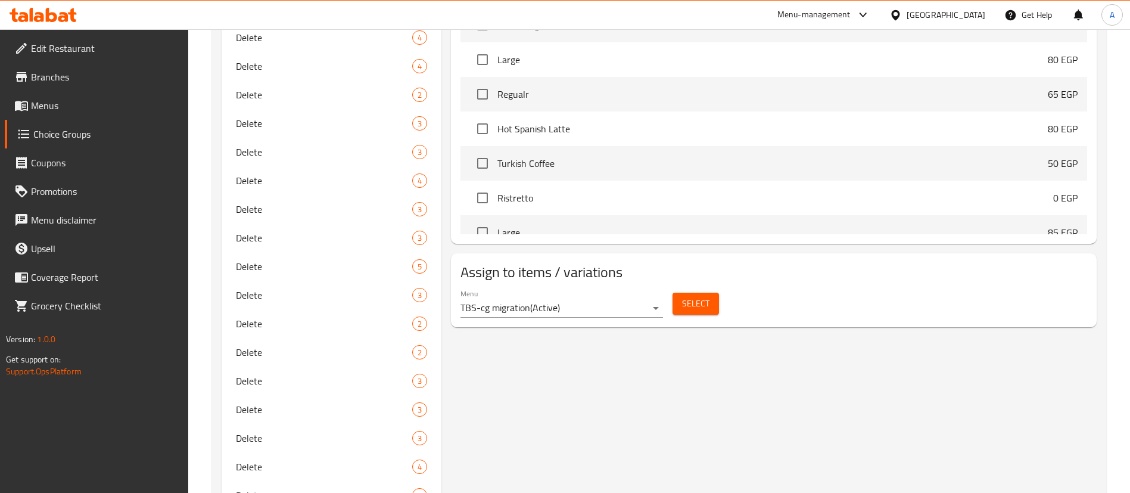
click at [699, 296] on span "Select" at bounding box center [695, 303] width 27 height 15
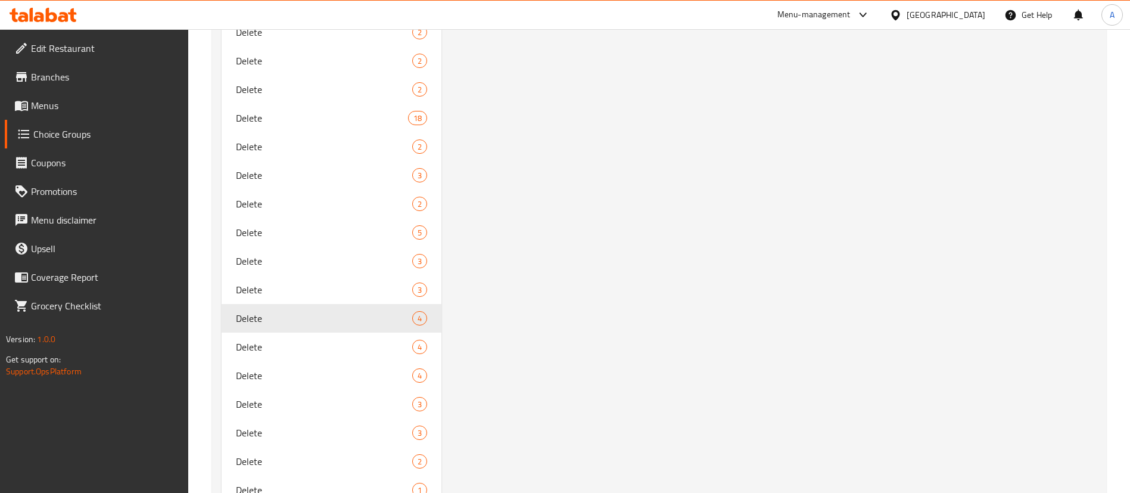
scroll to position [1240, 0]
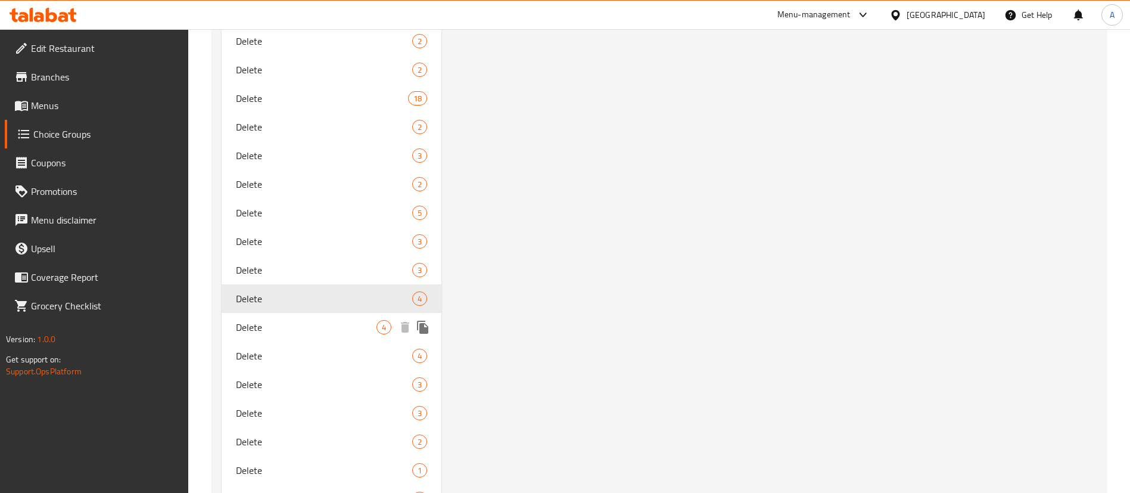
click at [291, 338] on div "Delete 4" at bounding box center [332, 327] width 220 height 29
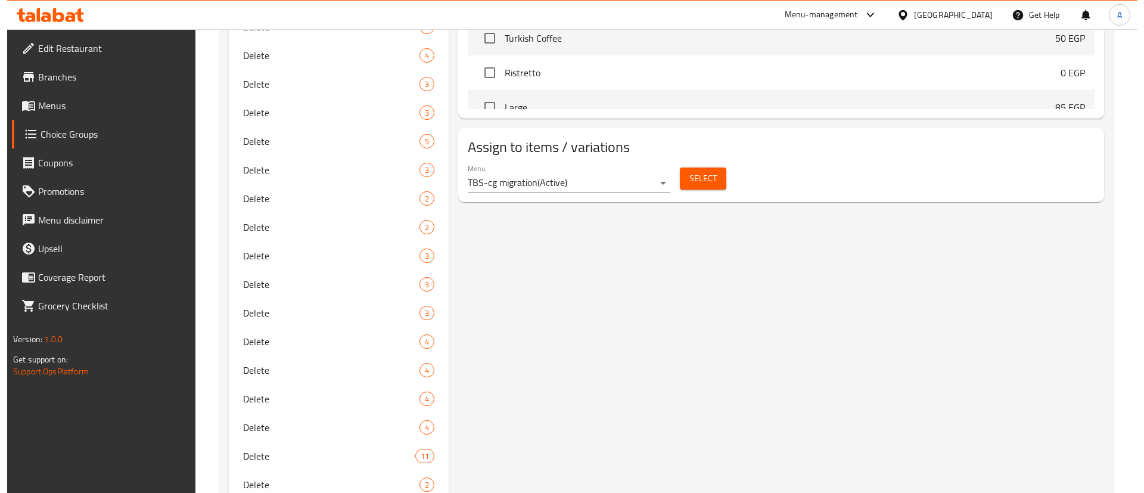
scroll to position [644, 0]
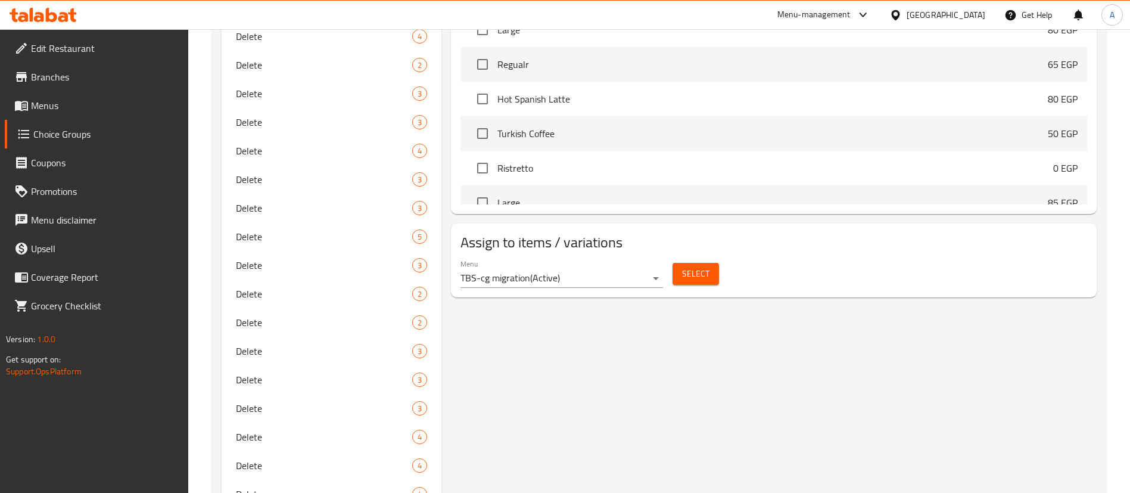
click at [690, 266] on span "Select" at bounding box center [695, 273] width 27 height 15
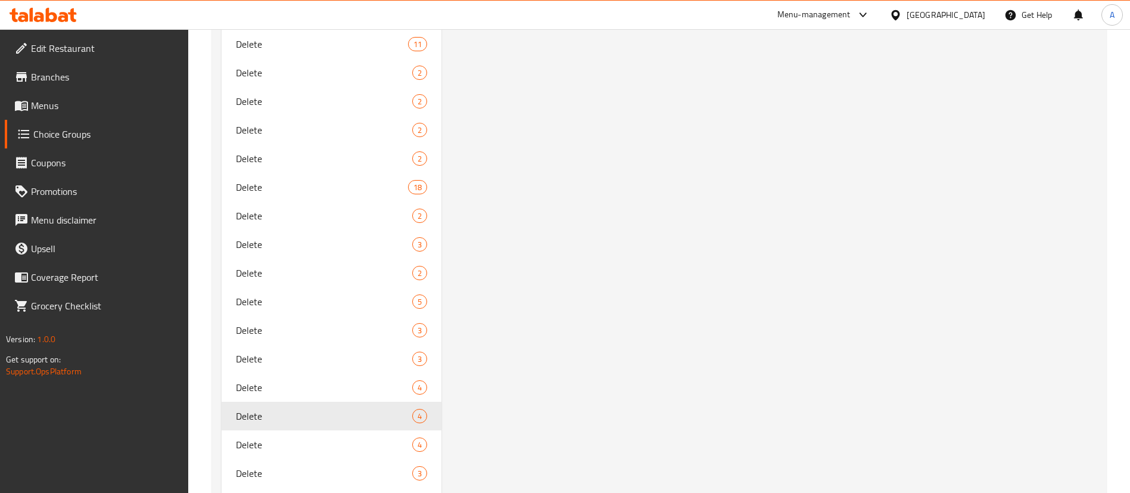
scroll to position [1270, 0]
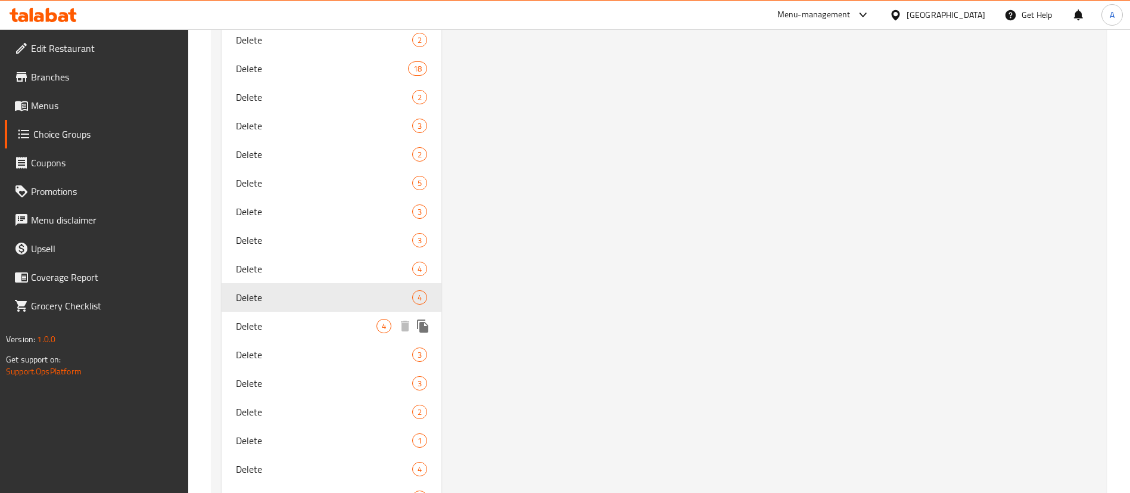
click at [328, 322] on span "Delete" at bounding box center [306, 326] width 141 height 14
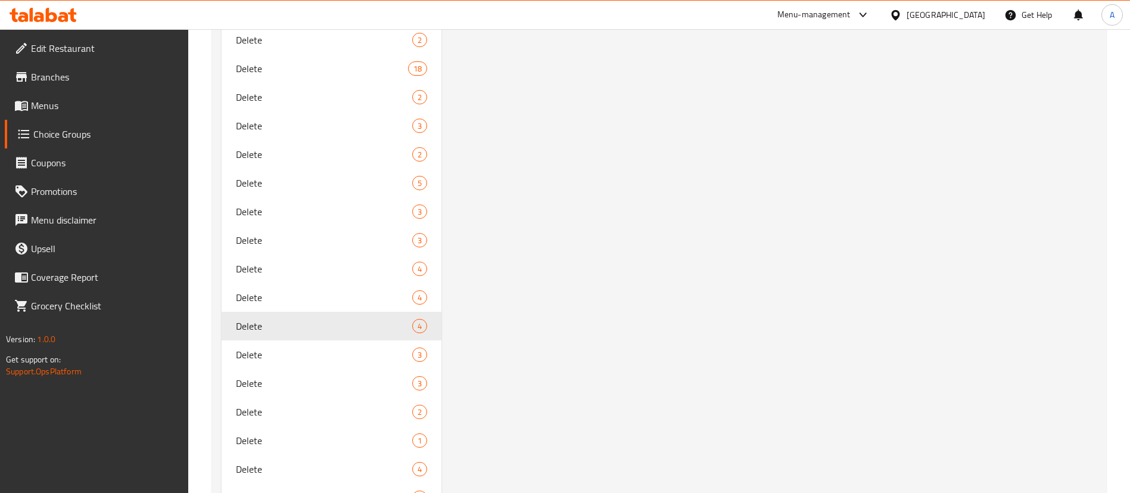
type input "إختيارك من نوع الدوناتس الثالث و الرابع:"
type input "2"
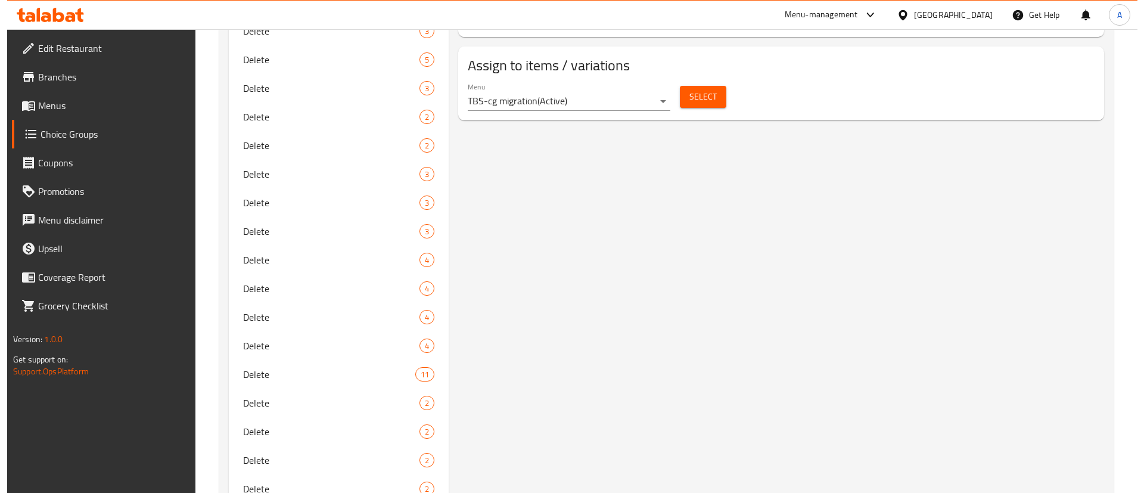
scroll to position [734, 0]
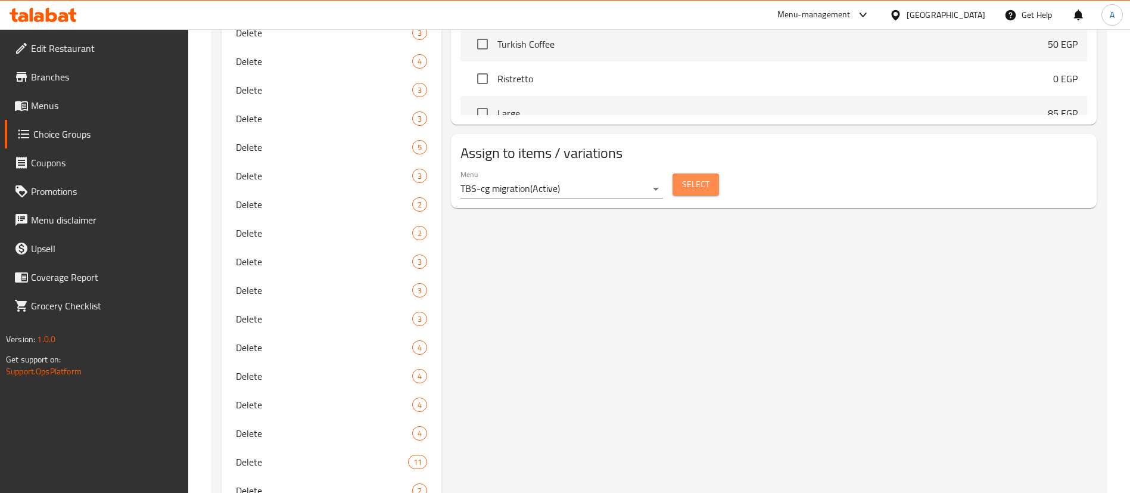
click at [703, 177] on span "Select" at bounding box center [695, 184] width 27 height 15
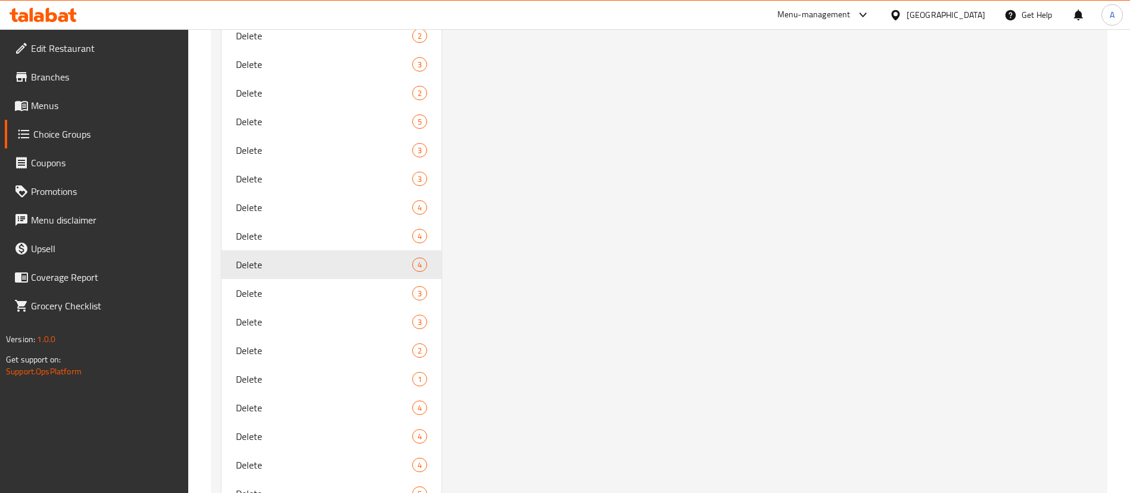
scroll to position [1449, 0]
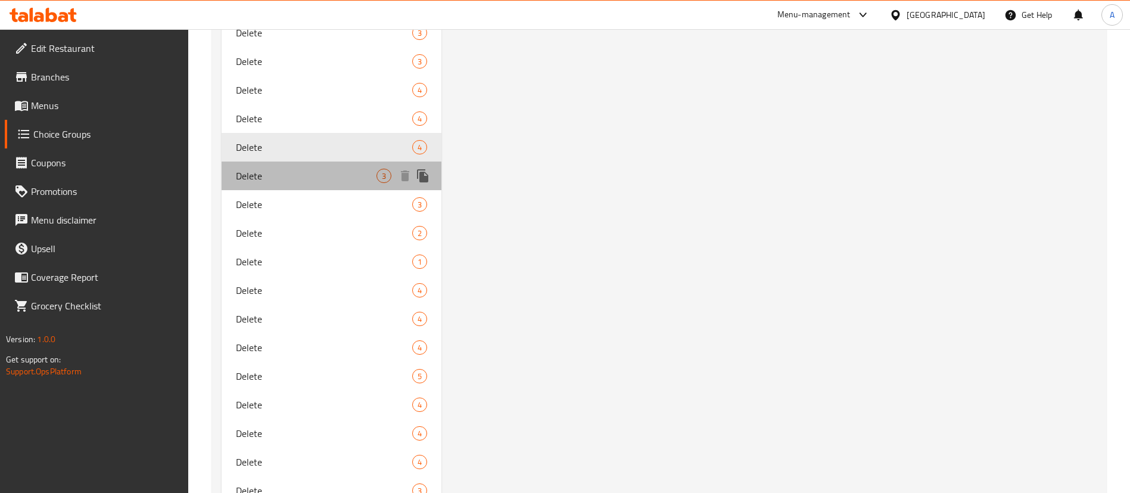
click at [282, 172] on span "Delete" at bounding box center [306, 176] width 141 height 14
type input "اختيارك من الحليب"
type input "0"
type input "1"
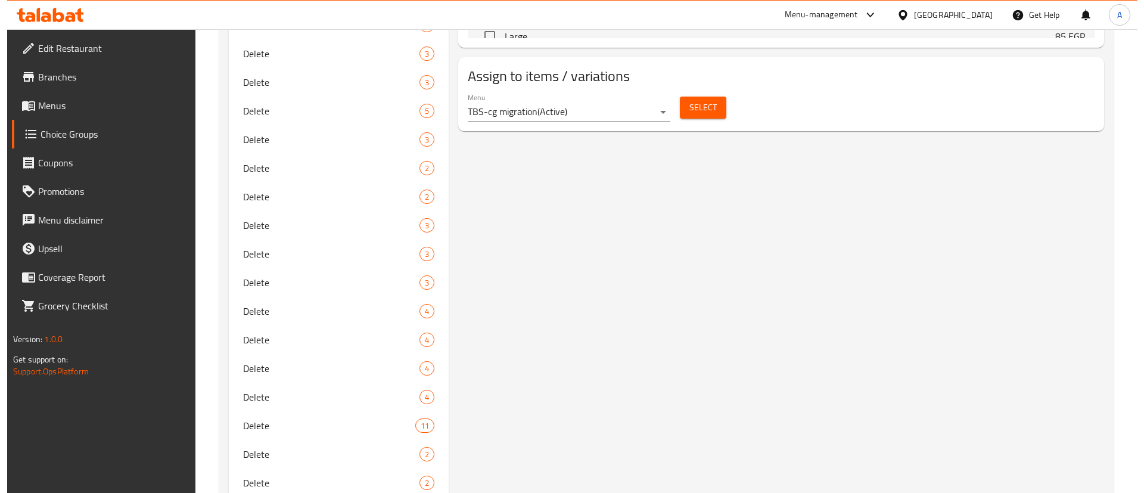
scroll to position [674, 0]
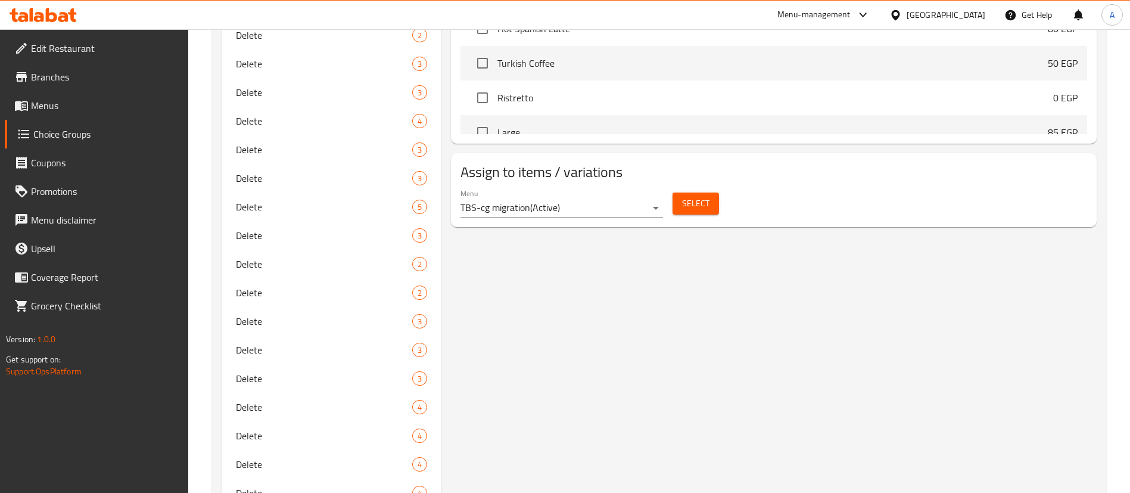
click at [712, 192] on button "Select" at bounding box center [695, 203] width 46 height 22
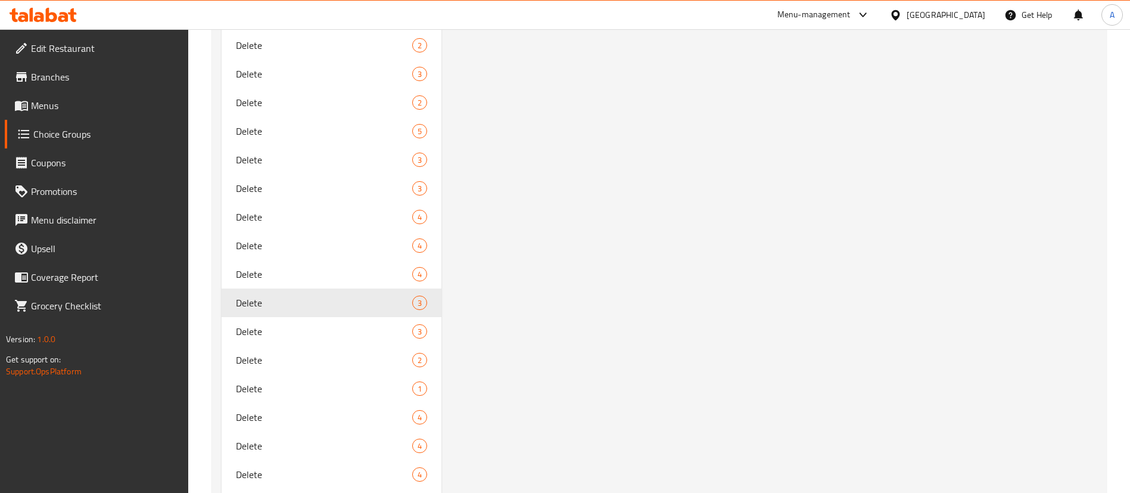
scroll to position [1389, 0]
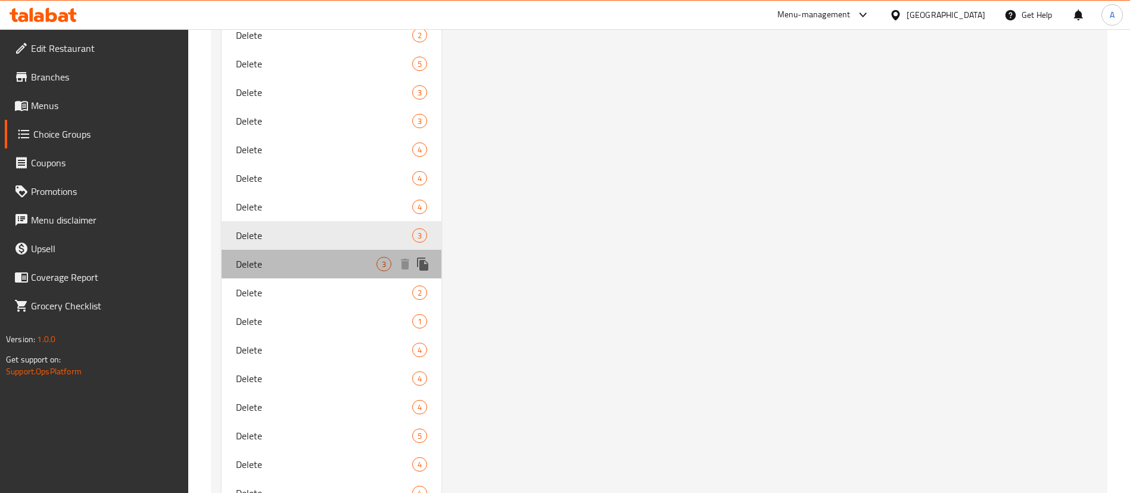
click at [336, 254] on div "Delete 3" at bounding box center [332, 264] width 220 height 29
type input "اختيارك من الكافيين:"
type input "1"
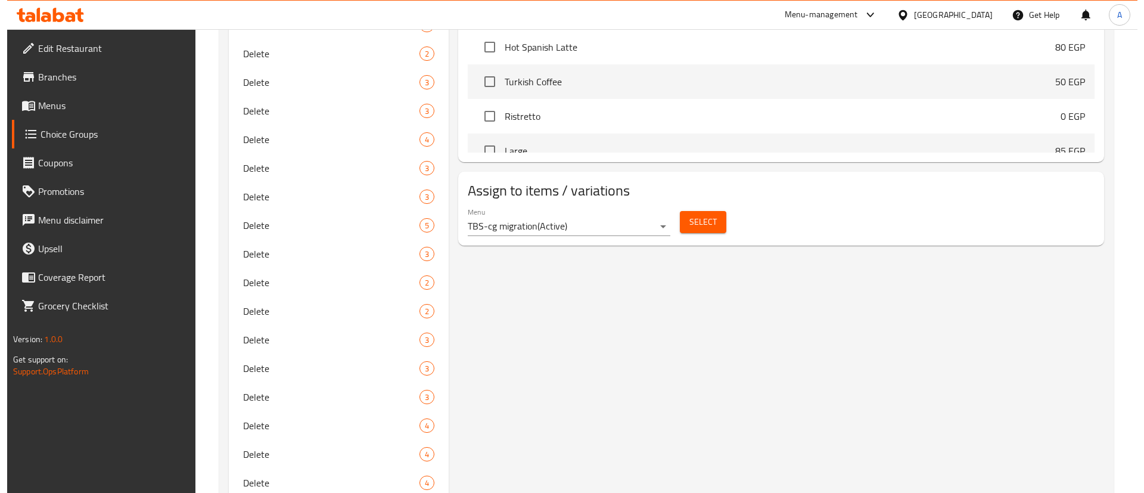
scroll to position [615, 0]
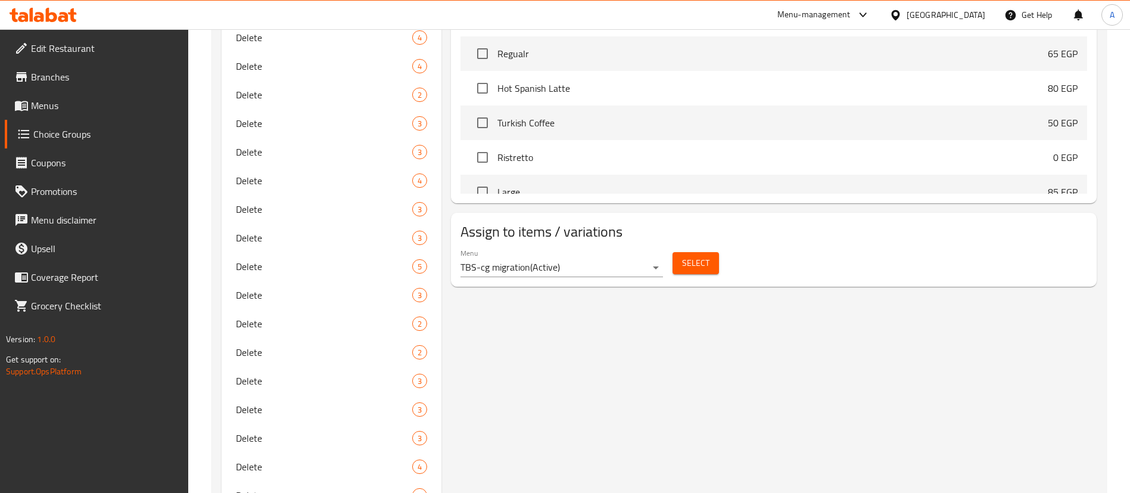
click at [684, 256] on span "Select" at bounding box center [695, 263] width 27 height 15
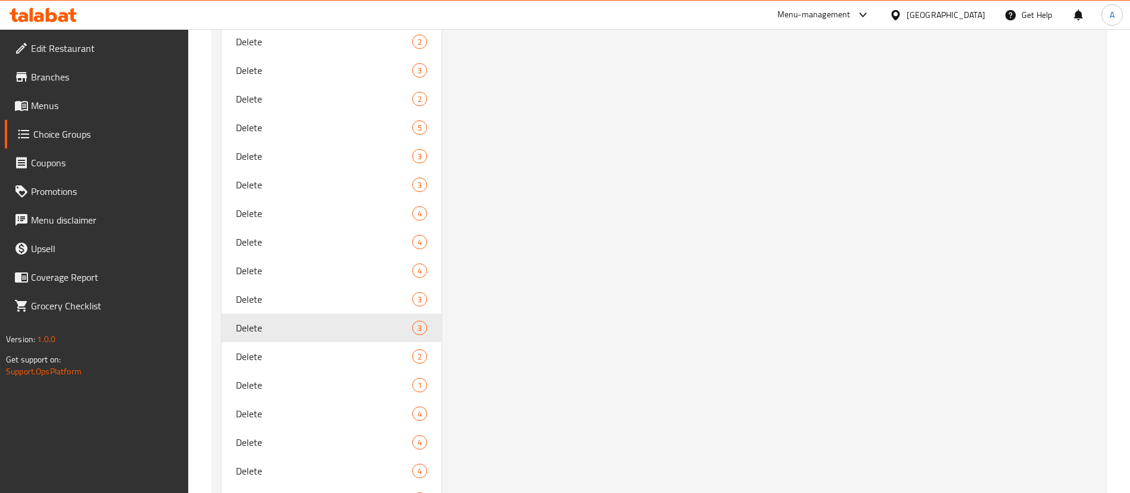
scroll to position [1389, 0]
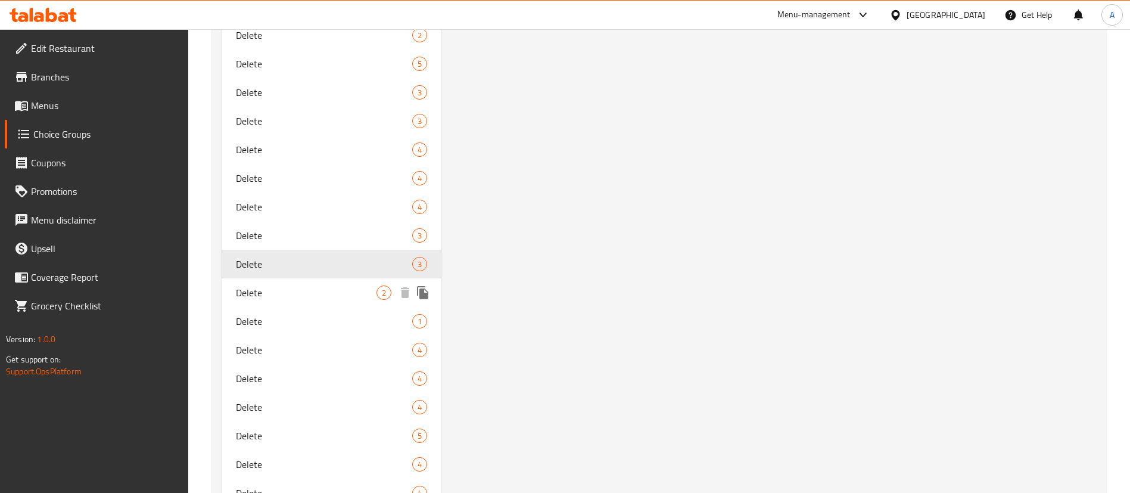
click at [339, 289] on span "Delete" at bounding box center [306, 292] width 141 height 14
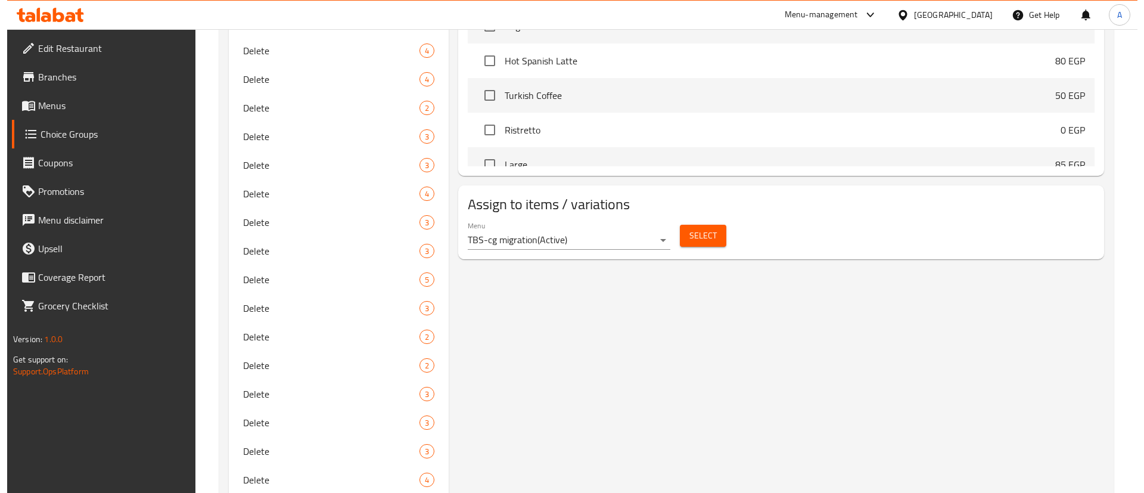
scroll to position [555, 0]
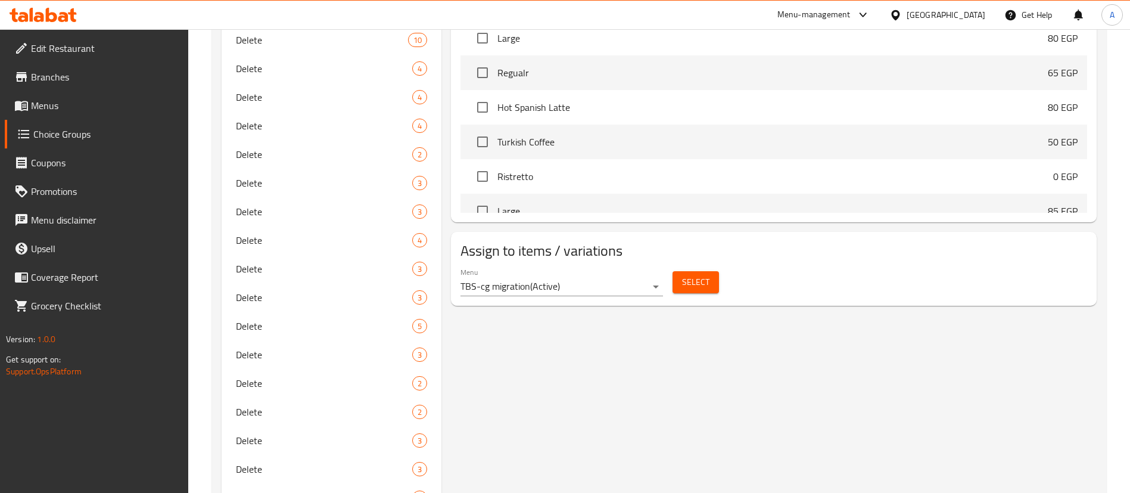
click at [699, 275] on span "Select" at bounding box center [695, 282] width 27 height 15
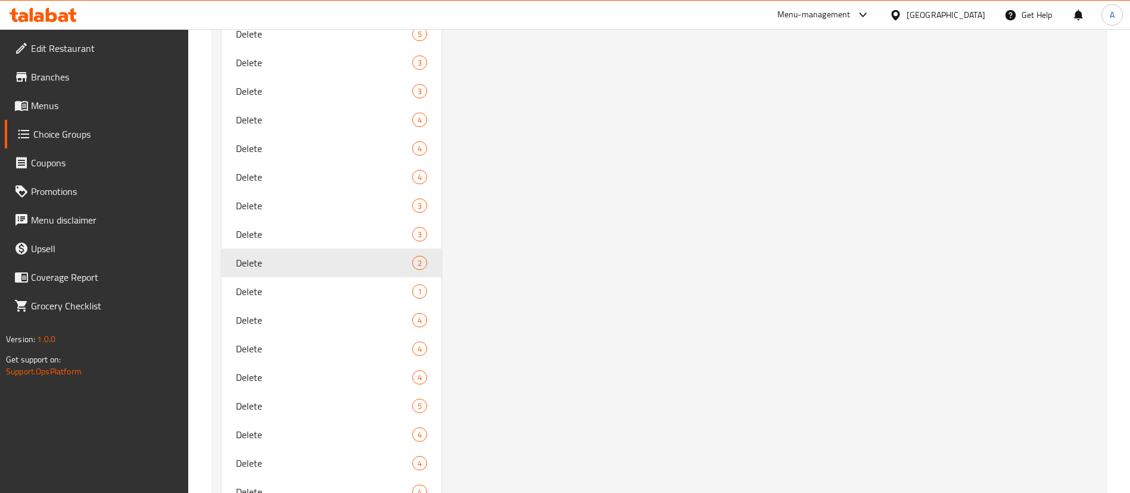
scroll to position [1508, 0]
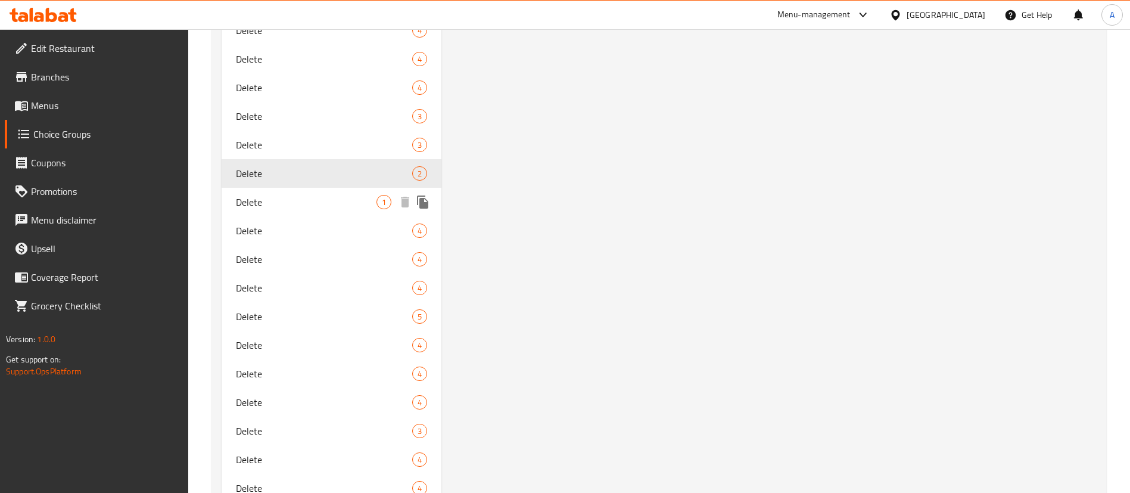
click at [331, 208] on span "Delete" at bounding box center [306, 202] width 141 height 14
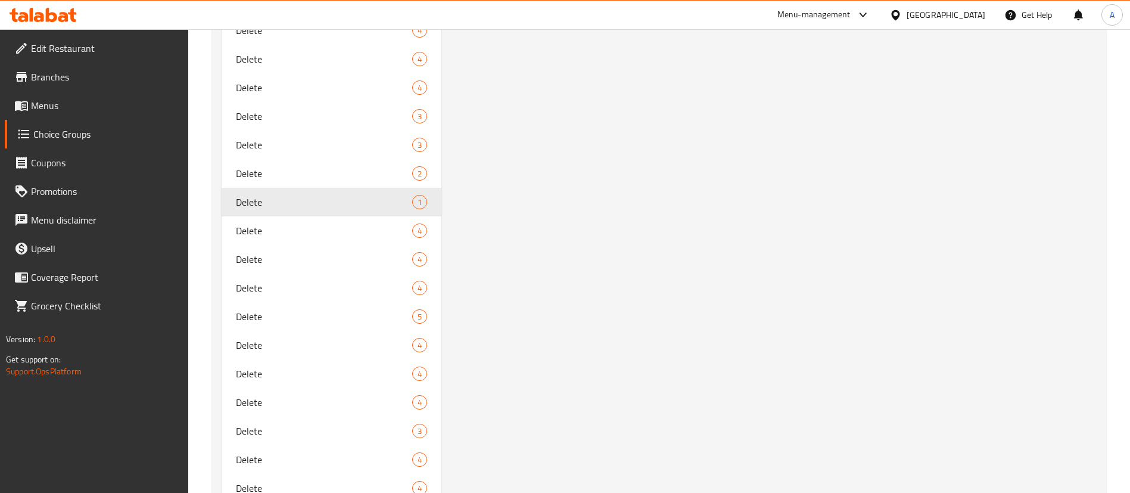
type input "اضافات:"
type input "0"
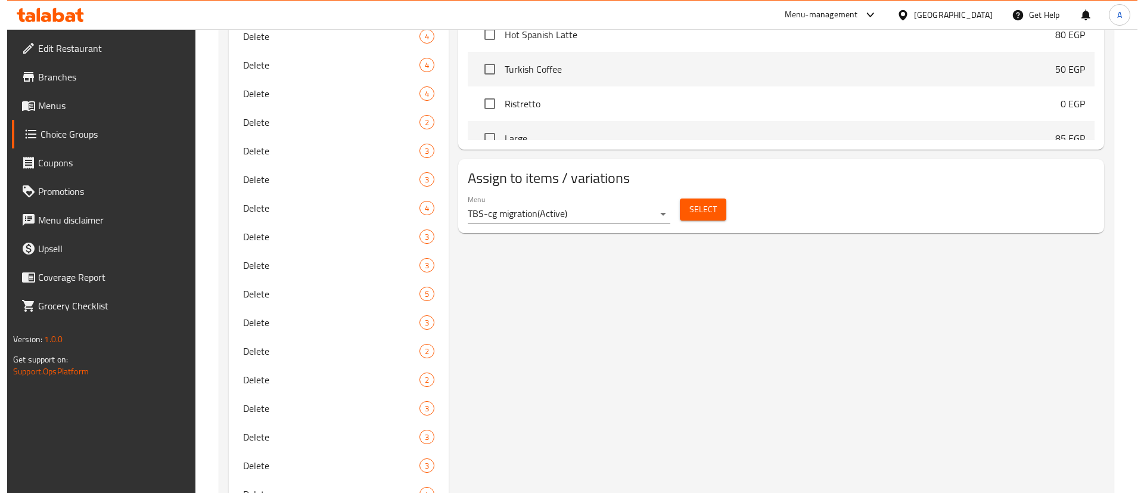
scroll to position [525, 0]
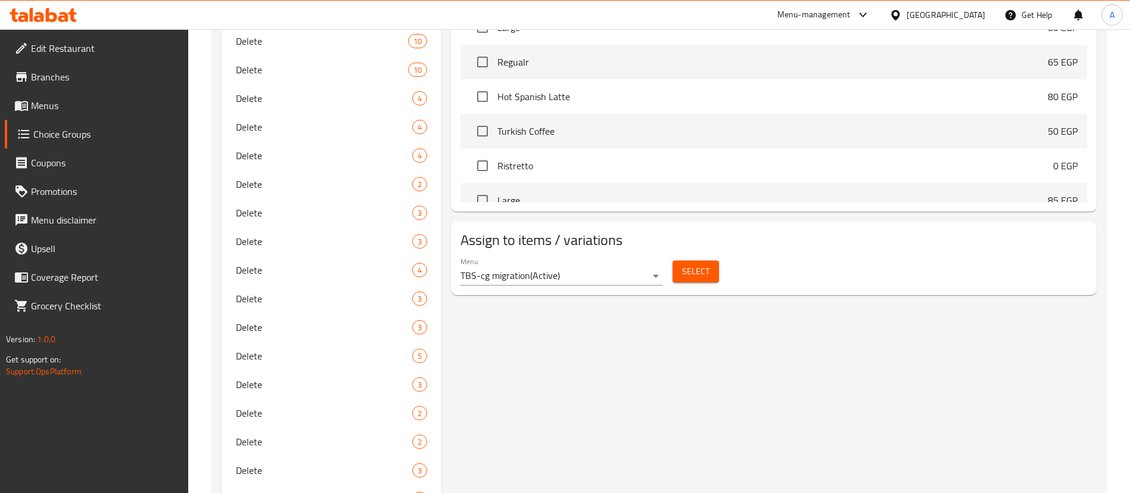
click at [687, 264] on span "Select" at bounding box center [695, 271] width 27 height 15
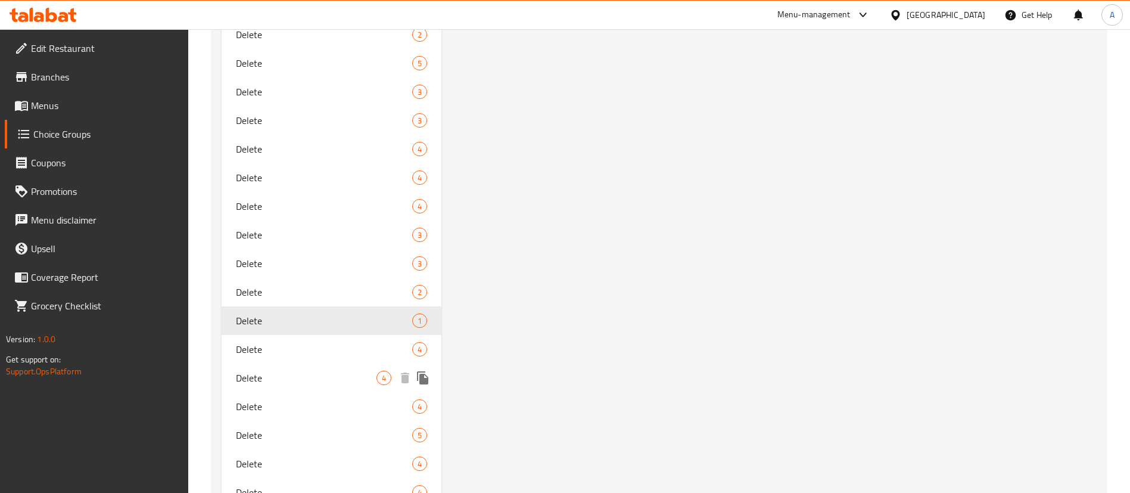
scroll to position [1449, 0]
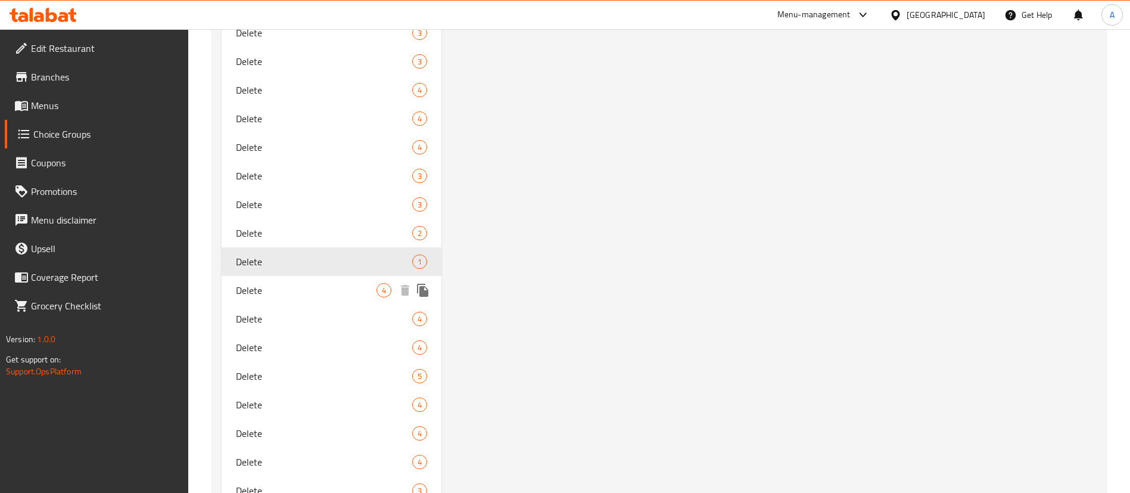
click at [314, 289] on span "Delete" at bounding box center [306, 290] width 141 height 14
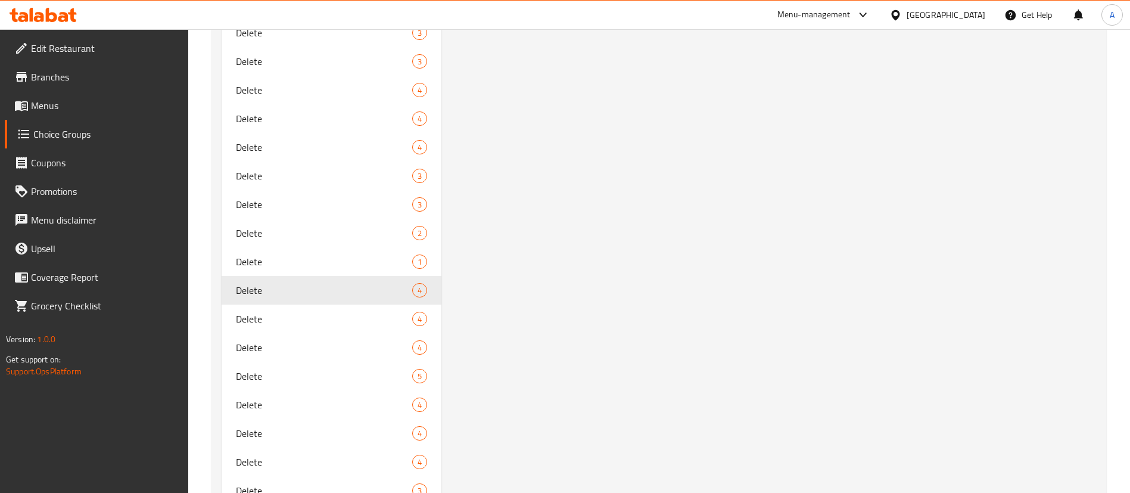
type input "اختيارك من الدوناتس الثالثة:"
type input "1"
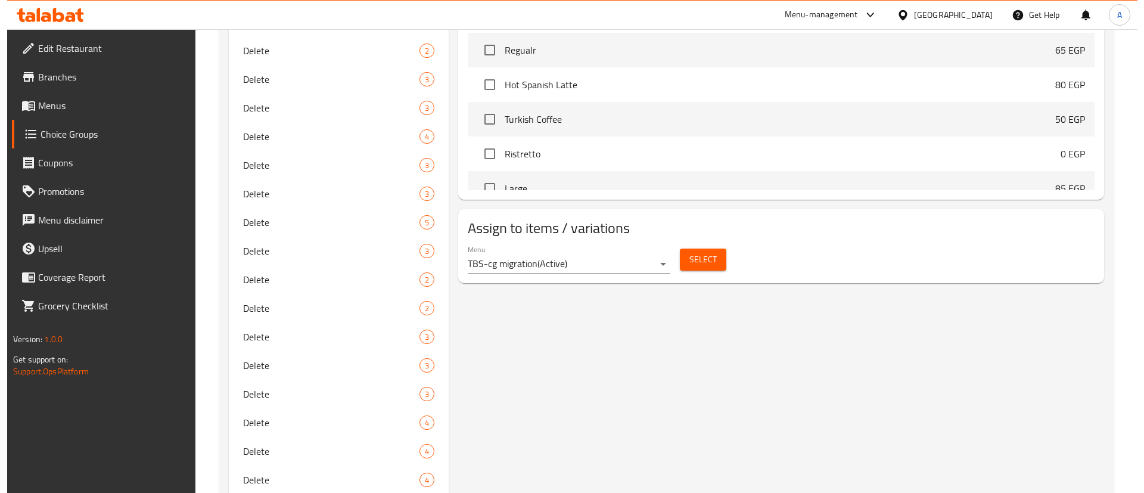
scroll to position [644, 0]
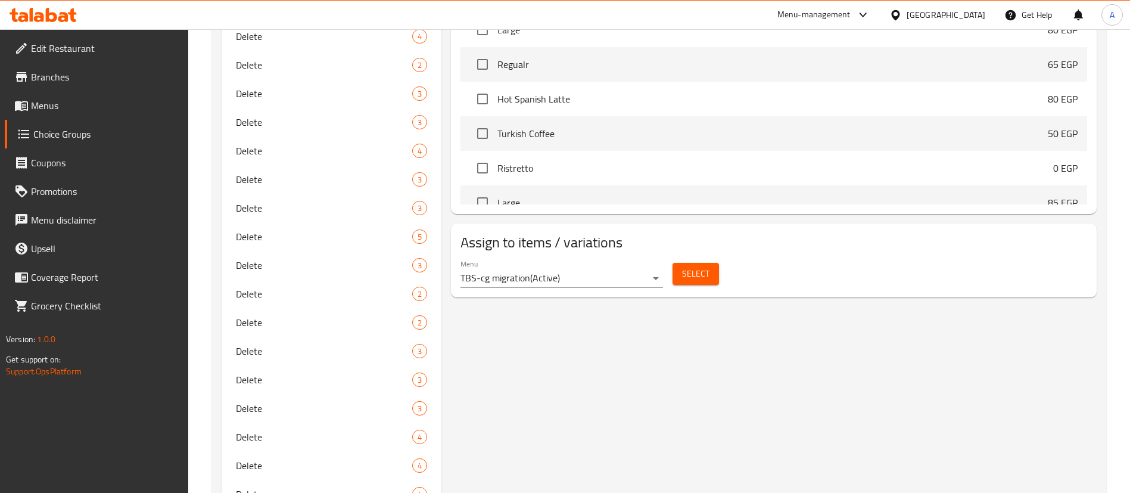
click at [703, 266] on span "Select" at bounding box center [695, 273] width 27 height 15
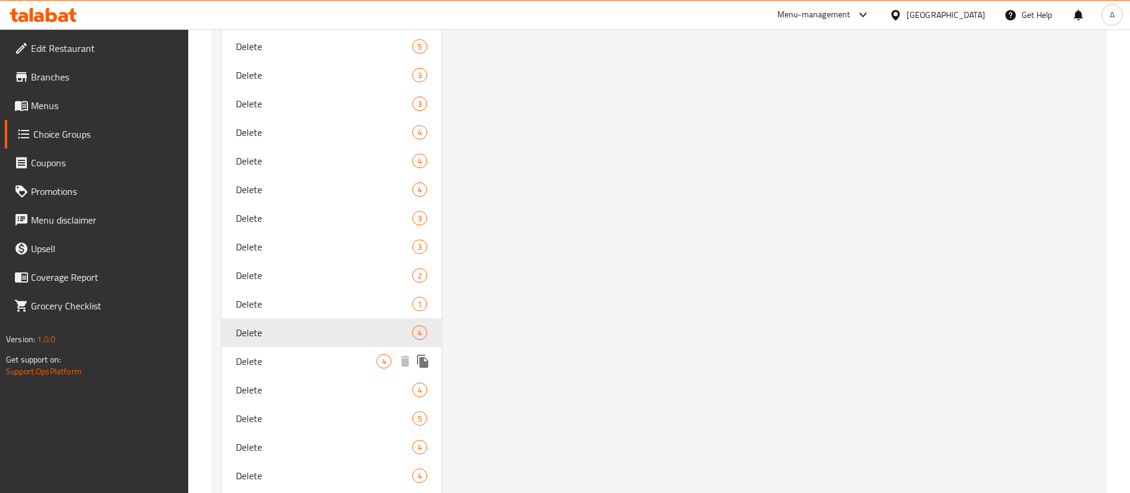
scroll to position [1449, 0]
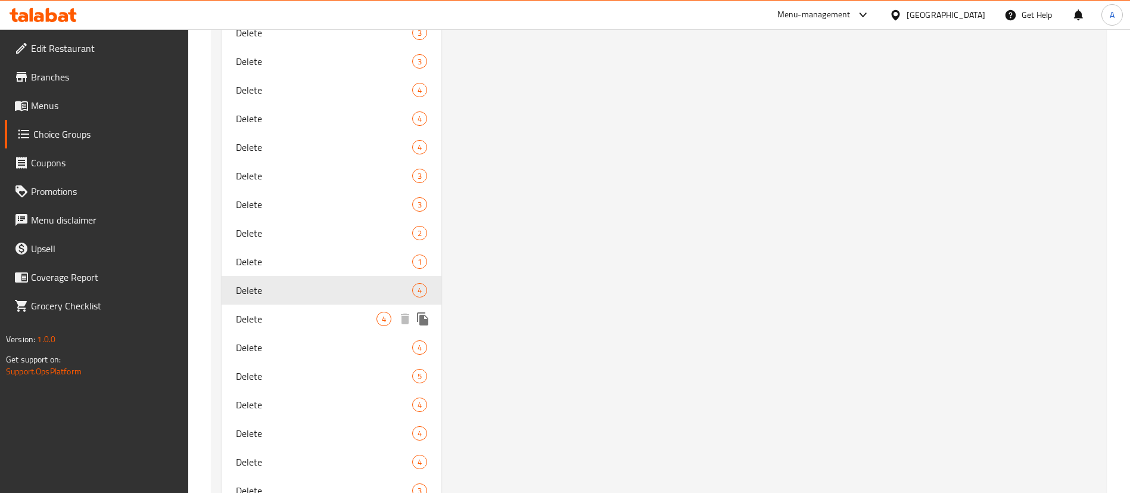
click at [282, 307] on div "Delete 4" at bounding box center [332, 318] width 220 height 29
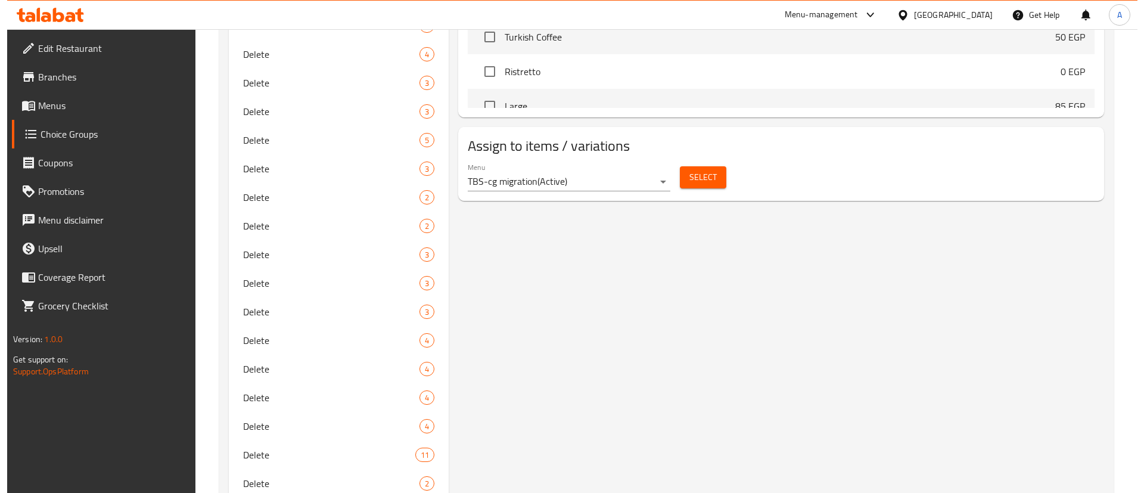
scroll to position [674, 0]
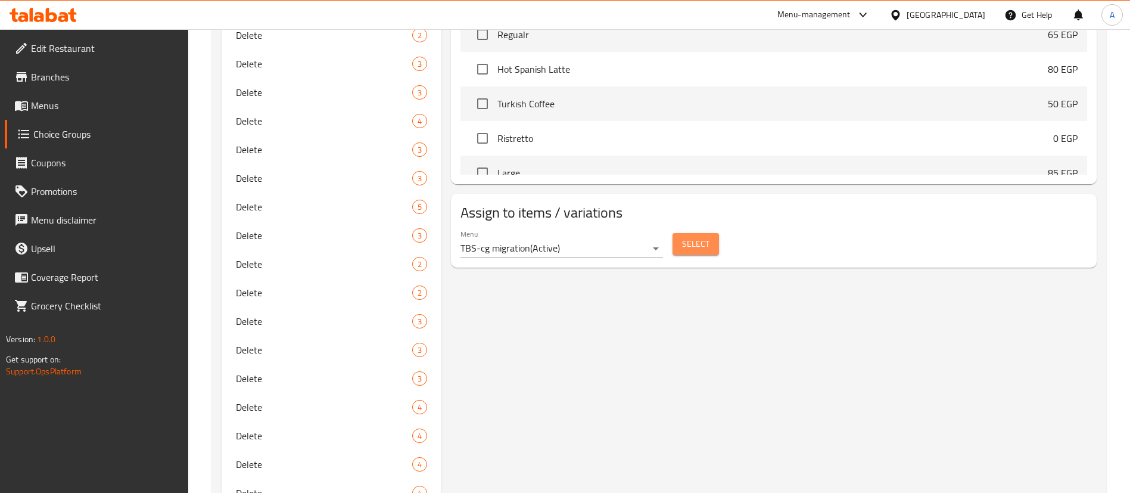
click at [675, 233] on button "Select" at bounding box center [695, 244] width 46 height 22
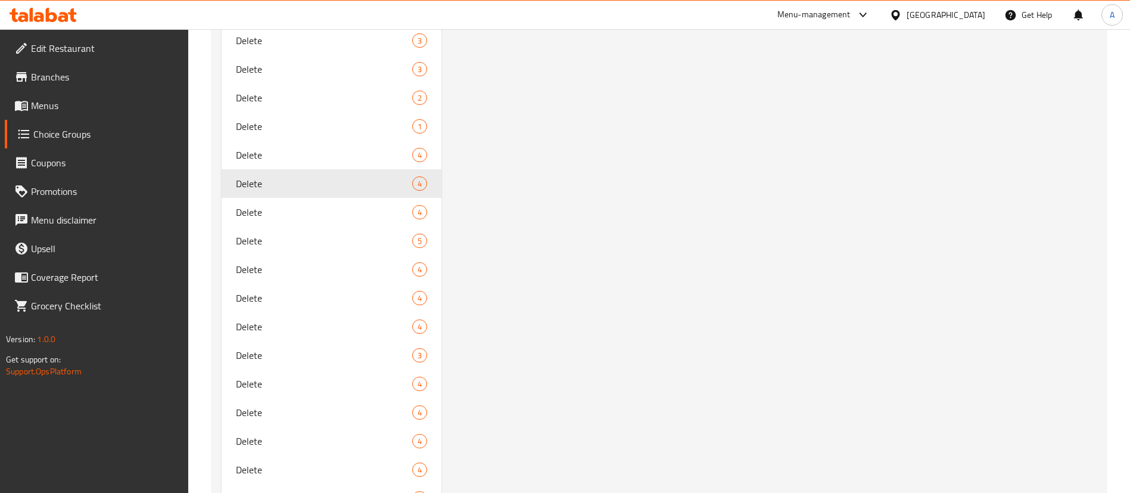
scroll to position [1657, 0]
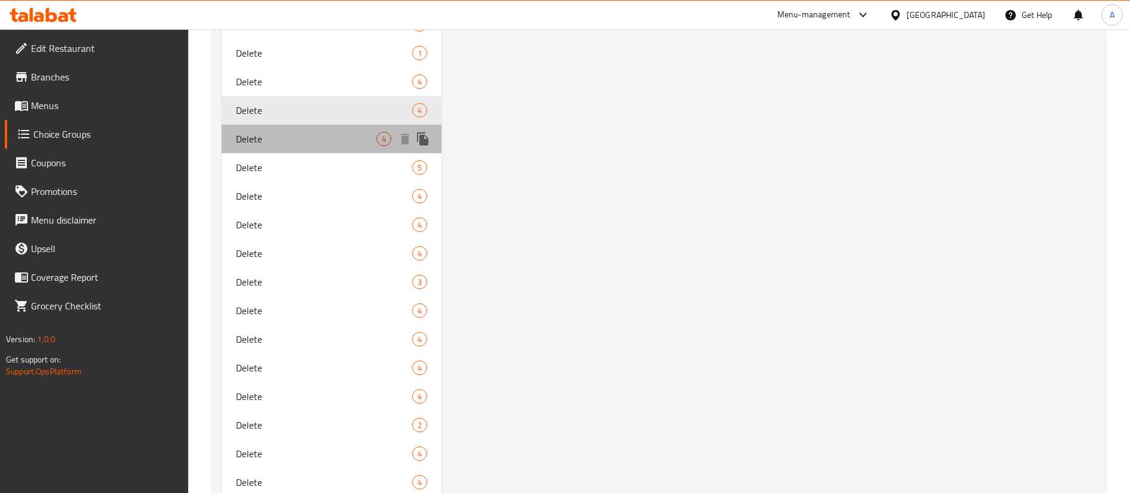
click at [312, 134] on span "Delete" at bounding box center [306, 139] width 141 height 14
type input "إختيارك من نوع الدوناتس الخامس و السادس:"
type input "2"
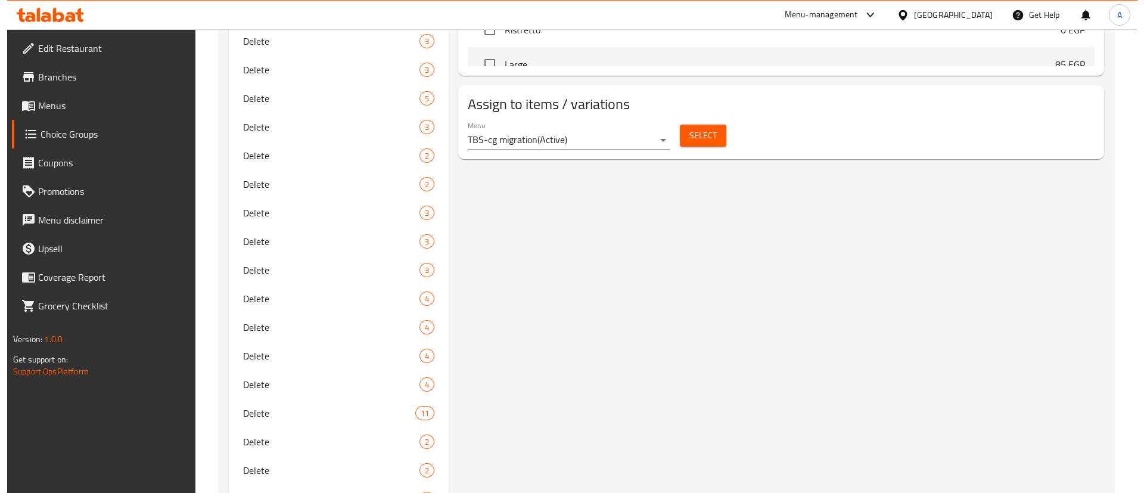
scroll to position [704, 0]
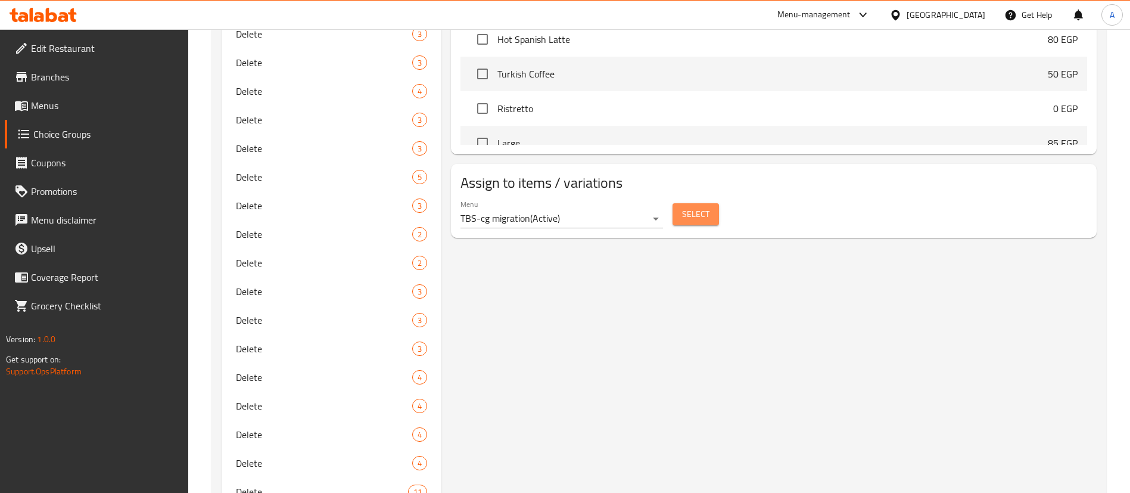
click at [699, 207] on span "Select" at bounding box center [695, 214] width 27 height 15
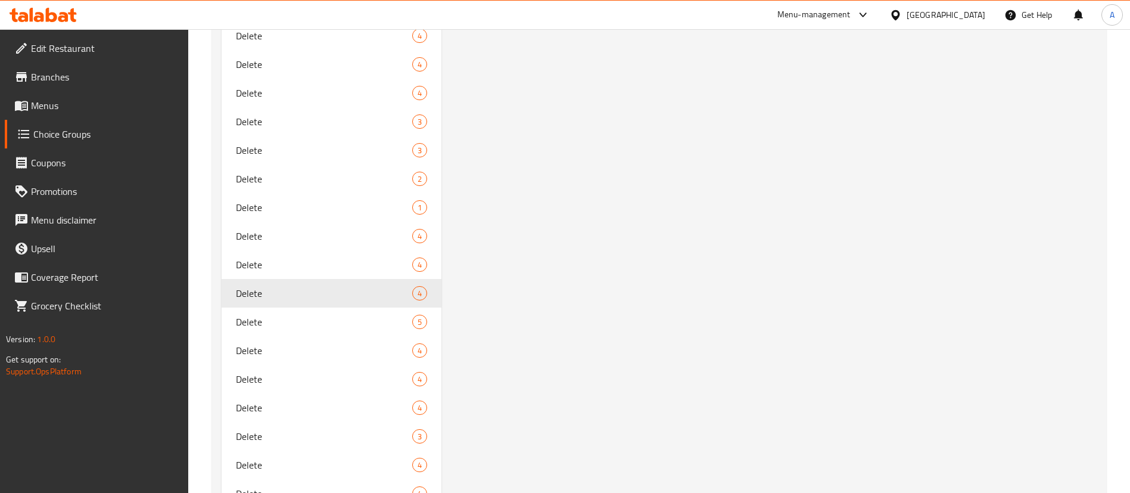
scroll to position [1597, 0]
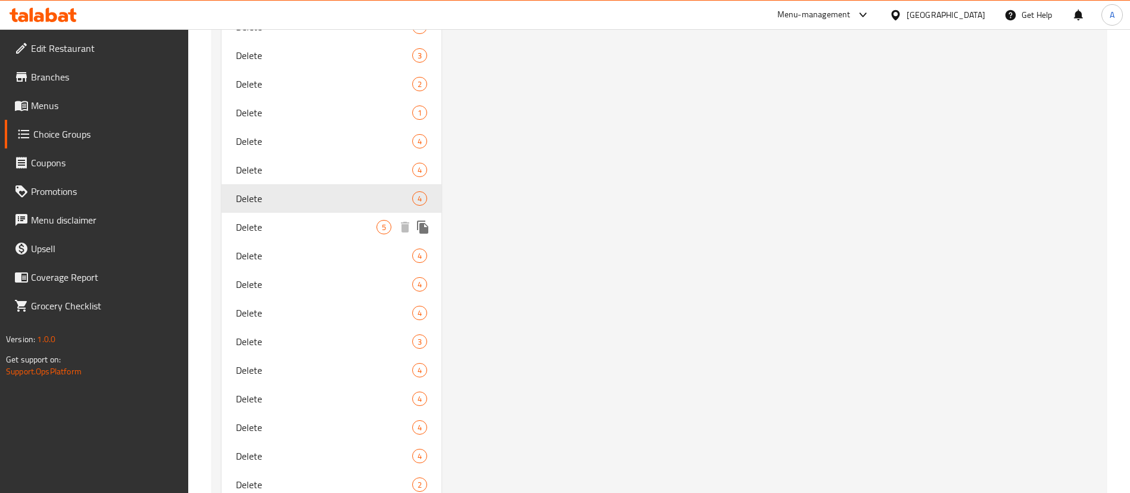
click at [294, 224] on span "Delete" at bounding box center [306, 227] width 141 height 14
type input "إختيارك من نوع الدوناتس"
type input "0"
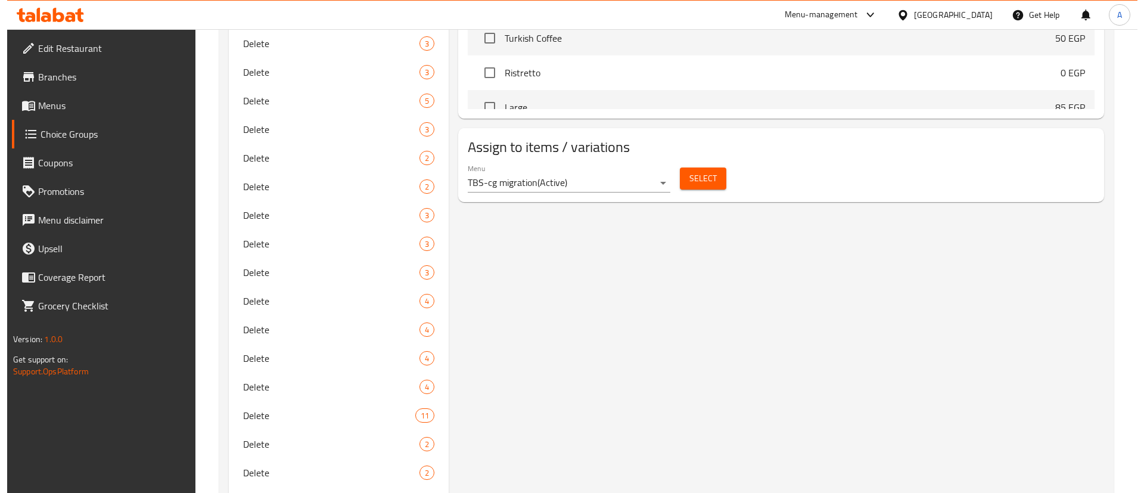
scroll to position [764, 0]
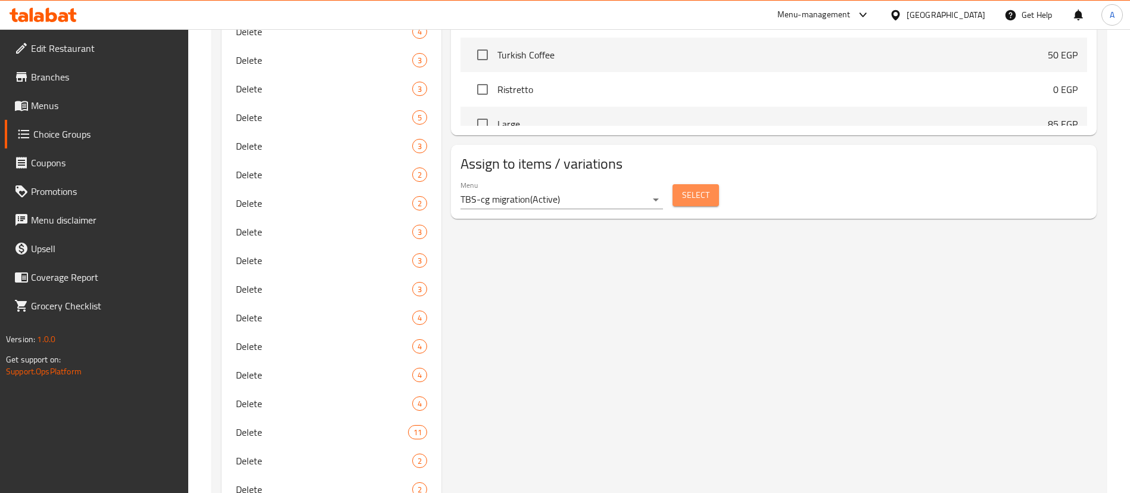
click at [700, 188] on span "Select" at bounding box center [695, 195] width 27 height 15
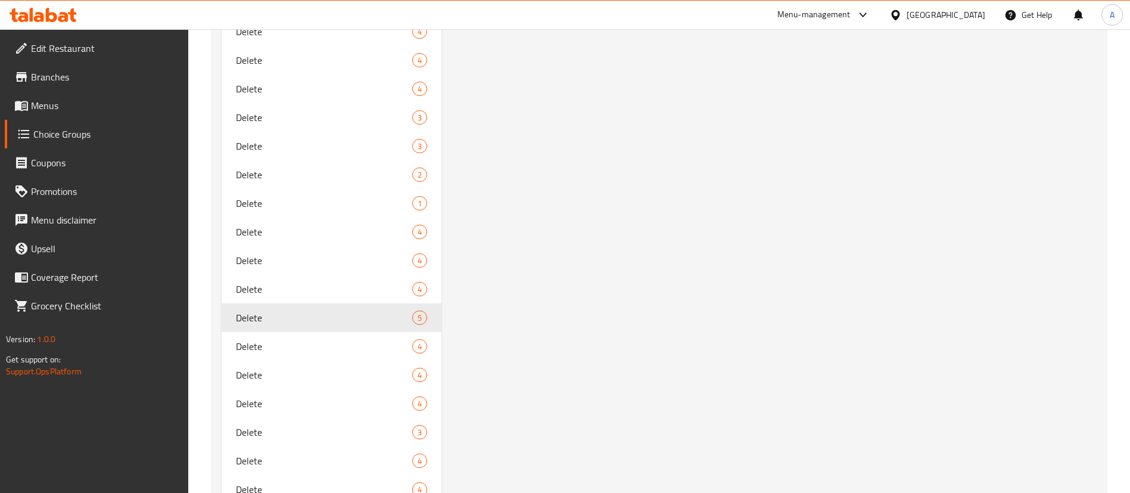
scroll to position [1568, 0]
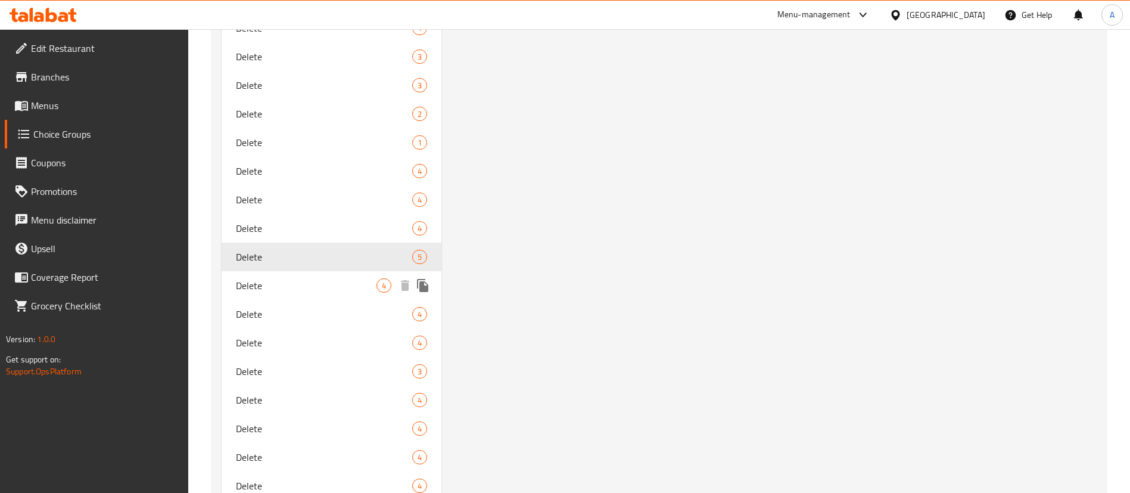
click at [311, 292] on span "Delete" at bounding box center [306, 285] width 141 height 14
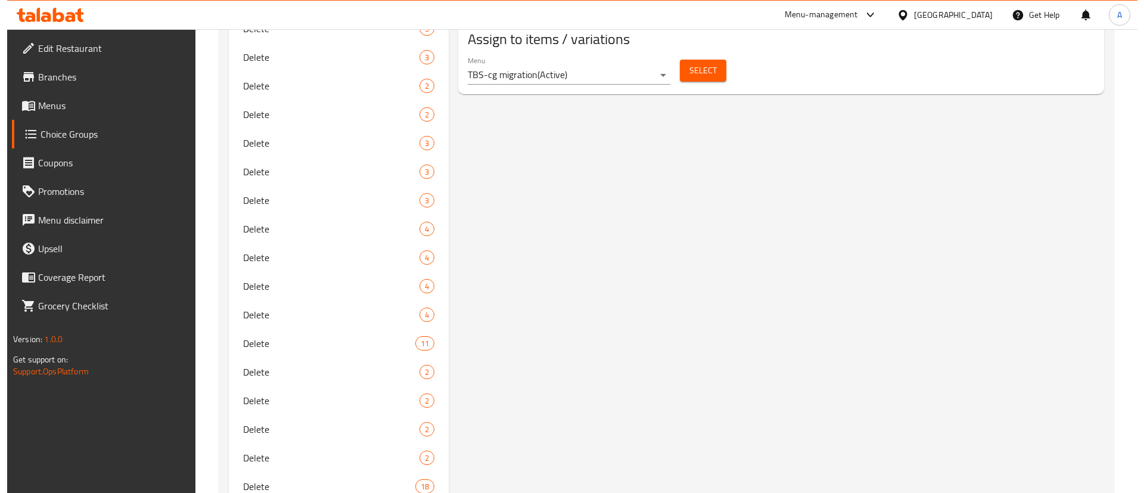
scroll to position [764, 0]
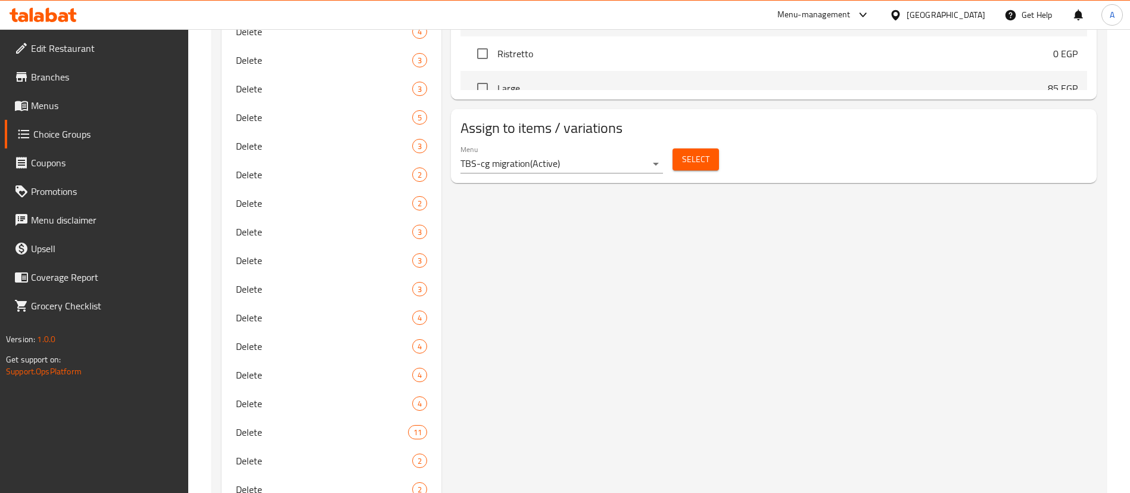
click at [692, 152] on span "Select" at bounding box center [695, 159] width 27 height 15
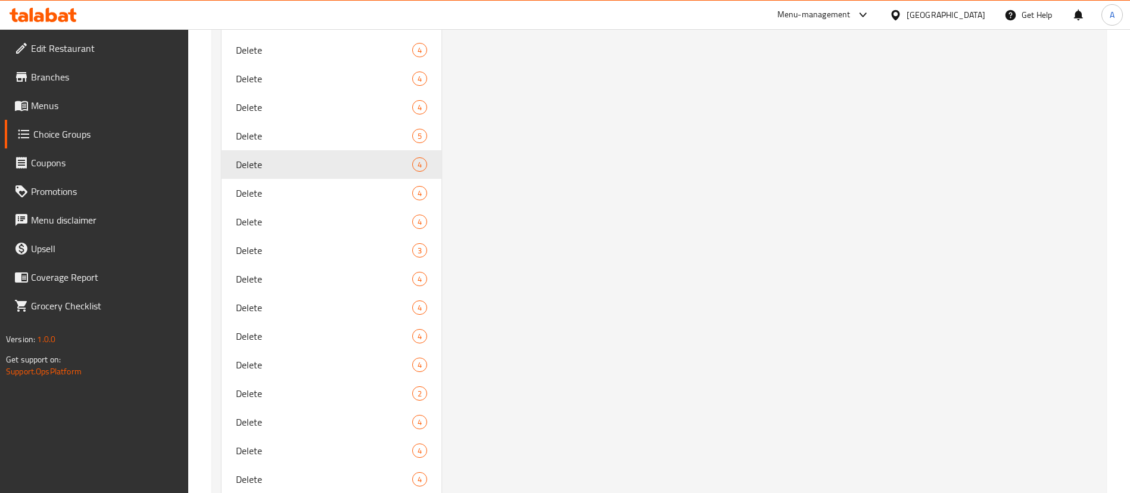
scroll to position [1687, 0]
click at [299, 188] on span "Delete" at bounding box center [306, 195] width 141 height 14
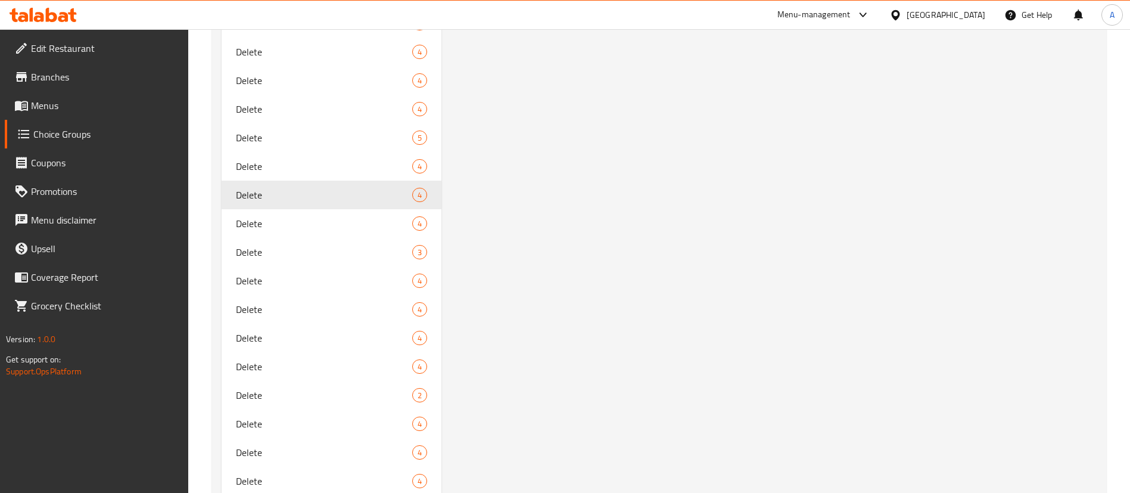
type input "إختيارك من نوع الدوناتس الرابع:"
type input "1"
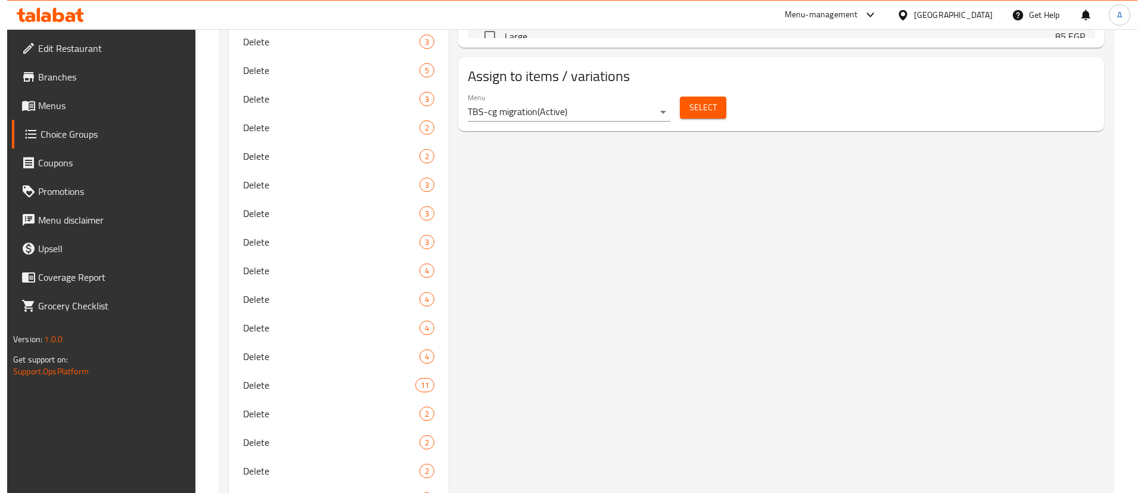
scroll to position [644, 0]
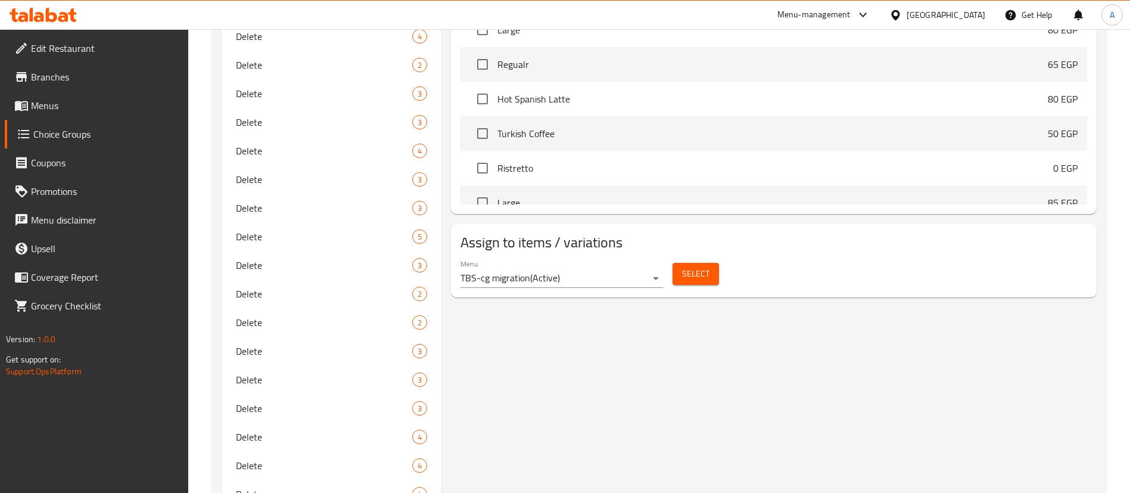
click at [696, 266] on span "Select" at bounding box center [695, 273] width 27 height 15
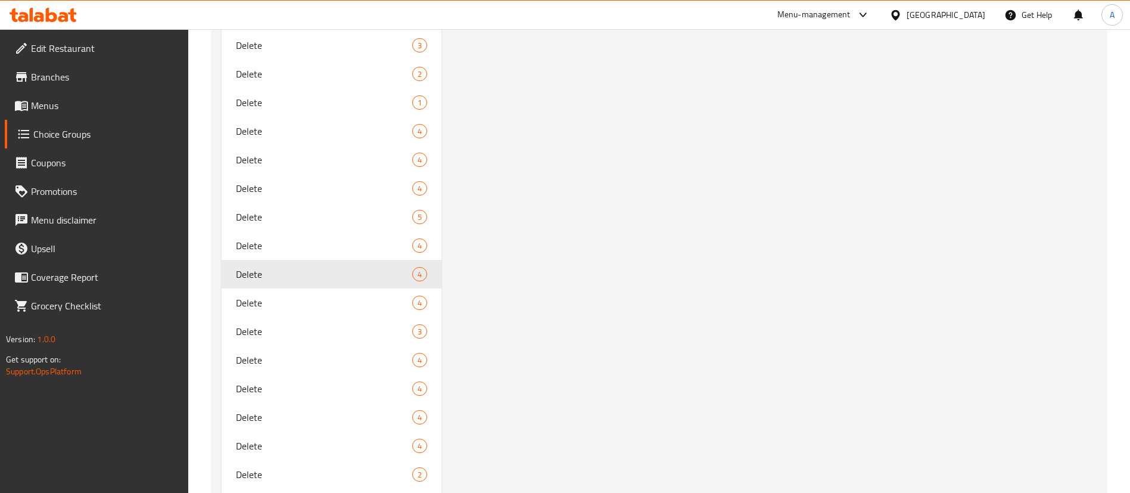
scroll to position [1627, 0]
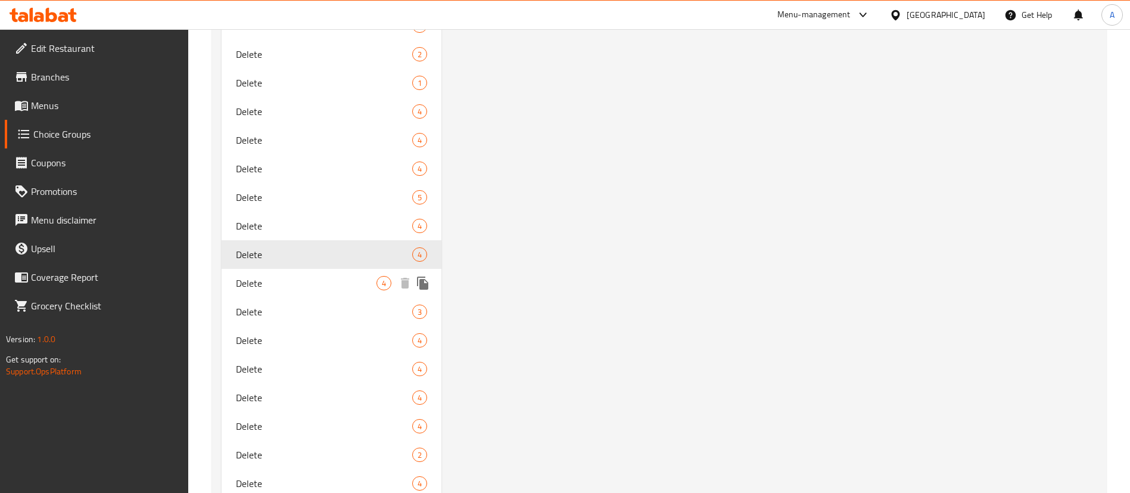
click at [263, 280] on span "Delete" at bounding box center [306, 283] width 141 height 14
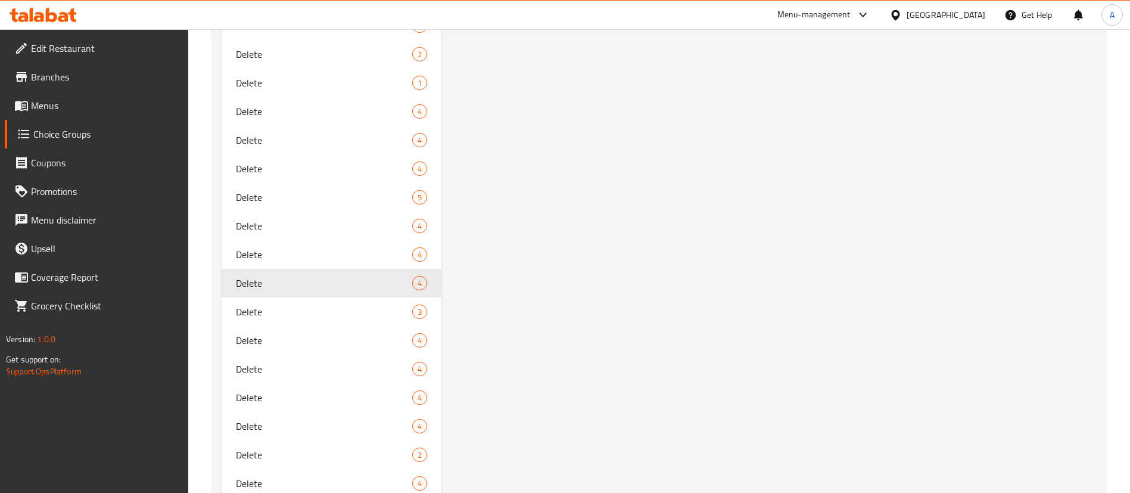
type input "إختيارك من نوع الدوناتس السابع و الثامن:"
type input "2"
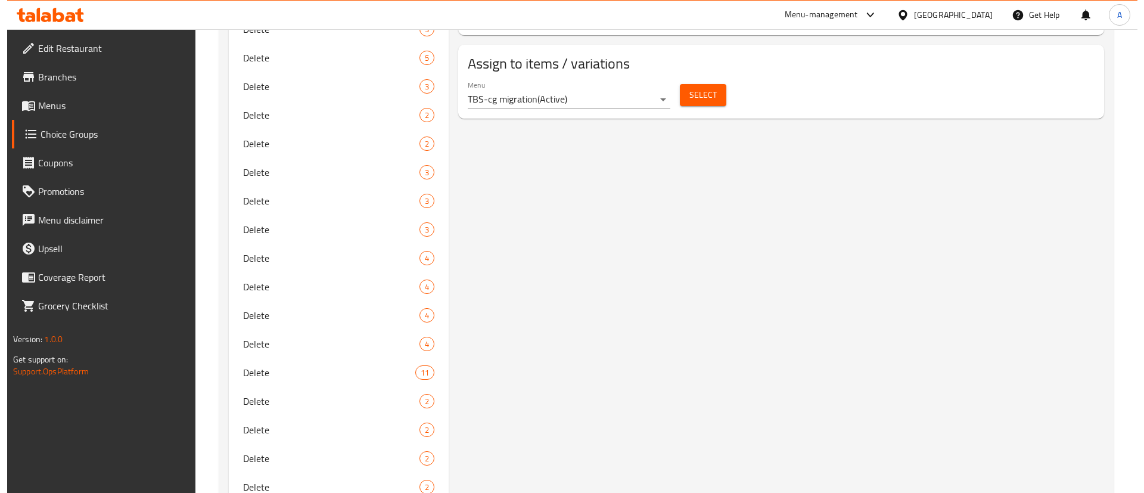
scroll to position [615, 0]
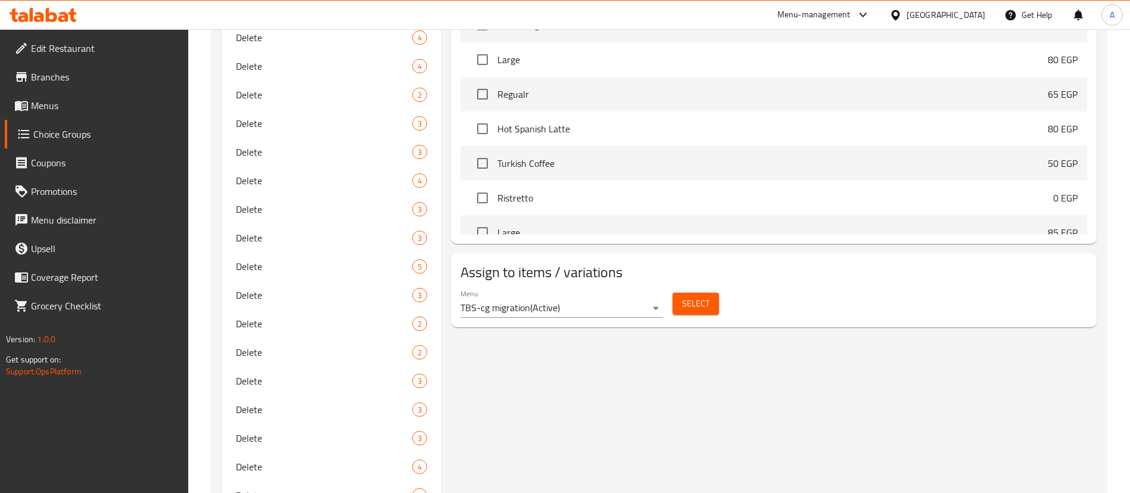
click at [697, 296] on span "Select" at bounding box center [695, 303] width 27 height 15
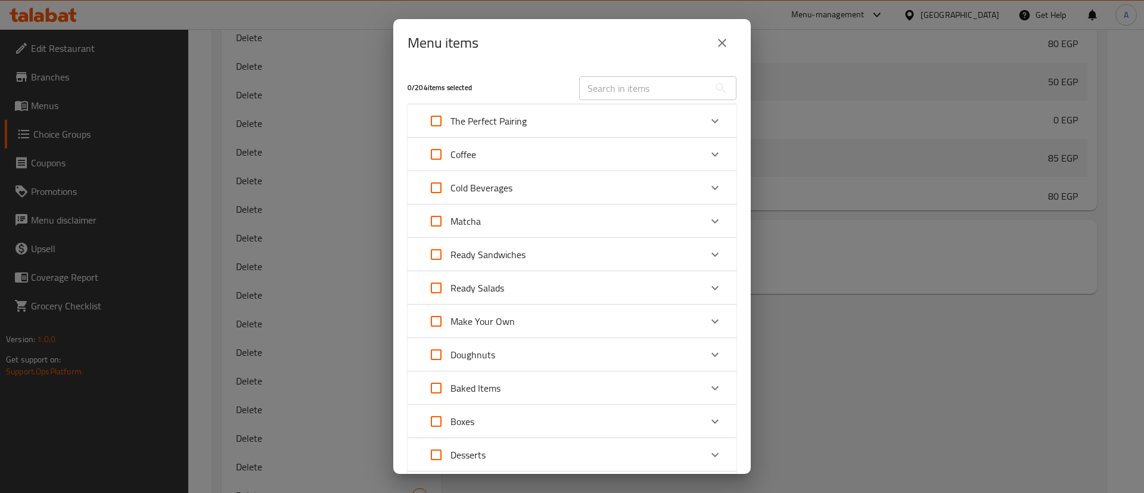
scroll to position [1678, 0]
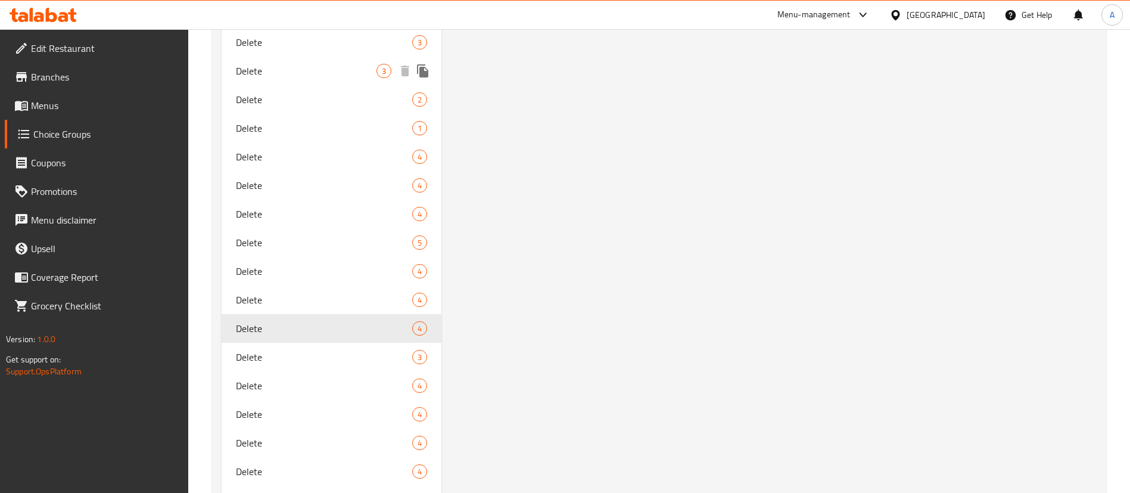
scroll to position [1627, 0]
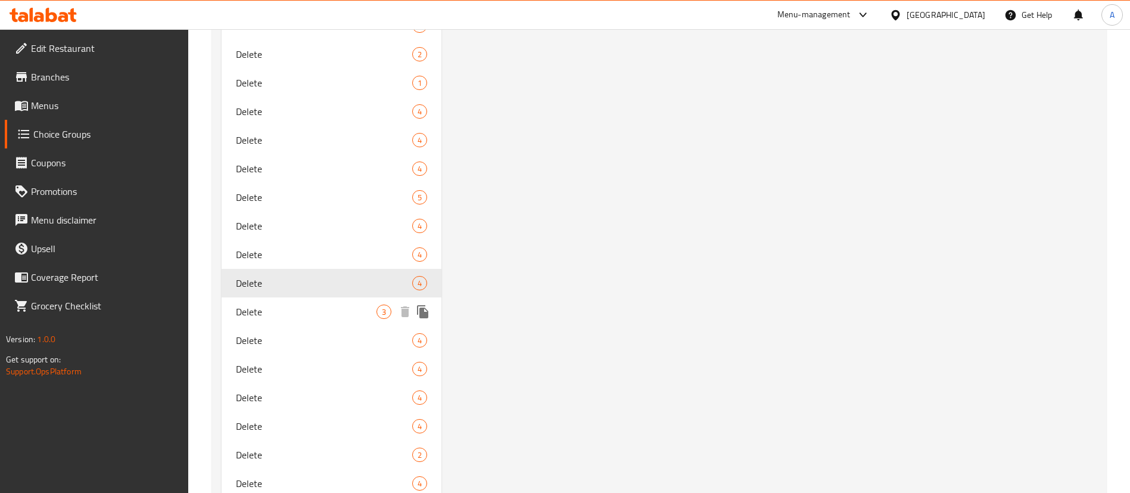
click at [322, 313] on span "Delete" at bounding box center [306, 311] width 141 height 14
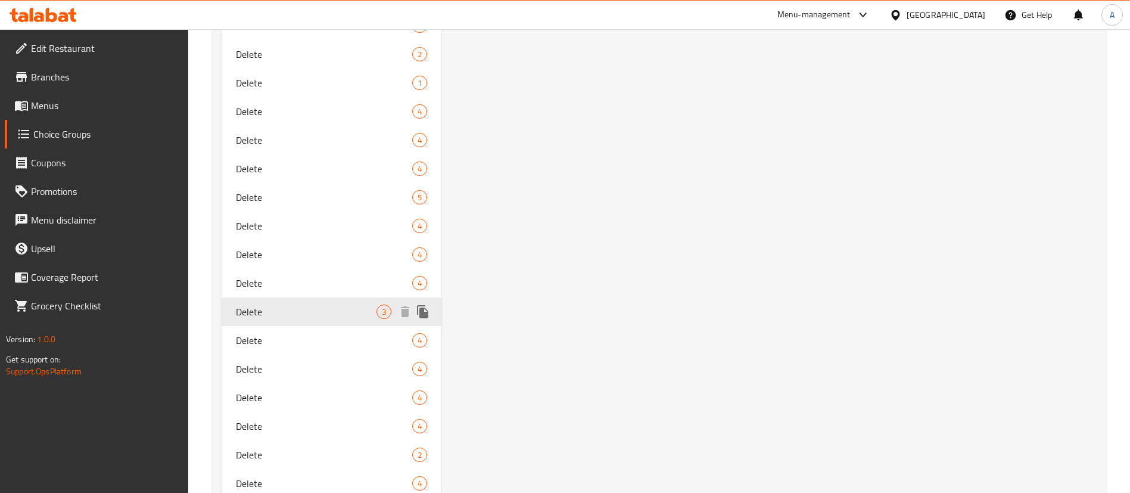
type input "الإضافات:"
type input "0"
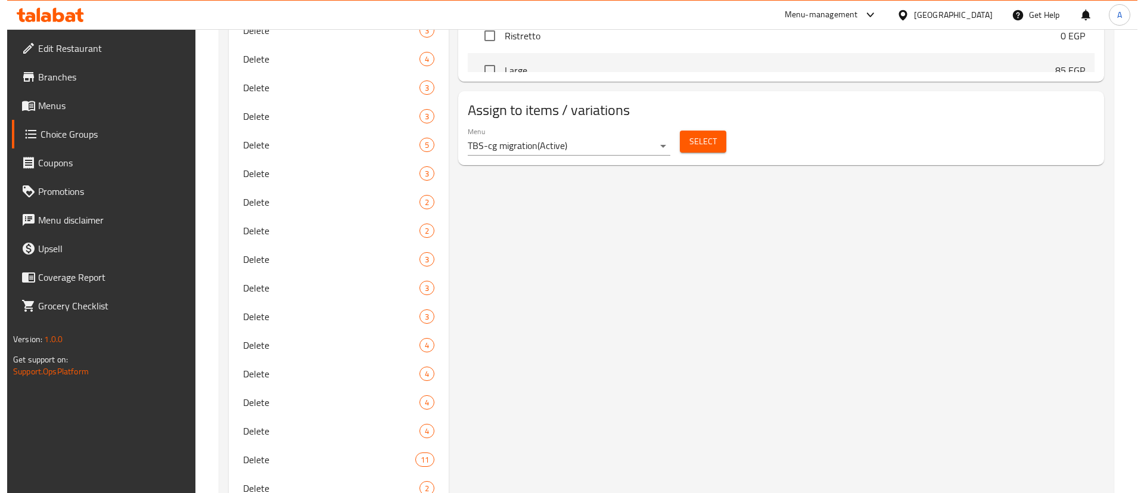
scroll to position [734, 0]
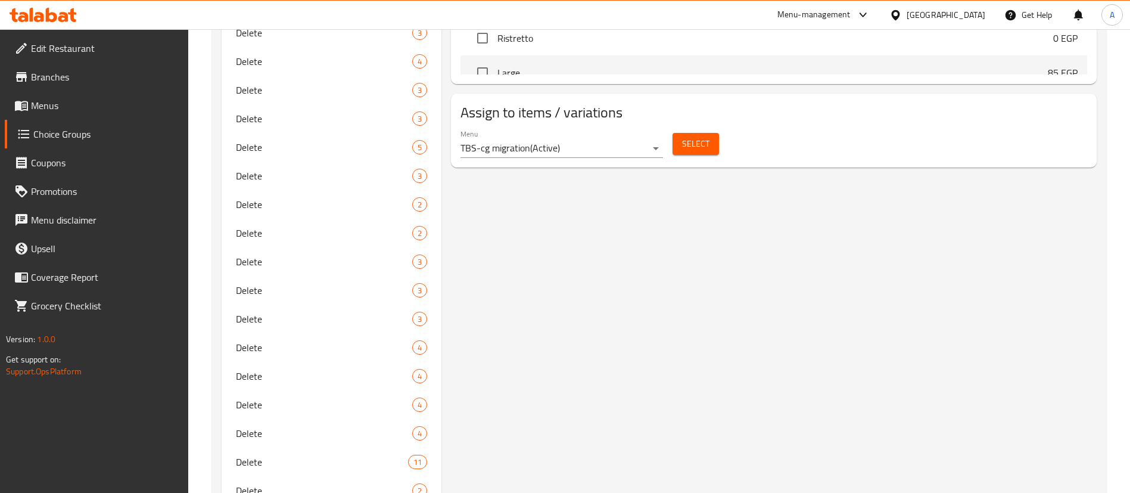
click at [697, 136] on span "Select" at bounding box center [695, 143] width 27 height 15
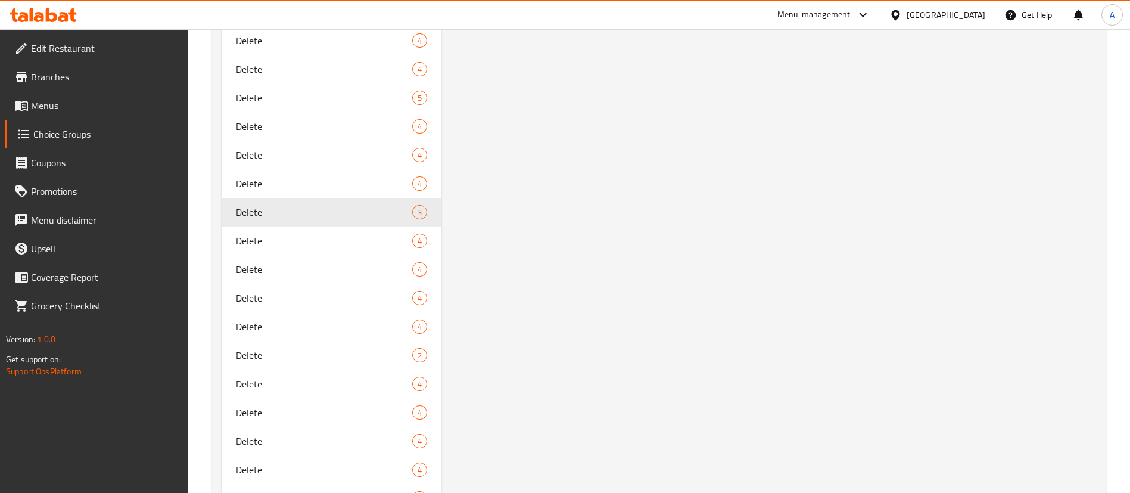
scroll to position [1746, 0]
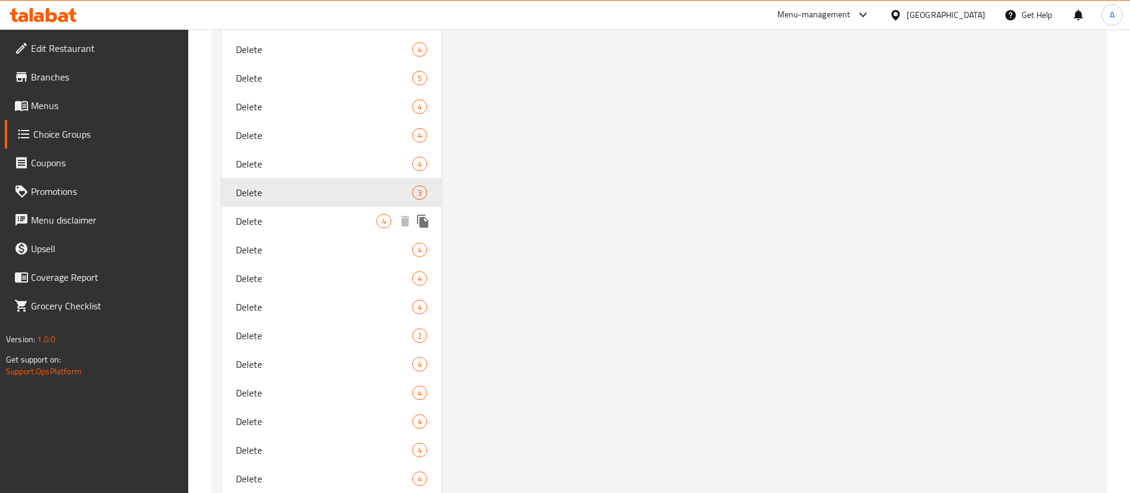
click at [309, 216] on span "Delete" at bounding box center [306, 221] width 141 height 14
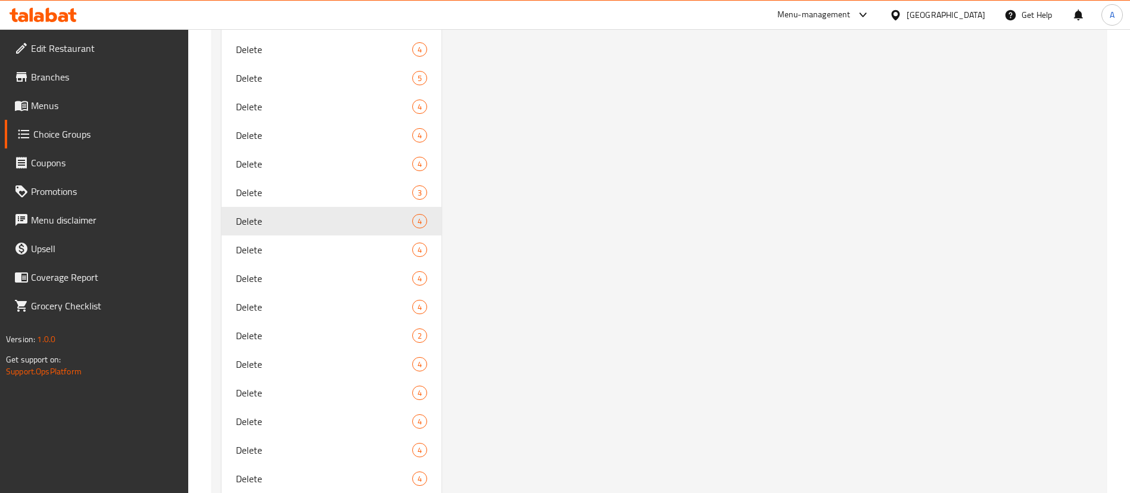
type input "إختيارك من نوع الدوناتس الخامس:"
type input "1"
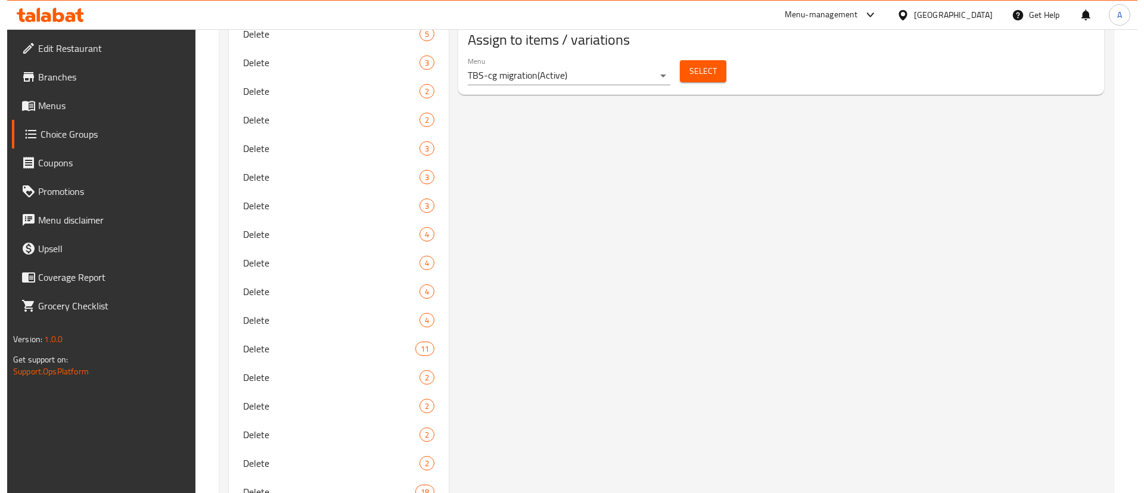
scroll to position [704, 0]
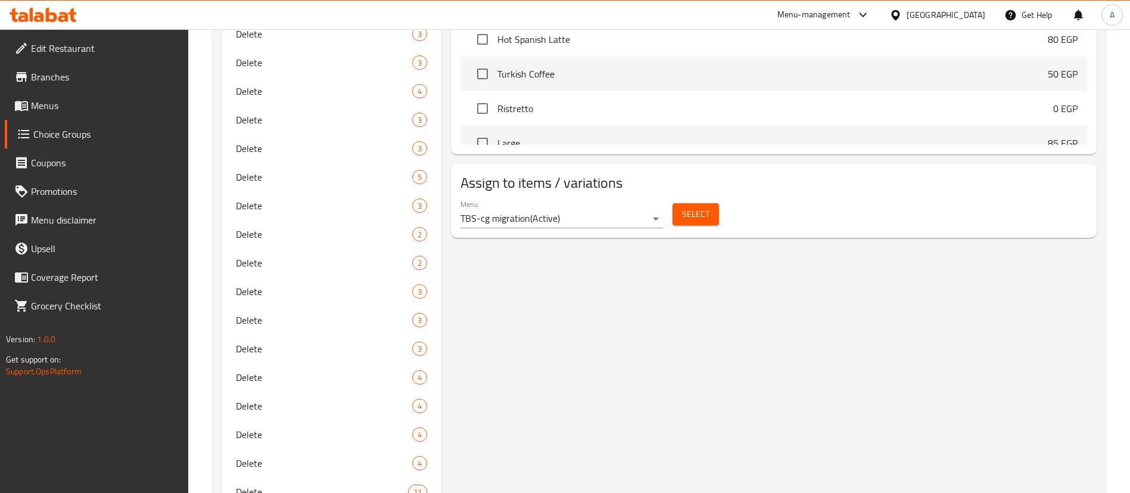
click at [699, 203] on button "Select" at bounding box center [695, 214] width 46 height 22
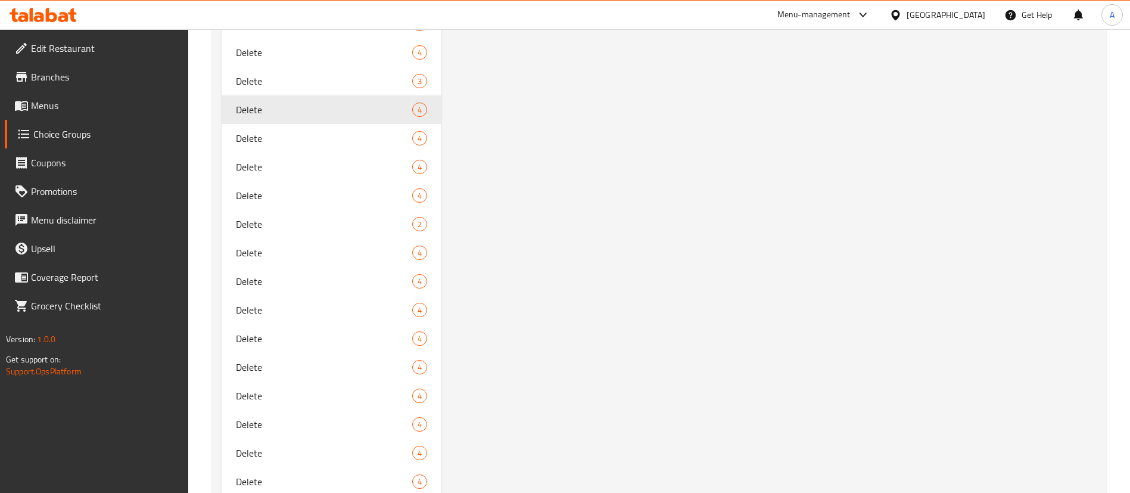
scroll to position [1836, 0]
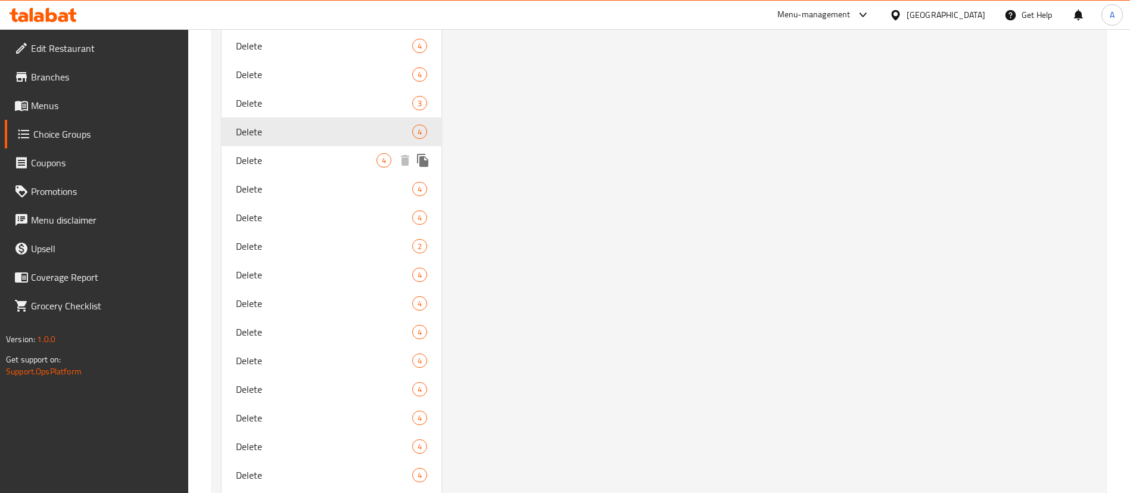
click at [334, 159] on span "Delete" at bounding box center [306, 160] width 141 height 14
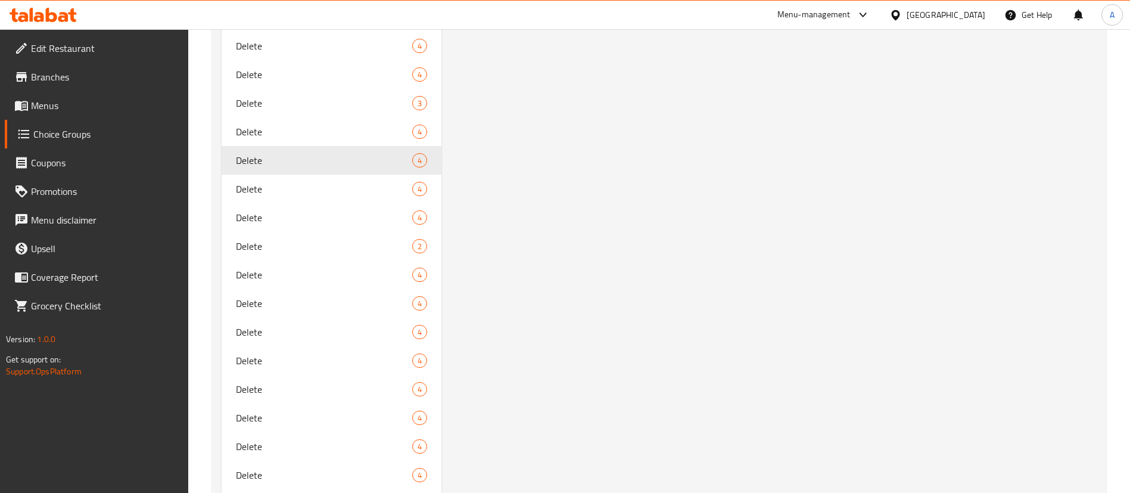
type input "إختيارك من نوع الدوناتس التاسع و العاشر:"
type input "2"
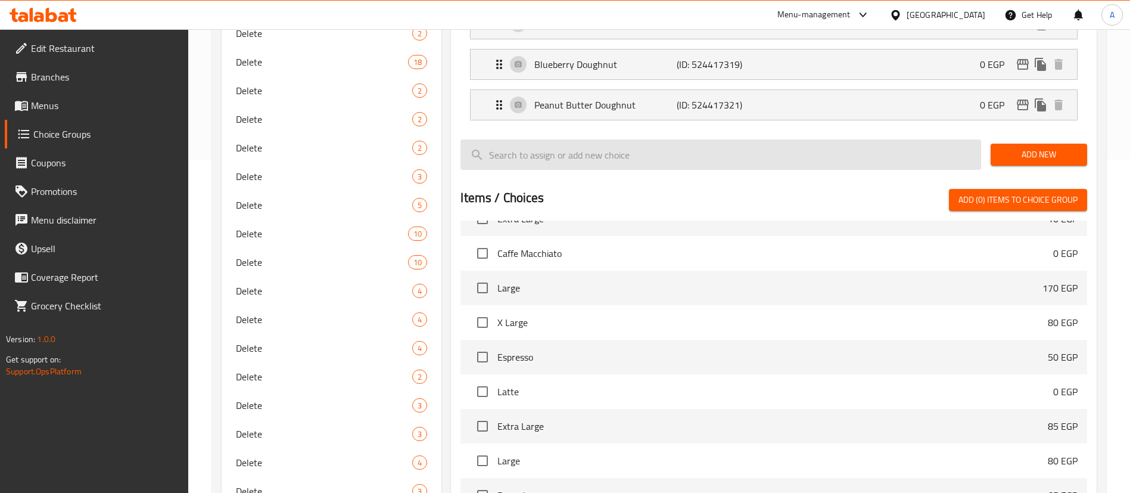
scroll to position [585, 0]
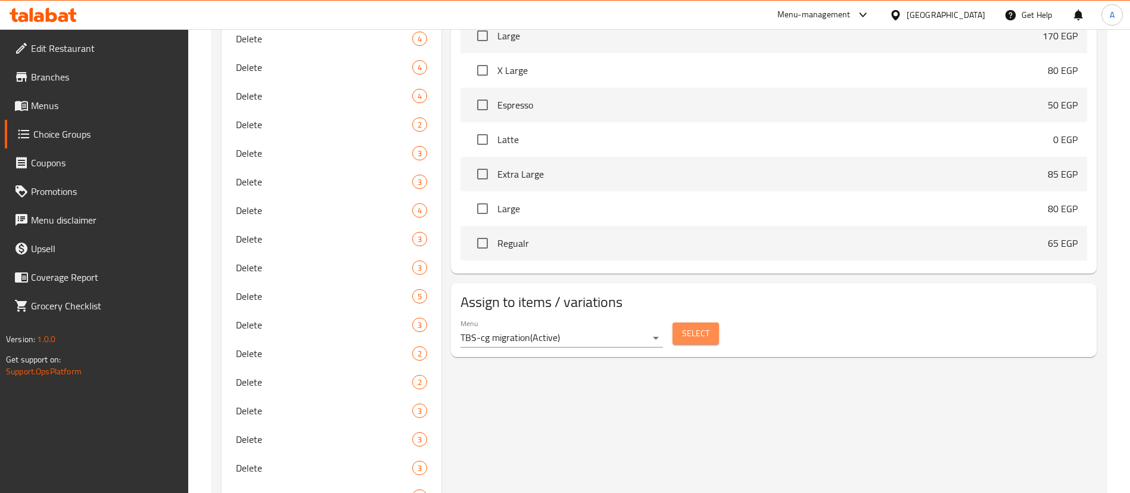
click at [693, 326] on span "Select" at bounding box center [695, 333] width 27 height 15
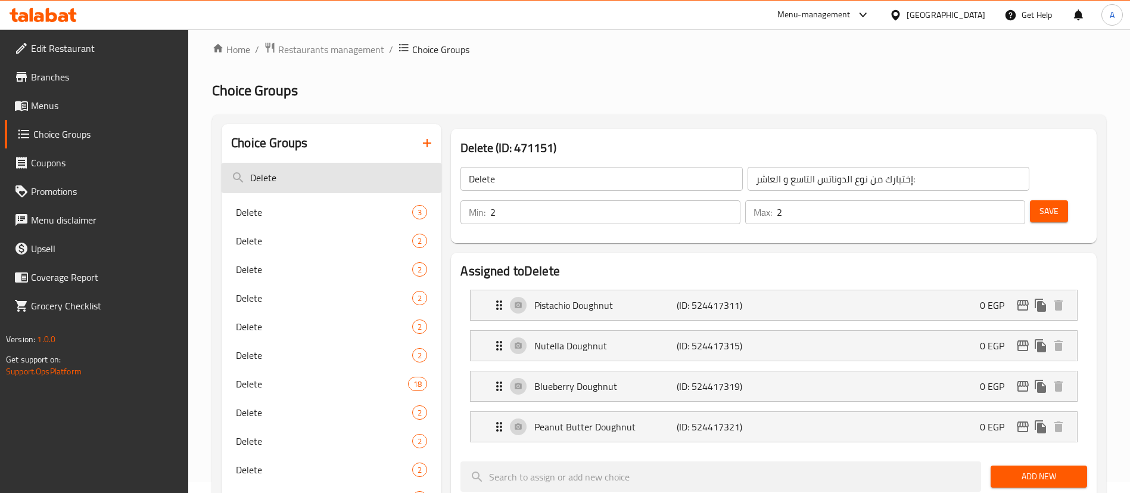
scroll to position [0, 0]
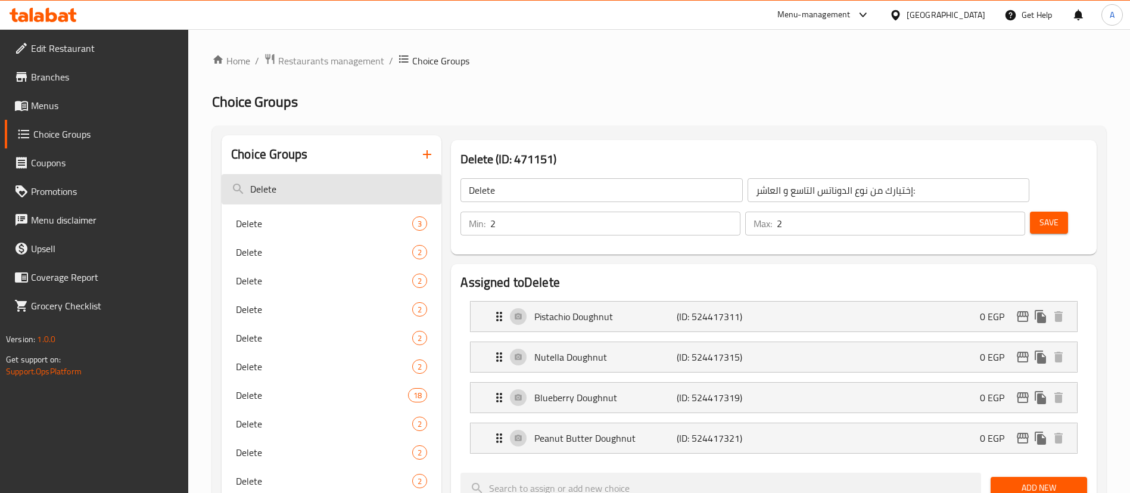
click at [314, 189] on input "Delete" at bounding box center [332, 189] width 220 height 30
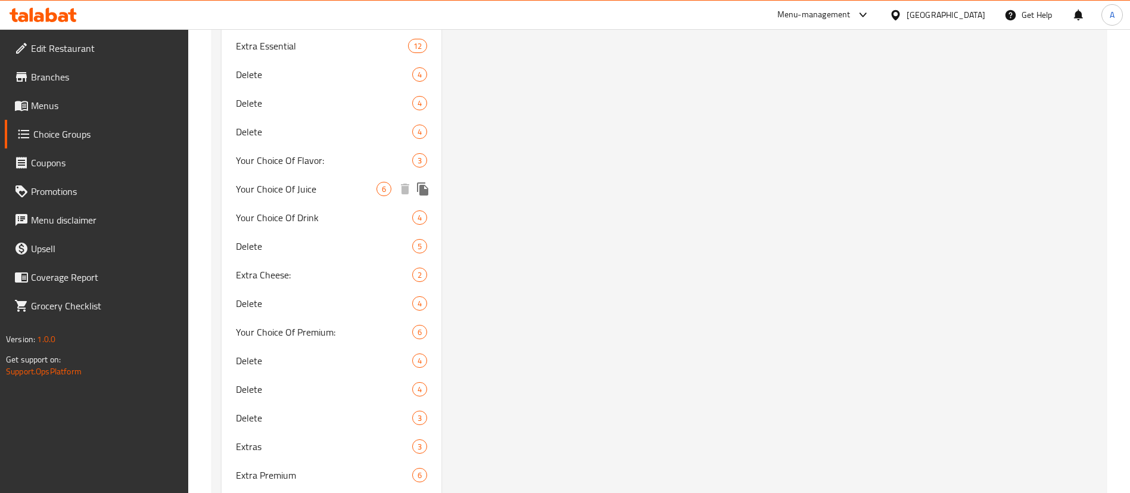
scroll to position [3200, 0]
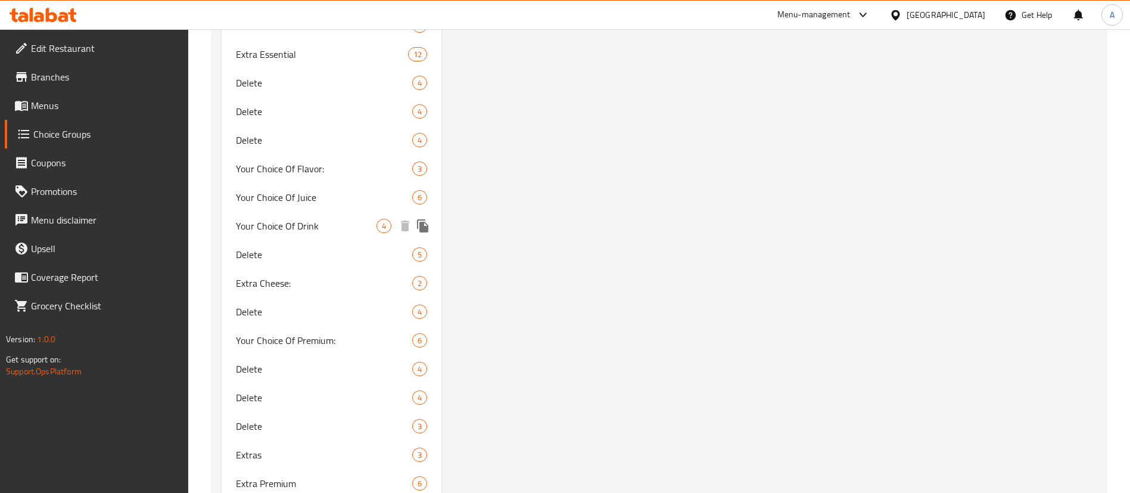
click at [275, 225] on span "Your Choice Of Drink" at bounding box center [306, 226] width 141 height 14
type input "Your Choice Of Drink"
type input "اختيارك من المشروب"
type input "1"
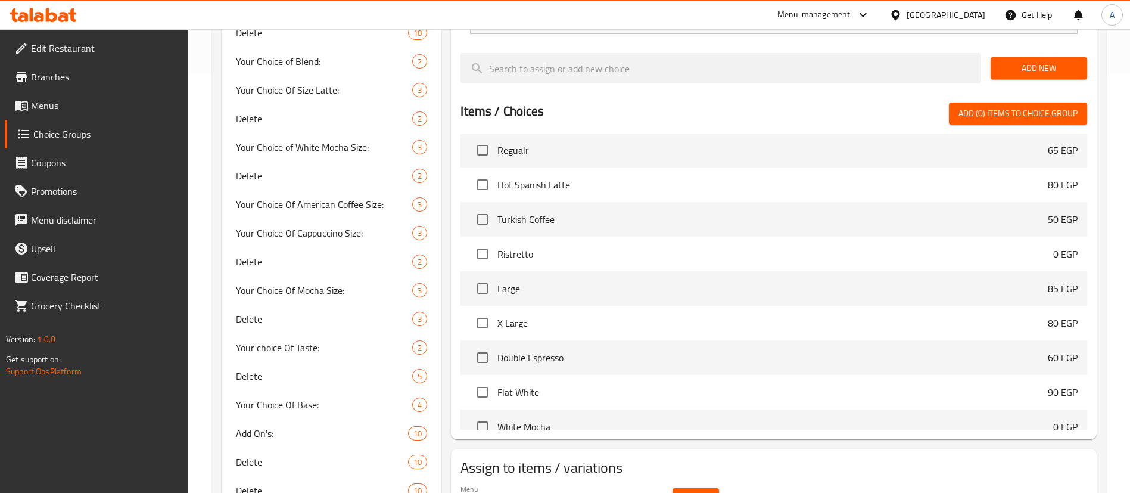
scroll to position [1665, 0]
click at [692, 491] on span "Select" at bounding box center [695, 498] width 27 height 15
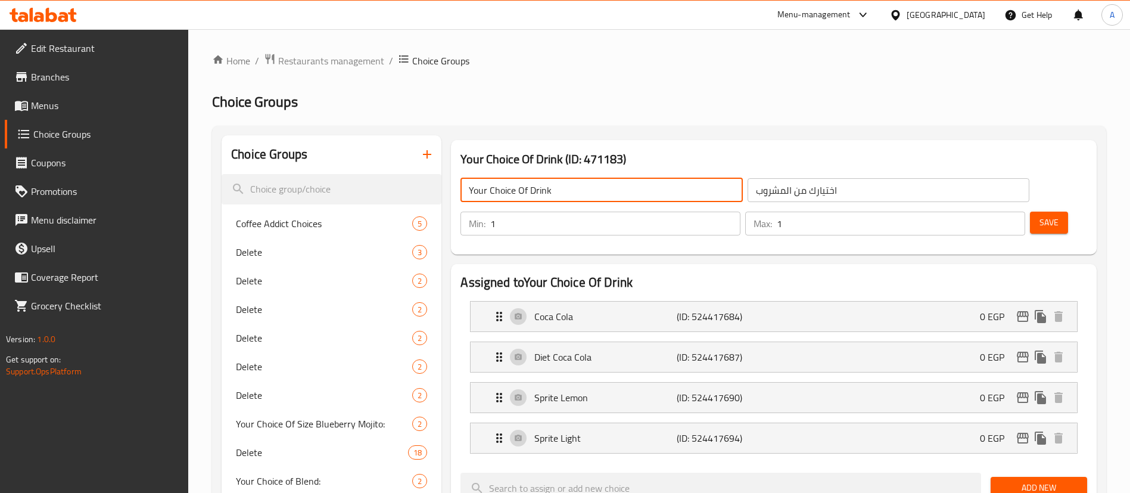
click at [572, 183] on input "Your Choice Of Drink" at bounding box center [601, 190] width 282 height 24
click at [1030, 211] on button "Save" at bounding box center [1049, 222] width 38 height 22
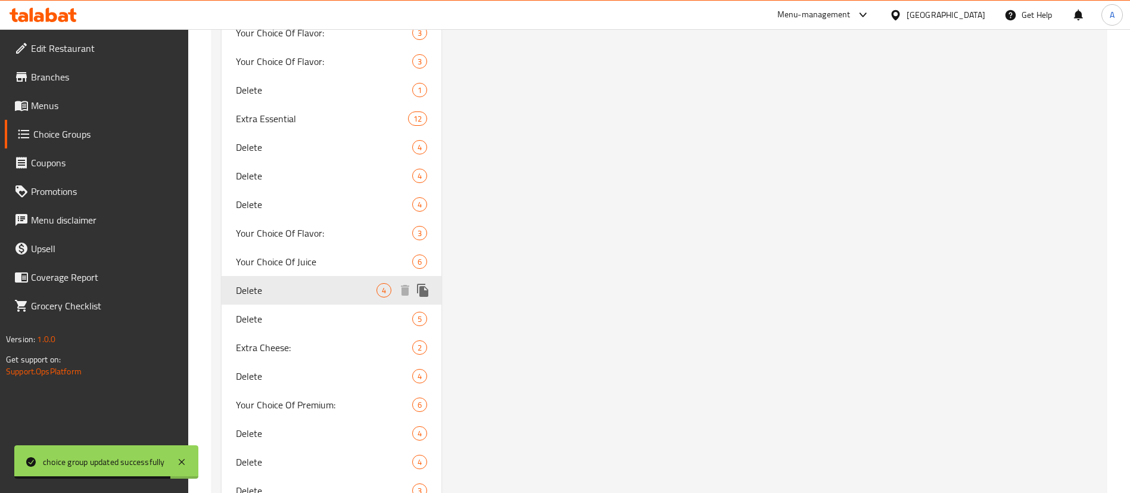
scroll to position [3132, 0]
click at [300, 269] on span "Your Choice Of Juice" at bounding box center [306, 265] width 141 height 14
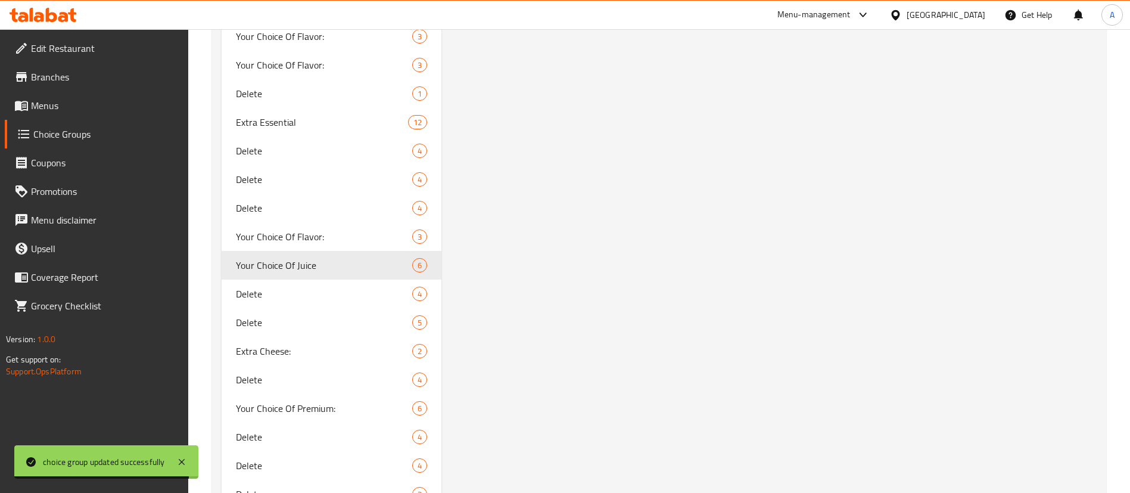
type input "Your Choice Of Juice"
type input "إختيارك من العصير"
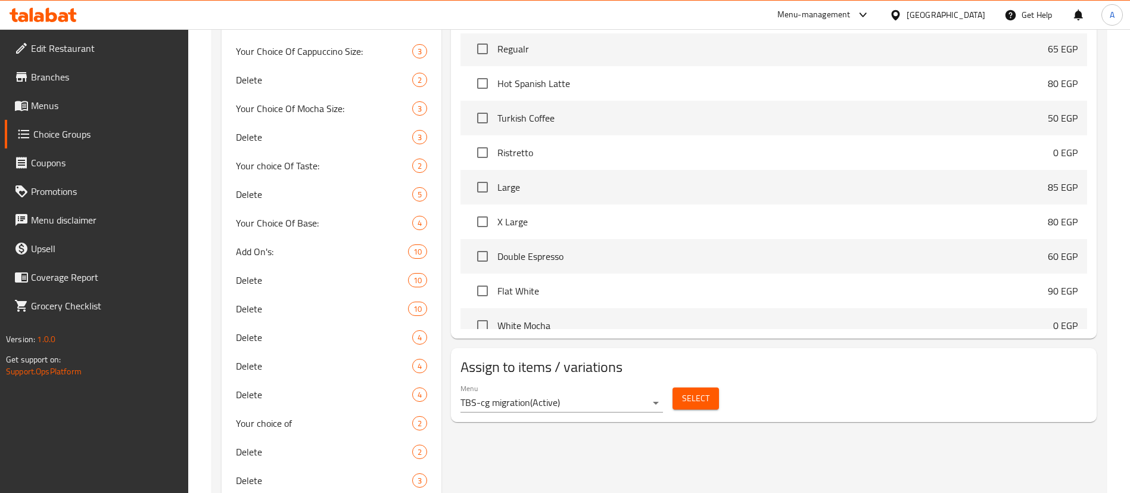
scroll to position [602, 0]
click at [714, 387] on button "Select" at bounding box center [695, 398] width 46 height 22
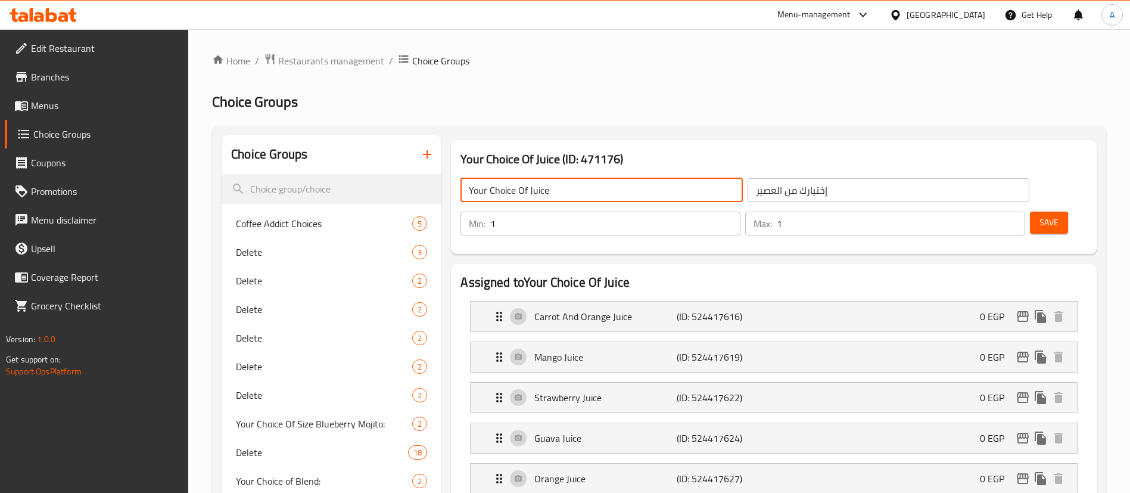
click at [574, 184] on input "Your Choice Of Juice" at bounding box center [601, 190] width 282 height 24
click at [1039, 215] on span "Save" at bounding box center [1048, 222] width 19 height 15
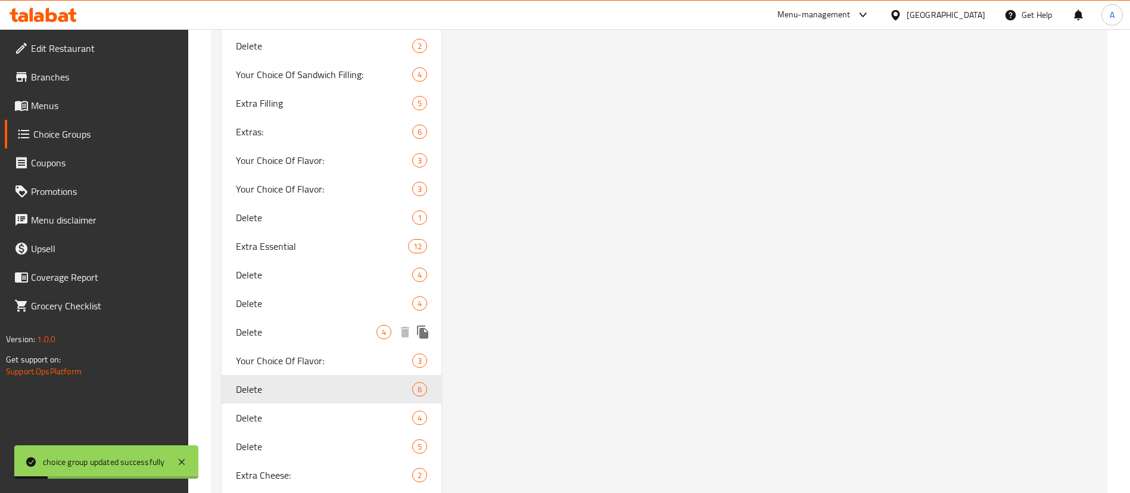
scroll to position [3027, 0]
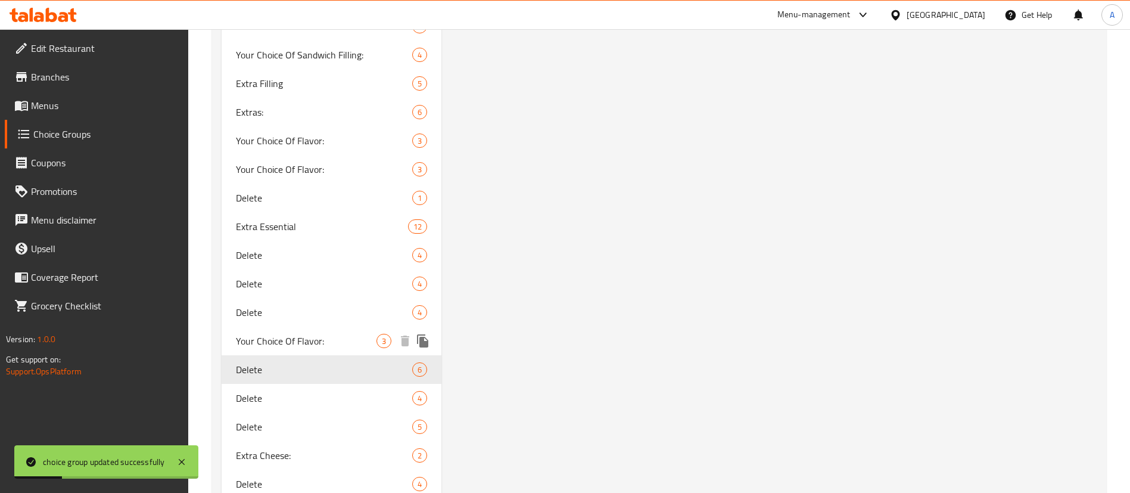
click at [288, 342] on span "Your Choice Of Flavor:" at bounding box center [306, 341] width 141 height 14
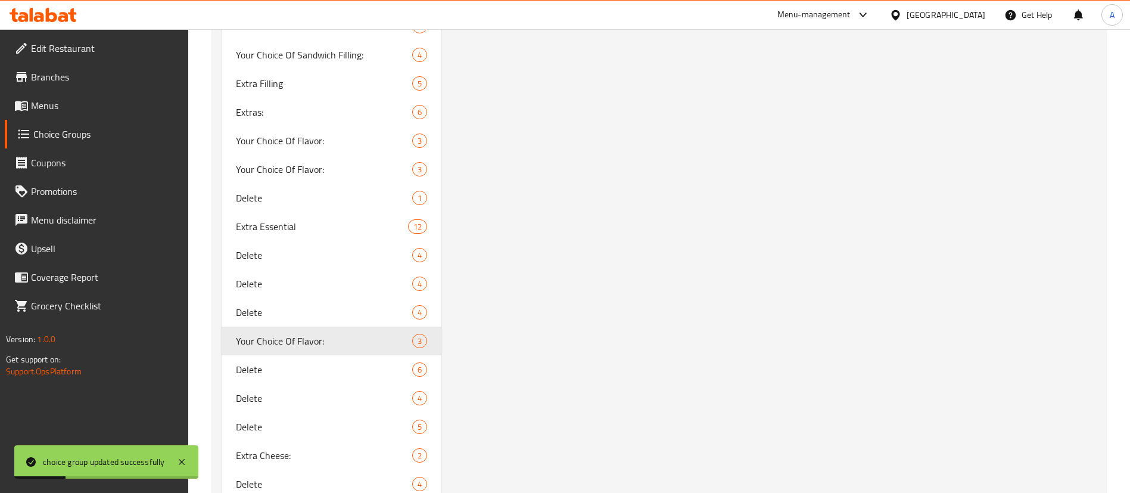
type input "Your Choice Of Flavor:"
type input "اختيارك من النكهة:"
type input "0"
type input "3"
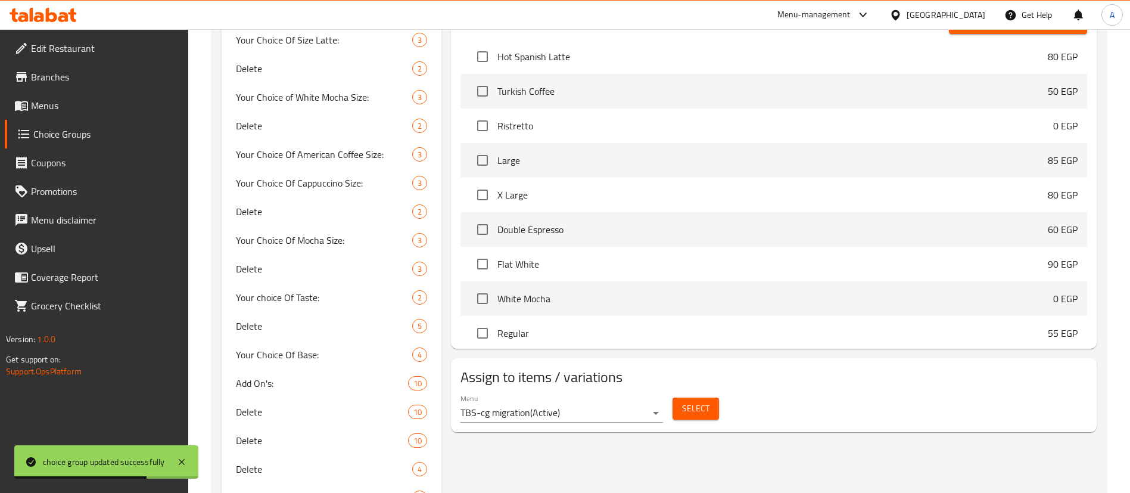
scroll to position [1702, 0]
click at [692, 401] on span "Select" at bounding box center [695, 408] width 27 height 15
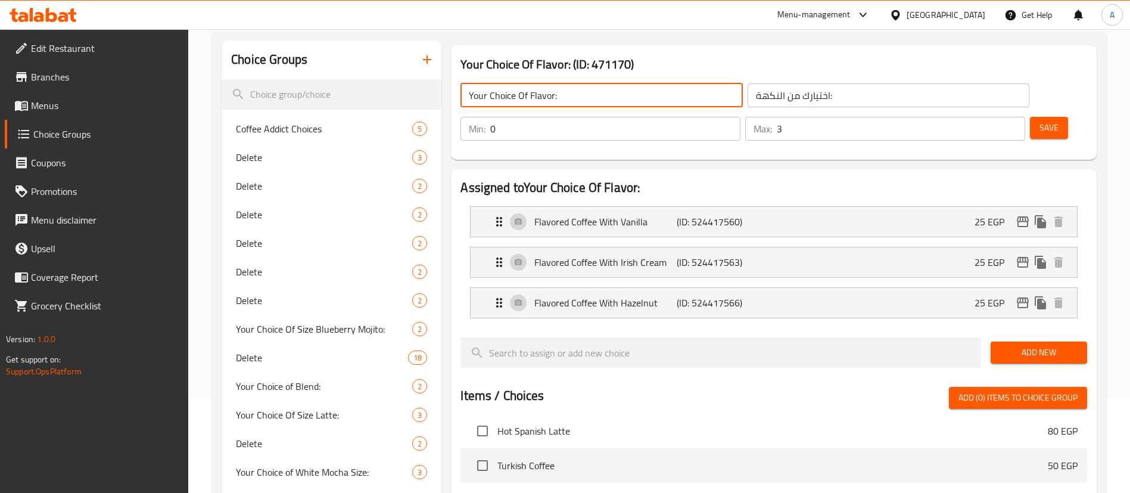
click at [600, 96] on input "Your Choice Of Flavor:" at bounding box center [601, 95] width 282 height 24
click at [1039, 121] on span "Save" at bounding box center [1048, 128] width 19 height 15
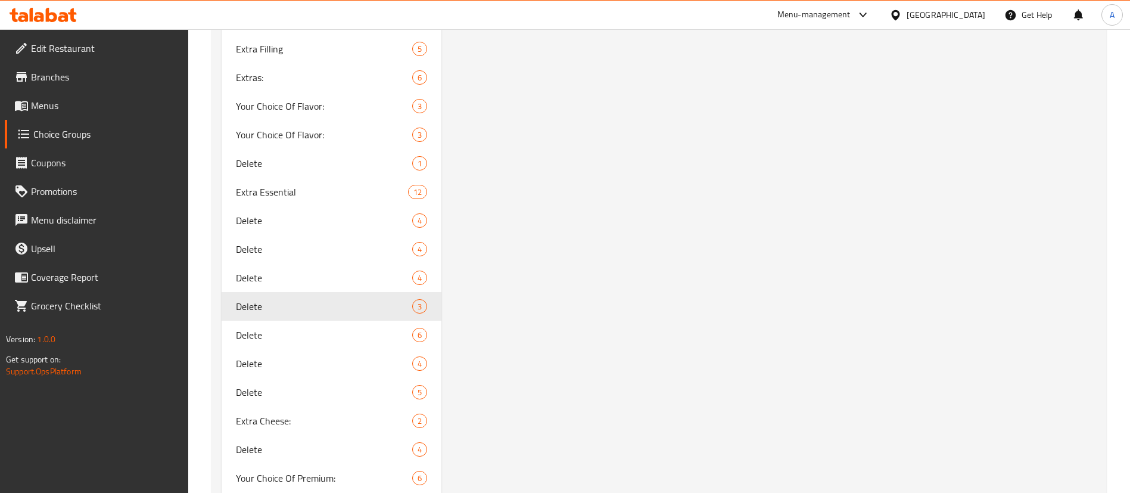
scroll to position [3060, 0]
click at [291, 189] on span "Extra Essential" at bounding box center [304, 193] width 136 height 14
type input "Extra Essential"
type input "إضافات الأساسي"
type input "5"
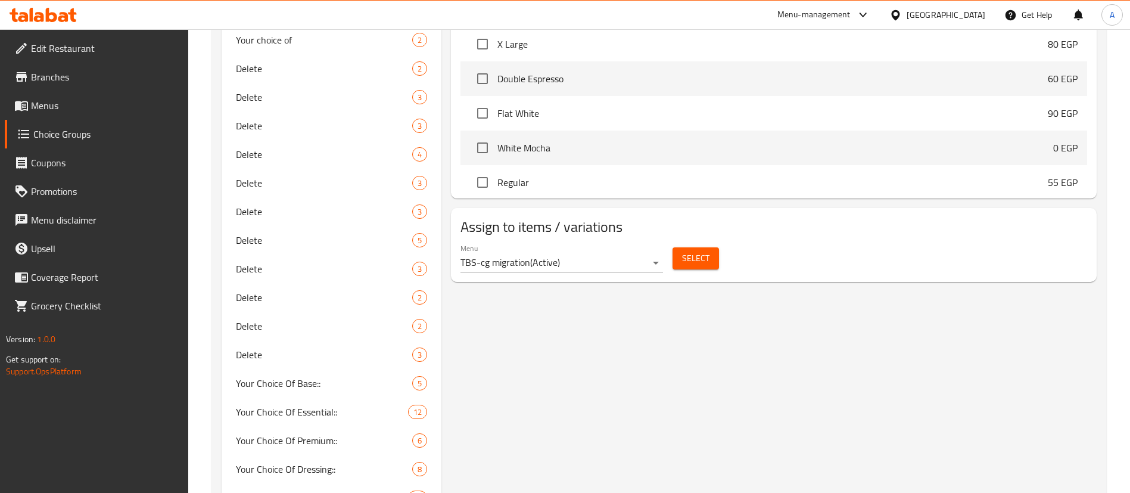
scroll to position [983, 0]
click at [709, 248] on button "Select" at bounding box center [695, 259] width 46 height 22
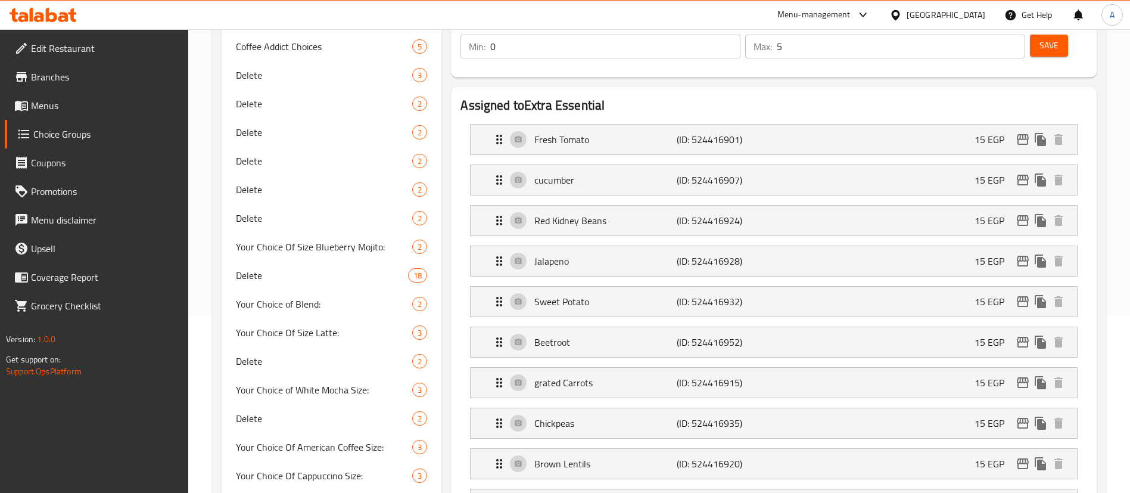
scroll to position [0, 0]
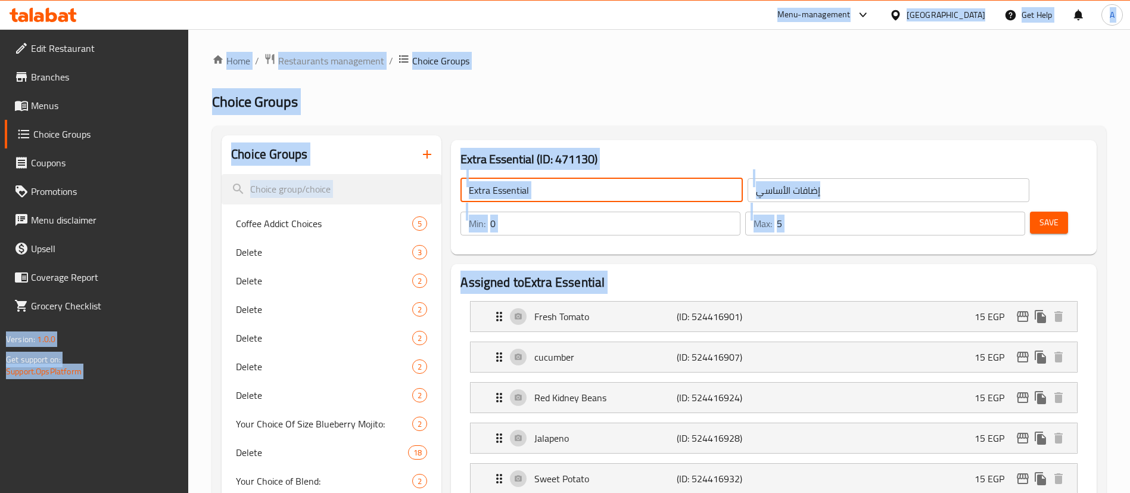
click at [558, 182] on input "Extra Essential" at bounding box center [601, 190] width 282 height 24
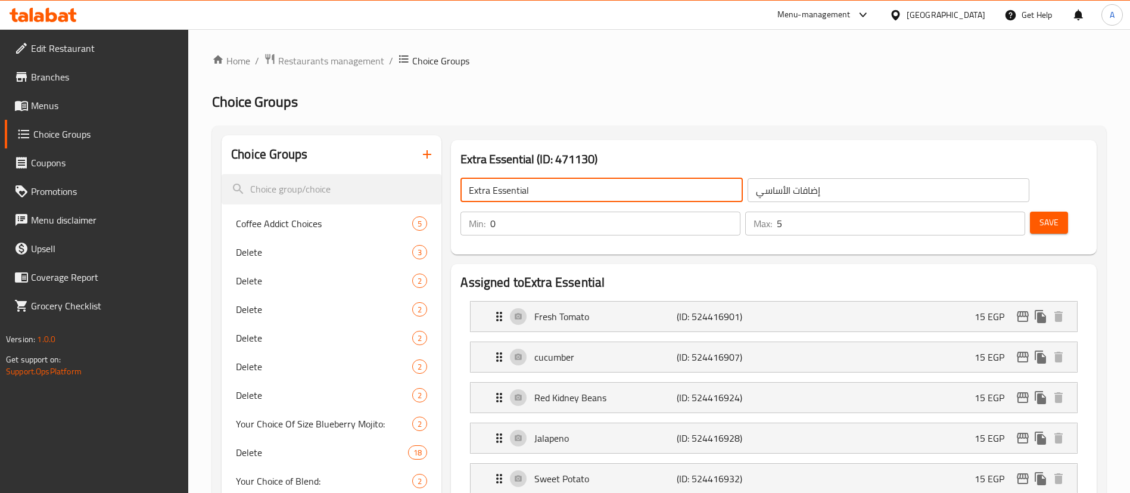
click at [558, 182] on input "Extra Essential" at bounding box center [601, 190] width 282 height 24
click at [1040, 211] on button "Save" at bounding box center [1049, 222] width 38 height 22
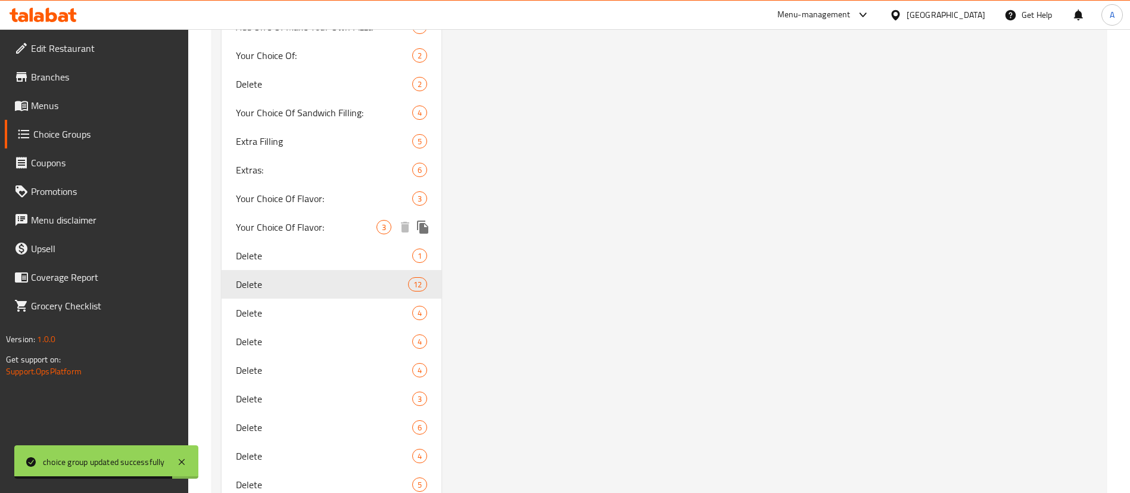
scroll to position [2969, 0]
click at [268, 226] on span "Your Choice Of Flavor:" at bounding box center [306, 227] width 141 height 14
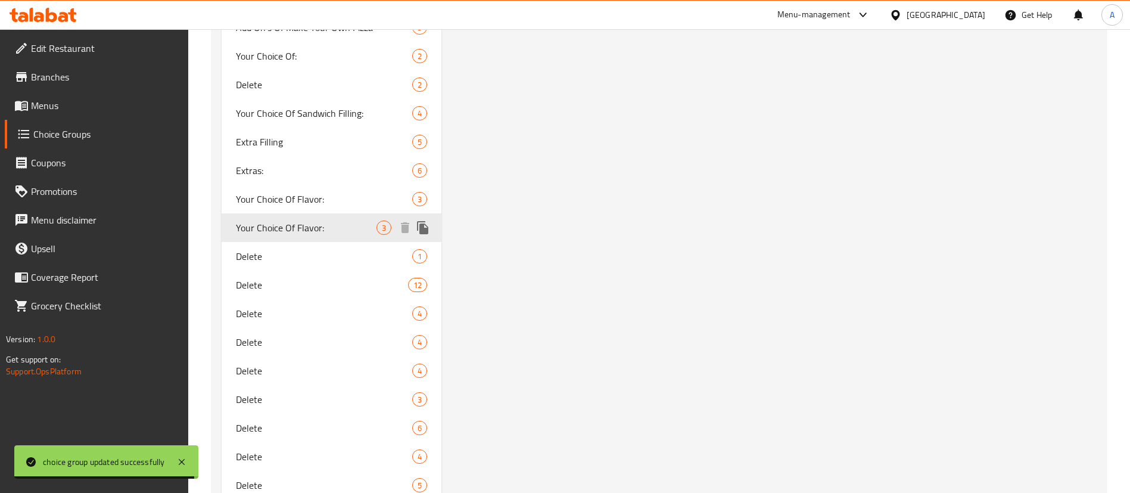
type input "Your Choice Of Flavor:"
type input "اختيارك من النكهة:"
type input "3"
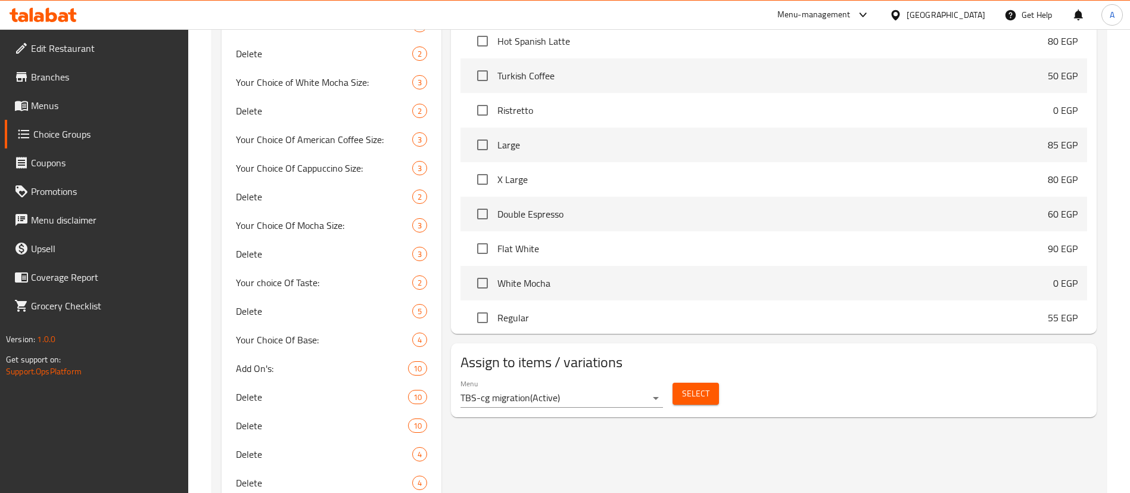
scroll to position [1812, 0]
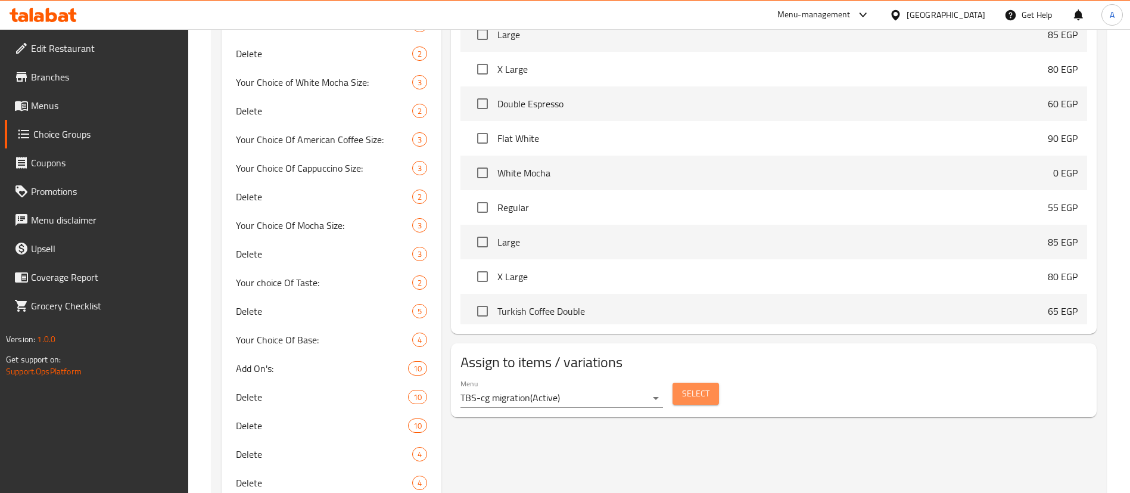
click at [701, 386] on span "Select" at bounding box center [695, 393] width 27 height 15
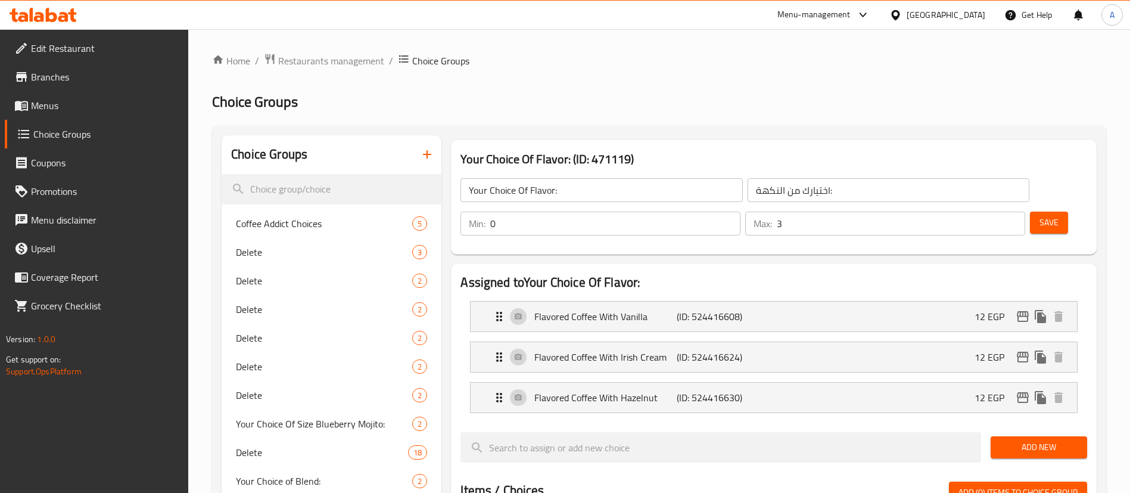
click at [583, 182] on input "Your Choice Of Flavor:" at bounding box center [601, 190] width 282 height 24
click at [1039, 211] on button "Save" at bounding box center [1049, 222] width 38 height 22
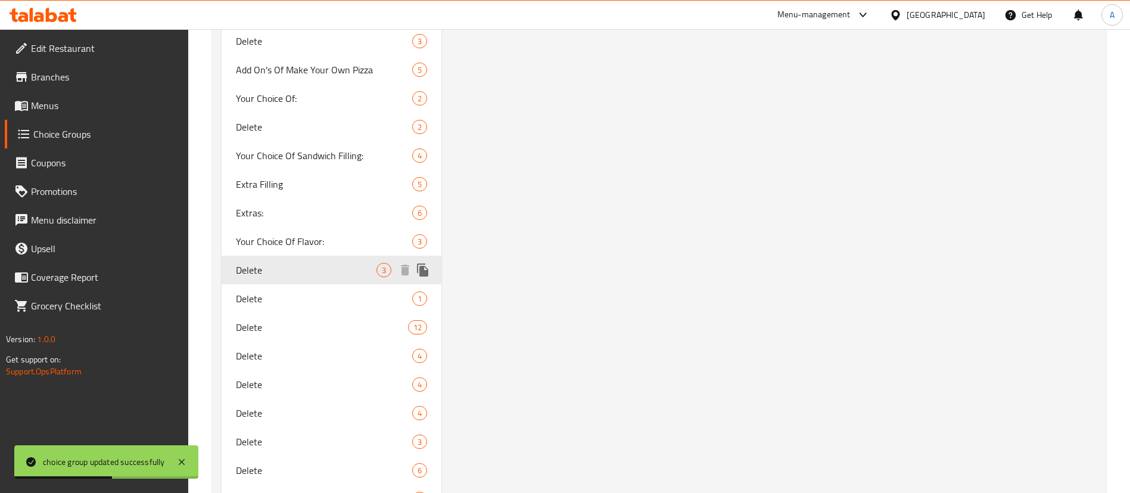
scroll to position [2928, 0]
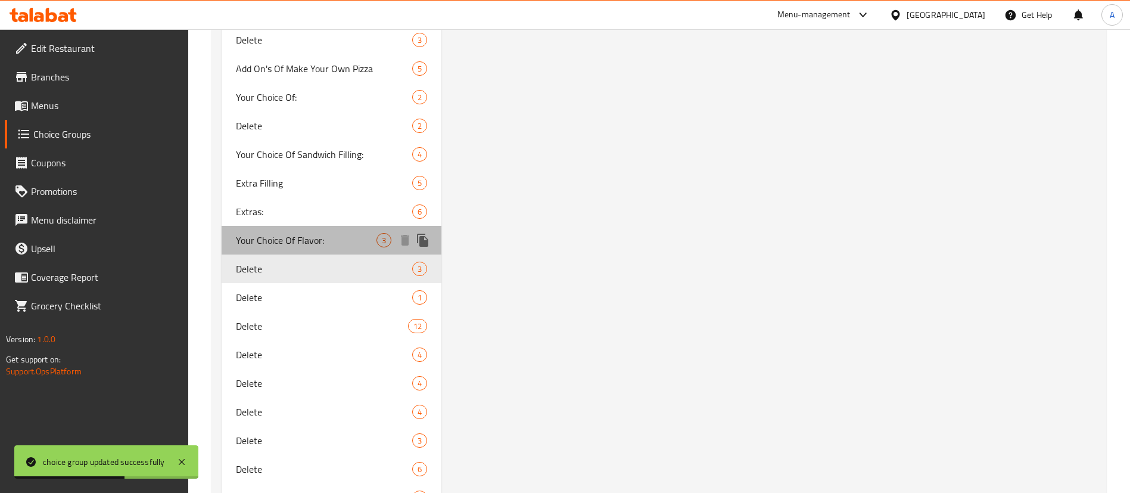
click at [312, 241] on span "Your Choice Of Flavor:" at bounding box center [306, 240] width 141 height 14
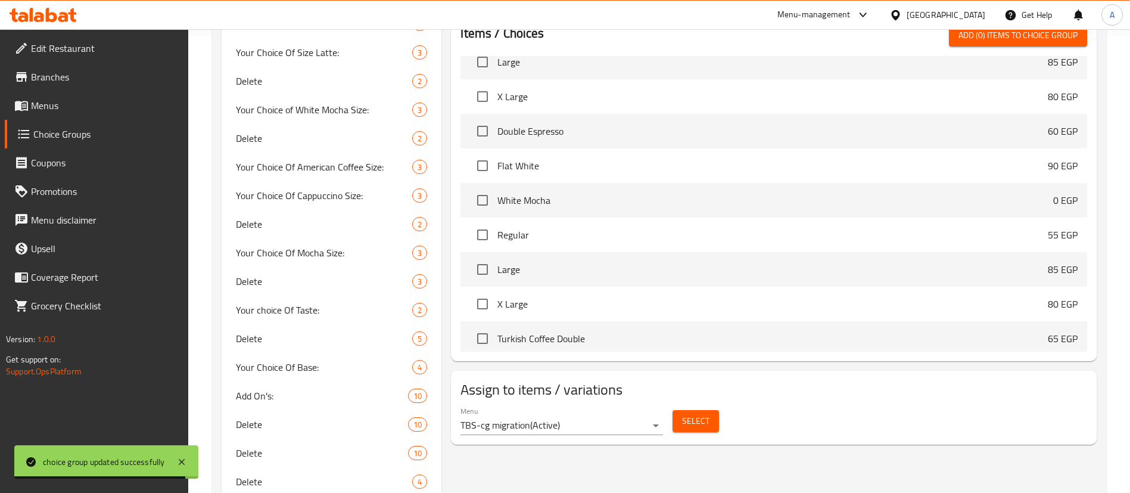
scroll to position [460, 0]
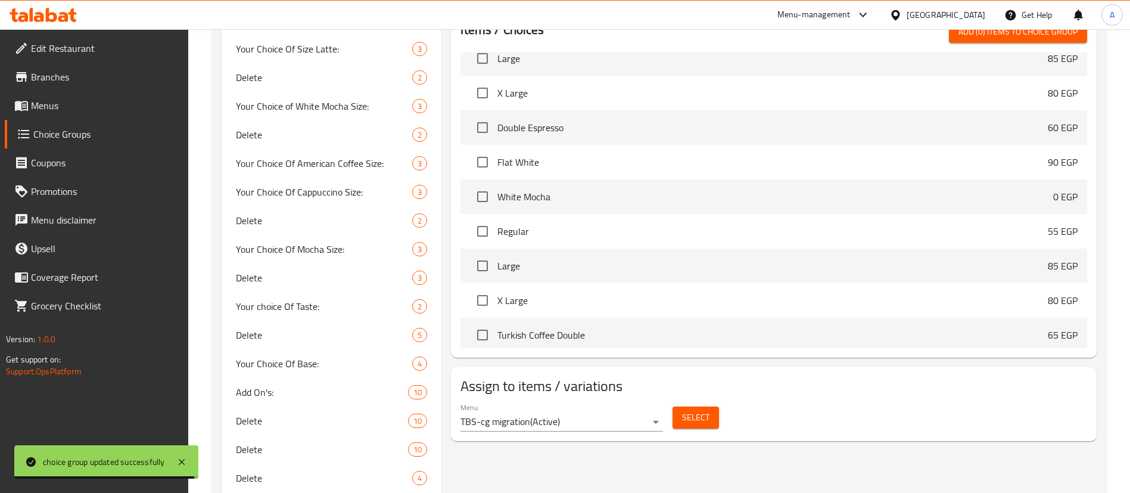
click at [715, 406] on button "Select" at bounding box center [695, 417] width 46 height 22
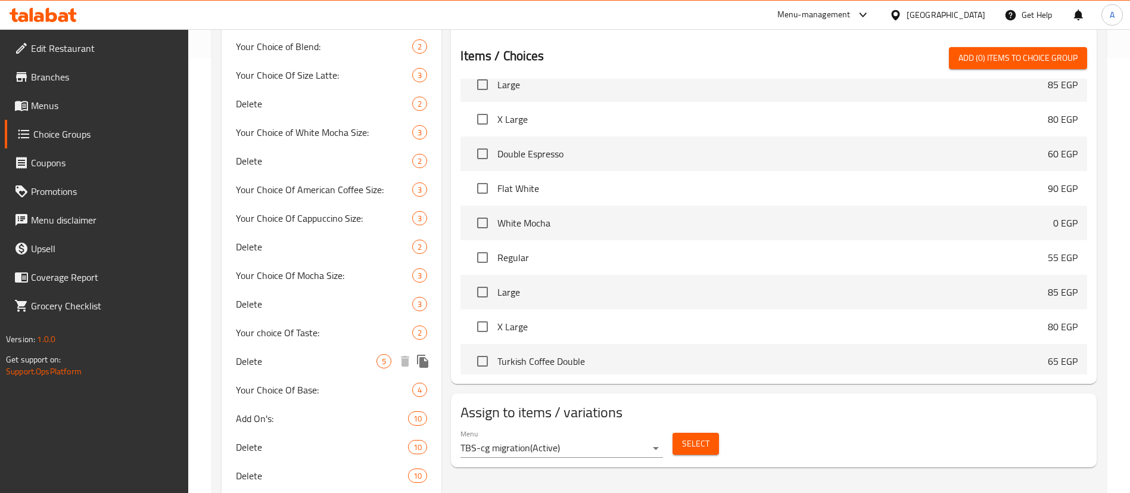
scroll to position [0, 0]
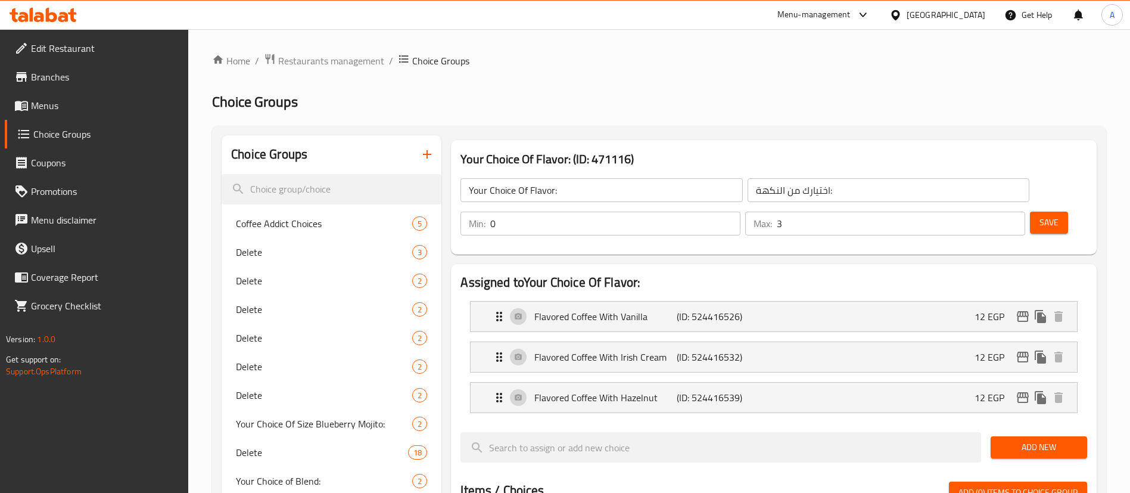
click at [571, 200] on input "Your Choice Of Flavor:" at bounding box center [601, 190] width 282 height 24
click at [1039, 215] on span "Save" at bounding box center [1048, 222] width 19 height 15
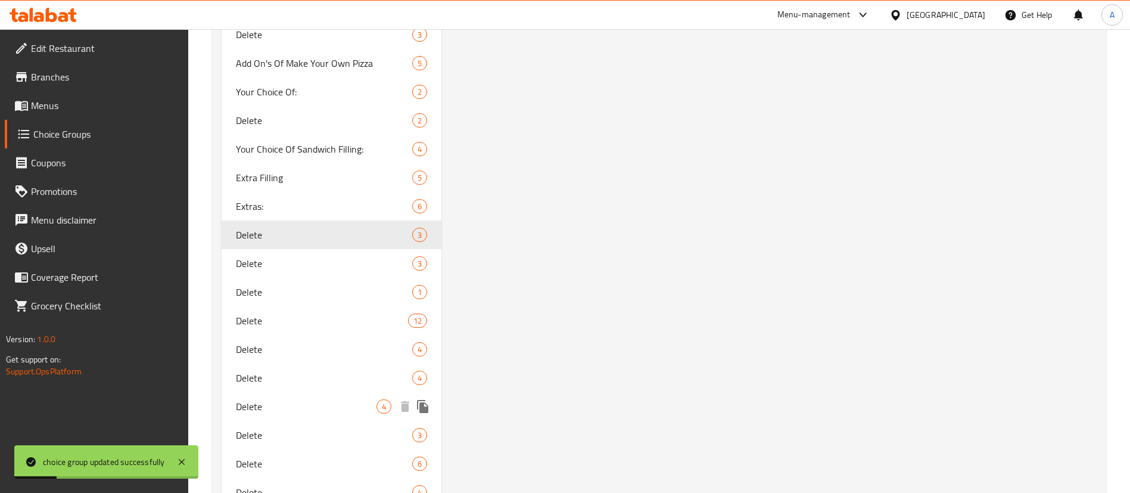
scroll to position [2936, 0]
click at [311, 204] on span "Extras:" at bounding box center [306, 204] width 141 height 14
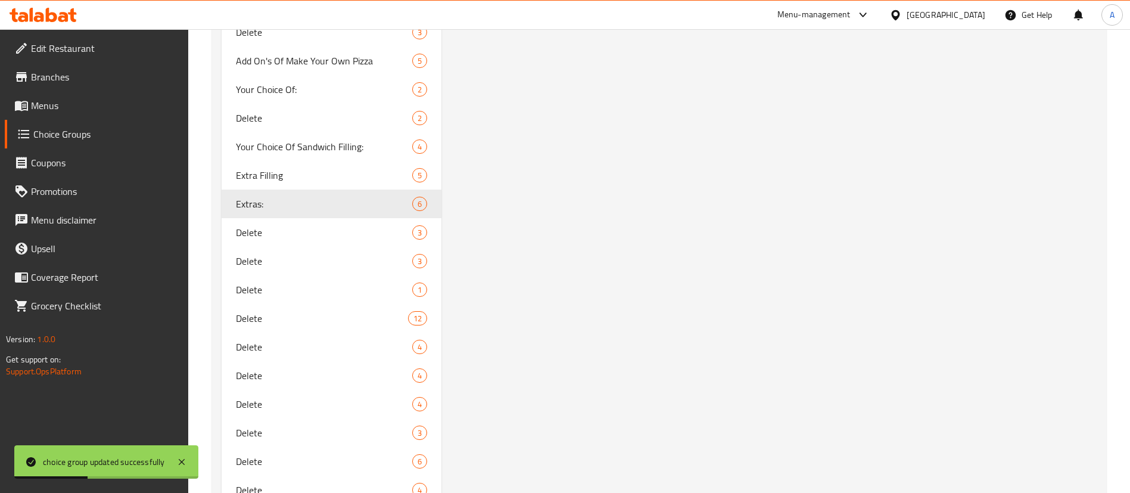
type input "Extras:"
type input "الإضافات:"
type input "2"
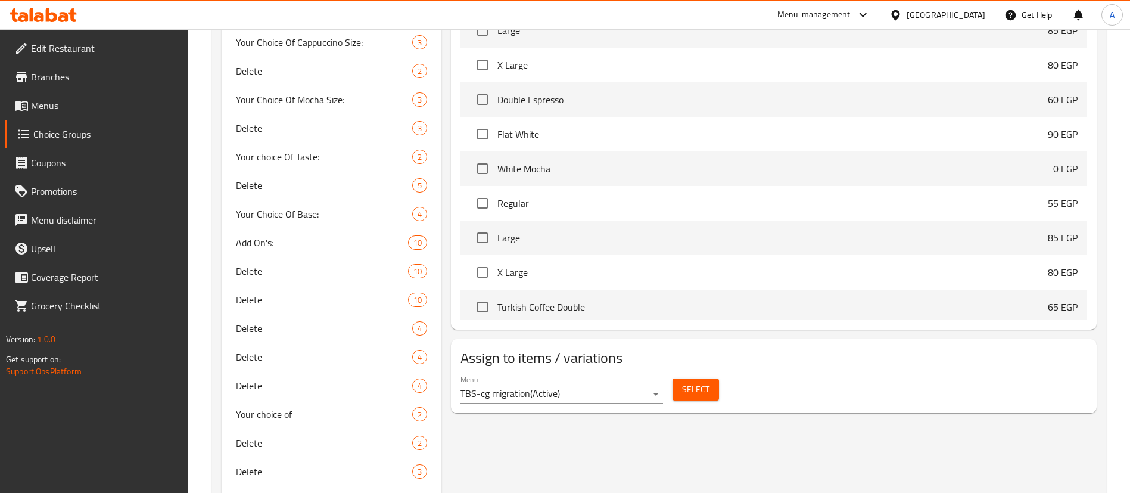
scroll to position [612, 0]
click at [693, 379] on span "Select" at bounding box center [695, 386] width 27 height 15
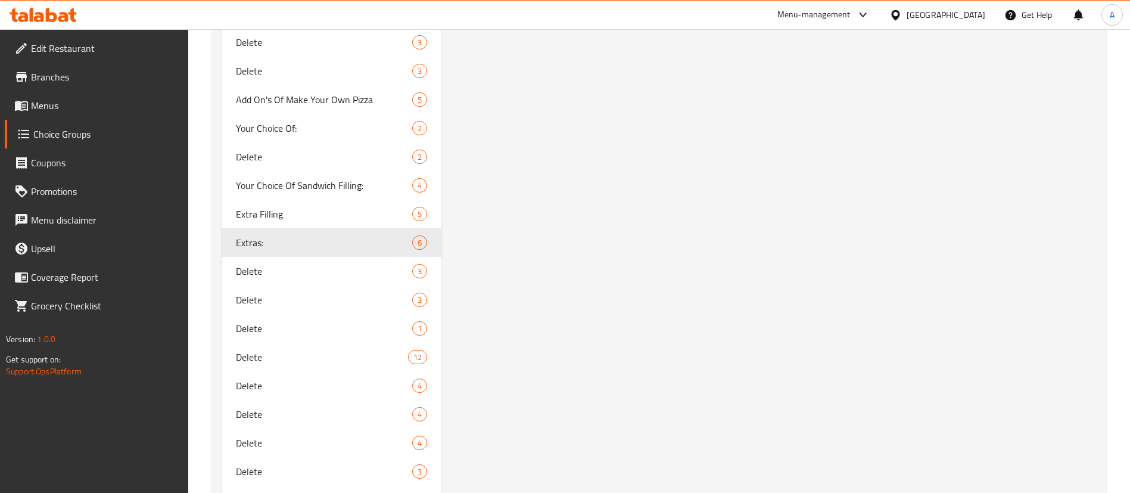
scroll to position [2885, 0]
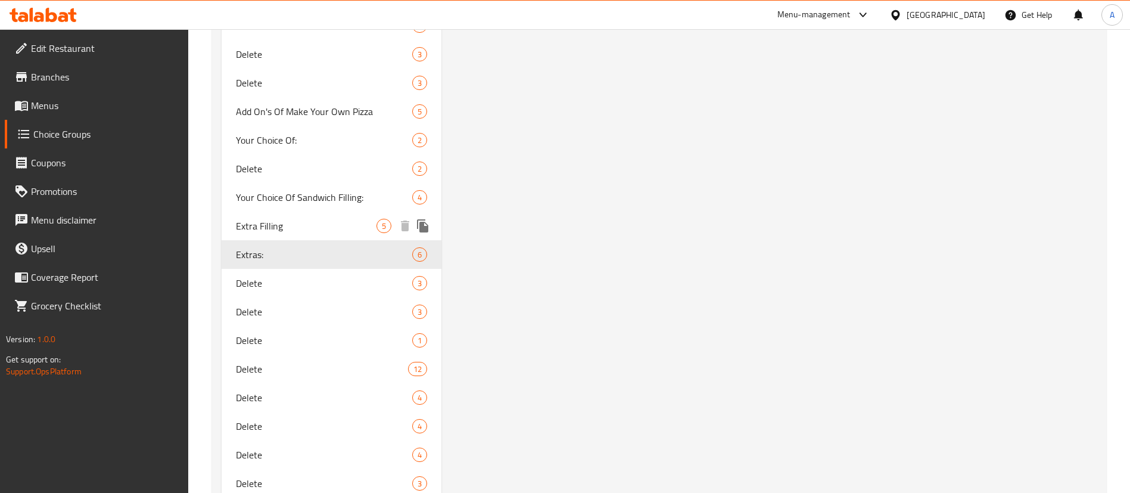
click at [278, 220] on span "Extra Filling" at bounding box center [306, 226] width 141 height 14
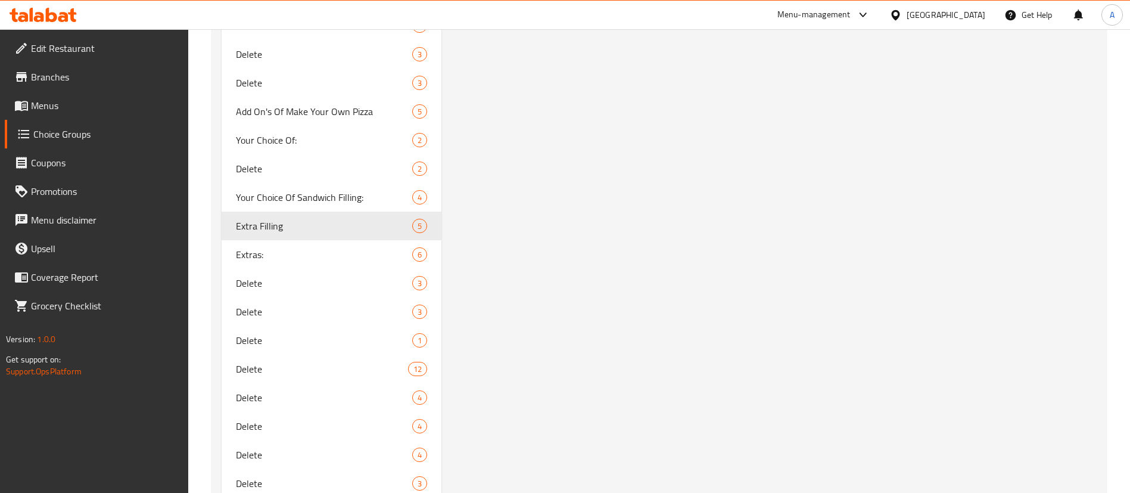
type input "Extra Filling"
type input "إضافة حشو"
type input "3"
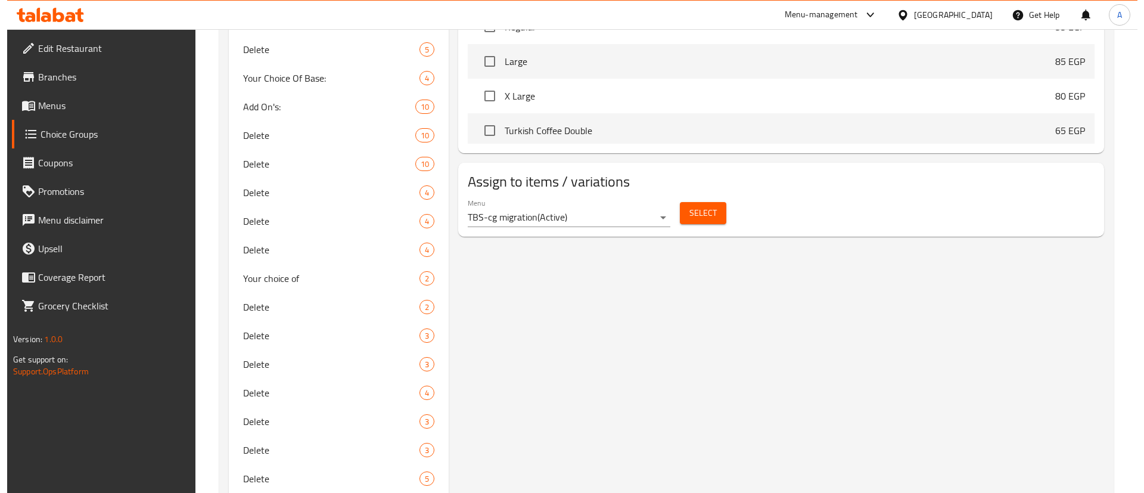
scroll to position [740, 0]
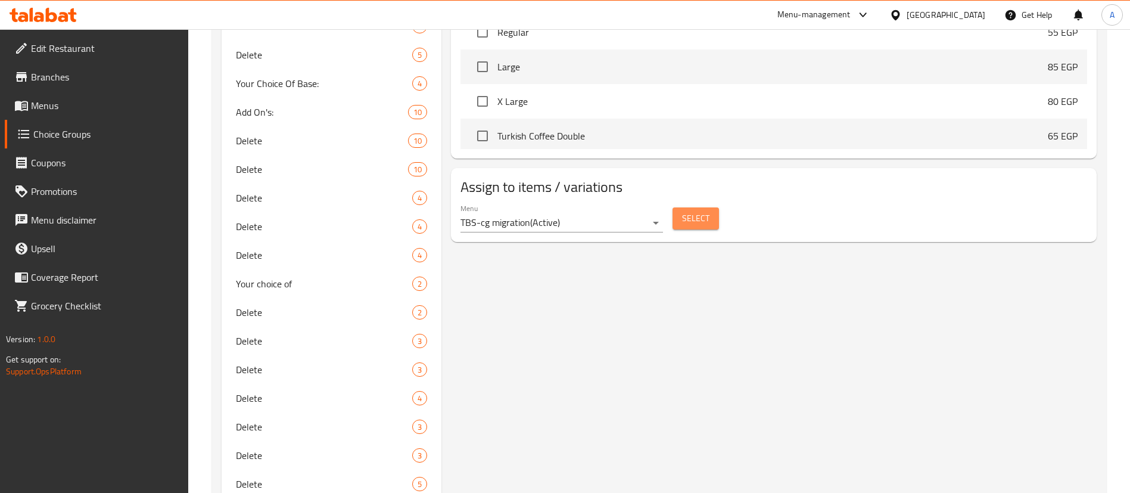
click at [705, 211] on span "Select" at bounding box center [695, 218] width 27 height 15
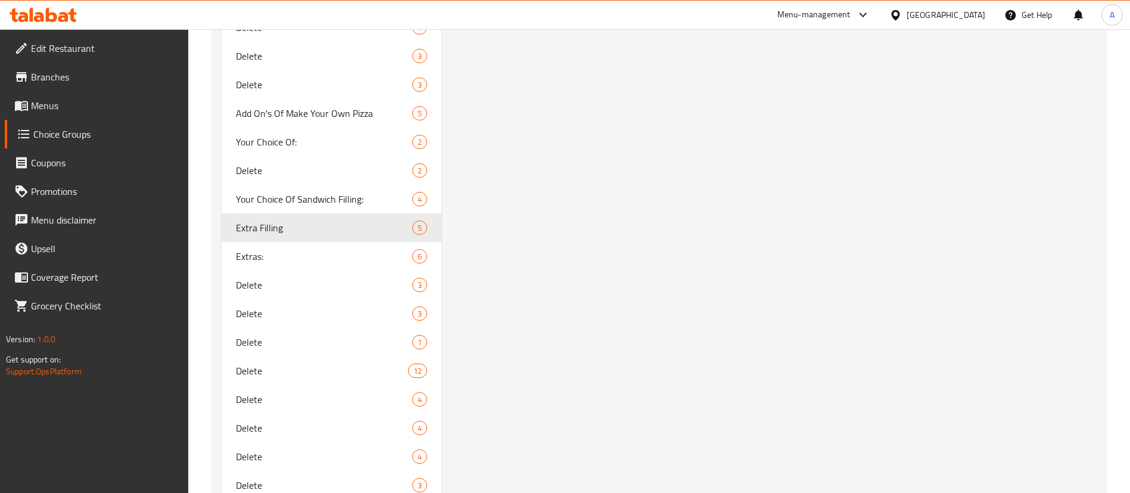
scroll to position [2883, 0]
click at [311, 208] on div "Your Choice Of Sandwich Filling: 4" at bounding box center [332, 199] width 220 height 29
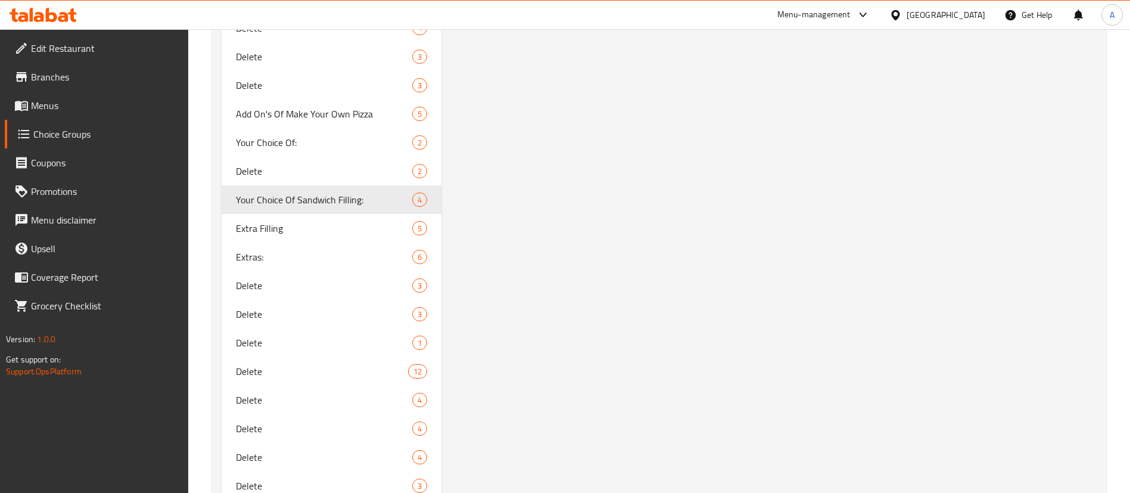
type input "Your Choice Of Sandwich Filling:"
type input "إختيارك من حشوة الساندويتش:"
type input "1"
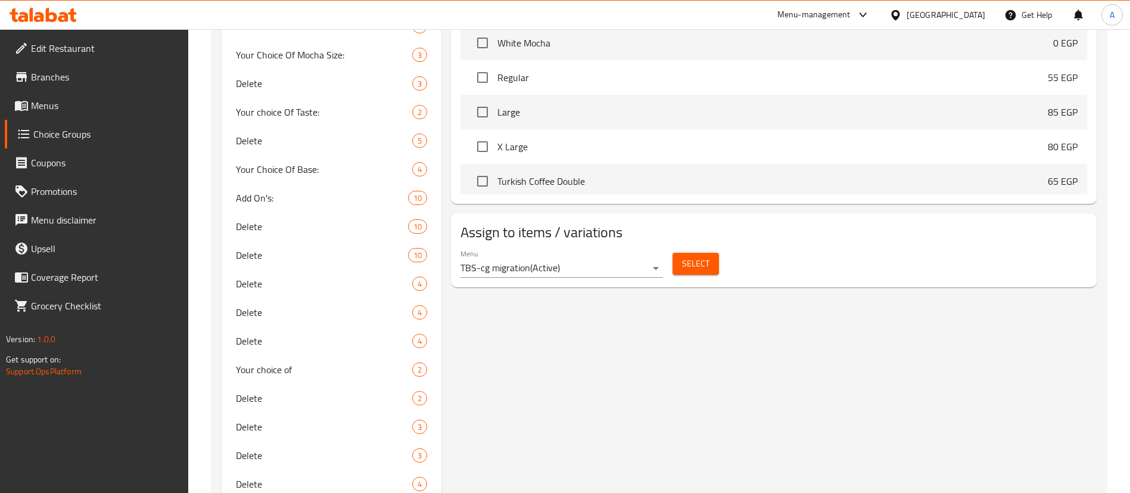
scroll to position [635, 0]
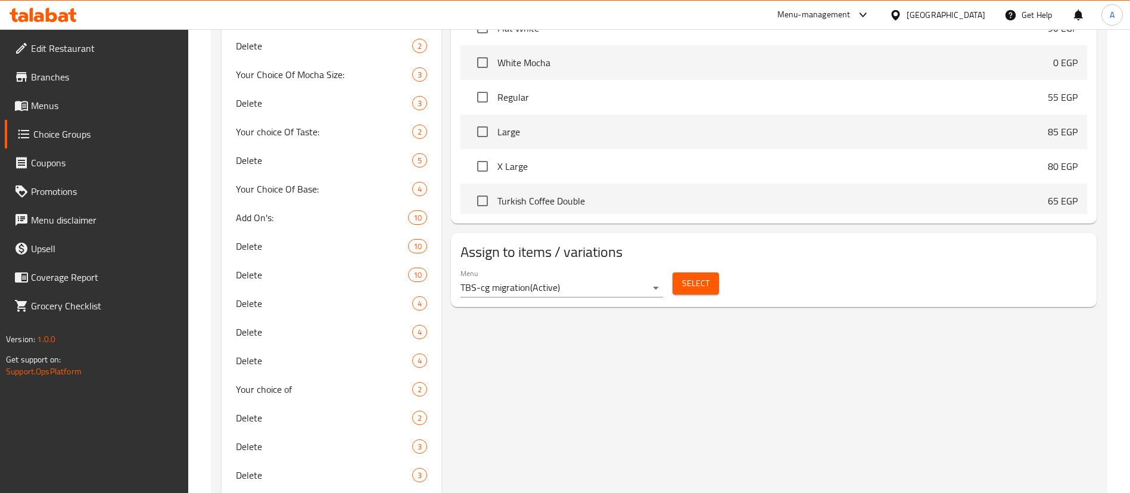
click at [693, 276] on span "Select" at bounding box center [695, 283] width 27 height 15
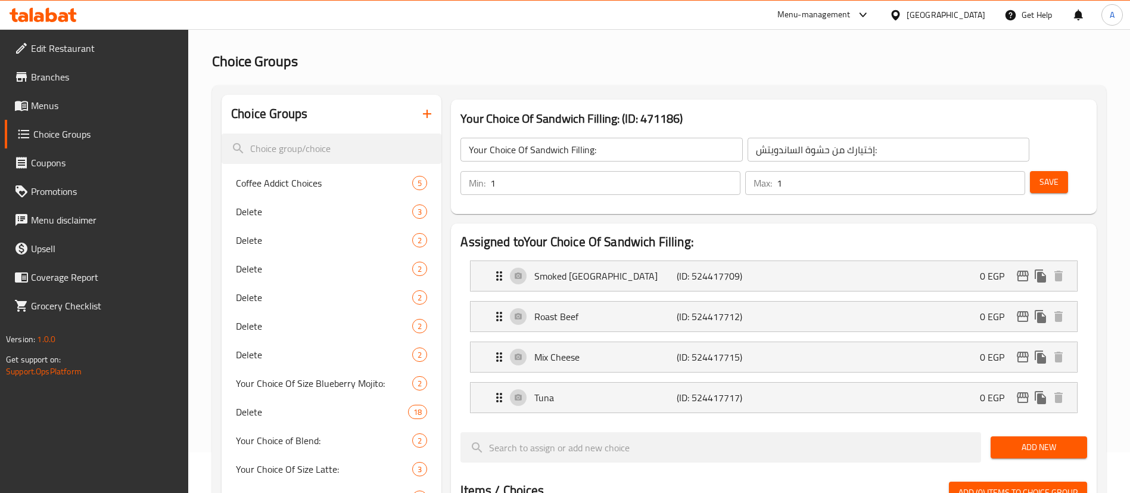
scroll to position [0, 0]
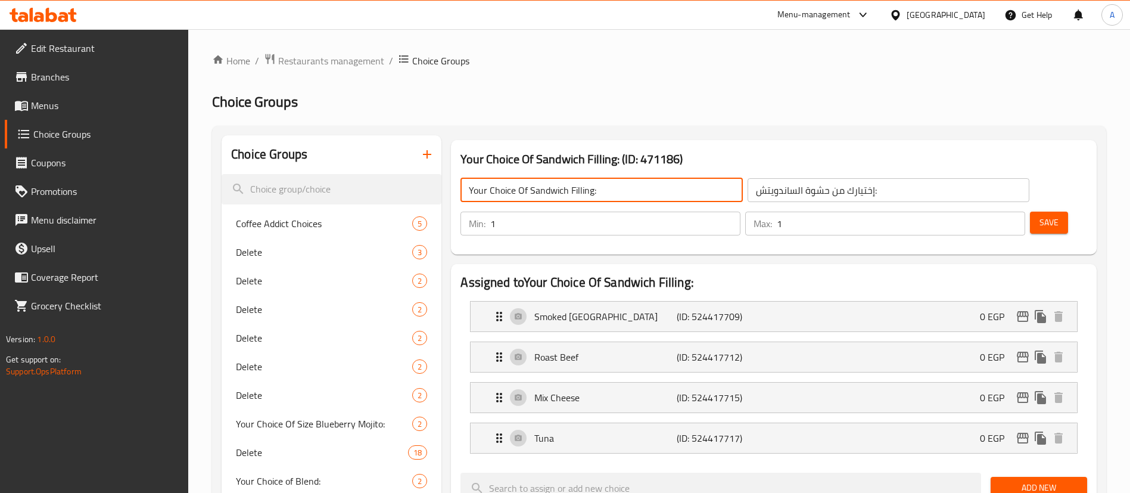
click at [608, 189] on input "Your Choice Of Sandwich Filling:" at bounding box center [601, 190] width 282 height 24
click at [1045, 211] on button "Save" at bounding box center [1049, 222] width 38 height 22
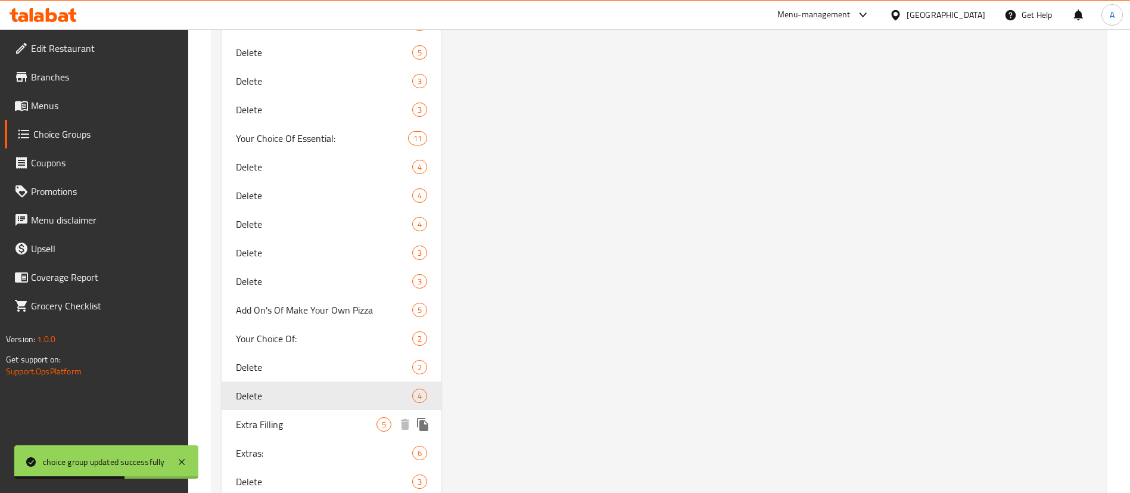
scroll to position [2829, 0]
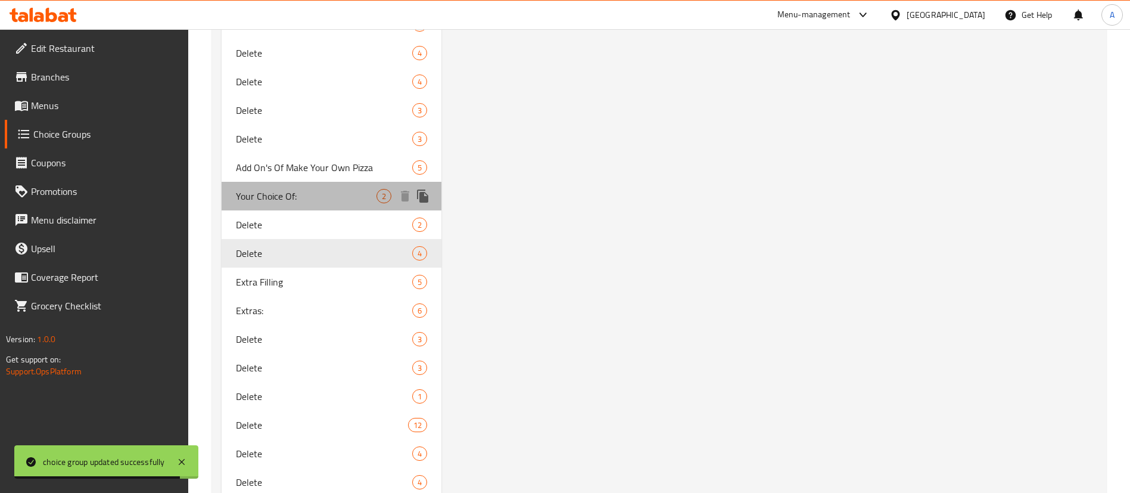
click at [310, 192] on span "Your Choice Of:" at bounding box center [306, 196] width 141 height 14
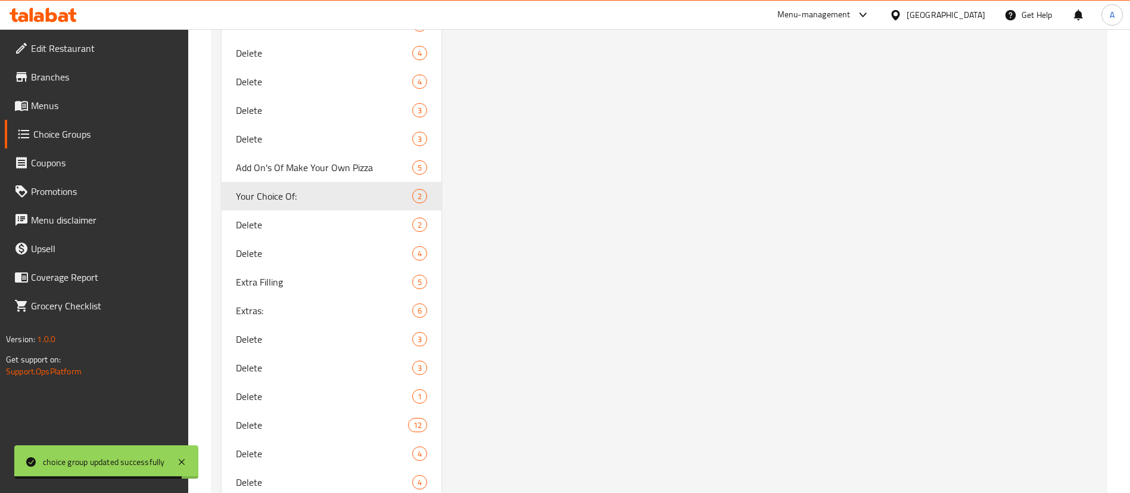
type input "Your Choice Of:"
type input "إختيارك من:"
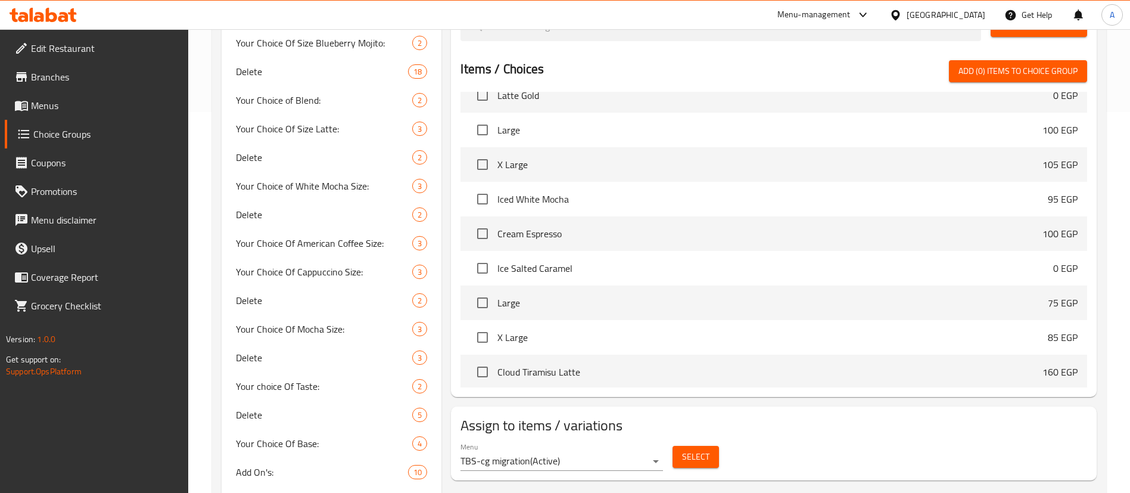
scroll to position [384, 0]
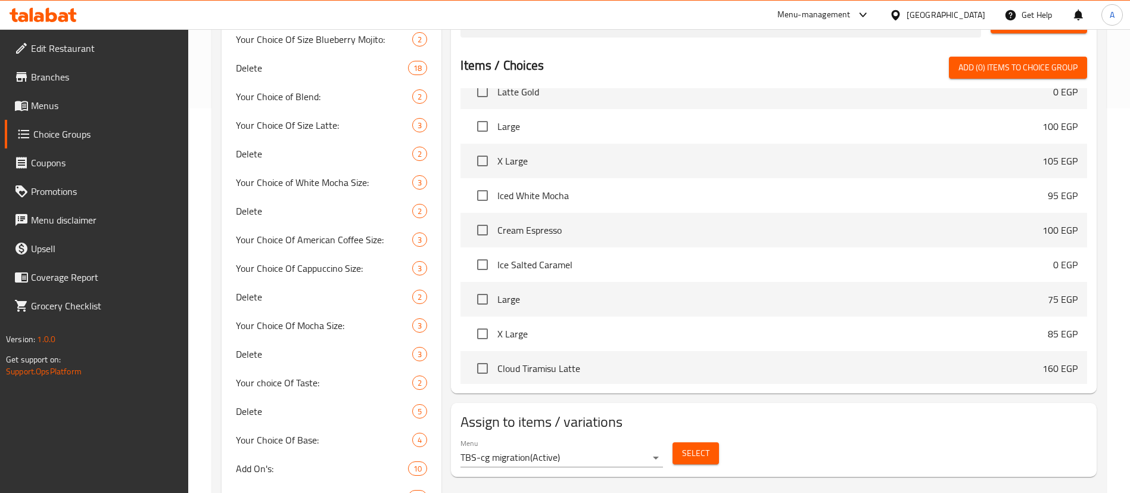
click at [718, 437] on div "Select" at bounding box center [696, 453] width 56 height 32
click at [703, 446] on span "Select" at bounding box center [695, 453] width 27 height 15
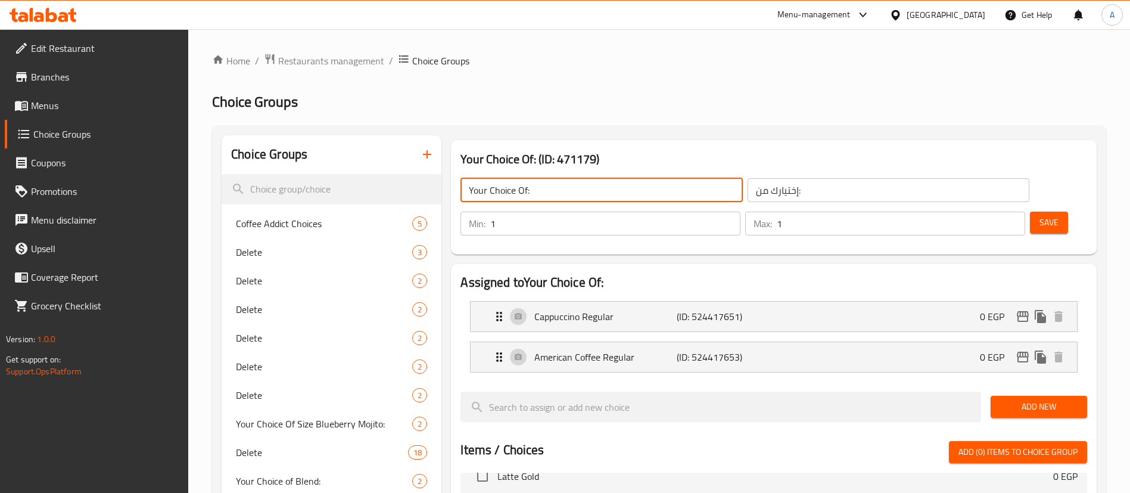
click at [574, 186] on input "Your Choice Of:" at bounding box center [601, 190] width 282 height 24
click at [1039, 215] on span "Save" at bounding box center [1048, 222] width 19 height 15
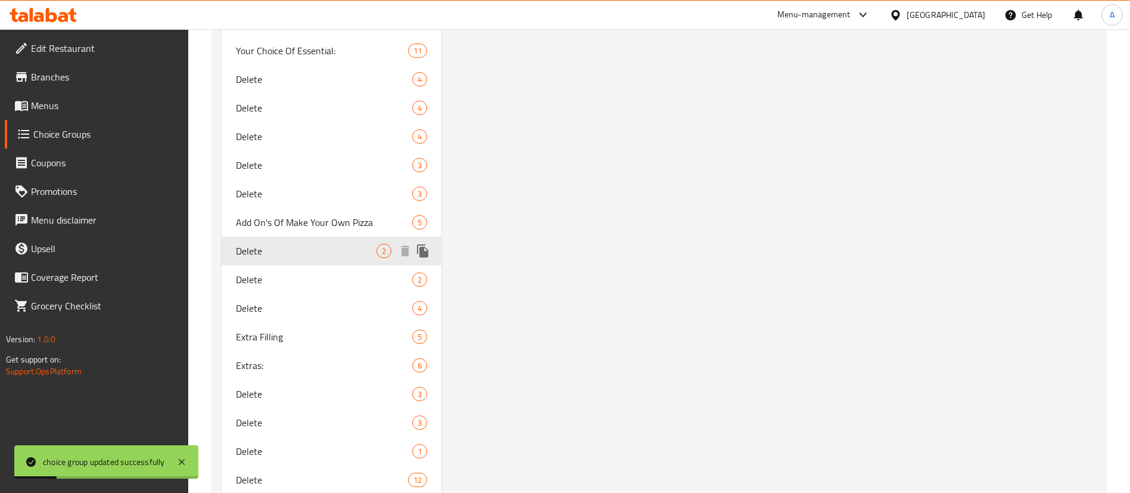
scroll to position [2775, 0]
click at [317, 226] on span "Add On's Of Make Your Own Pizza" at bounding box center [306, 221] width 141 height 14
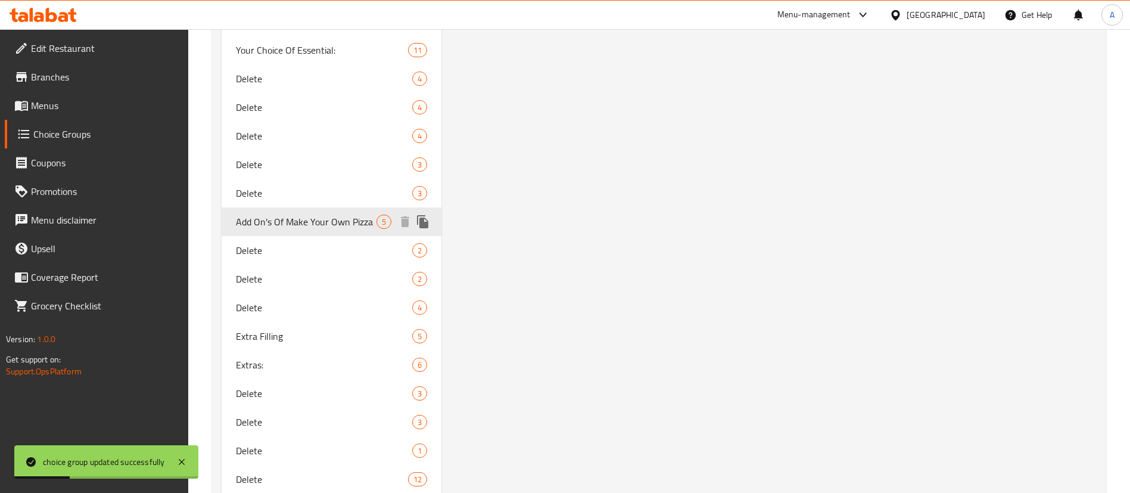
type input "Add On's Of Make Your Own Pizza"
type input "إضافات إصنع البيتزا الخاصة بك"
type input "0"
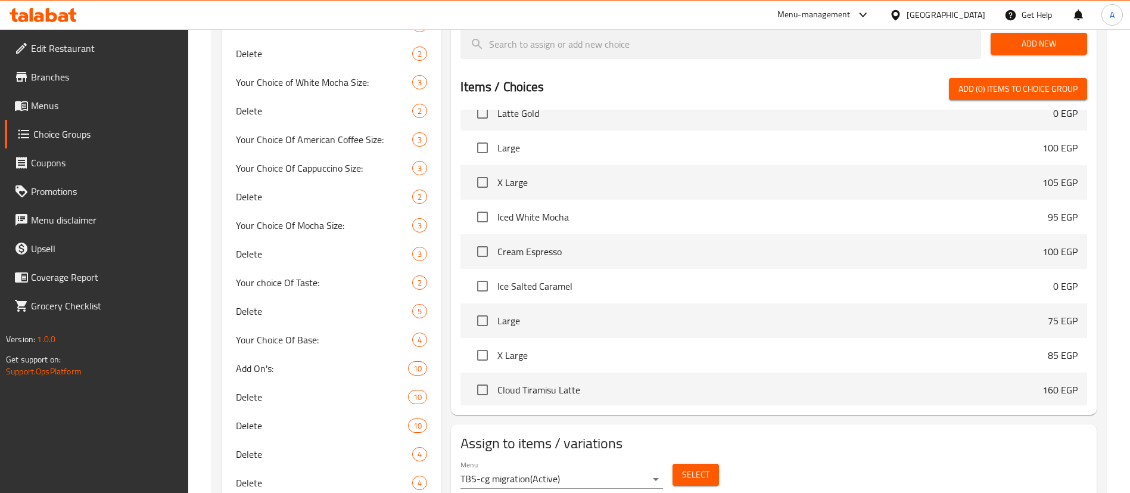
scroll to position [485, 0]
click at [702, 466] on span "Select" at bounding box center [695, 473] width 27 height 15
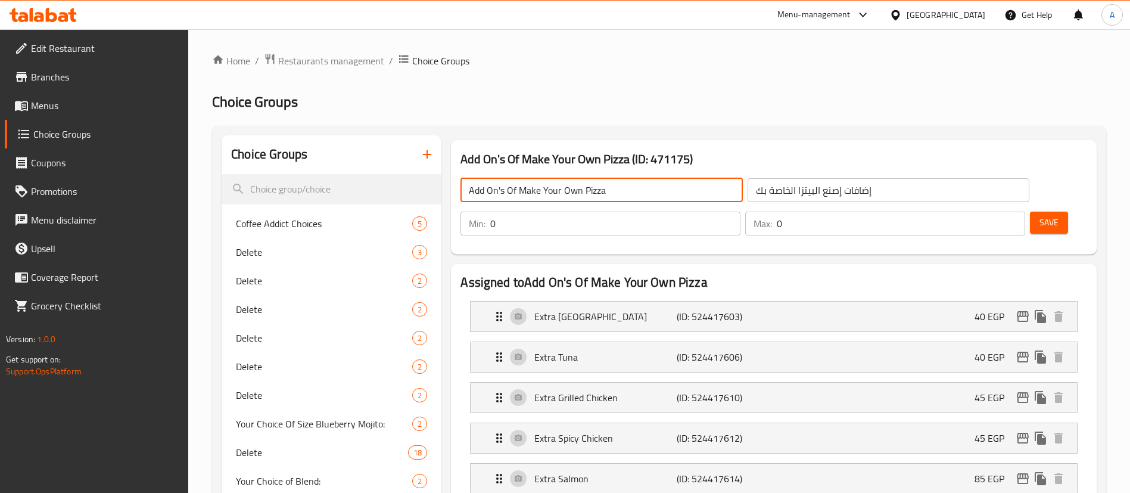
click at [625, 192] on input "Add On's Of Make Your Own Pizza" at bounding box center [601, 190] width 282 height 24
click at [1039, 215] on span "Save" at bounding box center [1048, 222] width 19 height 15
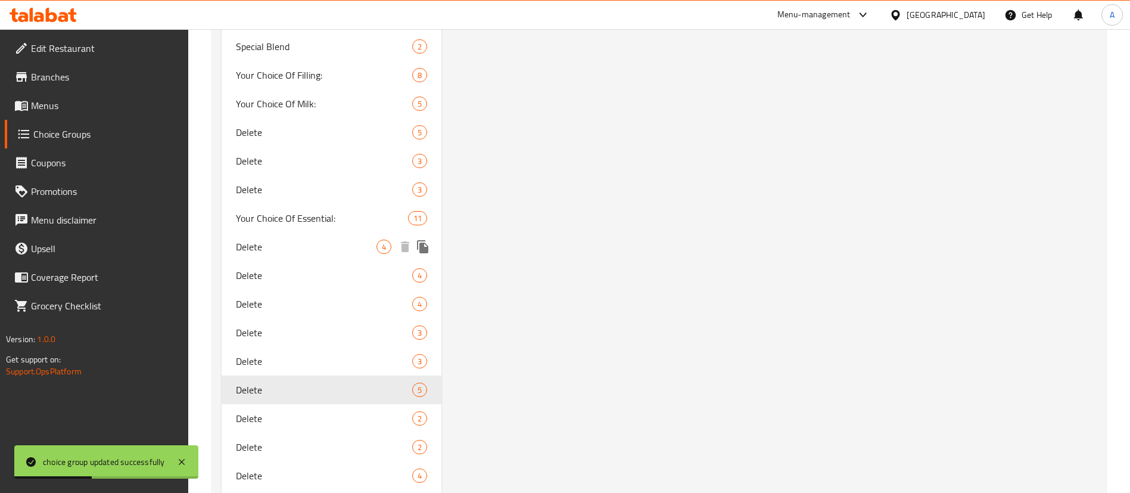
scroll to position [2597, 0]
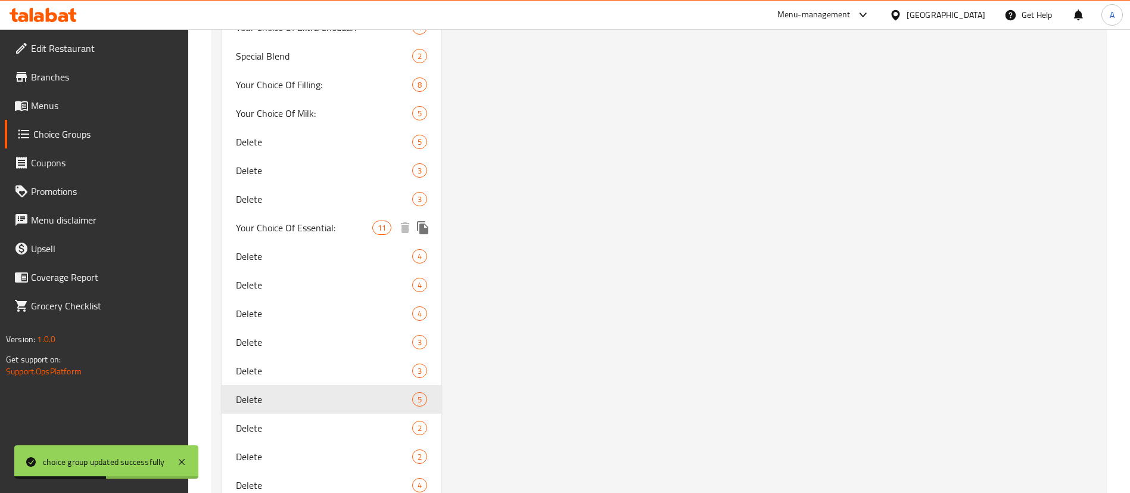
click at [298, 235] on span "Your Choice Of Essential:" at bounding box center [304, 227] width 136 height 14
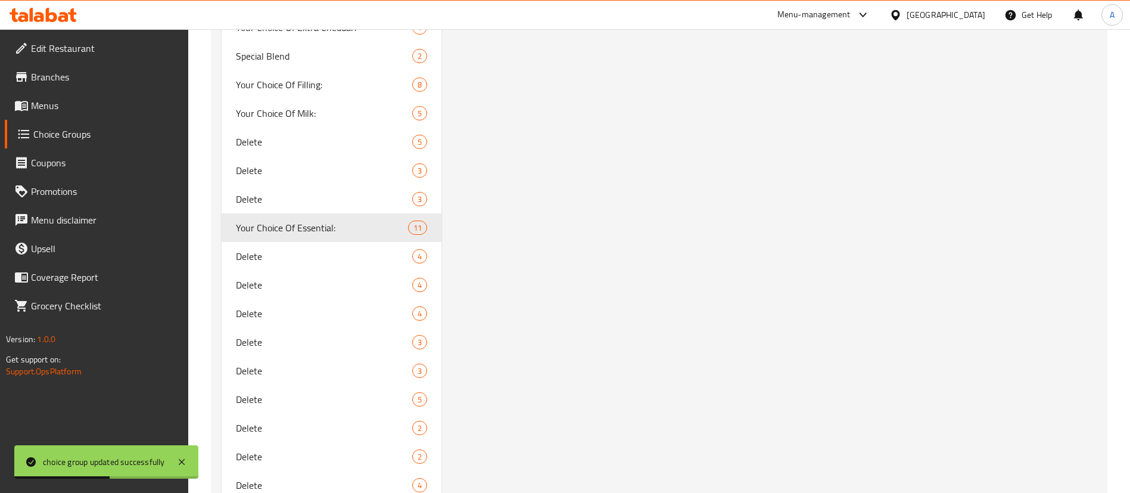
type input "Your Choice Of Essential:"
type input "اختيارك الأساسي:"
type input "1"
type input "4"
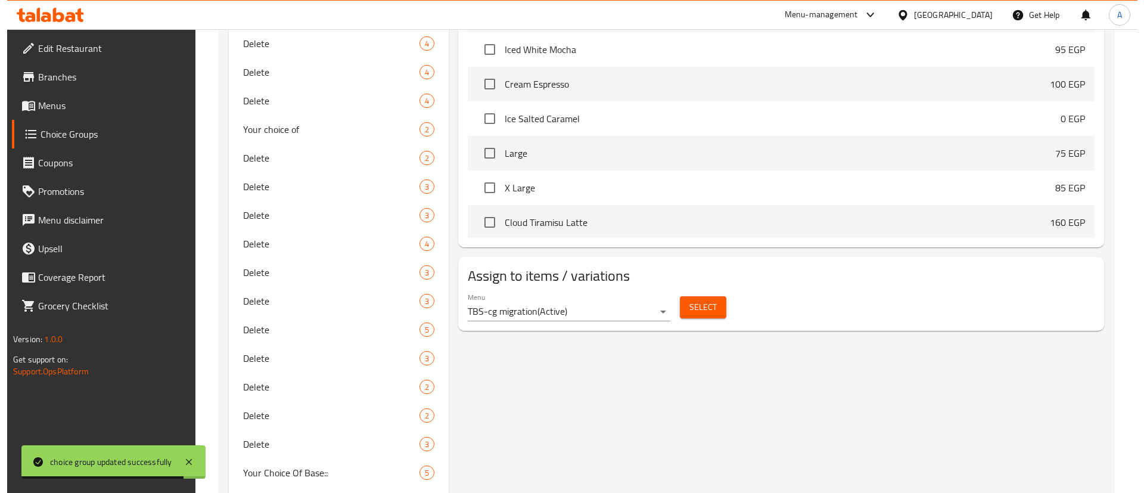
scroll to position [898, 0]
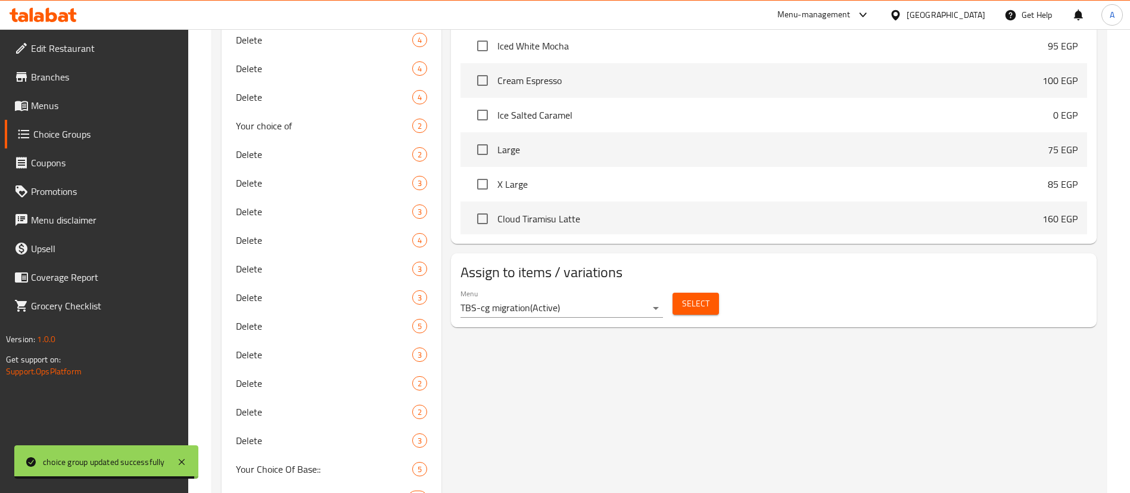
click at [700, 296] on span "Select" at bounding box center [695, 303] width 27 height 15
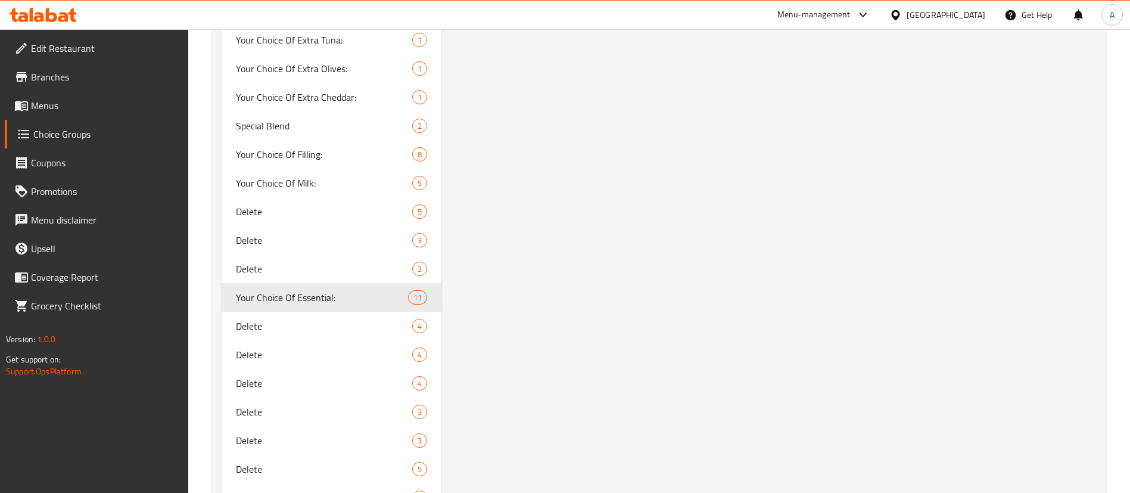
scroll to position [2527, 0]
click at [312, 182] on span "Your Choice Of Milk:" at bounding box center [306, 184] width 141 height 14
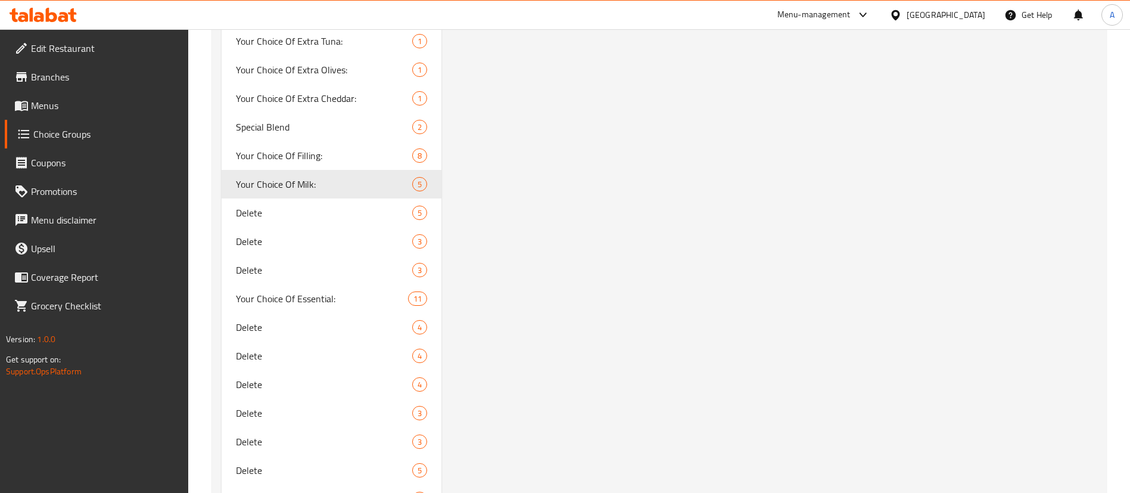
type input "Your Choice Of Milk:"
type input "إختيارك من الحليب:"
type input "0"
type input "1"
click at [316, 153] on span "Your Choice Of Filling:" at bounding box center [306, 155] width 141 height 14
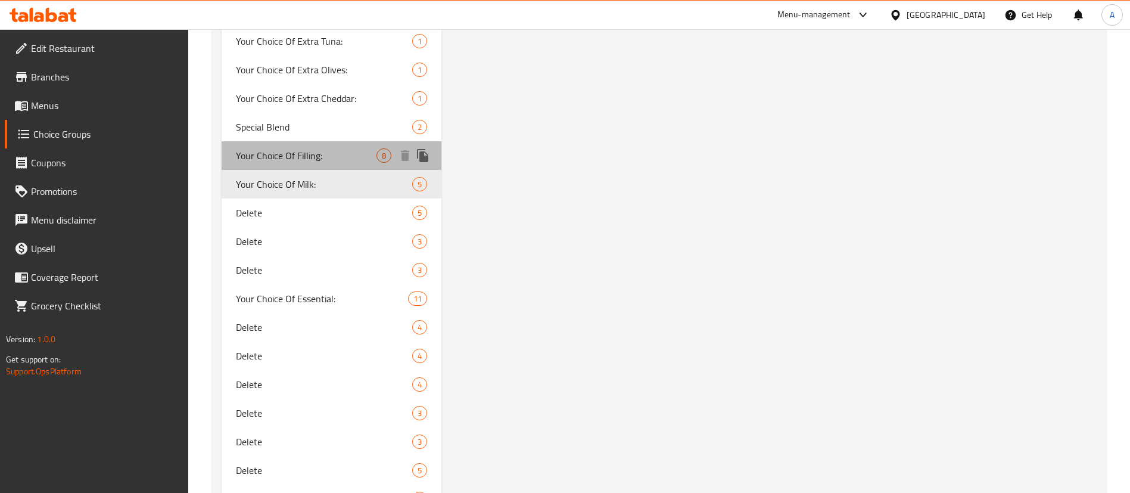
type input "Your Choice Of Filling:"
type input "إختيارك من الحشو:"
type input "1"
type input "2"
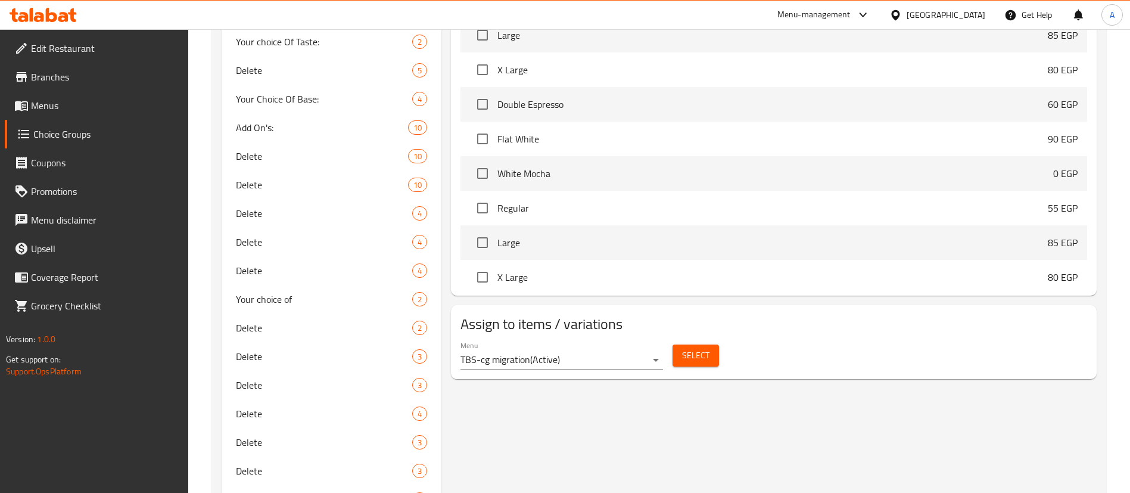
scroll to position [1773, 0]
click at [697, 348] on span "Select" at bounding box center [695, 355] width 27 height 15
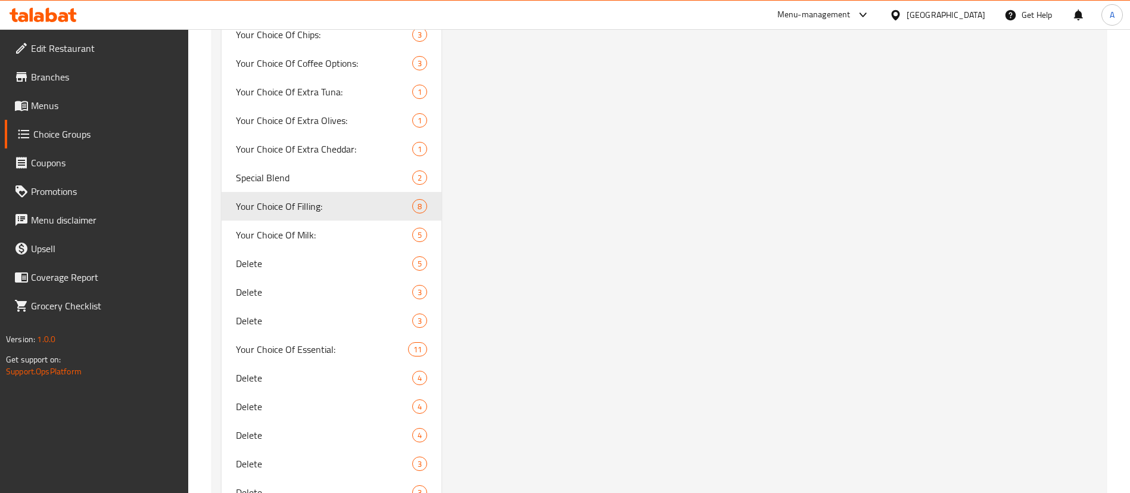
scroll to position [2467, 0]
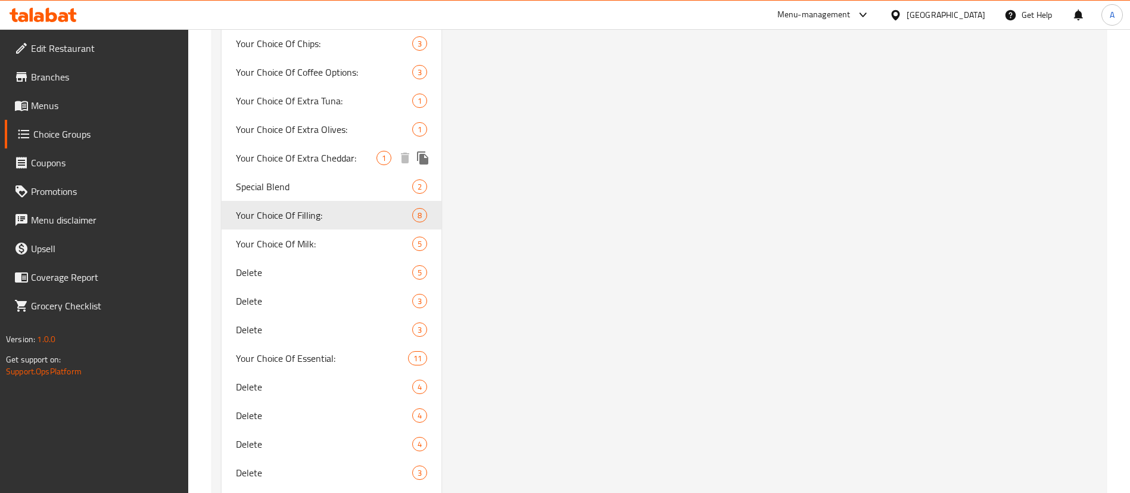
click at [322, 159] on span "Your Choice Of Extra Cheddar:" at bounding box center [306, 158] width 141 height 14
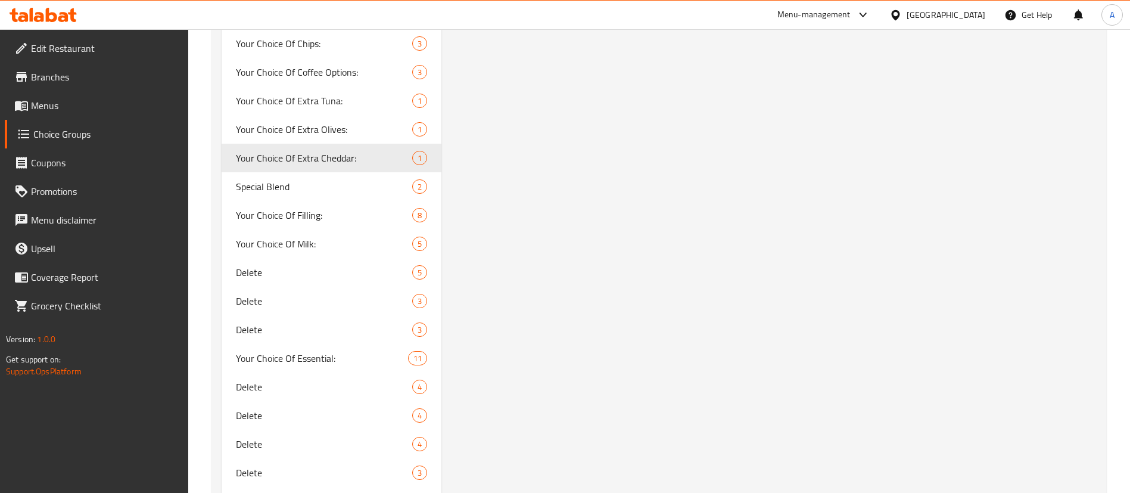
type input "Your Choice Of Extra Cheddar:"
type input "اختيارك من شيدر اكسترا:"
type input "0"
type input "1"
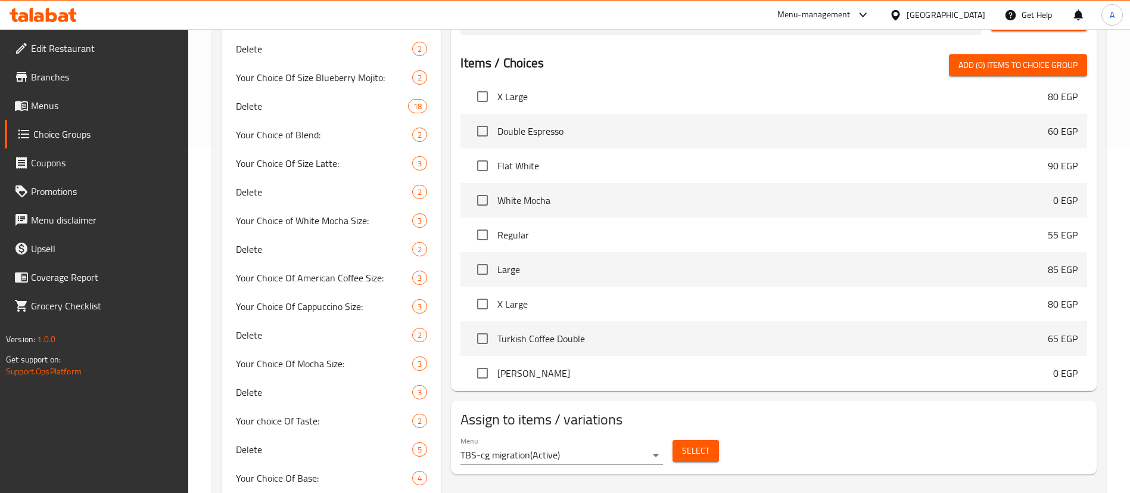
scroll to position [1851, 0]
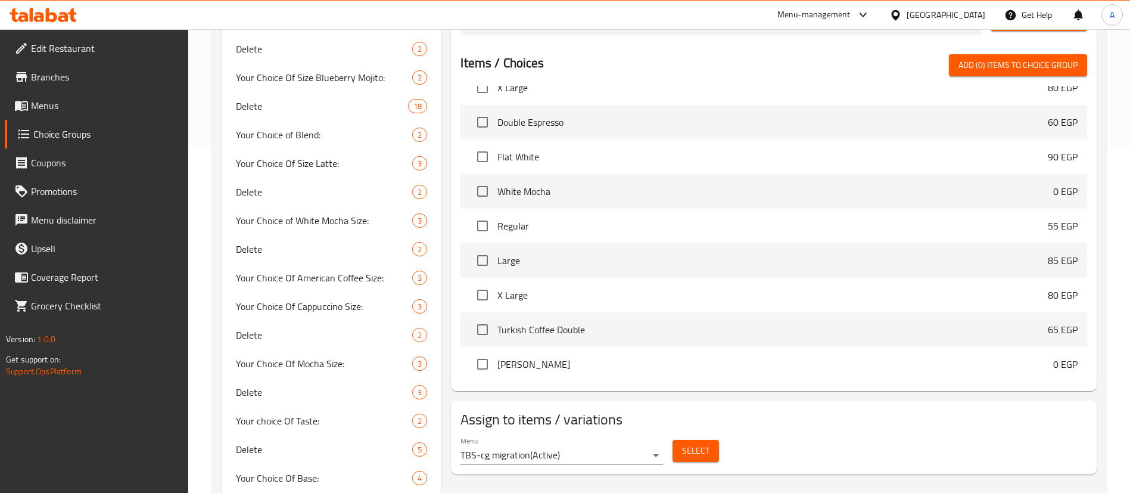
click at [700, 443] on span "Select" at bounding box center [695, 450] width 27 height 15
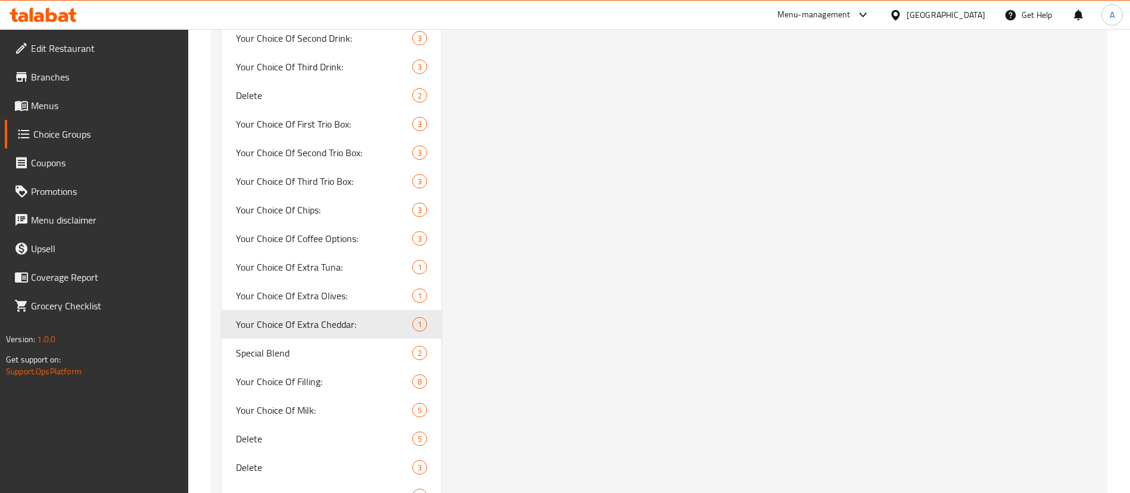
scroll to position [2295, 0]
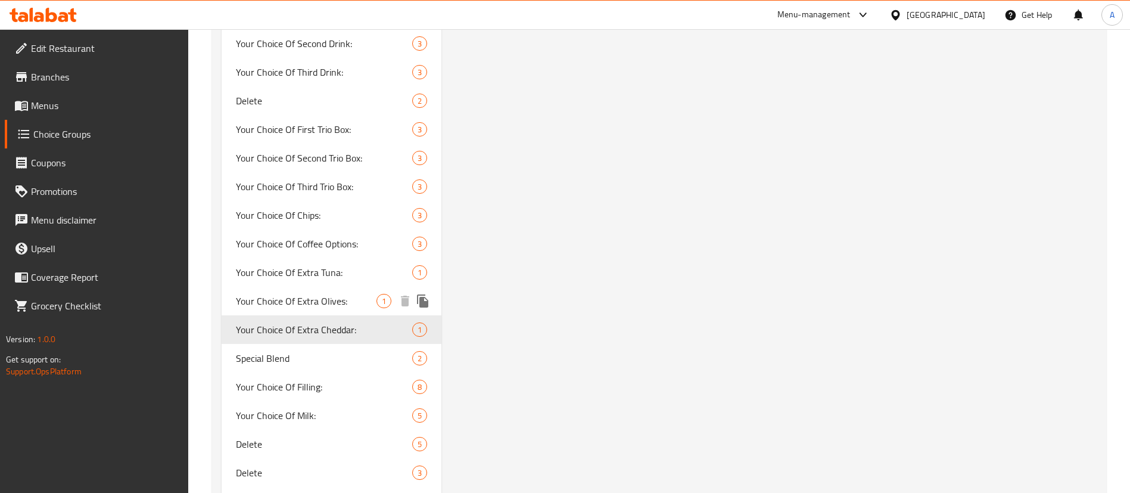
click at [292, 306] on span "Your Choice Of Extra Olives:" at bounding box center [306, 301] width 141 height 14
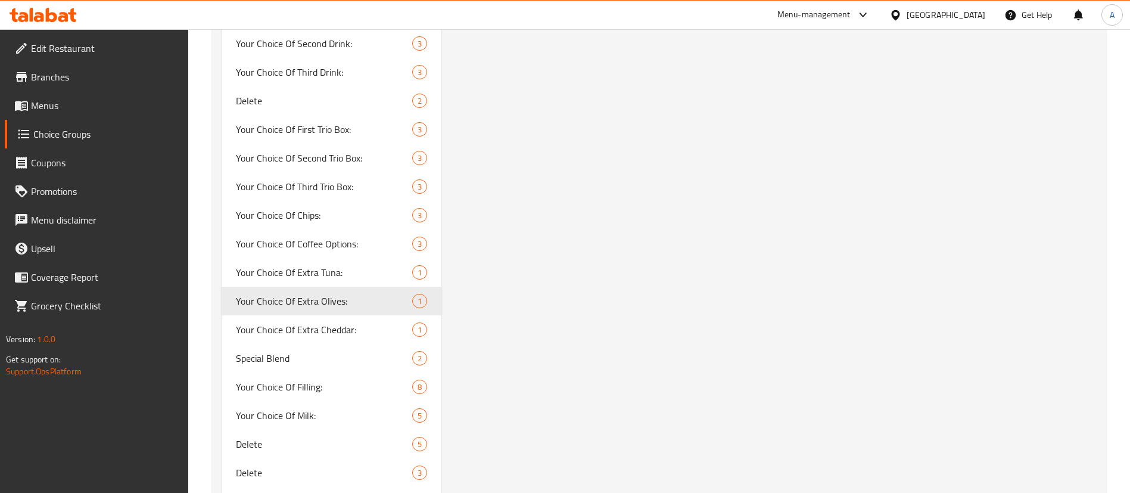
type input "Your Choice Of Extra Olives:"
type input "اختيارك من زيتون اكسترا:"
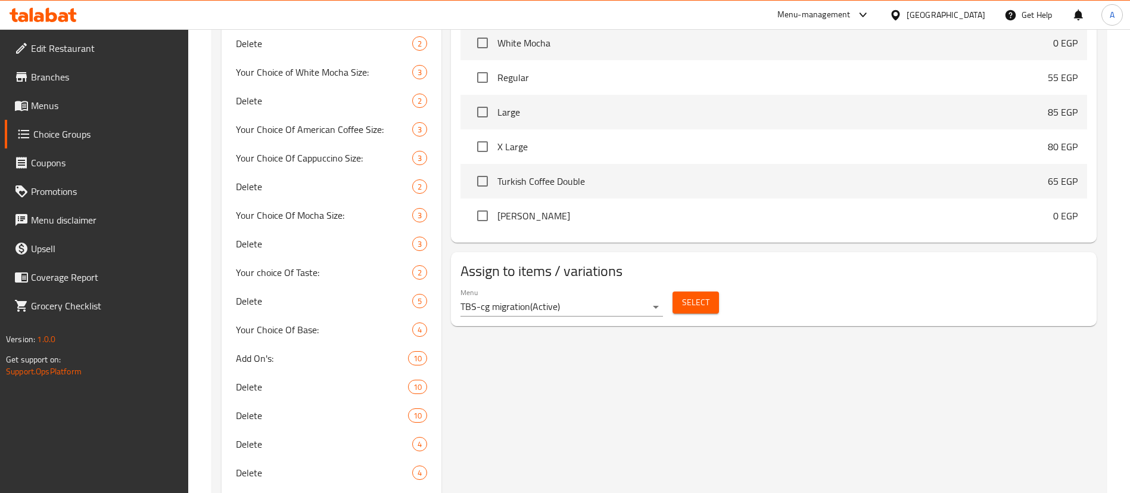
scroll to position [487, 0]
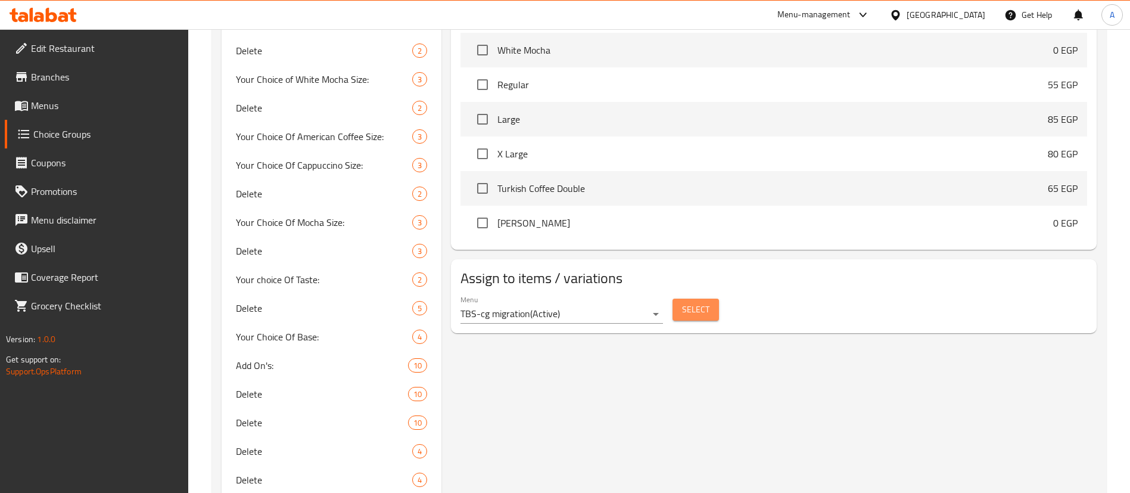
click at [700, 302] on span "Select" at bounding box center [695, 309] width 27 height 15
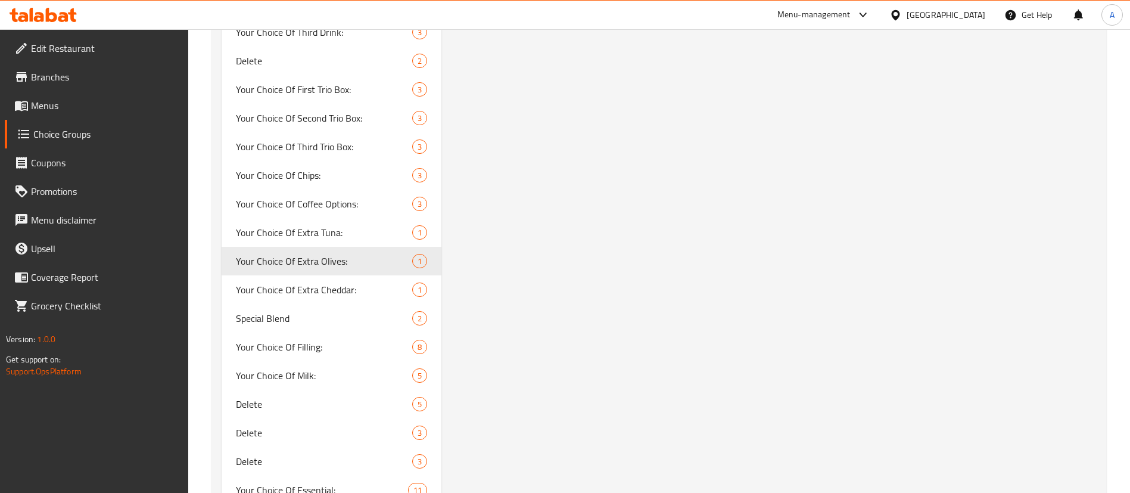
scroll to position [2335, 0]
click at [325, 227] on span "Your Choice Of Extra Tuna:" at bounding box center [306, 233] width 141 height 14
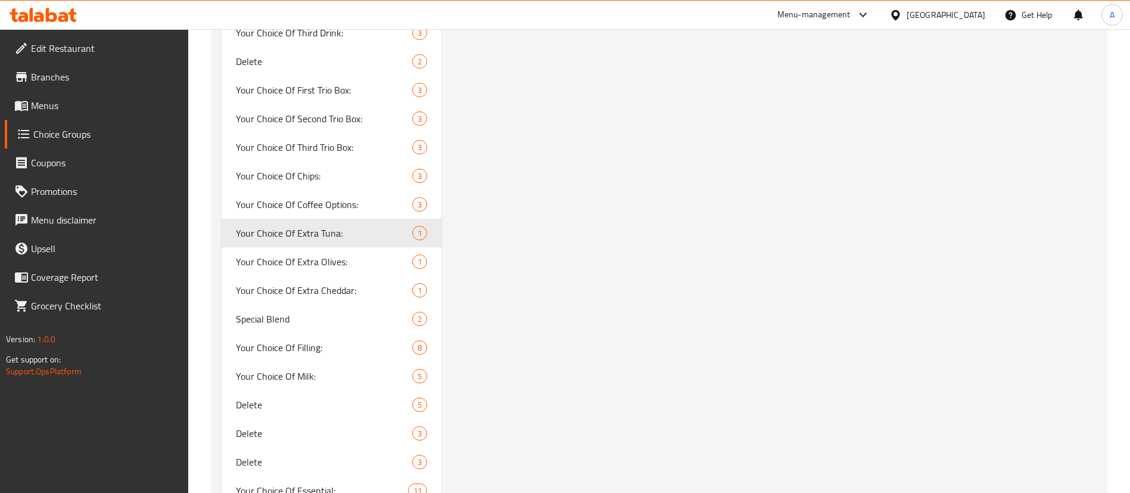
type input "Your Choice Of Extra Tuna:"
type input "اختيارك من تونة اكسترا:"
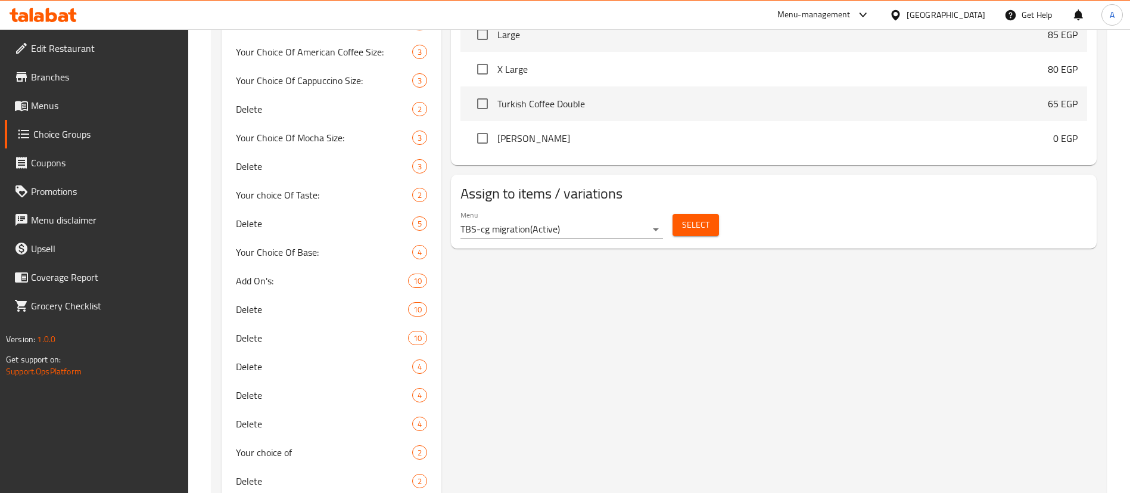
scroll to position [571, 0]
click at [701, 214] on button "Select" at bounding box center [695, 225] width 46 height 22
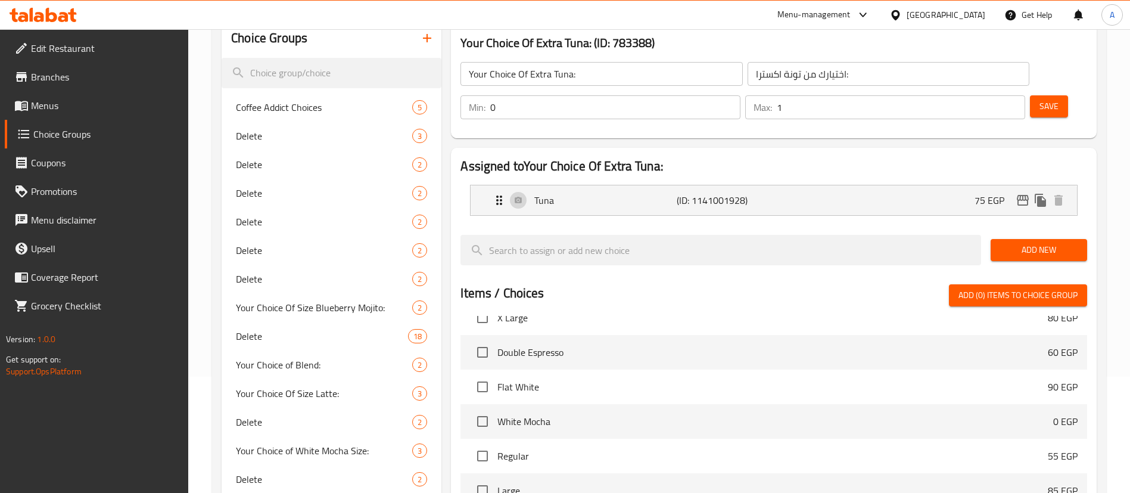
scroll to position [0, 0]
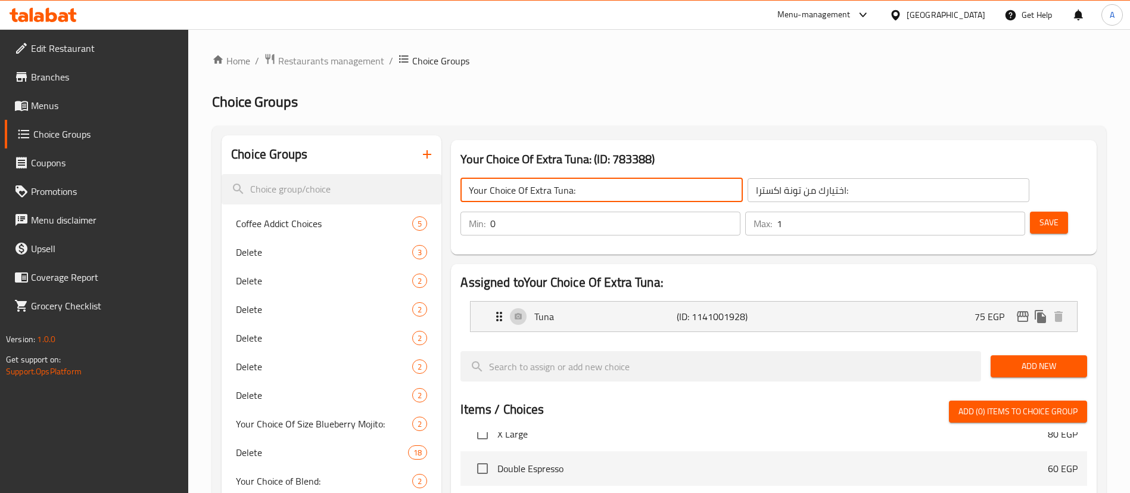
click at [610, 193] on input "Your Choice Of Extra Tuna:" at bounding box center [601, 190] width 282 height 24
click at [1039, 215] on span "Save" at bounding box center [1048, 222] width 19 height 15
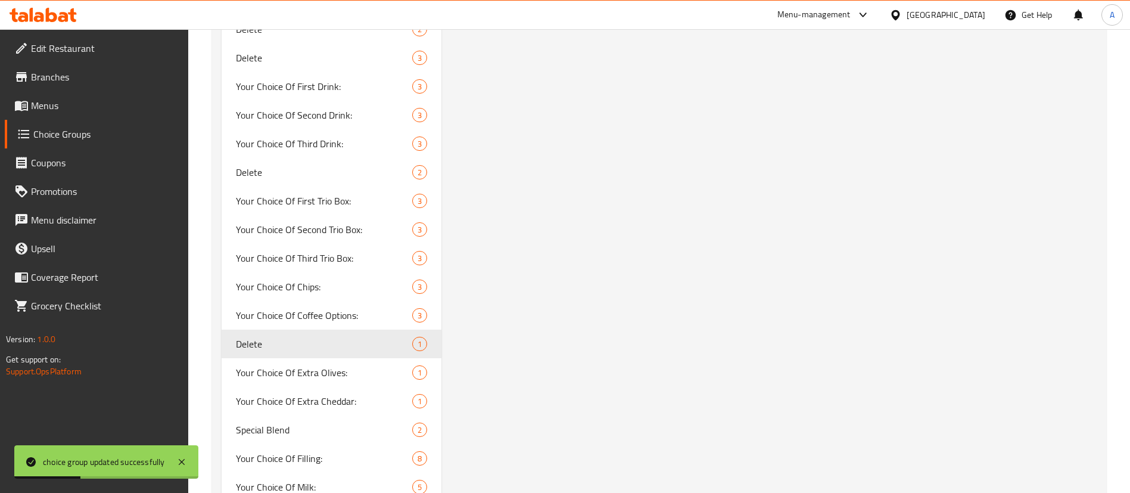
scroll to position [2226, 0]
click at [321, 314] on span "Your Choice Of Coffee Options:" at bounding box center [306, 313] width 141 height 14
type input "Your Choice Of Coffee Options:"
type input "اختيارك من اختيارات القهوة:"
type input "1"
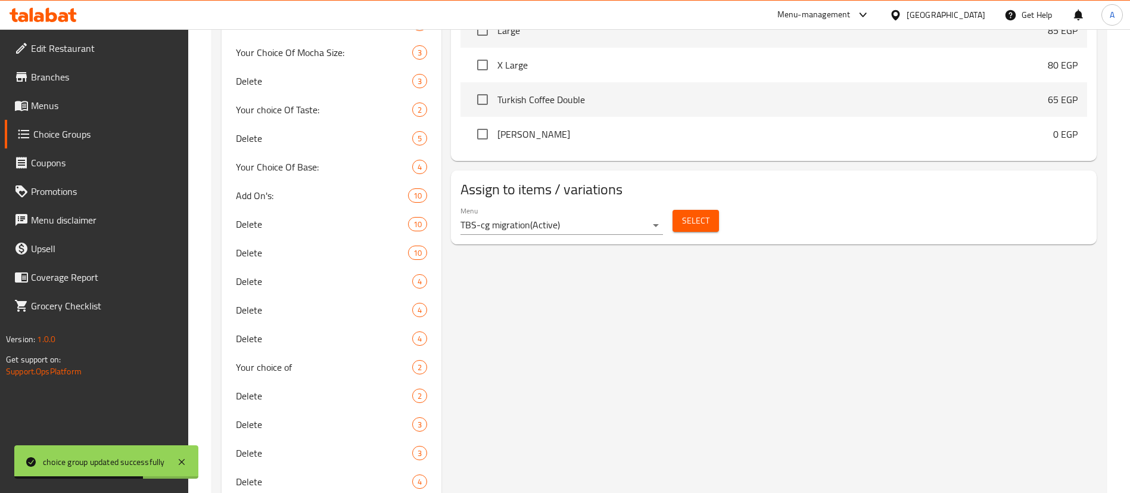
scroll to position [650, 0]
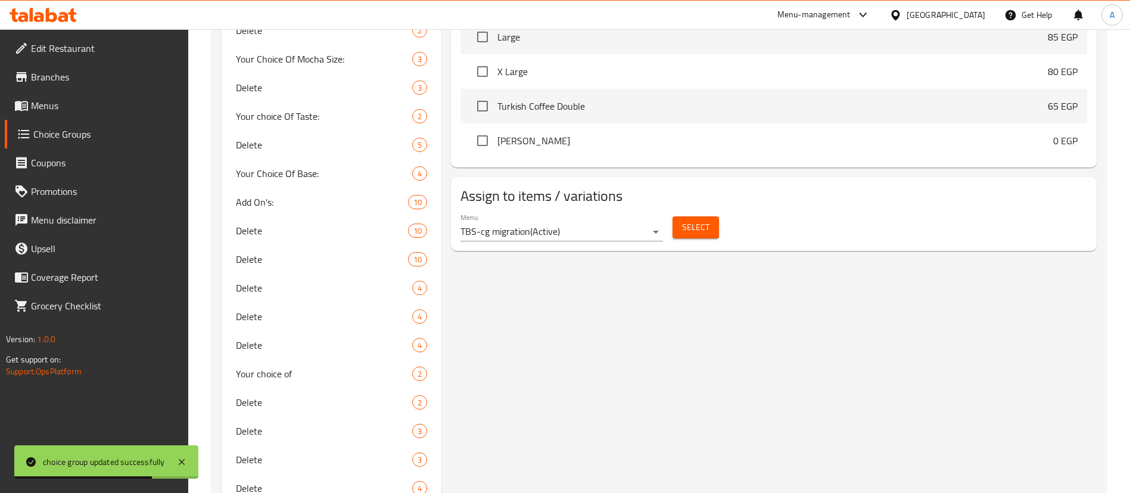
click at [709, 216] on button "Select" at bounding box center [695, 227] width 46 height 22
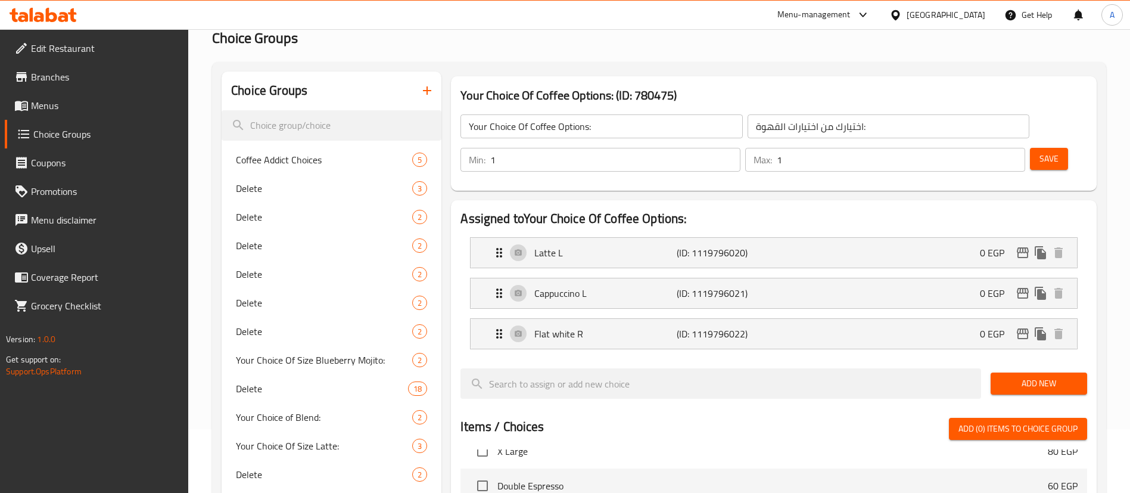
scroll to position [0, 0]
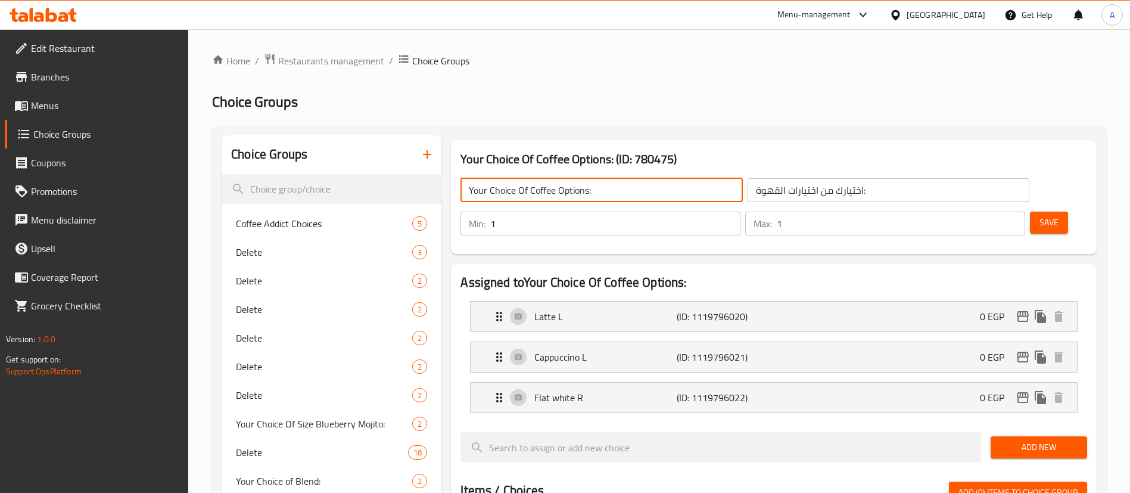
click at [611, 192] on input "Your Choice Of Coffee Options:" at bounding box center [601, 190] width 282 height 24
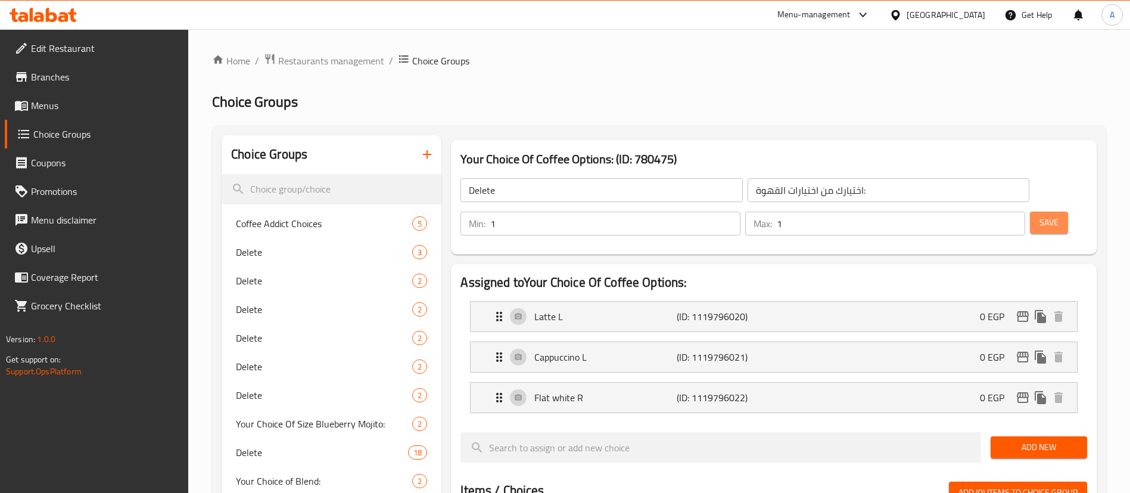
click at [1039, 215] on span "Save" at bounding box center [1048, 222] width 19 height 15
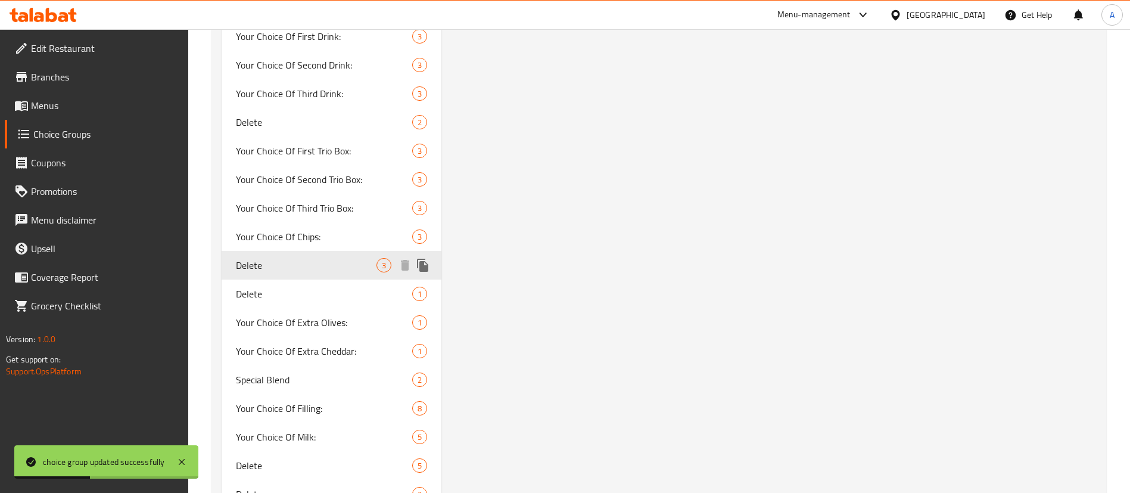
scroll to position [2277, 0]
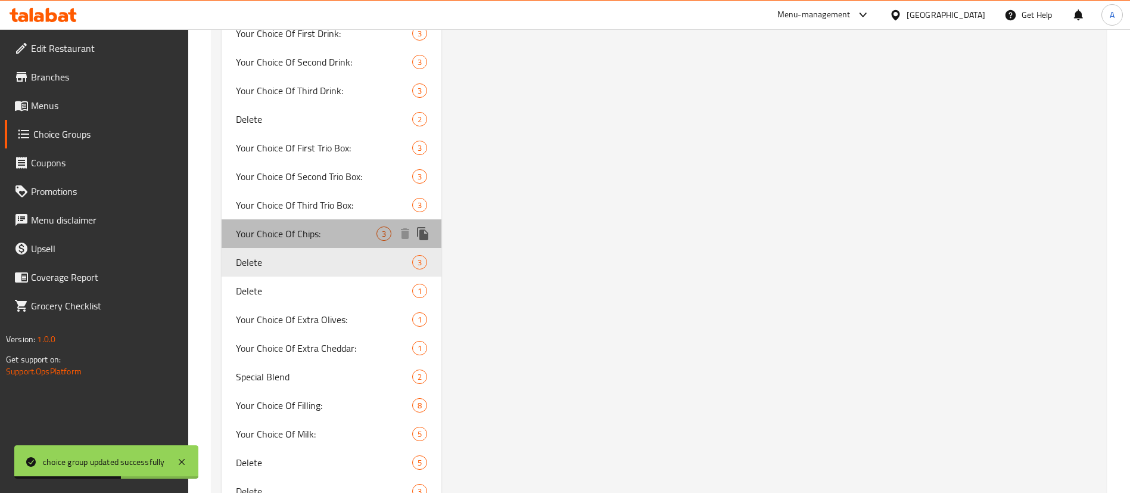
click at [309, 232] on span "Your Choice Of Chips:" at bounding box center [306, 233] width 141 height 14
type input "Your Choice Of Chips:"
type input "اختيارك من رقائق البطاطس:"
type input "0"
type input "3"
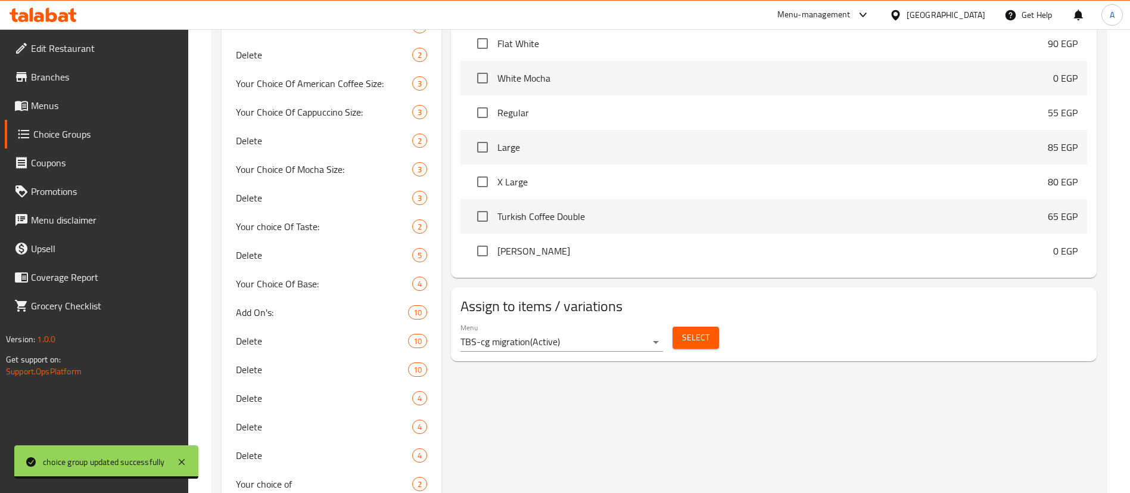
scroll to position [538, 0]
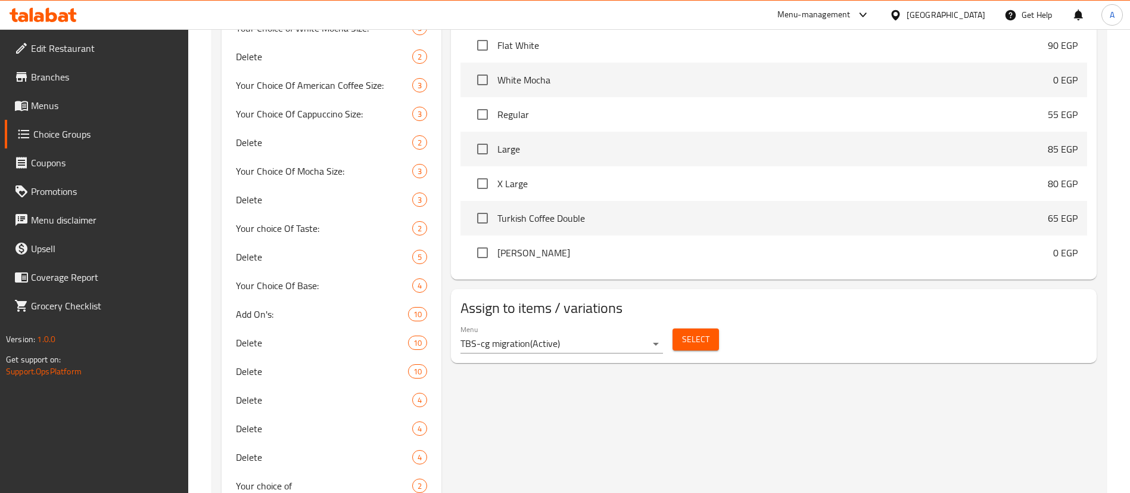
click at [717, 328] on button "Select" at bounding box center [695, 339] width 46 height 22
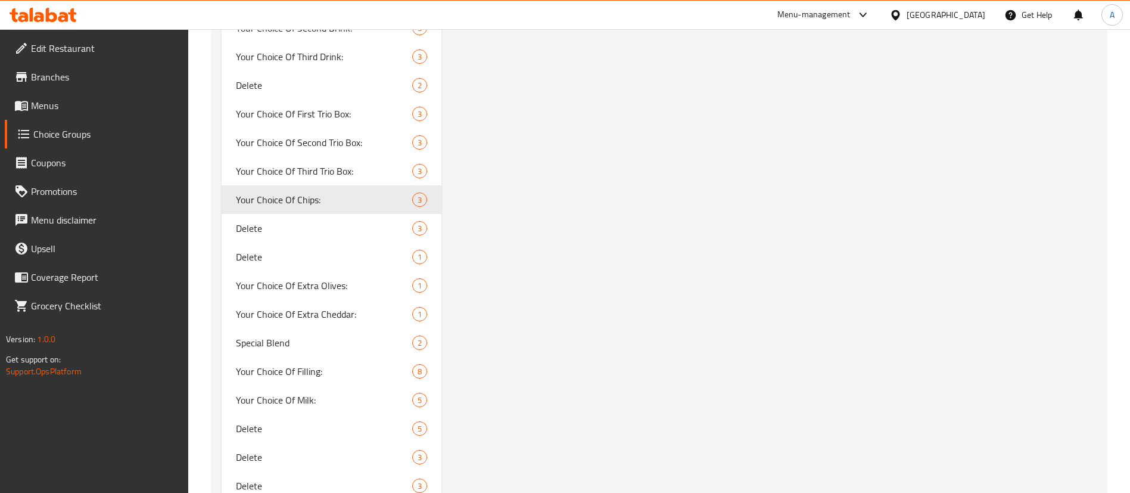
scroll to position [2301, 0]
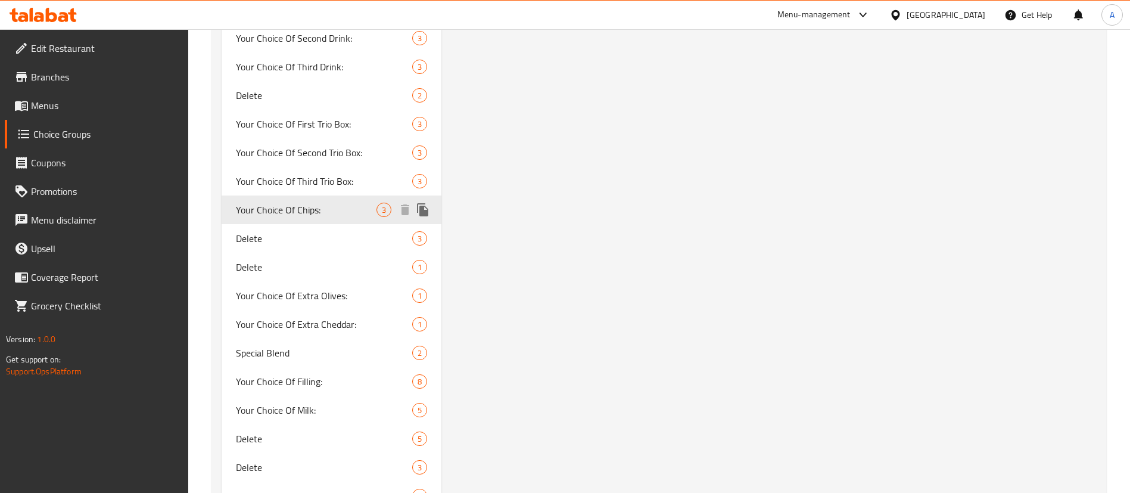
click at [327, 216] on span "Your Choice Of Chips:" at bounding box center [306, 210] width 141 height 14
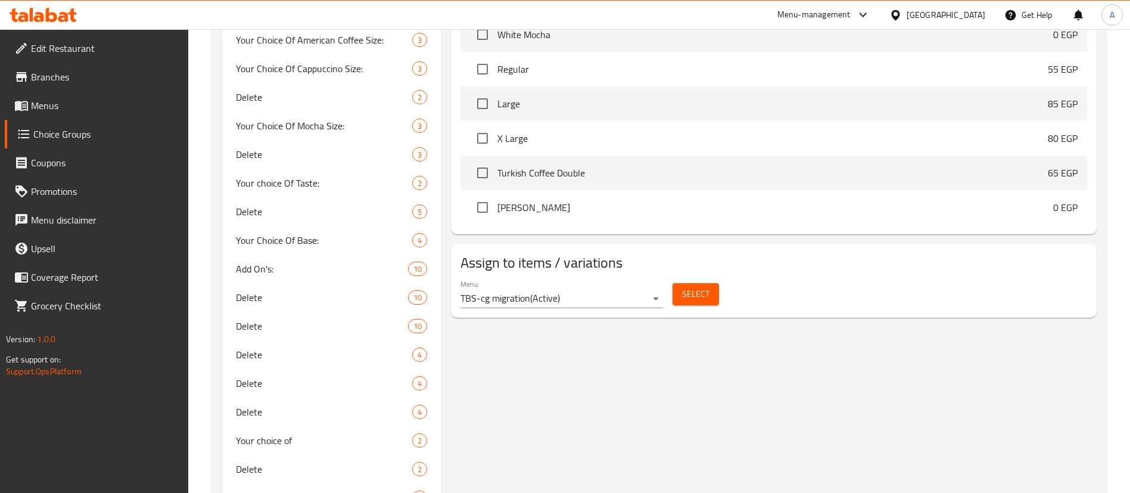
scroll to position [499, 0]
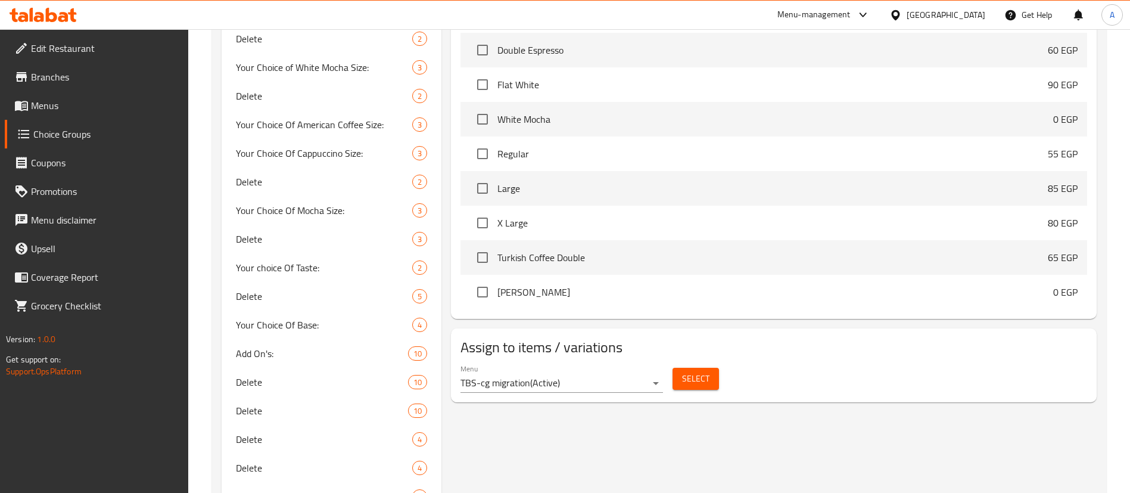
click at [705, 371] on span "Select" at bounding box center [695, 378] width 27 height 15
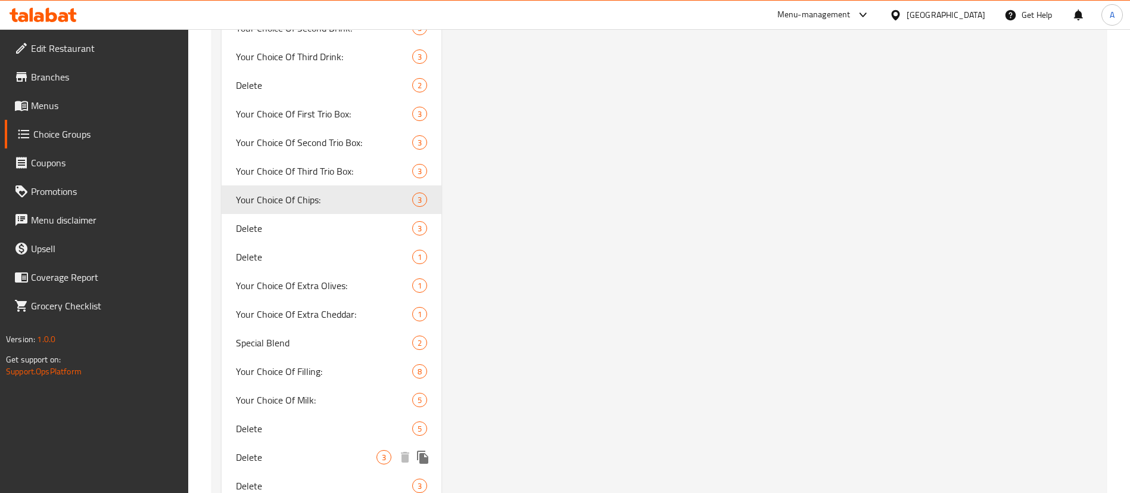
scroll to position [2290, 0]
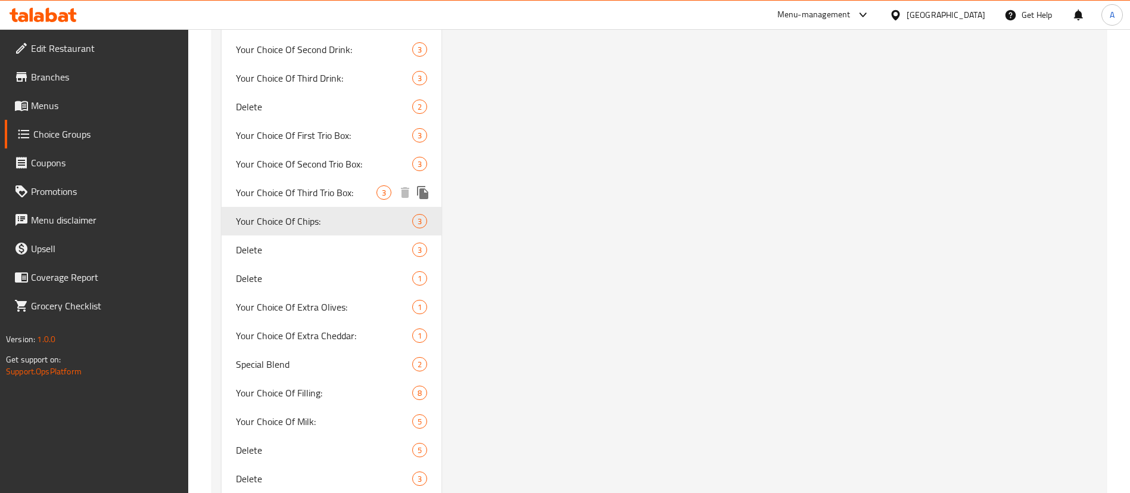
click at [322, 203] on div "Your Choice Of Third Trio Box: 3" at bounding box center [332, 192] width 220 height 29
type input "Your Choice Of Third Trio Box:"
type input "اختيارك الثالث من علبة تريو:"
type input "1"
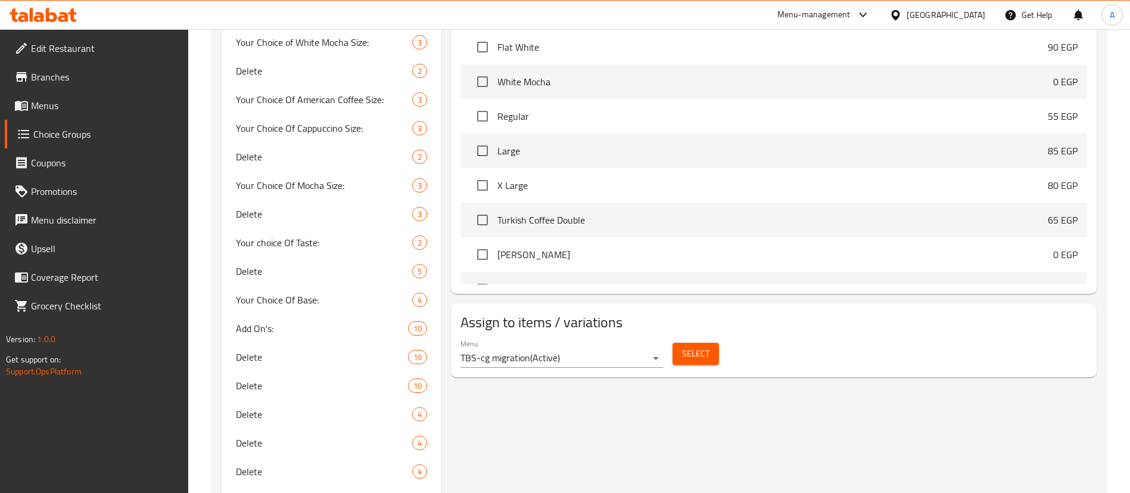
scroll to position [1874, 0]
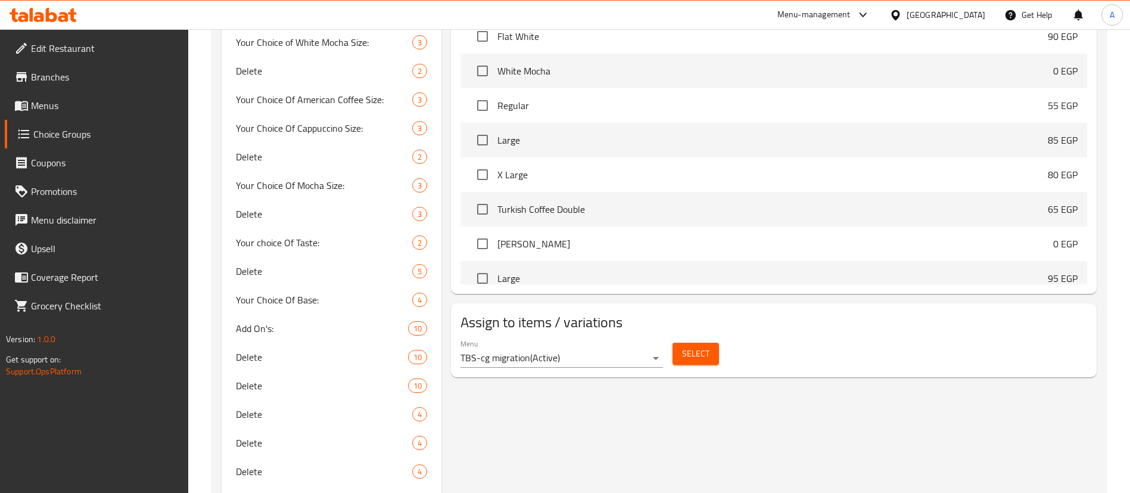
click at [698, 346] on span "Select" at bounding box center [695, 353] width 27 height 15
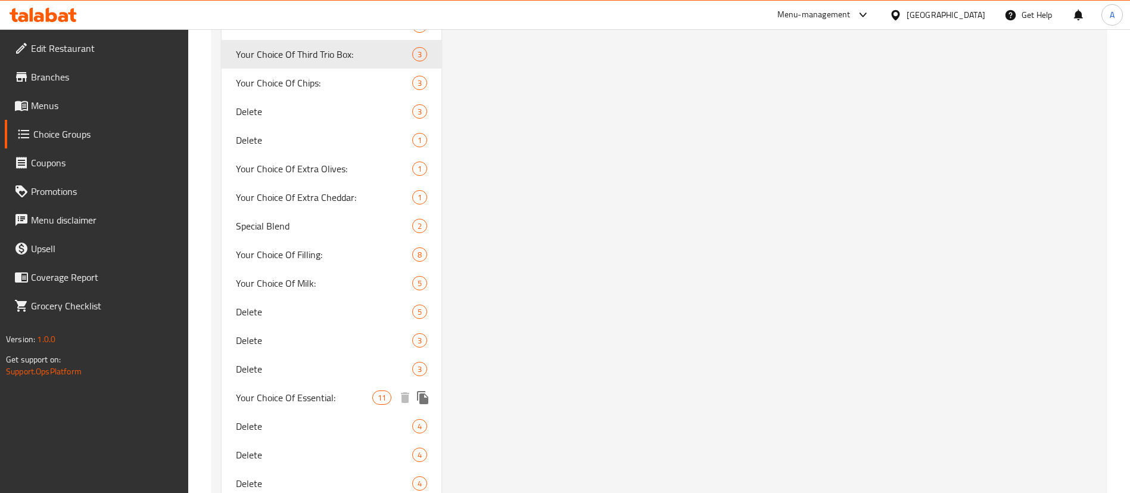
scroll to position [2284, 0]
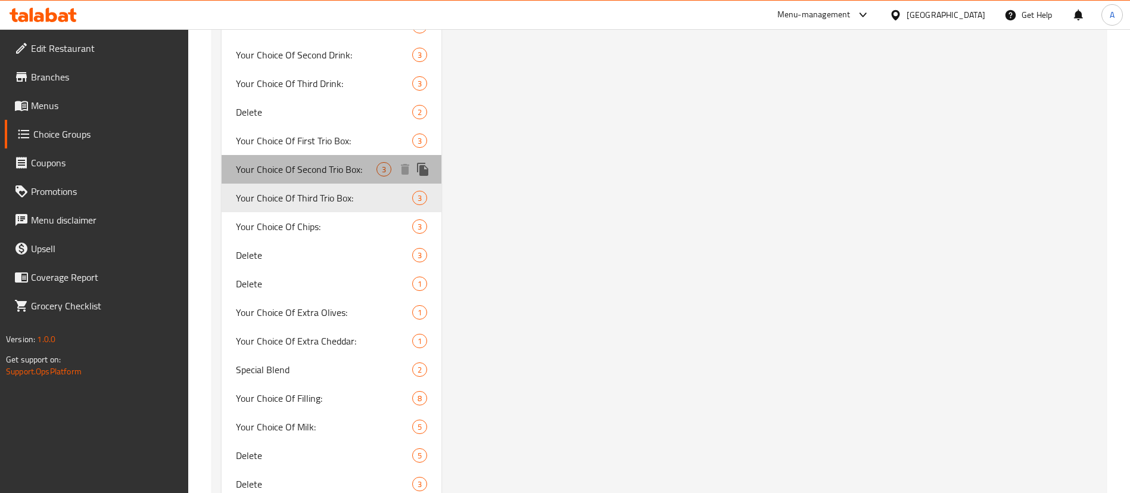
click at [331, 173] on span "Your Choice Of Second Trio Box:" at bounding box center [306, 169] width 141 height 14
type input "Your Choice Of Second Trio Box:"
type input "اختيارك الثاني من علبة تريو:"
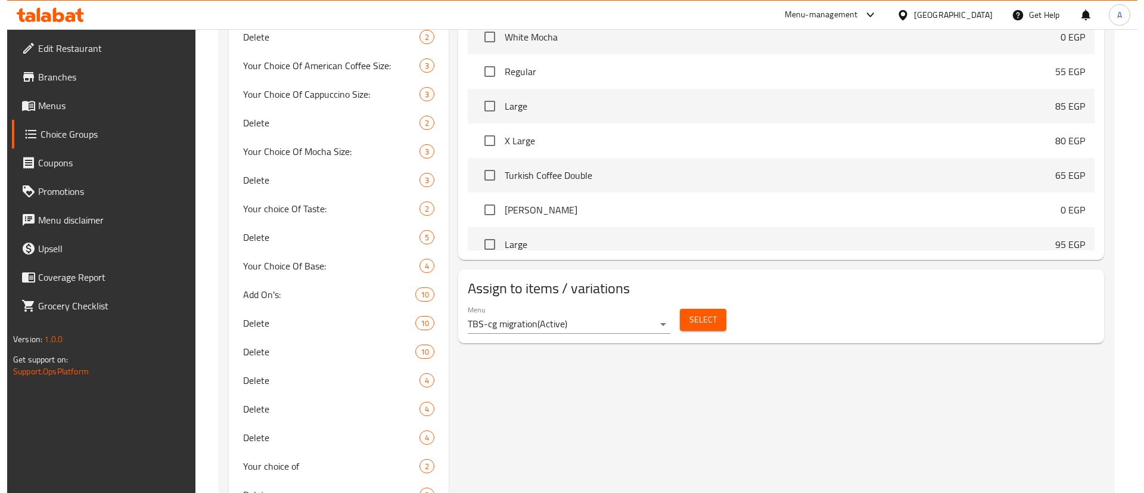
scroll to position [537, 0]
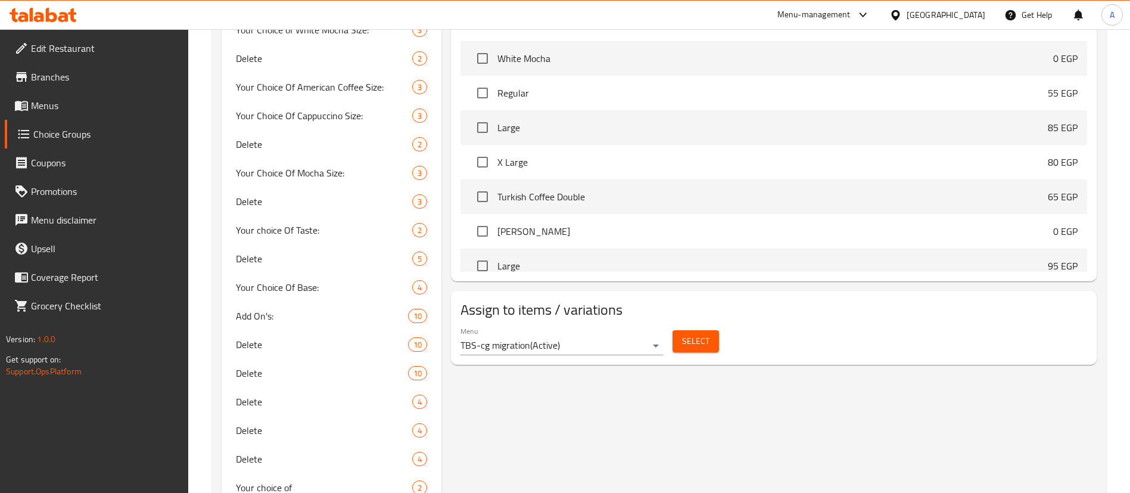
click at [696, 334] on span "Select" at bounding box center [695, 341] width 27 height 15
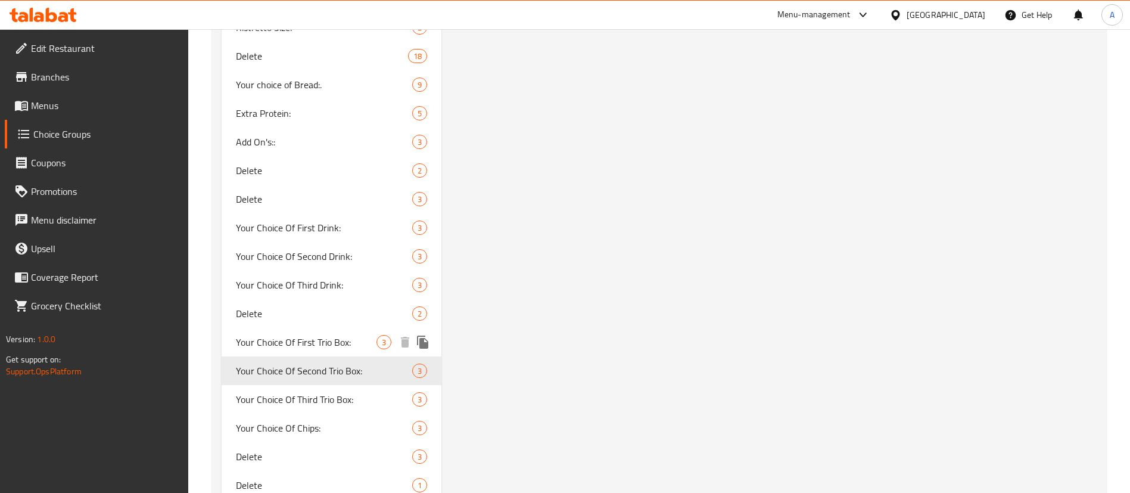
scroll to position [2088, 0]
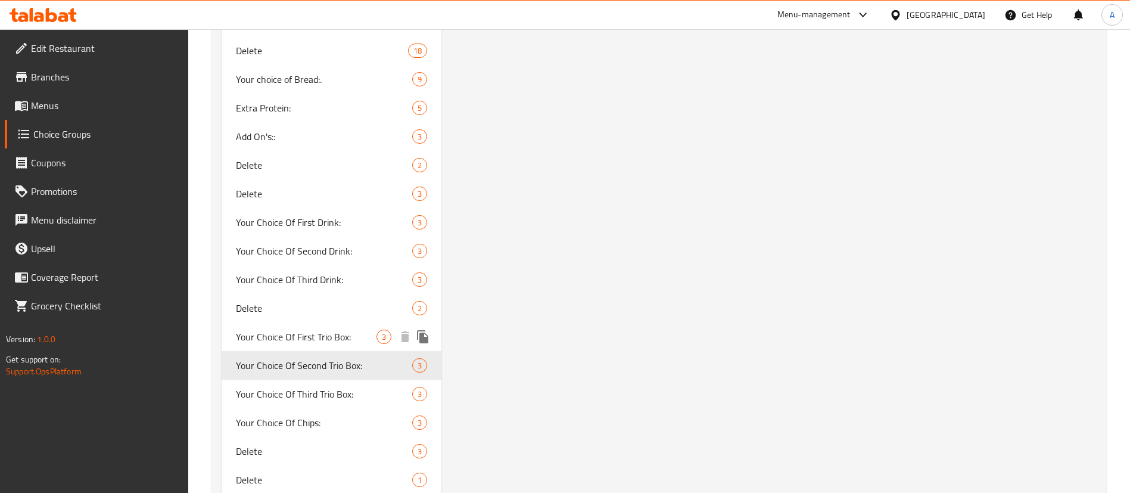
click at [302, 331] on span "Your Choice Of First Trio Box:" at bounding box center [306, 336] width 141 height 14
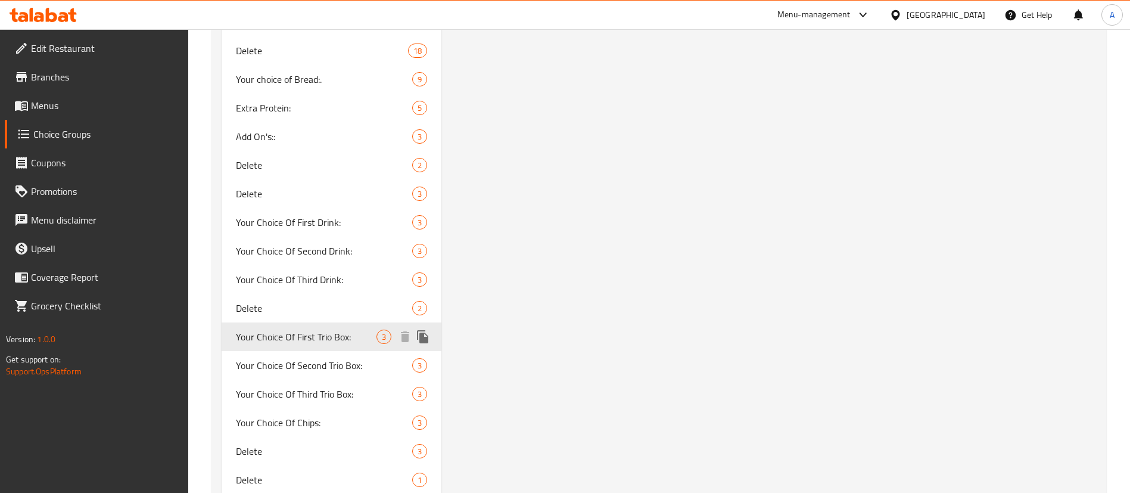
type input "Your Choice Of First Trio Box:"
type input "اختيارك الأول من علبة تريو:"
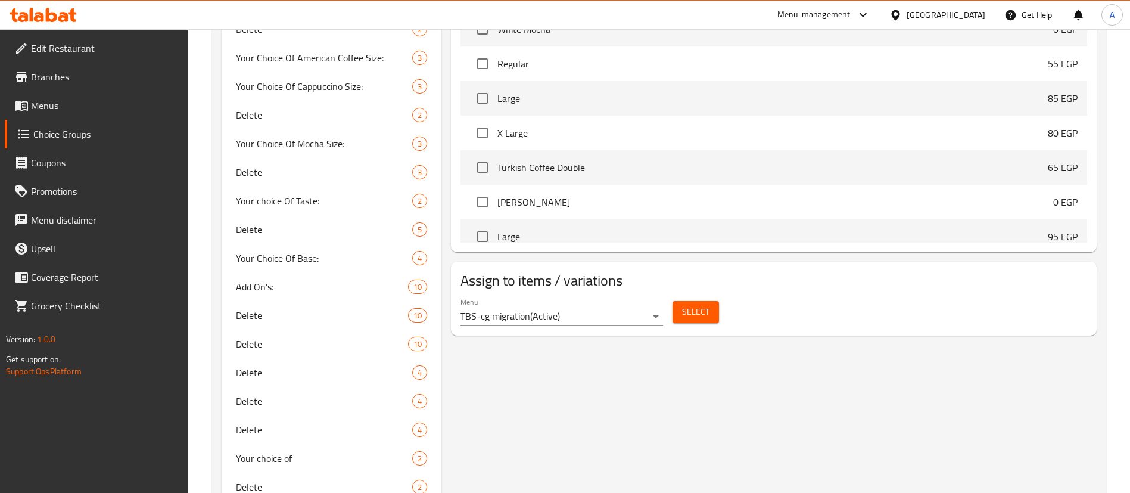
scroll to position [568, 0]
click at [699, 303] on span "Select" at bounding box center [695, 310] width 27 height 15
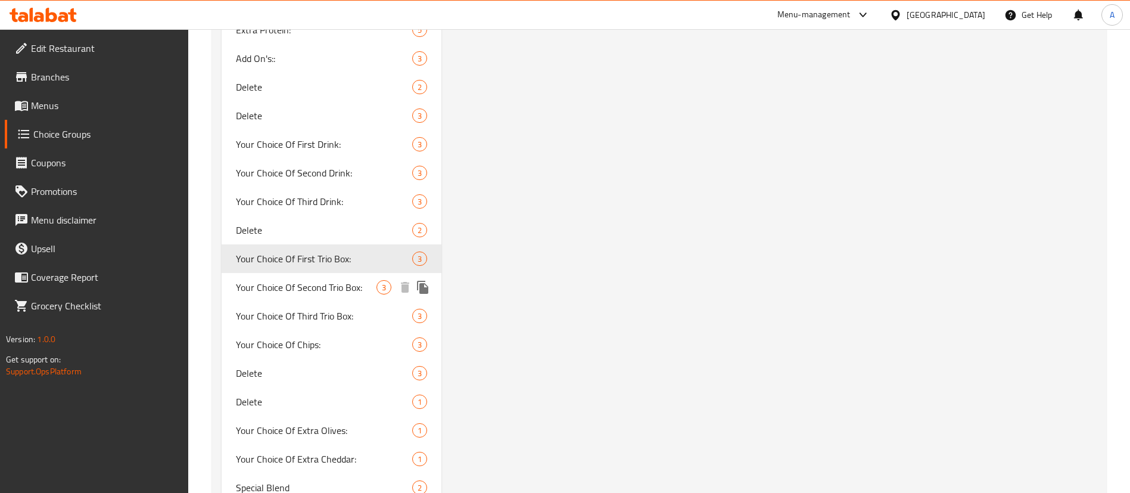
scroll to position [2128, 0]
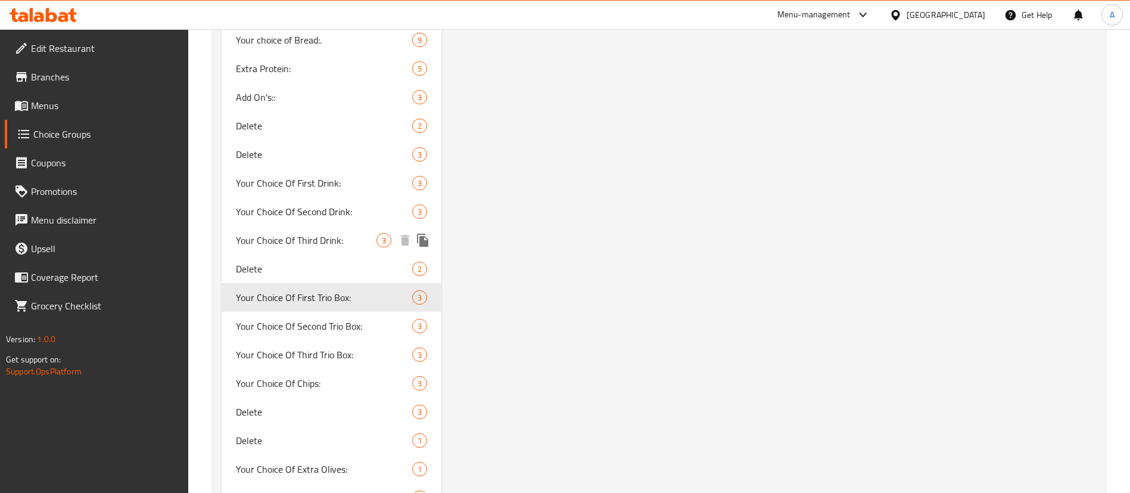
click at [322, 235] on span "Your Choice Of Third Drink:" at bounding box center [306, 240] width 141 height 14
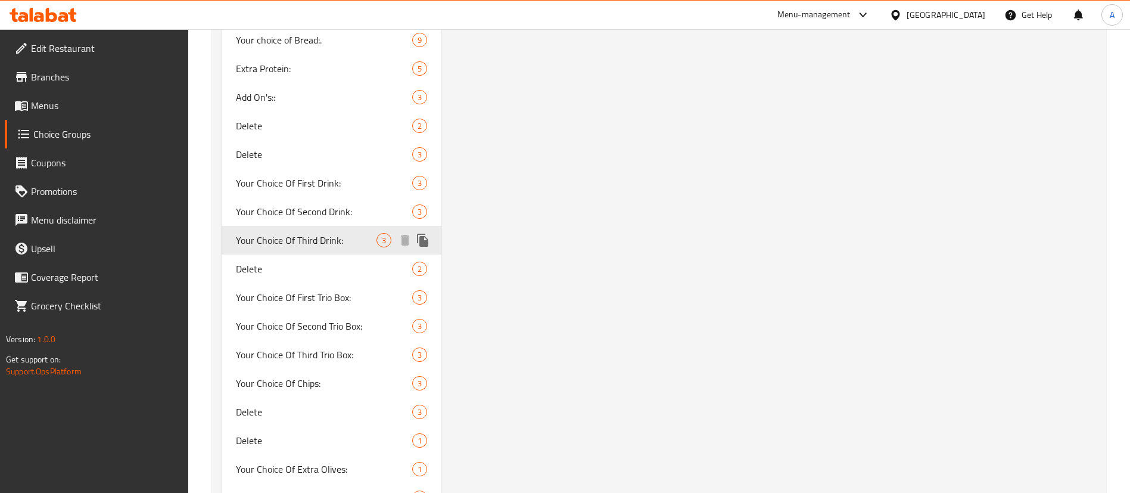
type input "Your Choice Of Third Drink:"
type input "اختيارك من مشروب الثالث:"
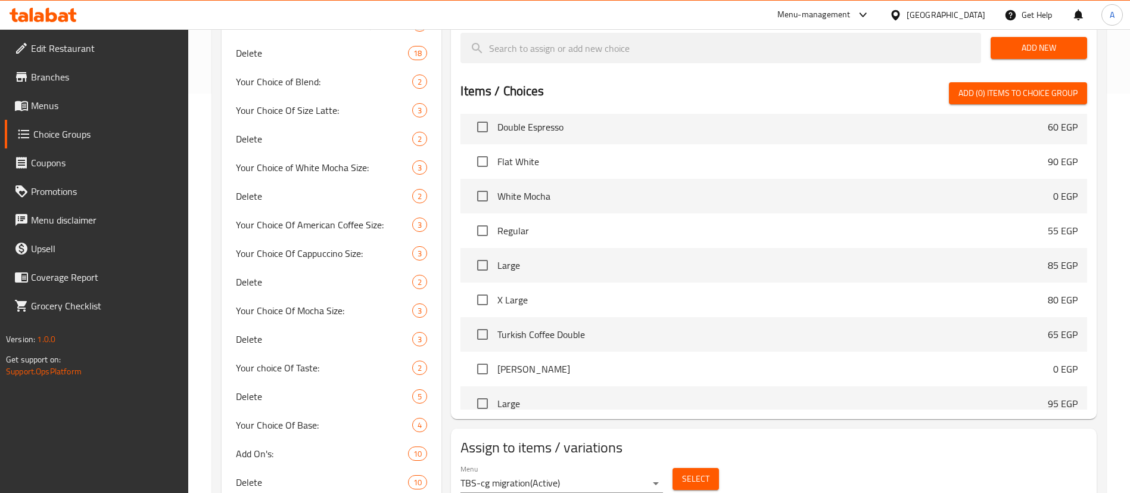
scroll to position [415, 0]
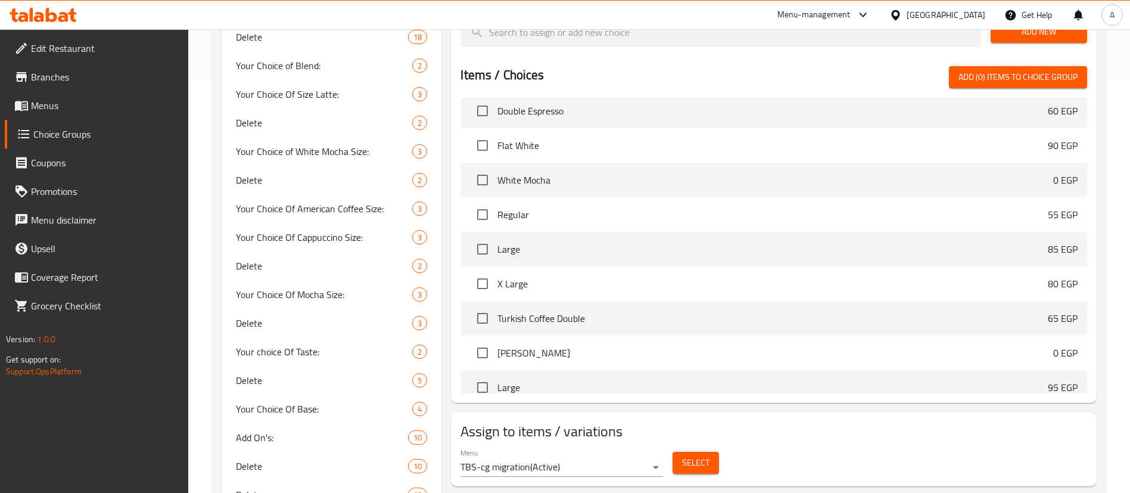
click at [696, 455] on span "Select" at bounding box center [695, 462] width 27 height 15
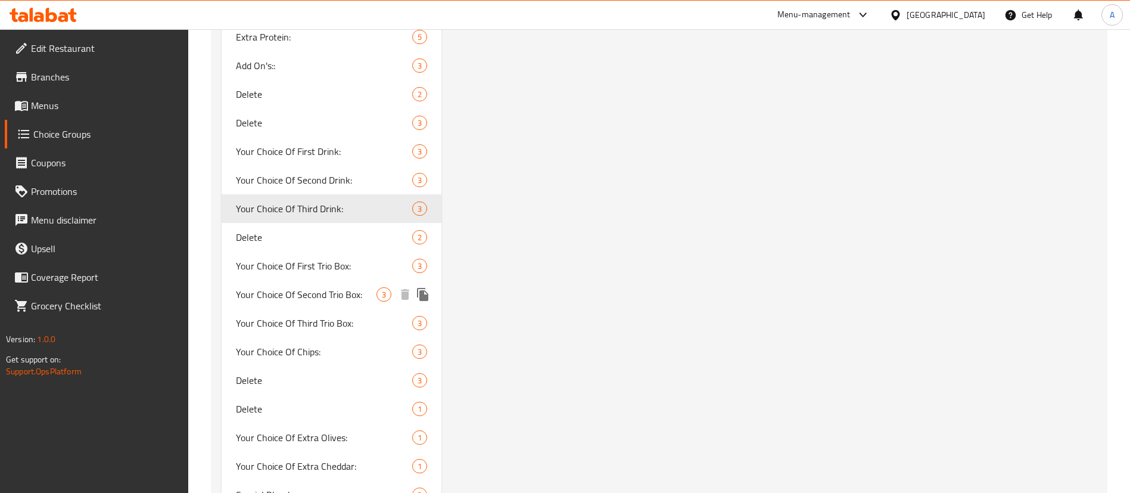
scroll to position [2135, 0]
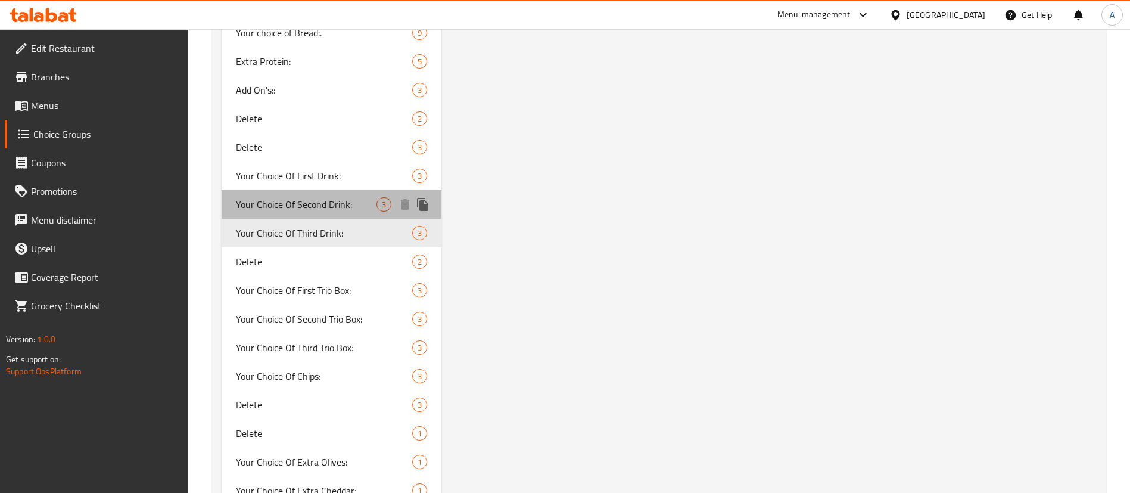
click at [292, 211] on span "Your Choice Of Second Drink:" at bounding box center [306, 204] width 141 height 14
type input "Your Choice Of Second Drink:"
type input "اختيارك من مشروب الثاني:"
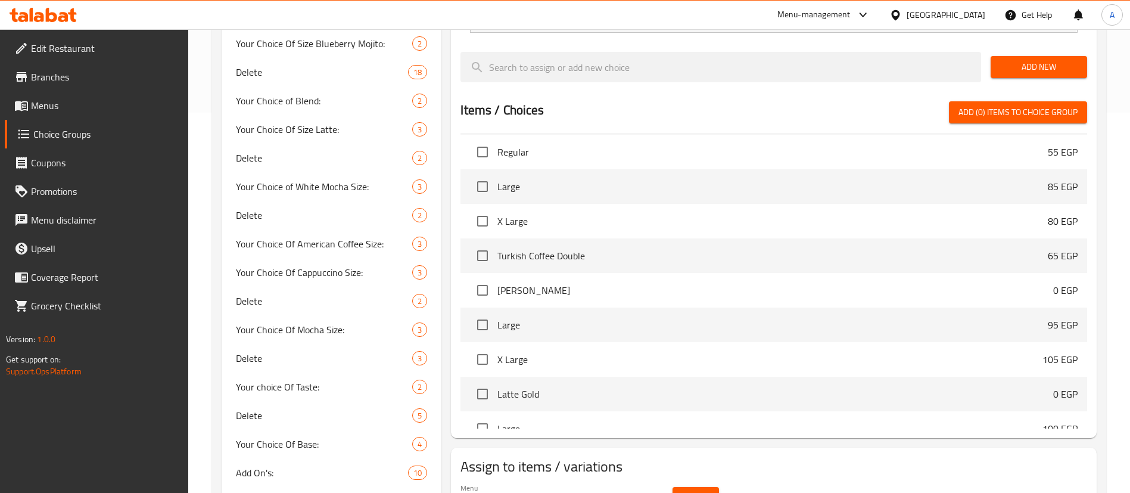
scroll to position [1973, 0]
click at [702, 457] on h2 "Assign to items / variations" at bounding box center [773, 466] width 627 height 19
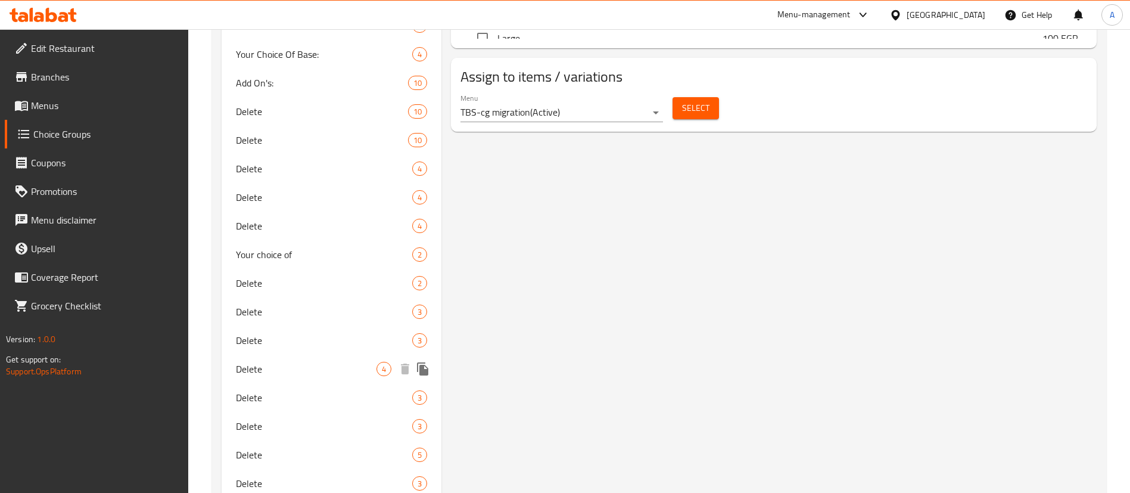
scroll to position [0, 0]
